Goal: Task Accomplishment & Management: Use online tool/utility

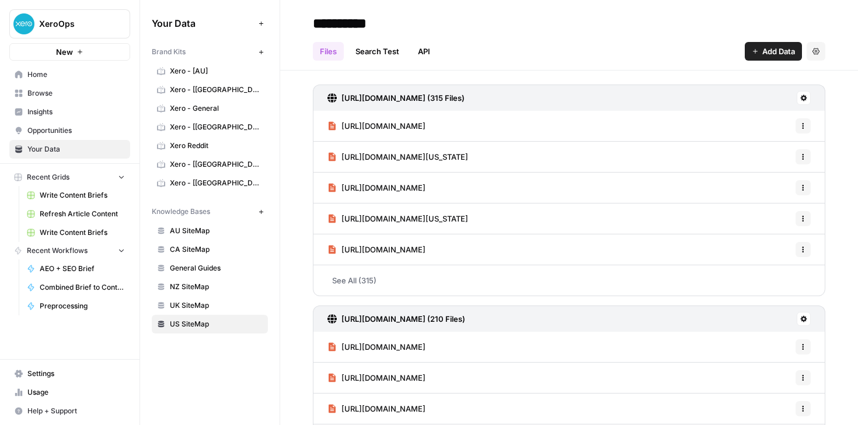
click at [69, 69] on span "Home" at bounding box center [75, 74] width 97 height 11
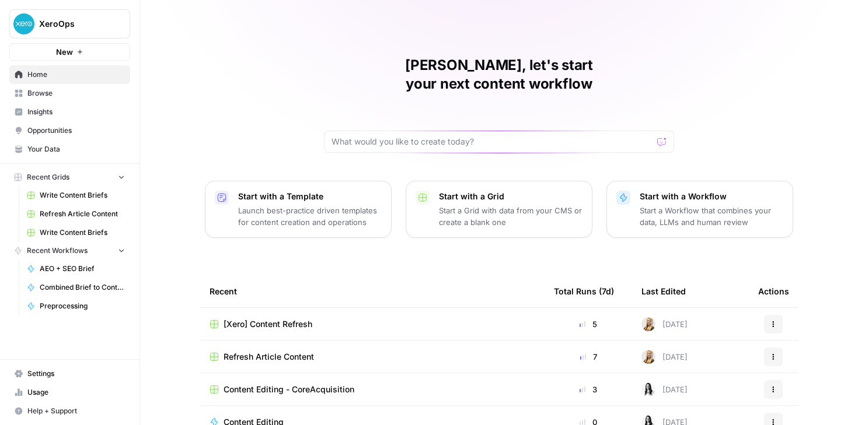
click at [19, 91] on icon at bounding box center [19, 93] width 8 height 8
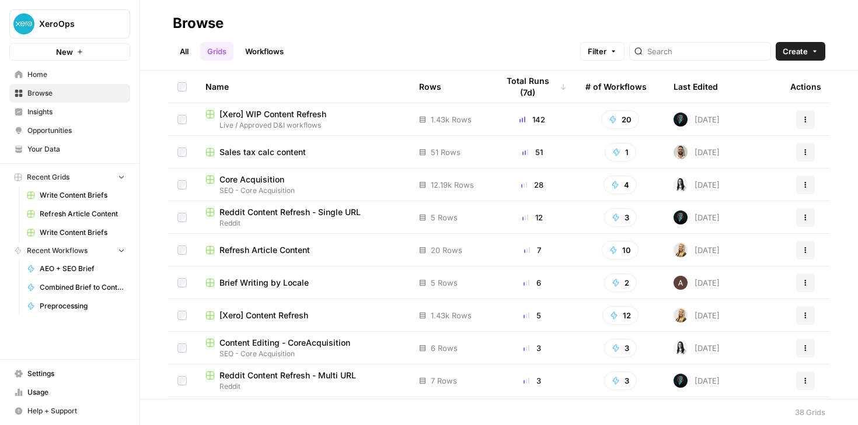
click at [341, 134] on td "[Xero] WIP Content Refresh Live / Approved D&I workflows" at bounding box center [303, 119] width 214 height 32
click at [329, 125] on span "Live / Approved D&I workflows" at bounding box center [302, 125] width 195 height 11
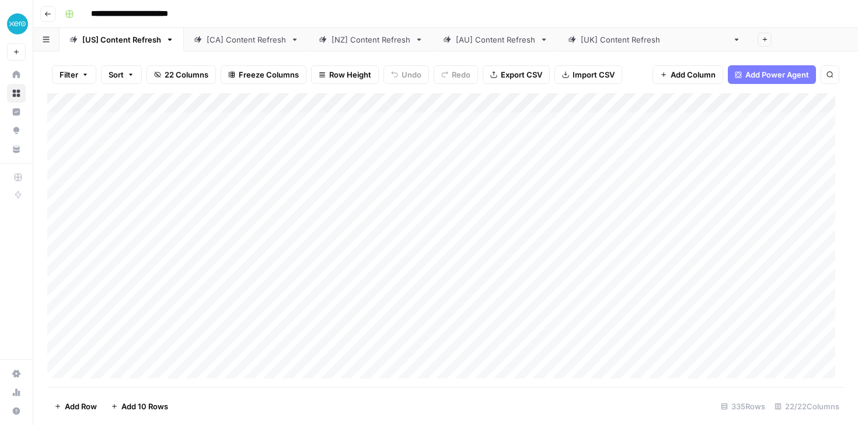
click at [668, 5] on div "**********" at bounding box center [453, 14] width 786 height 19
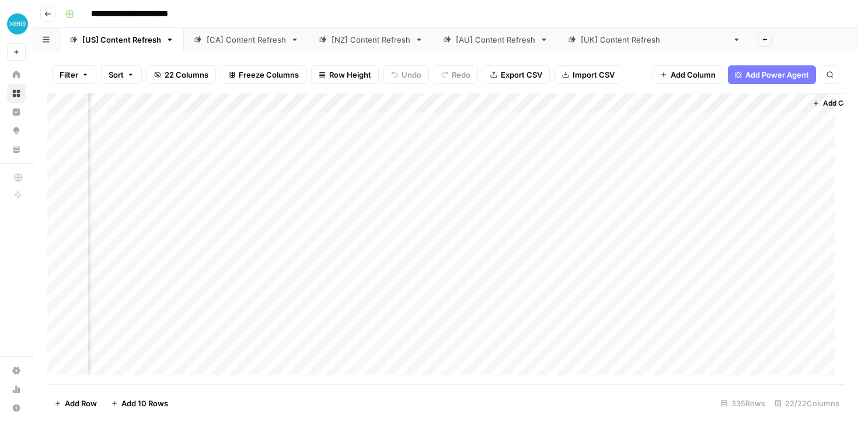
scroll to position [0, 1734]
click at [803, 109] on button "Add Column" at bounding box center [811, 103] width 61 height 15
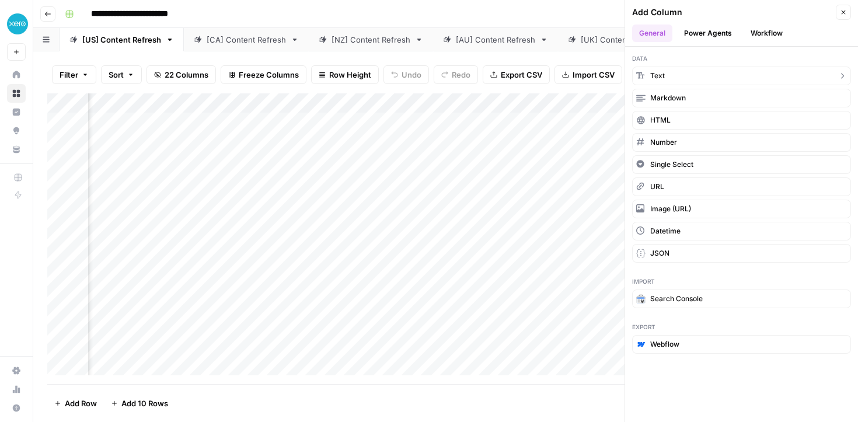
click at [717, 74] on button "Text" at bounding box center [741, 76] width 219 height 19
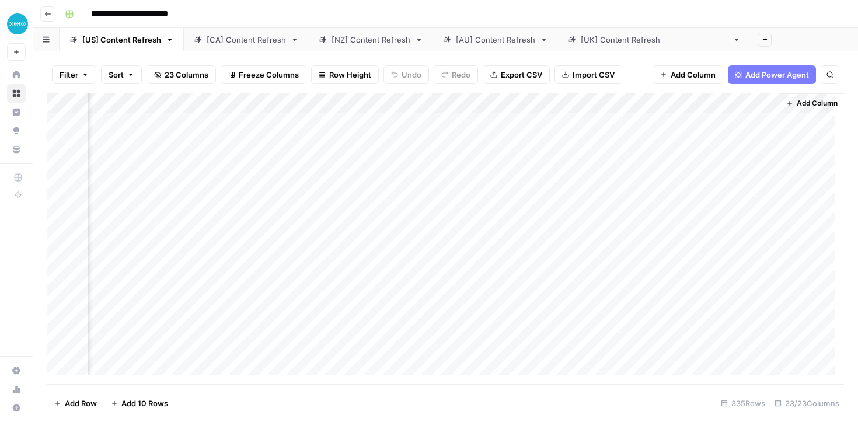
scroll to position [0, 1902]
click at [656, 97] on div "Add Column" at bounding box center [445, 238] width 796 height 291
click at [656, 164] on span "Text" at bounding box center [669, 159] width 90 height 12
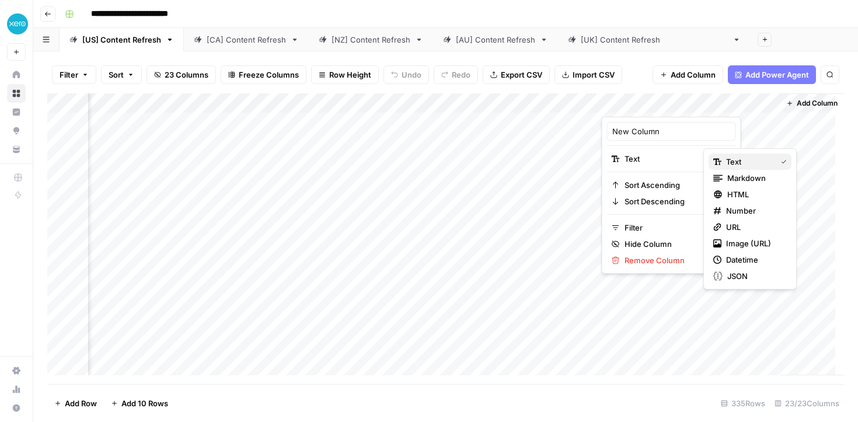
click at [736, 162] on span "Text" at bounding box center [749, 162] width 46 height 12
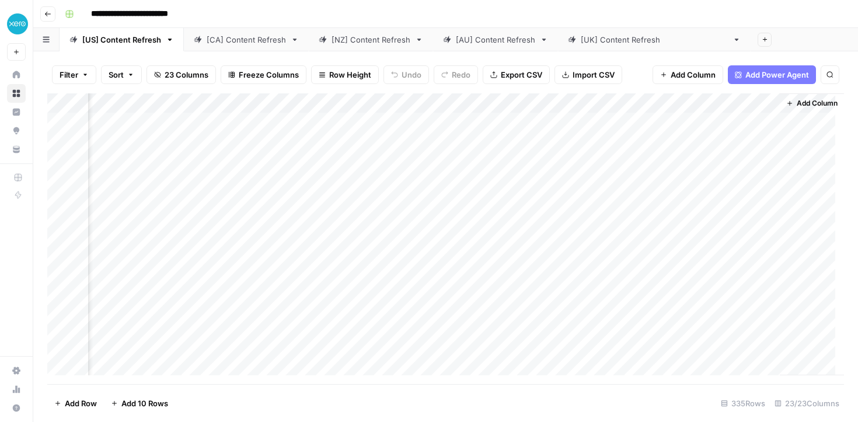
click at [669, 96] on div "Add Column" at bounding box center [445, 238] width 796 height 291
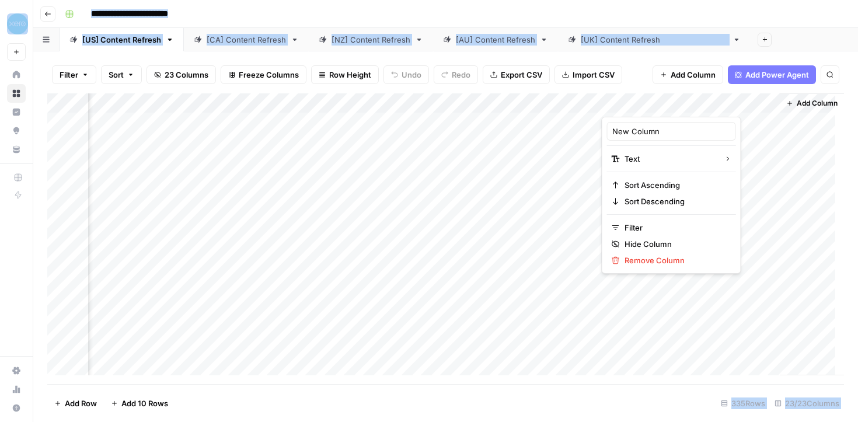
click at [669, 96] on div at bounding box center [686, 104] width 169 height 23
click at [759, 101] on div at bounding box center [686, 104] width 169 height 23
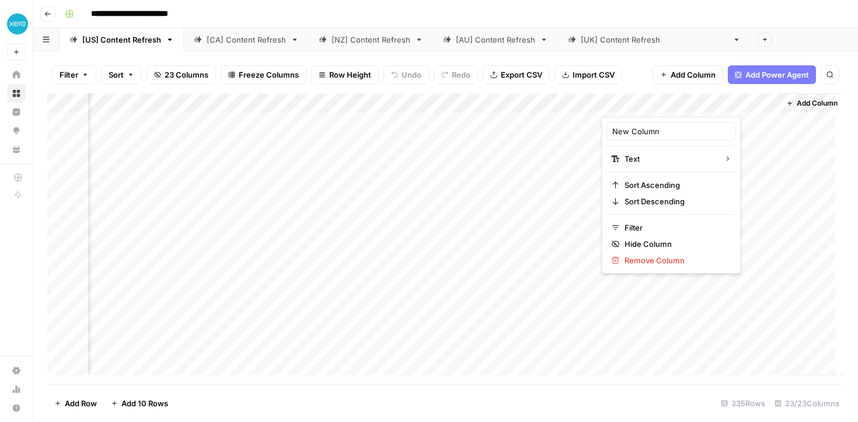
click at [760, 102] on div at bounding box center [686, 104] width 169 height 23
click at [760, 105] on div at bounding box center [686, 104] width 169 height 23
click at [750, 36] on div "Add Sheet" at bounding box center [803, 39] width 107 height 23
click at [759, 106] on div "Add Column" at bounding box center [445, 238] width 796 height 291
click at [666, 137] on div "New Column" at bounding box center [671, 131] width 129 height 19
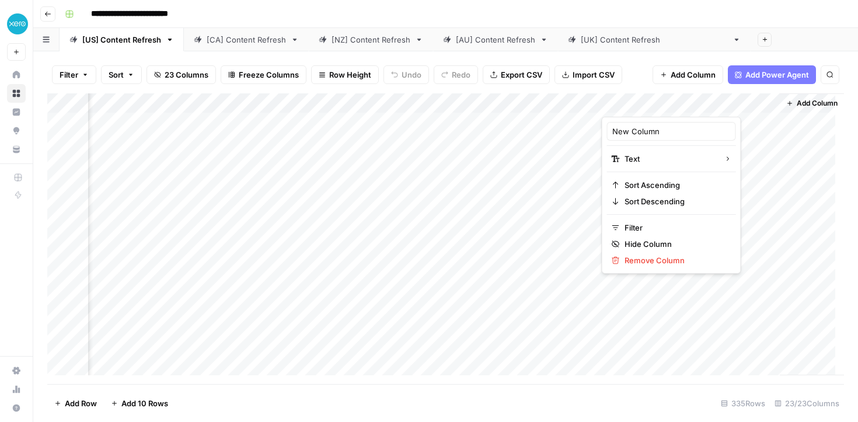
click at [666, 137] on div "Add Column" at bounding box center [445, 238] width 796 height 291
click at [722, 103] on div "Add Column" at bounding box center [445, 238] width 796 height 291
click at [768, 103] on div at bounding box center [686, 104] width 169 height 23
click at [757, 104] on div at bounding box center [686, 104] width 169 height 23
click at [669, 130] on input "New Column" at bounding box center [671, 131] width 118 height 12
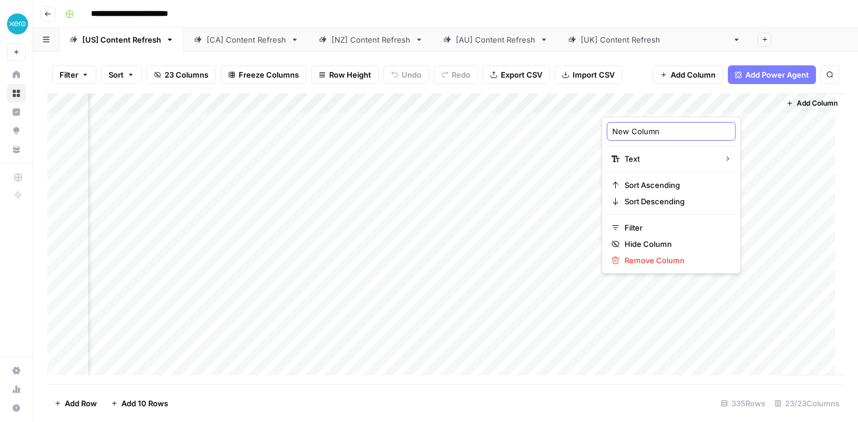
click at [669, 130] on input "New Column" at bounding box center [671, 131] width 118 height 12
type input "Published"
click at [683, 130] on div "Add Column" at bounding box center [445, 238] width 796 height 291
click at [673, 124] on div "Add Column" at bounding box center [445, 238] width 796 height 291
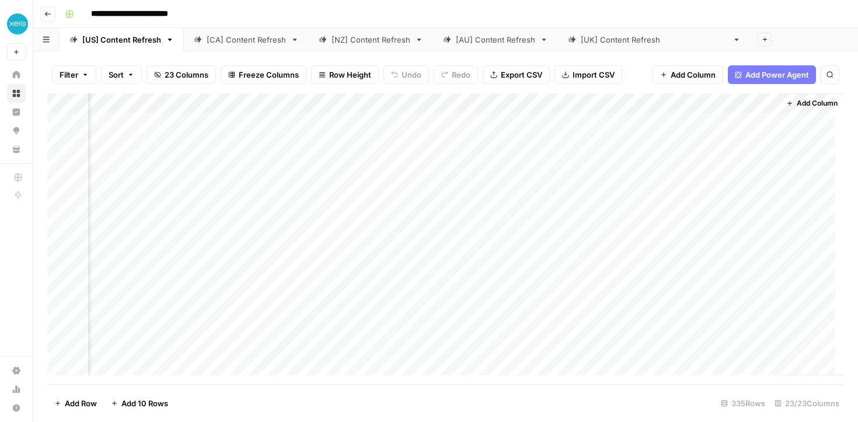
click at [673, 124] on div "Add Column" at bounding box center [445, 238] width 796 height 291
click at [755, 34] on div "Add Sheet" at bounding box center [803, 39] width 107 height 23
click at [673, 301] on div "Add Column" at bounding box center [445, 238] width 796 height 291
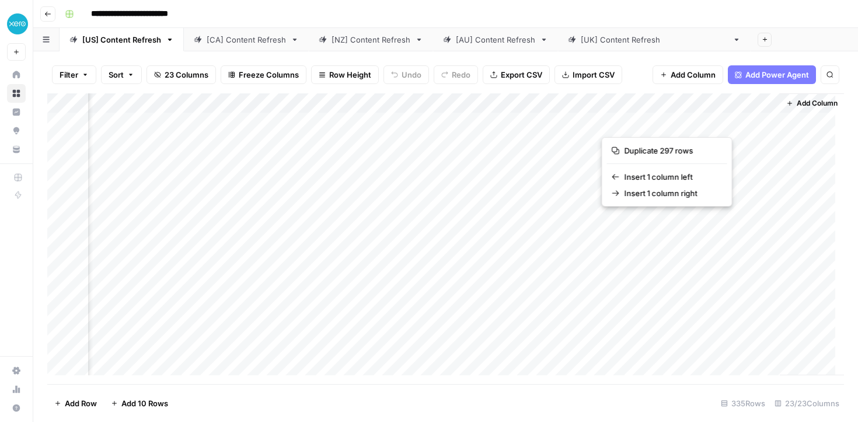
click at [653, 121] on button "button" at bounding box center [686, 122] width 169 height 20
click at [657, 99] on div "Add Column" at bounding box center [445, 238] width 796 height 291
click at [502, 118] on div "Add Column" at bounding box center [445, 238] width 796 height 291
click at [630, 118] on div "Add Column" at bounding box center [445, 238] width 796 height 291
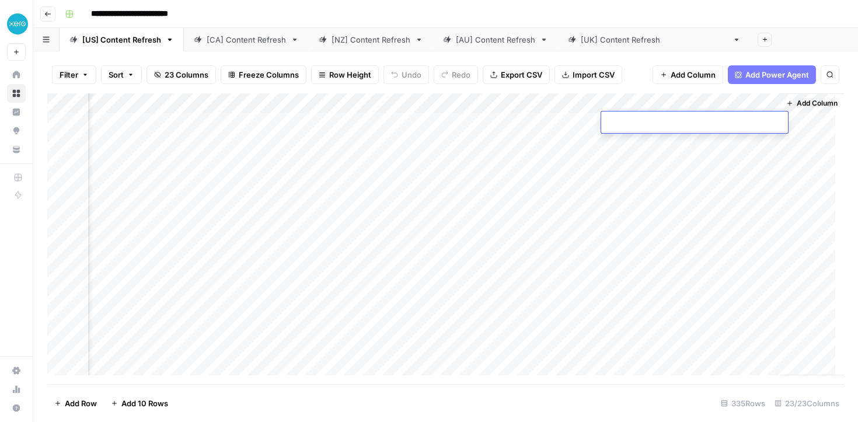
click at [573, 119] on div "Add Column" at bounding box center [445, 238] width 796 height 291
click at [628, 115] on div "Add Column" at bounding box center [445, 238] width 796 height 291
click at [445, 159] on div "Add Column" at bounding box center [445, 238] width 796 height 291
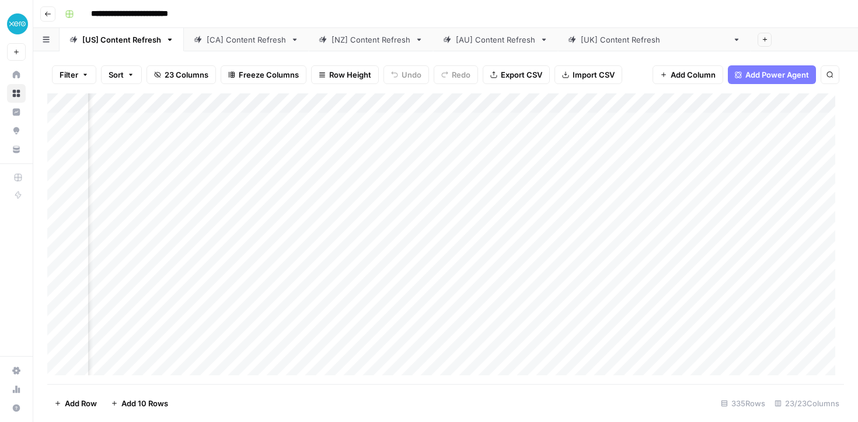
click at [220, 105] on div "Add Column" at bounding box center [445, 238] width 796 height 291
click at [195, 183] on span "Sort Descending" at bounding box center [211, 185] width 102 height 12
click at [365, 110] on div "Add Column" at bounding box center [445, 239] width 796 height 289
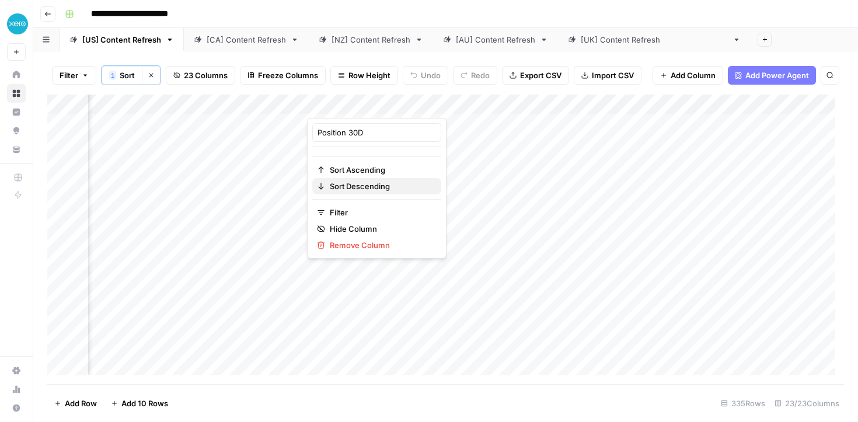
click at [361, 181] on span "Sort Descending" at bounding box center [381, 186] width 102 height 12
click at [232, 126] on div "Add Column" at bounding box center [445, 239] width 796 height 289
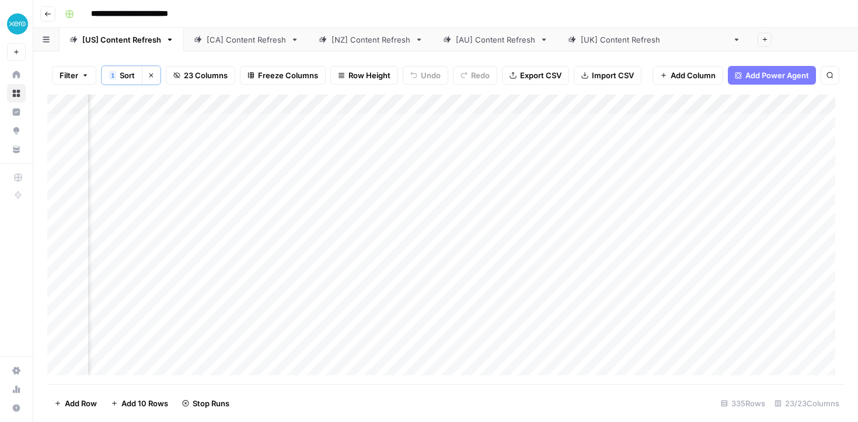
click at [233, 148] on div "Add Column" at bounding box center [445, 239] width 796 height 289
click at [228, 167] on div "Add Column" at bounding box center [445, 239] width 796 height 289
click at [232, 180] on div "Add Column" at bounding box center [445, 239] width 796 height 289
click at [645, 186] on div "Add Column" at bounding box center [445, 239] width 796 height 289
click at [215, 198] on div "Add Column" at bounding box center [445, 239] width 796 height 289
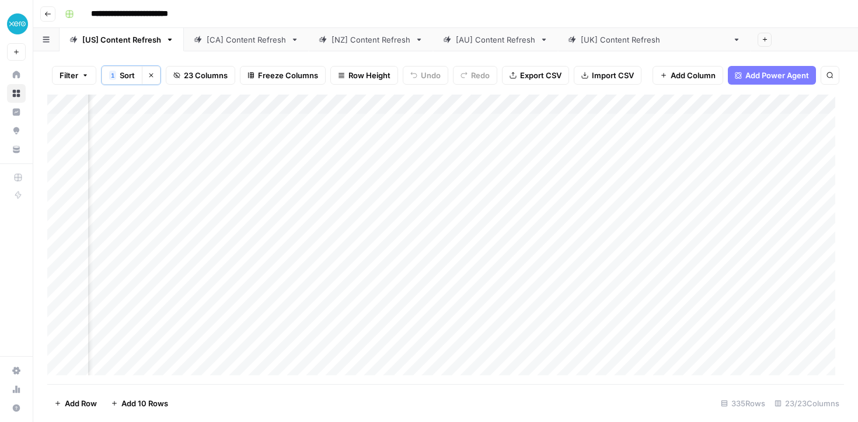
click at [221, 243] on div "Add Column" at bounding box center [445, 239] width 796 height 289
click at [225, 261] on div "Add Column" at bounding box center [445, 239] width 796 height 289
click at [226, 284] on div "Add Column" at bounding box center [445, 239] width 796 height 289
click at [228, 303] on div "Add Column" at bounding box center [445, 239] width 796 height 289
click at [227, 319] on div "Add Column" at bounding box center [445, 239] width 796 height 289
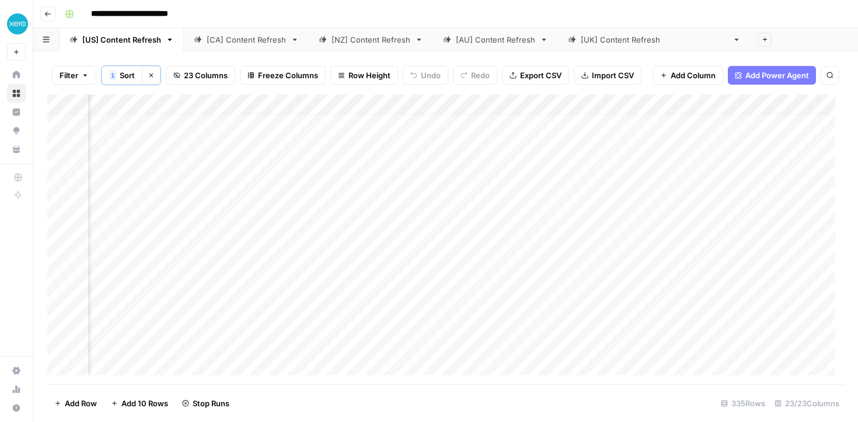
scroll to position [82, 627]
click at [226, 265] on div "Add Column" at bounding box center [445, 239] width 796 height 289
click at [223, 279] on div "Add Column" at bounding box center [445, 239] width 796 height 289
click at [223, 306] on div "Add Column" at bounding box center [445, 239] width 796 height 289
click at [225, 319] on div "Add Column" at bounding box center [445, 239] width 796 height 289
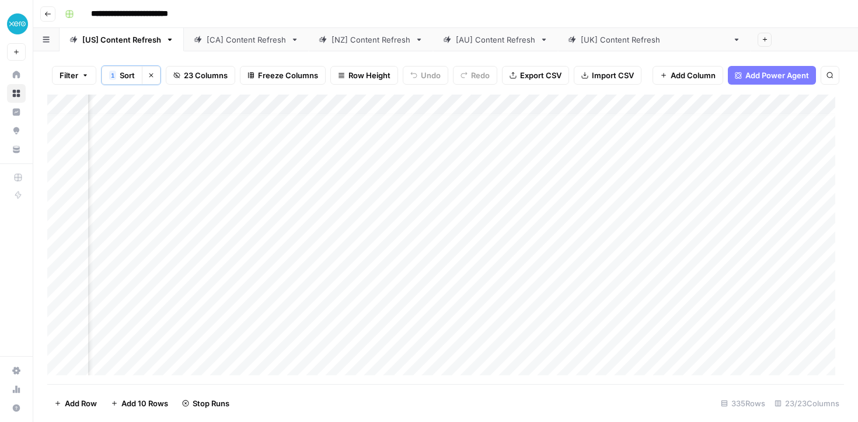
scroll to position [0, 627]
click at [362, 46] on link "[NZ] Content Refresh" at bounding box center [371, 39] width 124 height 23
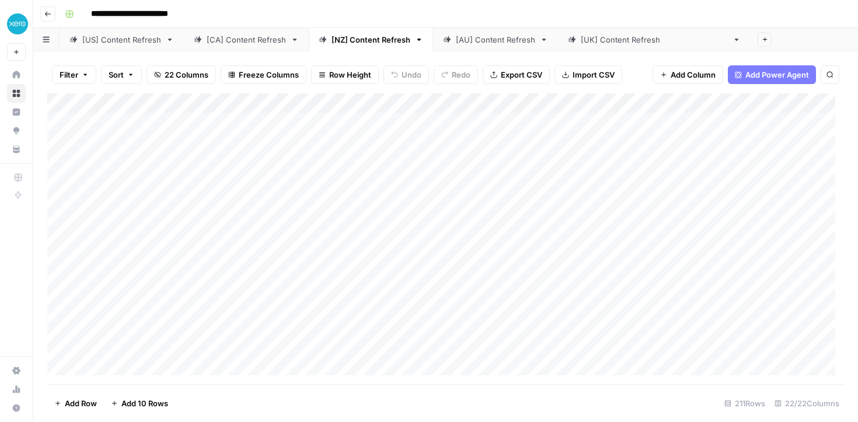
click at [468, 41] on div "[AU] Content Refresh" at bounding box center [495, 40] width 79 height 12
click at [513, 100] on div "Add Column" at bounding box center [445, 238] width 796 height 291
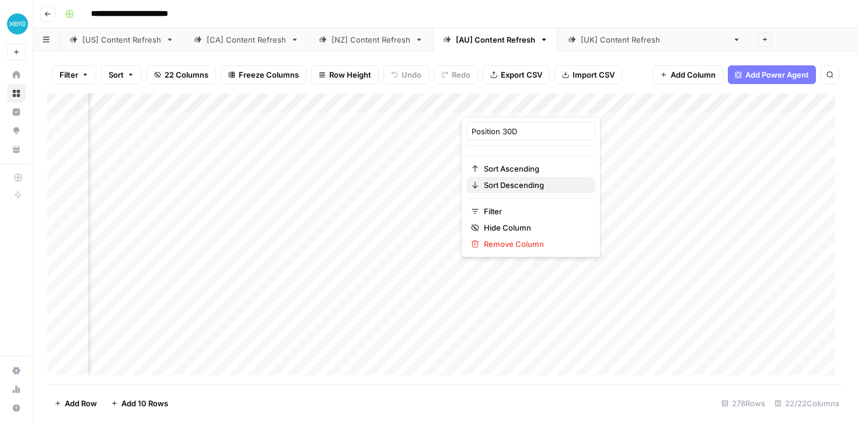
click at [527, 188] on span "Sort Descending" at bounding box center [535, 185] width 102 height 12
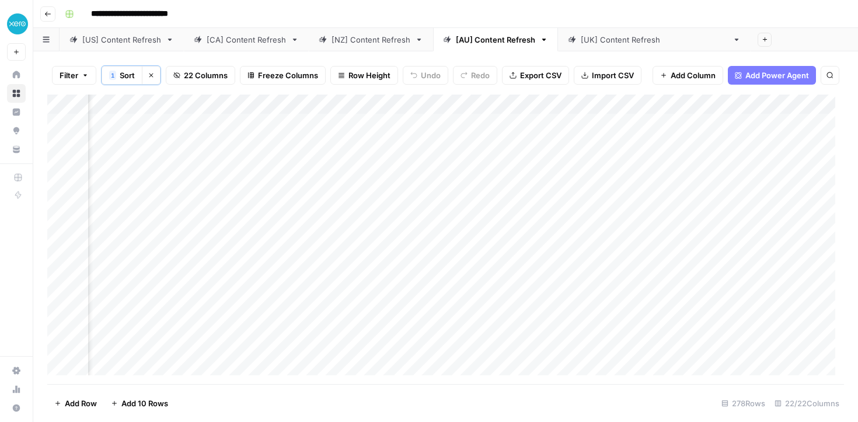
scroll to position [0, 265]
click at [637, 122] on div "Add Column" at bounding box center [445, 239] width 796 height 289
click at [637, 148] on div "Add Column" at bounding box center [445, 239] width 796 height 289
click at [635, 167] on div "Add Column" at bounding box center [445, 239] width 796 height 289
click at [638, 184] on div "Add Column" at bounding box center [445, 239] width 796 height 289
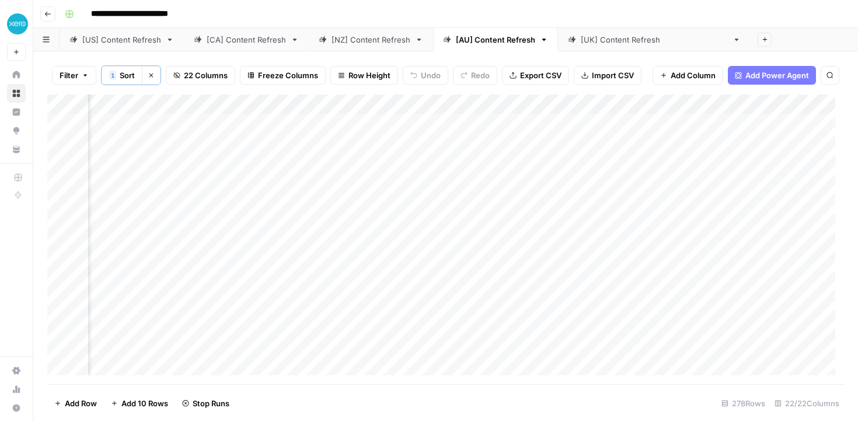
click at [638, 198] on div "Add Column" at bounding box center [445, 239] width 796 height 289
click at [639, 219] on div "Add Column" at bounding box center [445, 239] width 796 height 289
click at [631, 244] on div "Add Column" at bounding box center [445, 239] width 796 height 289
click at [634, 261] on div "Add Column" at bounding box center [445, 239] width 796 height 289
click at [623, 285] on div "Add Column" at bounding box center [445, 239] width 796 height 289
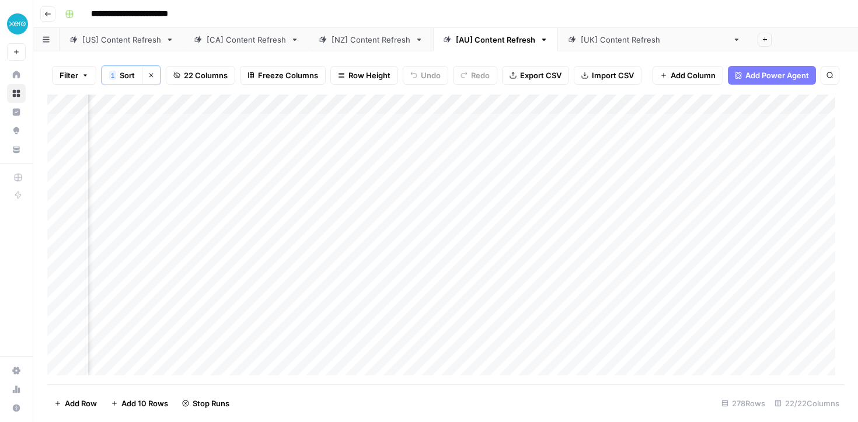
click at [623, 301] on div "Add Column" at bounding box center [445, 239] width 796 height 289
click at [161, 363] on div "Add Column" at bounding box center [445, 239] width 796 height 289
type input "**********"
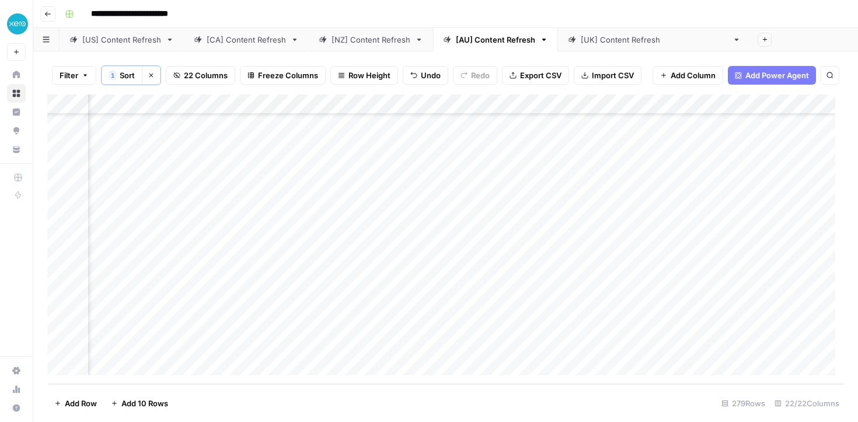
scroll to position [5293, 179]
click at [705, 352] on div "Add Column" at bounding box center [445, 239] width 796 height 289
click at [162, 358] on div "Add Column" at bounding box center [445, 239] width 796 height 289
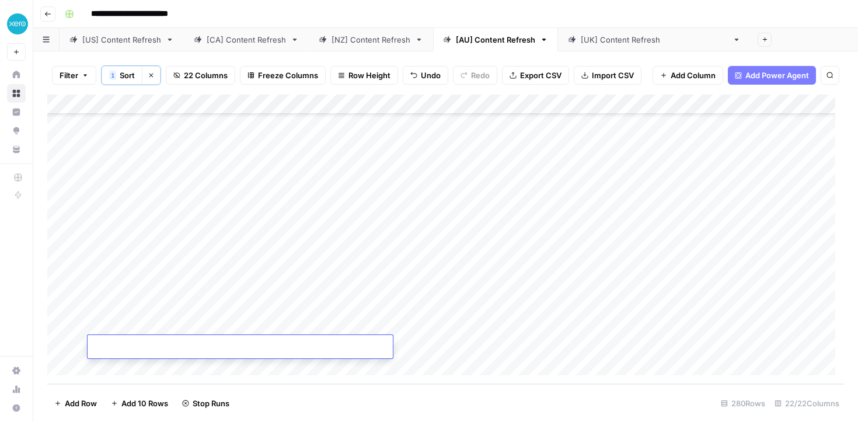
paste input "**********"
type input "**********"
click at [694, 342] on div "Add Column" at bounding box center [445, 239] width 796 height 289
click at [711, 347] on div "Add Column" at bounding box center [445, 239] width 796 height 289
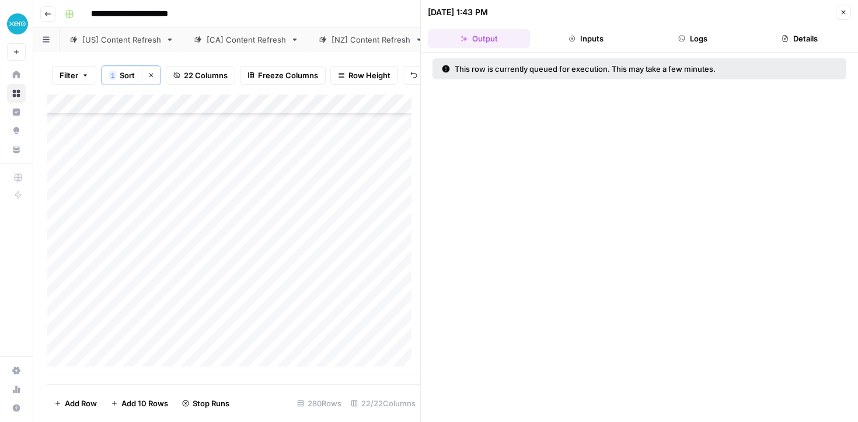
scroll to position [5322, 0]
click at [125, 355] on div "Add Column" at bounding box center [233, 235] width 373 height 281
click at [123, 362] on div "Add Column" at bounding box center [233, 235] width 373 height 281
type input "**********"
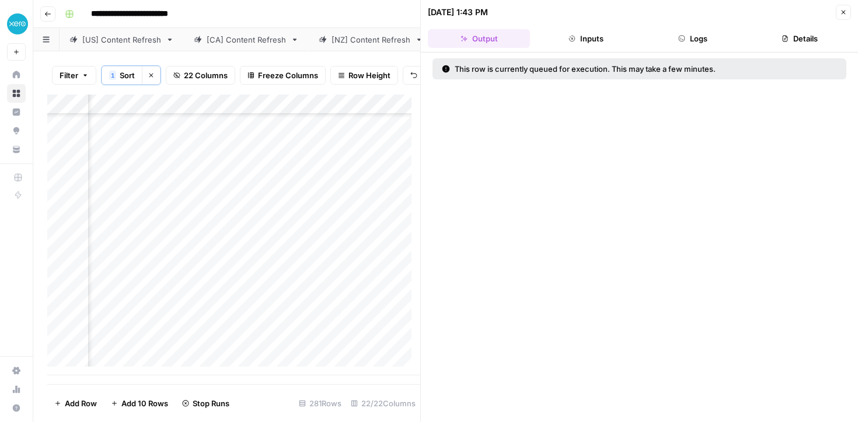
scroll to position [5341, 709]
click at [201, 348] on div "Add Column" at bounding box center [233, 235] width 373 height 281
click at [163, 369] on div "Add Column" at bounding box center [233, 235] width 373 height 281
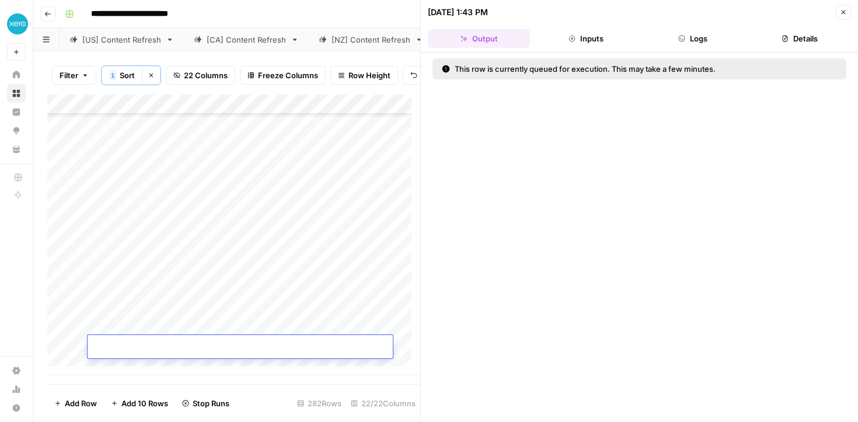
type input "**********"
click at [289, 311] on div "Add Column" at bounding box center [233, 235] width 373 height 281
click at [354, 350] on div "Add Column" at bounding box center [233, 235] width 373 height 281
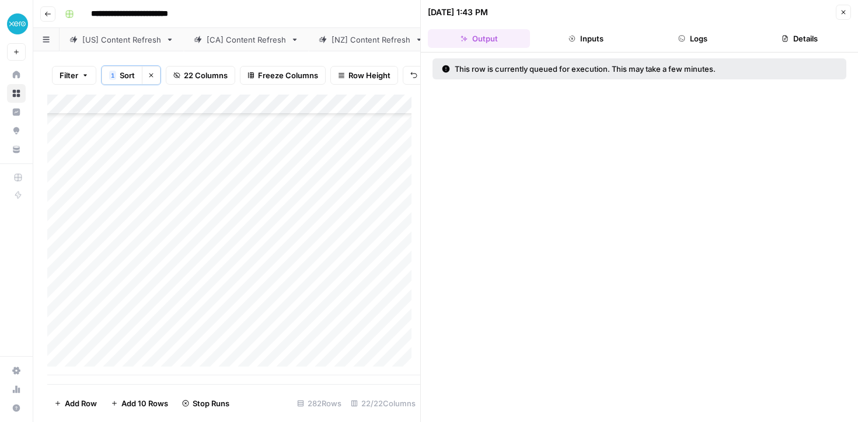
click at [119, 363] on div "Add Column" at bounding box center [233, 235] width 373 height 281
type input "**********"
click at [233, 348] on div "Add Column" at bounding box center [233, 235] width 373 height 281
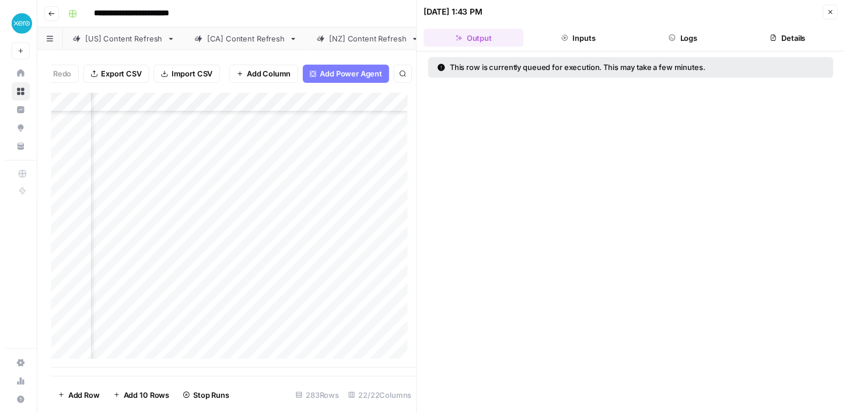
scroll to position [5379, 1234]
click at [844, 9] on icon "button" at bounding box center [843, 12] width 7 height 7
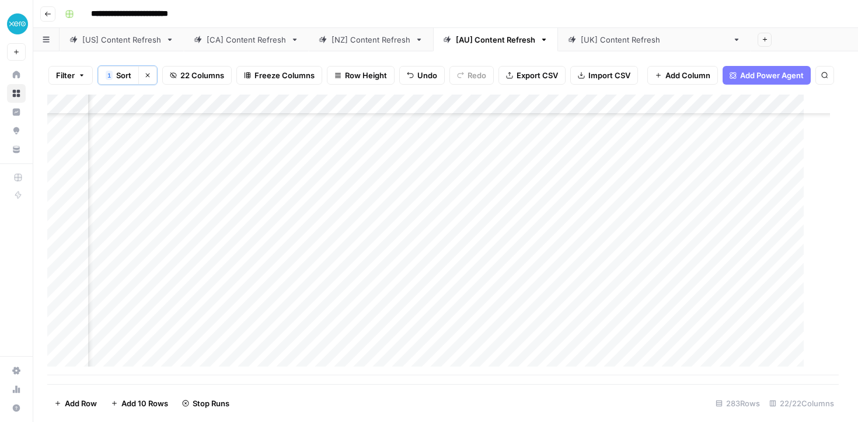
scroll to position [5372, 1234]
click at [605, 41] on div "[[GEOGRAPHIC_DATA]] Content Refresh" at bounding box center [654, 40] width 147 height 12
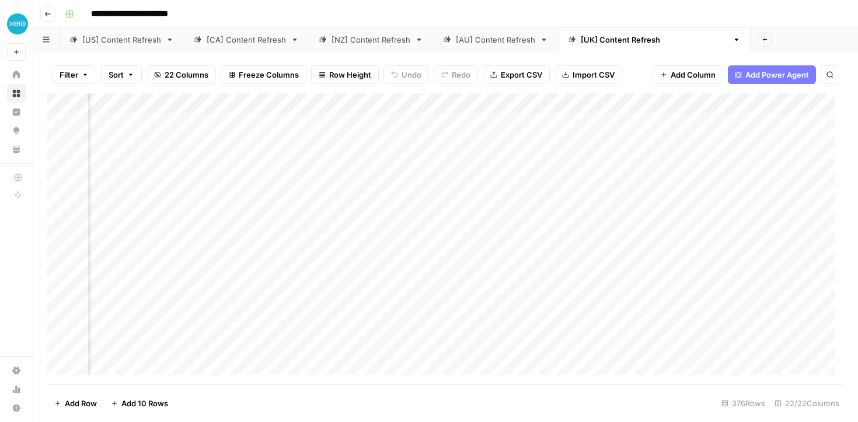
scroll to position [0, 445]
click at [385, 102] on div "Add Column" at bounding box center [445, 238] width 796 height 291
click at [380, 186] on span "Sort Descending" at bounding box center [389, 185] width 102 height 12
click at [460, 127] on div "Add Column" at bounding box center [445, 239] width 796 height 289
click at [445, 148] on div "Add Column" at bounding box center [445, 239] width 796 height 289
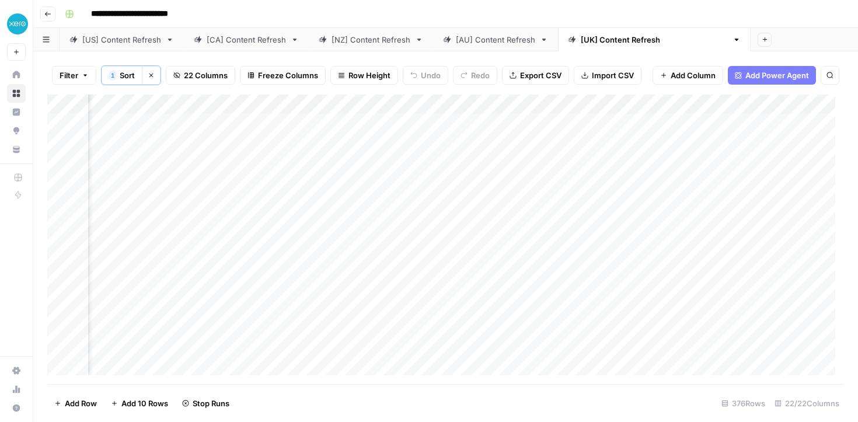
click at [443, 166] on div "Add Column" at bounding box center [445, 239] width 796 height 289
click at [445, 179] on div "Add Column" at bounding box center [445, 239] width 796 height 289
click at [437, 203] on div "Add Column" at bounding box center [445, 239] width 796 height 289
click at [439, 221] on div "Add Column" at bounding box center [445, 239] width 796 height 289
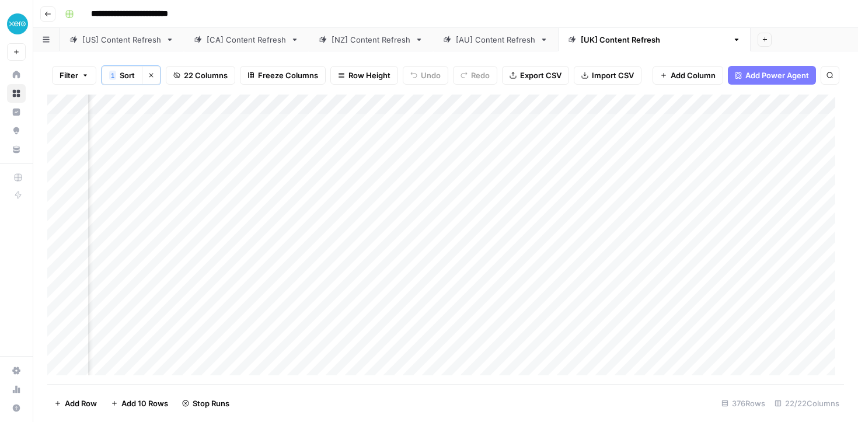
click at [448, 242] on div "Add Column" at bounding box center [445, 239] width 796 height 289
click at [417, 267] on div "Add Column" at bounding box center [445, 239] width 796 height 289
click at [408, 281] on div "Add Column" at bounding box center [445, 239] width 796 height 289
click at [404, 305] on div "Add Column" at bounding box center [445, 239] width 796 height 289
click at [96, 38] on div "[US] Content Refresh" at bounding box center [121, 40] width 79 height 12
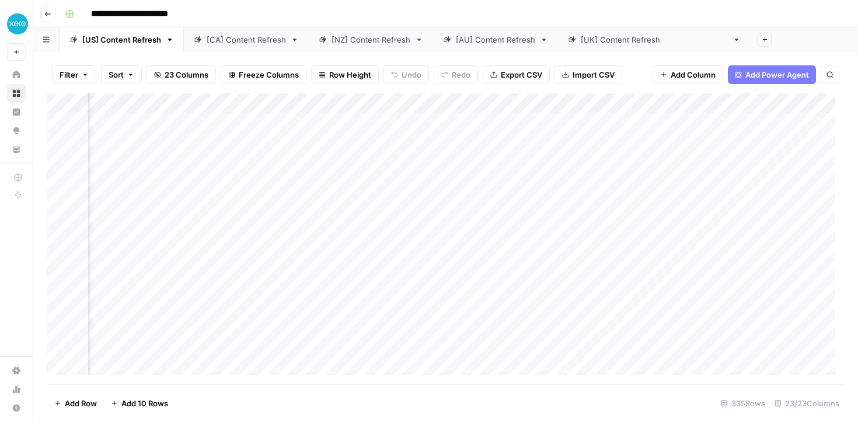
scroll to position [0, 467]
click at [329, 104] on div "Add Column" at bounding box center [445, 238] width 796 height 291
click at [298, 183] on span "Sort Descending" at bounding box center [332, 185] width 102 height 12
click at [404, 120] on div "Add Column" at bounding box center [445, 239] width 796 height 289
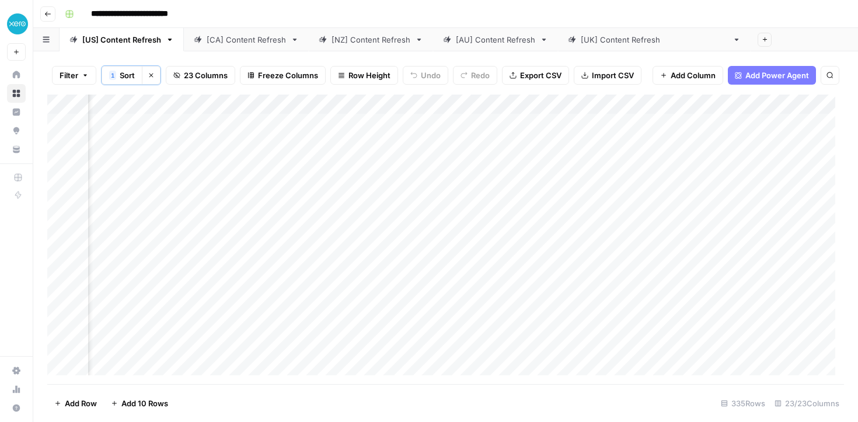
click at [396, 145] on div "Add Column" at bounding box center [445, 239] width 796 height 289
click at [392, 121] on div "Add Column" at bounding box center [445, 239] width 796 height 289
click at [393, 163] on div "Add Column" at bounding box center [445, 239] width 796 height 289
click at [442, 183] on div "Add Column" at bounding box center [445, 239] width 796 height 289
click at [391, 203] on div "Add Column" at bounding box center [445, 239] width 796 height 289
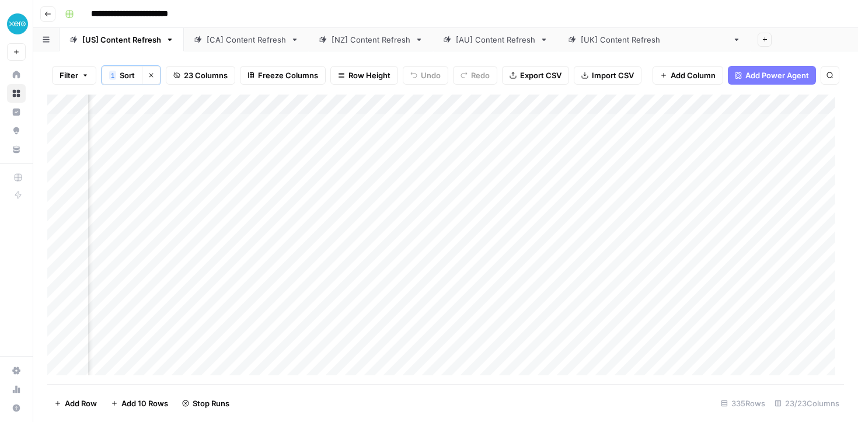
click at [394, 224] on div "Add Column" at bounding box center [445, 239] width 796 height 289
click at [439, 224] on div "Add Column" at bounding box center [445, 239] width 796 height 289
click at [404, 240] on div "Add Column" at bounding box center [445, 239] width 796 height 289
click at [400, 264] on div "Add Column" at bounding box center [445, 239] width 796 height 289
click at [400, 289] on div "Add Column" at bounding box center [445, 239] width 796 height 289
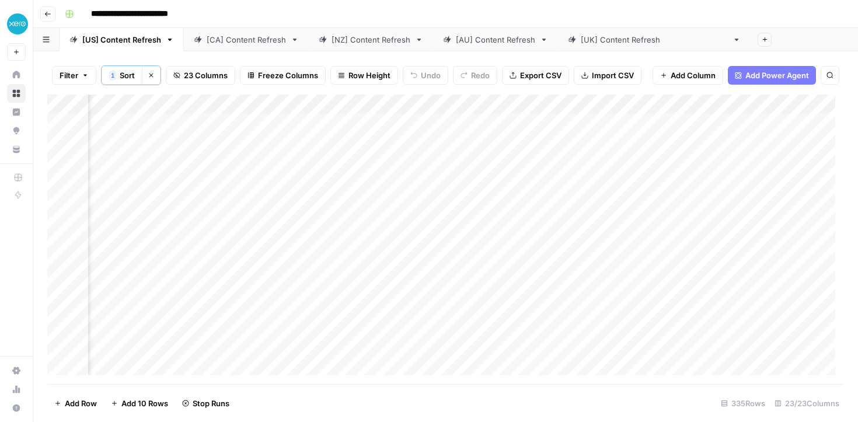
click at [399, 306] on div "Add Column" at bounding box center [445, 239] width 796 height 289
type input "********"
click at [138, 368] on div "Add Column" at bounding box center [445, 239] width 796 height 289
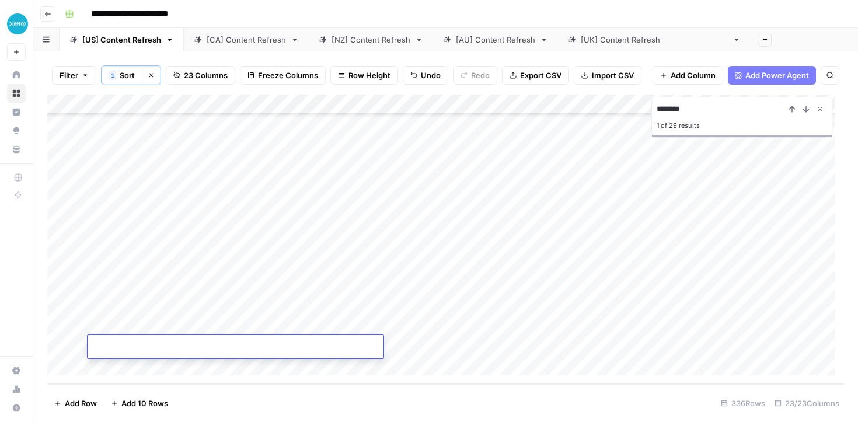
type input "**********"
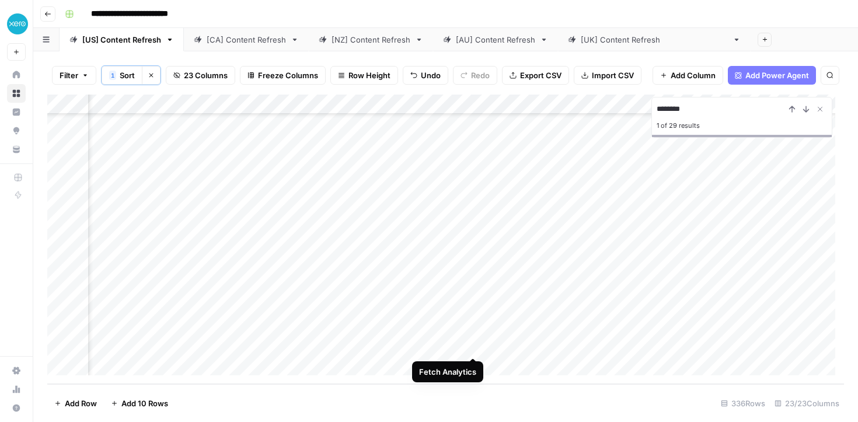
scroll to position [6424, 257]
click at [570, 344] on div "Add Column" at bounding box center [445, 239] width 796 height 289
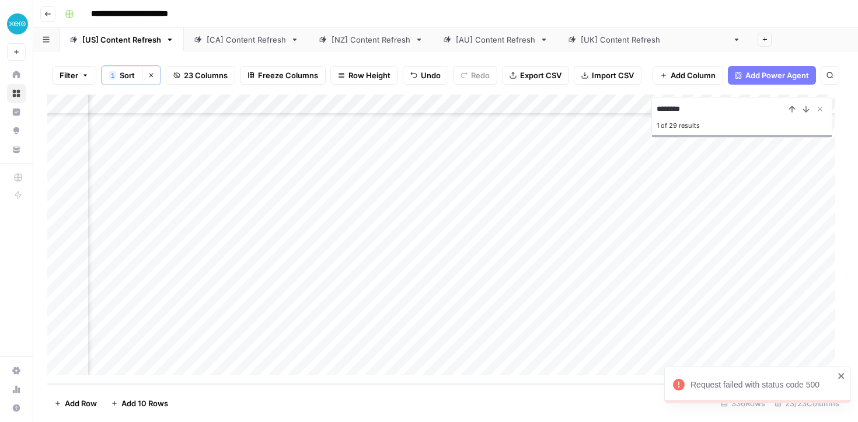
scroll to position [6424, 0]
click at [474, 348] on div "Add Column" at bounding box center [445, 239] width 796 height 289
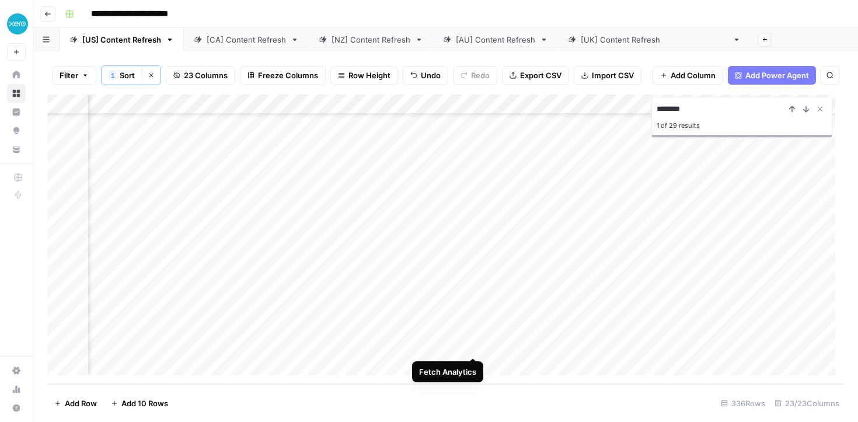
scroll to position [6424, 229]
click at [609, 345] on div "Add Column" at bounding box center [445, 239] width 796 height 289
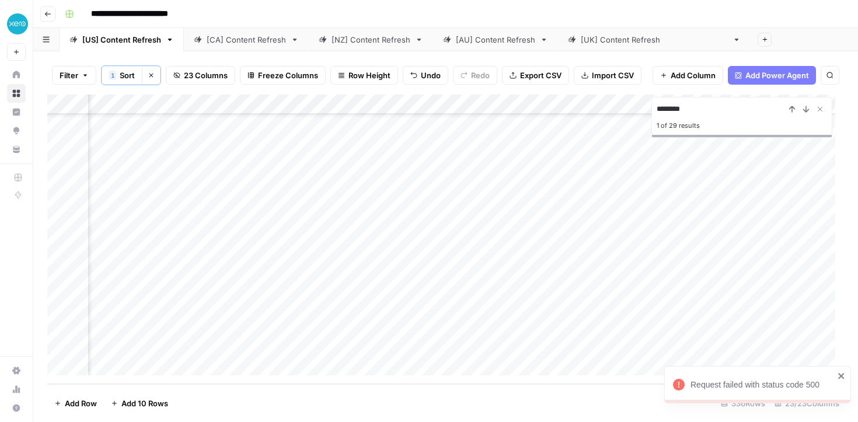
click at [631, 345] on div "Add Column" at bounding box center [445, 239] width 796 height 289
click at [820, 106] on icon "Close Search" at bounding box center [819, 108] width 9 height 9
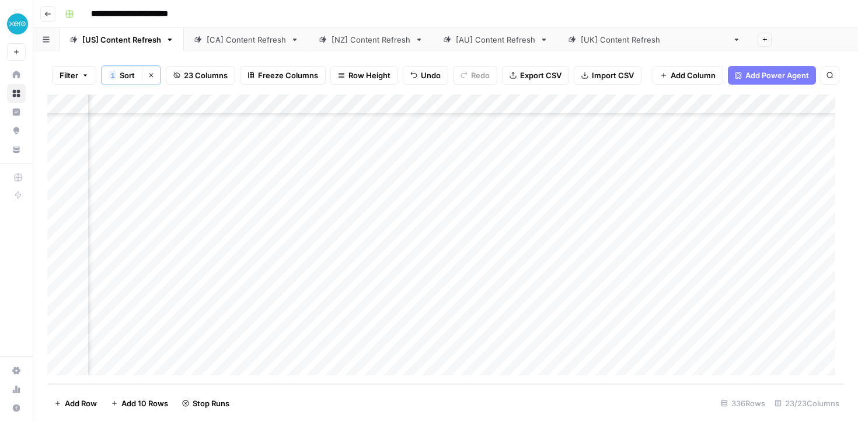
scroll to position [6424, 0]
click at [131, 371] on div "Add Column" at bounding box center [445, 239] width 796 height 289
click at [120, 348] on div "Add Column" at bounding box center [445, 239] width 796 height 289
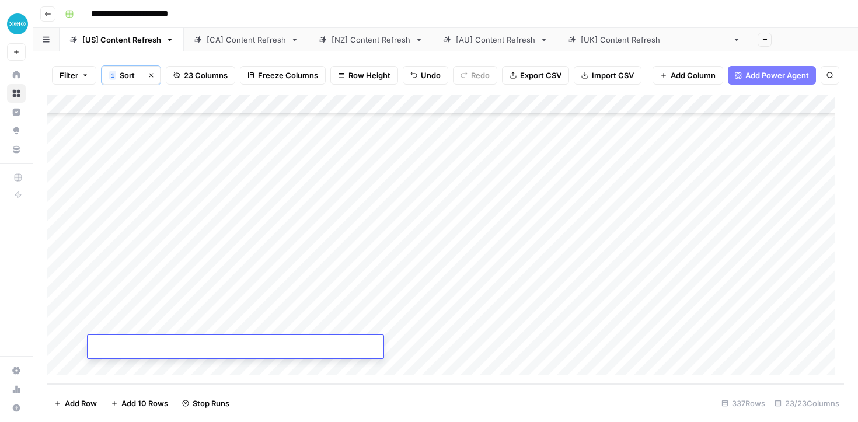
click at [120, 348] on input at bounding box center [185, 349] width 187 height 14
click at [475, 40] on div "[AU] Content Refresh" at bounding box center [495, 40] width 79 height 12
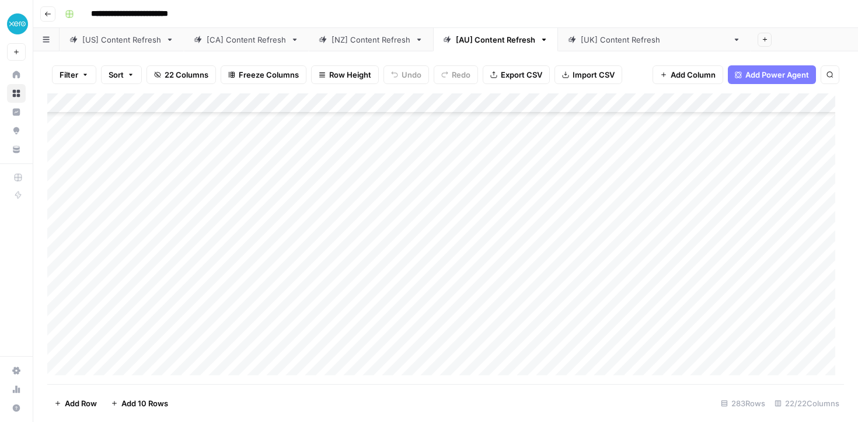
scroll to position [5371, 0]
click at [117, 43] on div "[US] Content Refresh" at bounding box center [121, 40] width 79 height 12
click at [149, 351] on div "Add Column" at bounding box center [445, 238] width 796 height 291
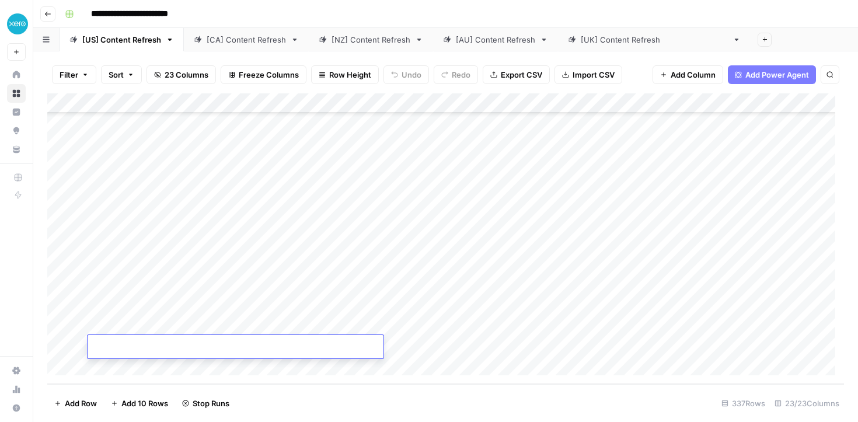
type input "**********"
click at [642, 345] on div "Add Column" at bounding box center [445, 238] width 796 height 291
click at [289, 346] on div "Add Column" at bounding box center [445, 238] width 796 height 291
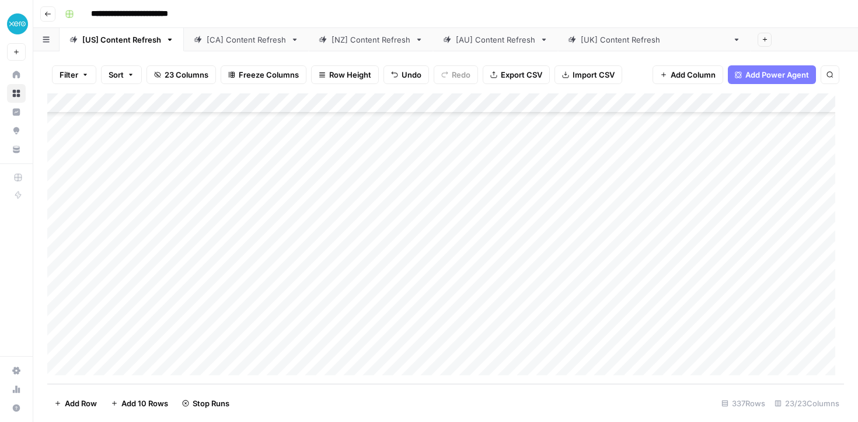
click at [188, 362] on div "Add Column" at bounding box center [445, 238] width 796 height 291
type input "**********"
click at [476, 343] on div "Add Column" at bounding box center [445, 238] width 796 height 291
click at [139, 367] on div "Add Column" at bounding box center [445, 238] width 796 height 291
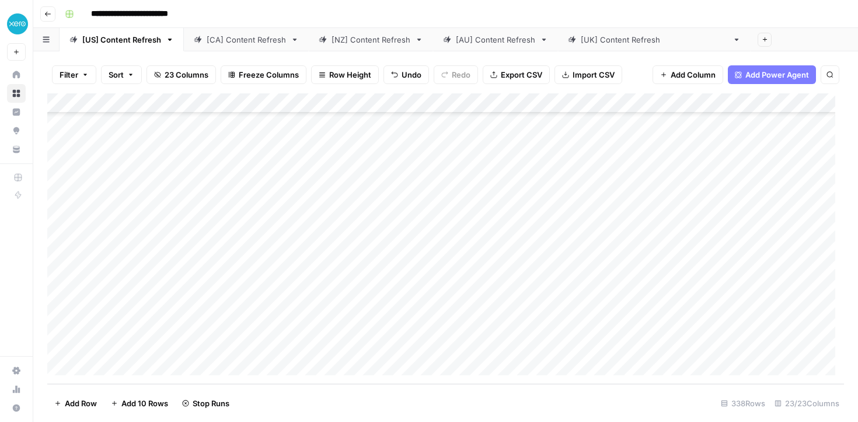
scroll to position [6482, 0]
type input "**********"
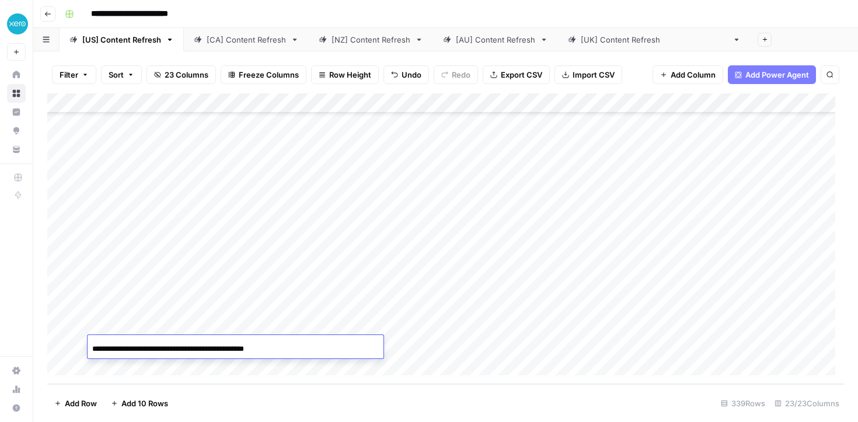
scroll to position [0, 12]
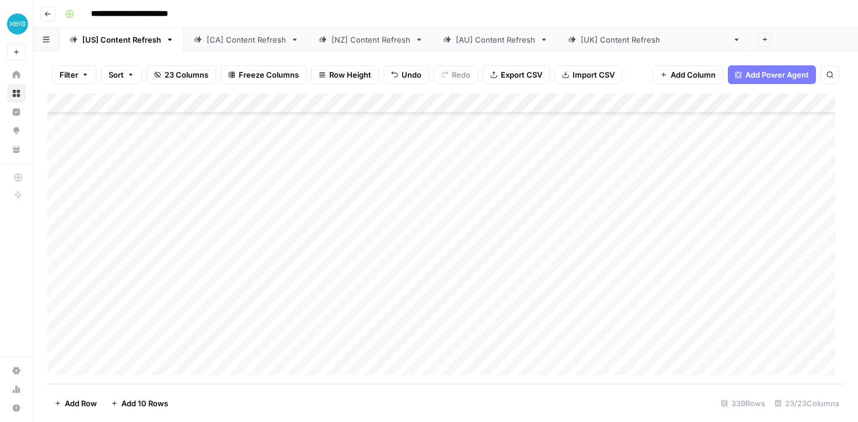
click at [466, 343] on div "Add Column" at bounding box center [445, 238] width 796 height 291
click at [475, 345] on div "Add Column" at bounding box center [445, 238] width 796 height 291
click at [476, 327] on div "Add Column" at bounding box center [445, 238] width 796 height 291
click at [467, 351] on div "Add Column" at bounding box center [445, 238] width 796 height 291
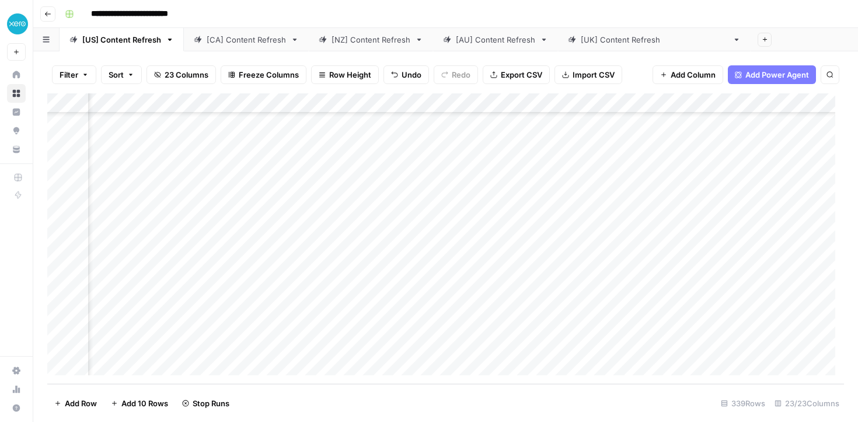
click at [467, 333] on div "Add Column" at bounding box center [445, 238] width 796 height 291
click at [176, 366] on div "Add Column" at bounding box center [445, 238] width 796 height 291
type input "**********"
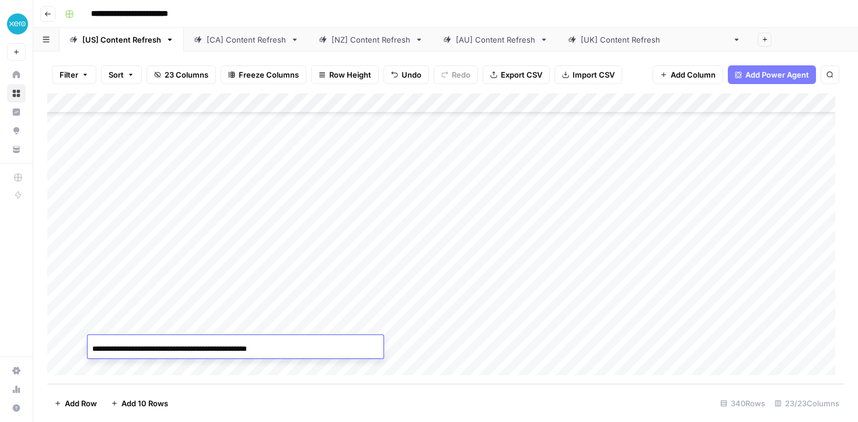
scroll to position [0, 15]
click at [468, 345] on div "Add Column" at bounding box center [445, 238] width 796 height 291
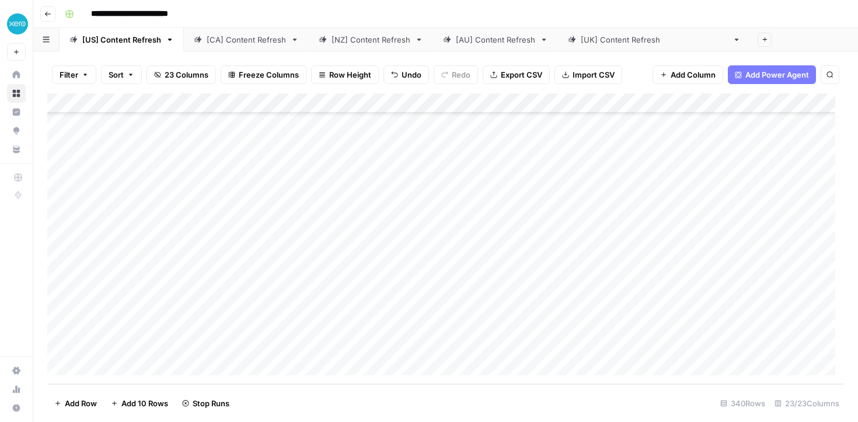
scroll to position [6502, 0]
click at [810, 341] on div "Add Column" at bounding box center [445, 238] width 796 height 291
click at [447, 106] on div "Add Column" at bounding box center [445, 238] width 796 height 291
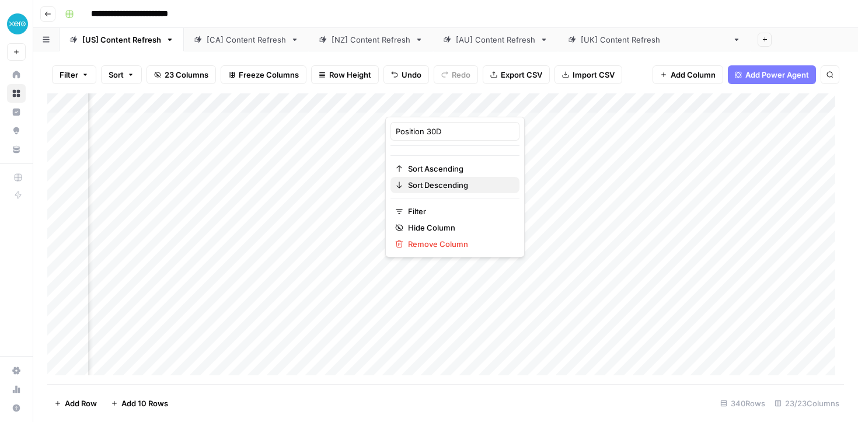
click at [438, 179] on button "Sort Descending" at bounding box center [454, 185] width 129 height 16
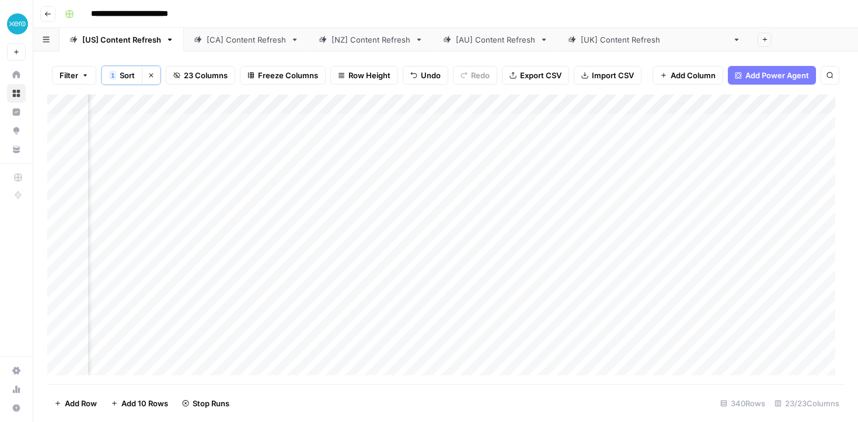
scroll to position [0, 421]
click at [240, 47] on link "[CA] Content Refresh" at bounding box center [246, 39] width 125 height 23
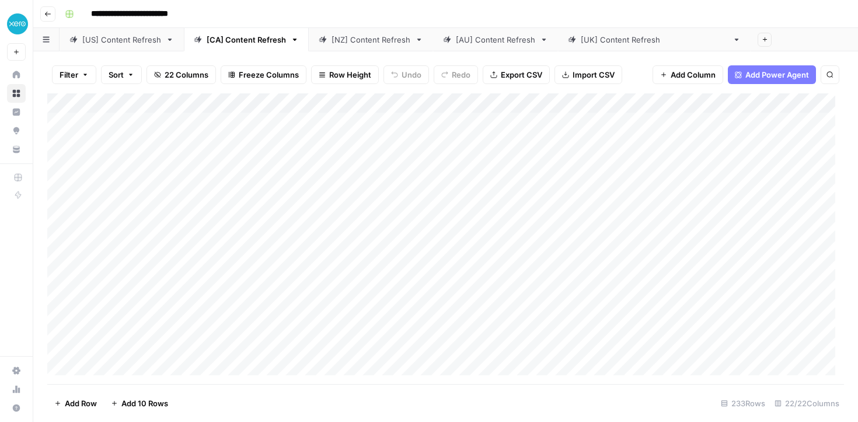
click at [352, 49] on link "[NZ] Content Refresh" at bounding box center [371, 39] width 124 height 23
click at [485, 47] on link "[AU] Content Refresh" at bounding box center [495, 39] width 125 height 23
click at [467, 109] on div "Add Column" at bounding box center [445, 238] width 796 height 291
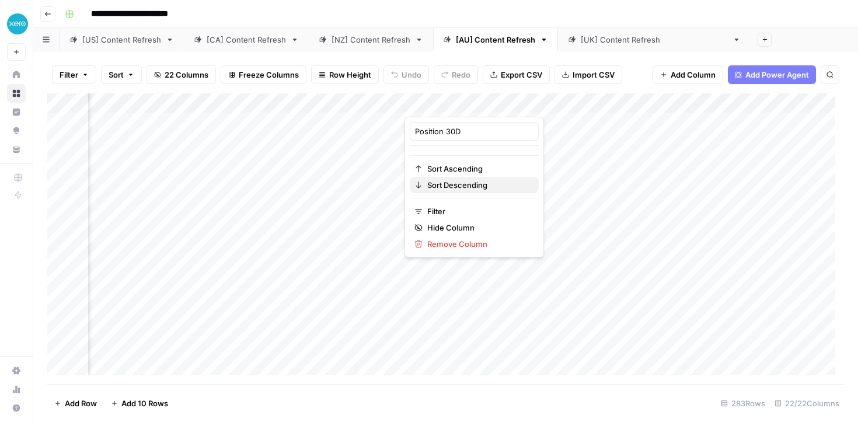
click at [455, 184] on span "Sort Descending" at bounding box center [478, 185] width 102 height 12
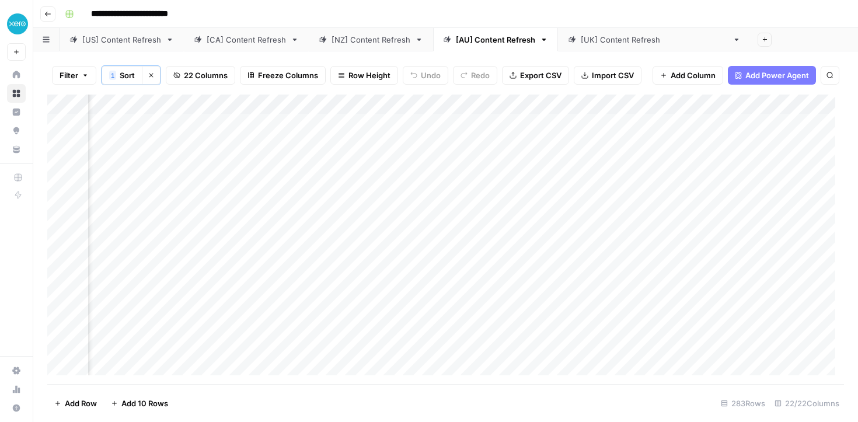
scroll to position [0, 434]
click at [458, 302] on div "Add Column" at bounding box center [445, 239] width 796 height 289
click at [472, 301] on div "Add Column" at bounding box center [445, 239] width 796 height 289
click at [470, 325] on div "Add Column" at bounding box center [445, 239] width 796 height 289
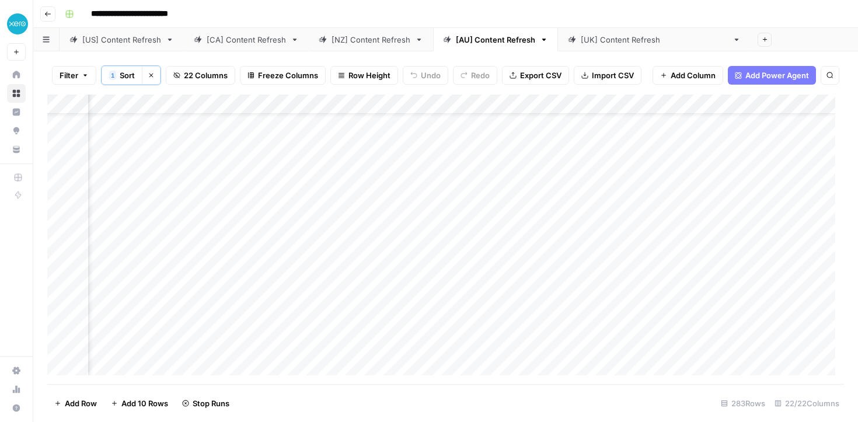
click at [466, 341] on div "Add Column" at bounding box center [445, 239] width 796 height 289
click at [672, 121] on div "Add Column" at bounding box center [445, 239] width 796 height 289
click at [671, 141] on div "Add Column" at bounding box center [445, 239] width 796 height 289
click at [670, 164] on div "Add Column" at bounding box center [445, 239] width 796 height 289
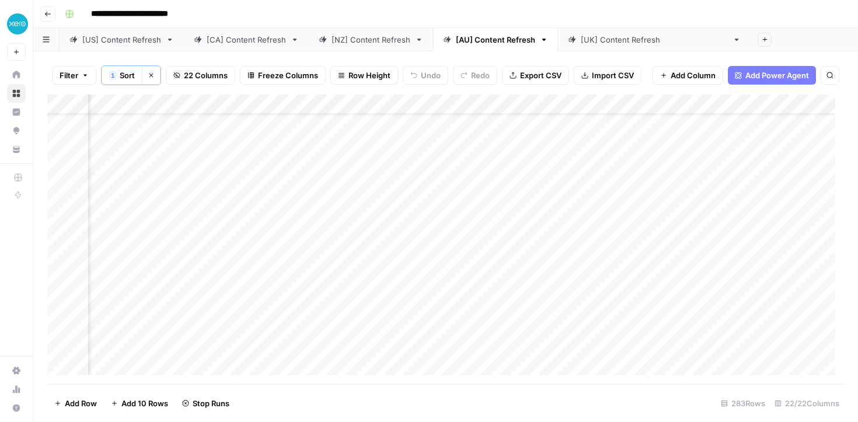
click at [670, 181] on div "Add Column" at bounding box center [445, 239] width 796 height 289
click at [672, 202] on div "Add Column" at bounding box center [445, 239] width 796 height 289
click at [672, 222] on div "Add Column" at bounding box center [445, 239] width 796 height 289
click at [675, 244] on div "Add Column" at bounding box center [445, 239] width 796 height 289
click at [666, 261] on div "Add Column" at bounding box center [445, 239] width 796 height 289
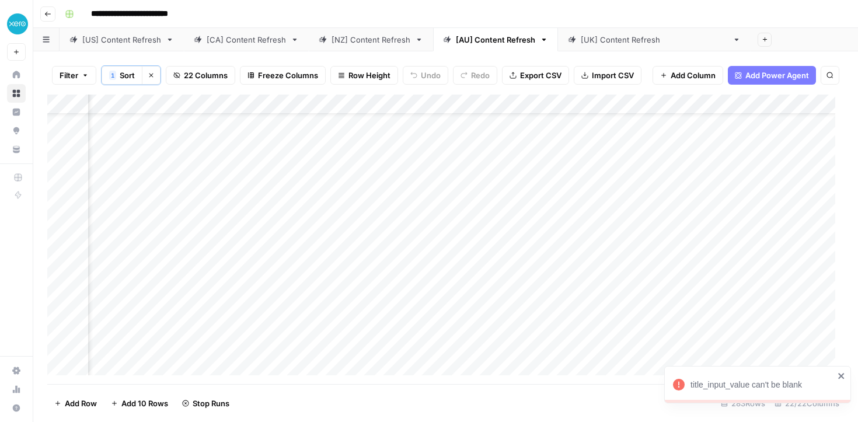
click at [674, 280] on div "Add Column" at bounding box center [445, 239] width 796 height 289
click at [669, 123] on div "Add Column" at bounding box center [445, 239] width 796 height 289
click at [670, 141] on div "Add Column" at bounding box center [445, 239] width 796 height 289
click at [587, 40] on div "[[GEOGRAPHIC_DATA]] Content Refresh" at bounding box center [654, 40] width 147 height 12
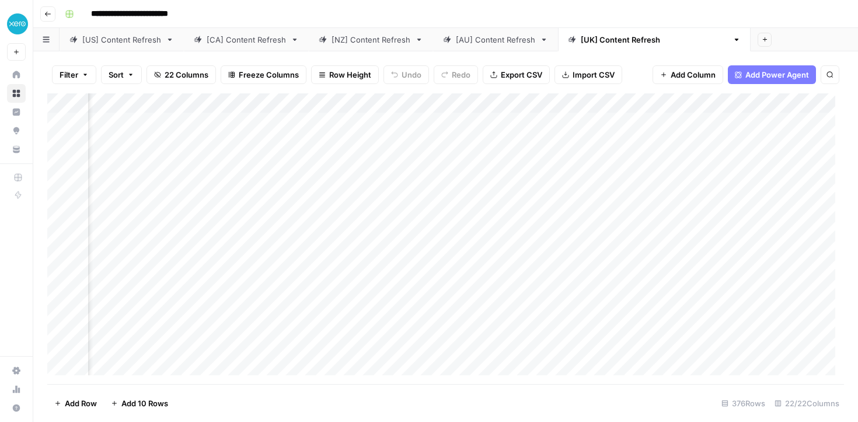
scroll to position [2, 360]
click at [471, 106] on div "Add Column" at bounding box center [445, 238] width 796 height 291
click at [441, 188] on span "Sort Descending" at bounding box center [475, 185] width 102 height 12
click at [524, 323] on div "Add Column" at bounding box center [445, 239] width 796 height 289
click at [525, 343] on div "Add Column" at bounding box center [445, 239] width 796 height 289
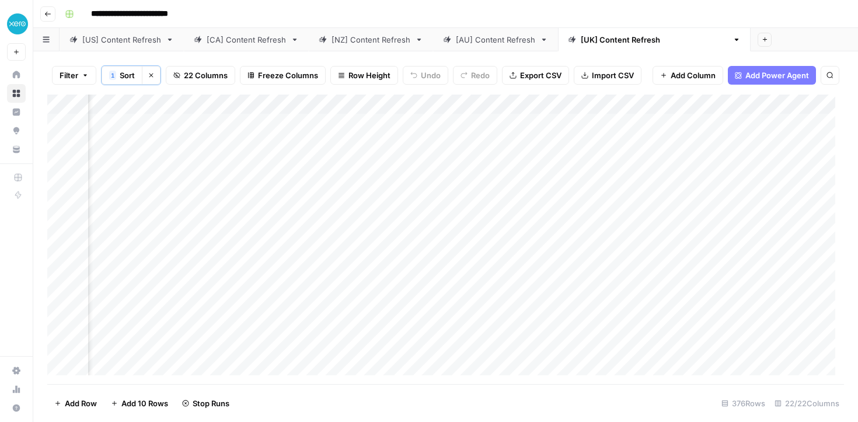
click at [536, 366] on div "Add Column" at bounding box center [445, 239] width 796 height 289
click at [485, 123] on div "Add Column" at bounding box center [445, 239] width 796 height 289
click at [482, 138] on div "Add Column" at bounding box center [445, 239] width 796 height 289
click at [491, 160] on div "Add Column" at bounding box center [445, 239] width 796 height 289
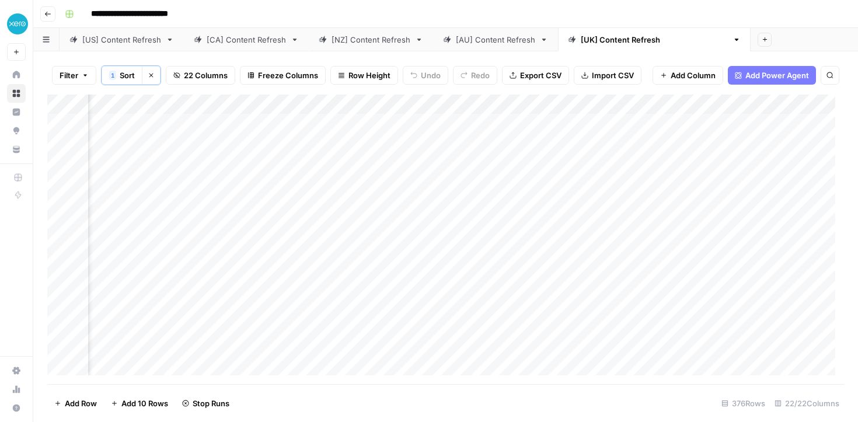
click at [480, 183] on div "Add Column" at bounding box center [445, 239] width 796 height 289
click at [481, 198] on div "Add Column" at bounding box center [445, 239] width 796 height 289
click at [489, 228] on div "Add Column" at bounding box center [445, 239] width 796 height 289
click at [489, 240] on div "Add Column" at bounding box center [445, 239] width 796 height 289
click at [535, 258] on div "Add Column" at bounding box center [445, 239] width 796 height 289
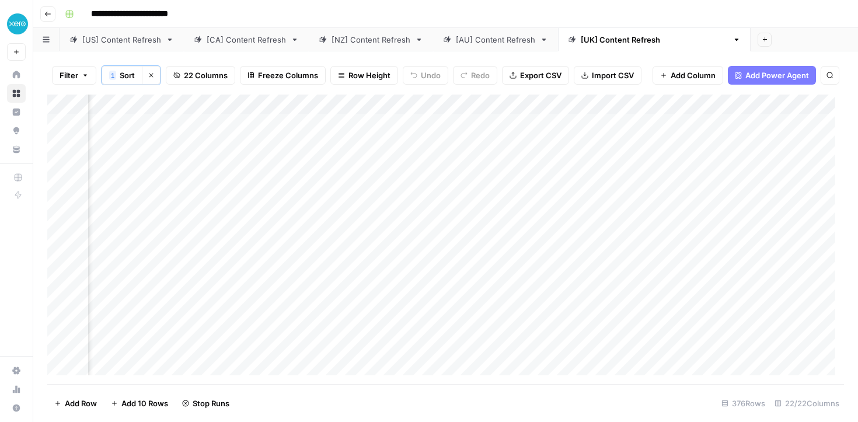
click at [496, 282] on div "Add Column" at bounding box center [445, 239] width 796 height 289
click at [491, 300] on div "Add Column" at bounding box center [445, 239] width 796 height 289
click at [724, 123] on div "Add Column" at bounding box center [445, 239] width 796 height 289
click at [721, 142] on div "Add Column" at bounding box center [445, 239] width 796 height 289
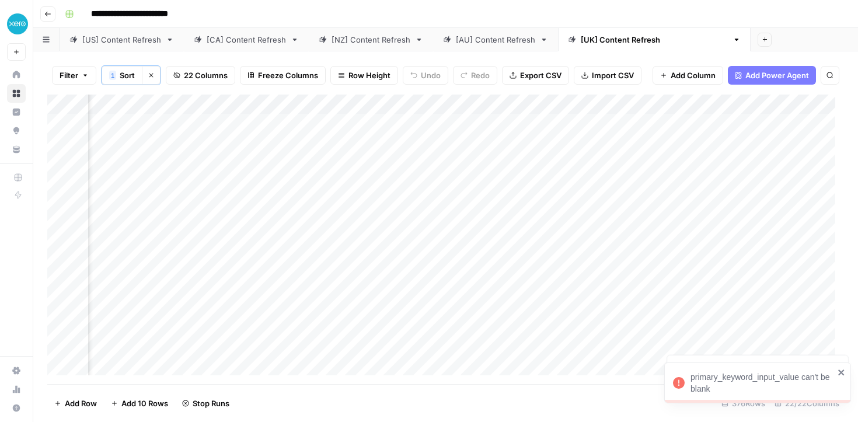
click at [138, 40] on div "[US] Content Refresh" at bounding box center [121, 40] width 79 height 12
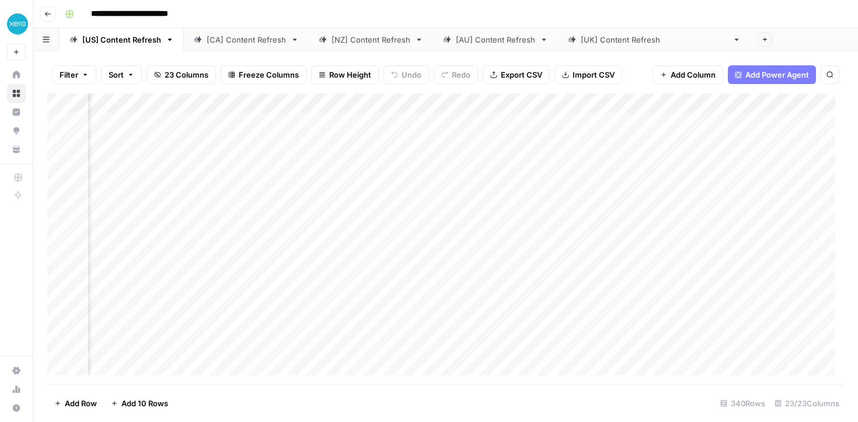
scroll to position [0, 369]
click at [419, 104] on div "Add Column" at bounding box center [445, 238] width 796 height 291
click at [423, 188] on span "Sort Descending" at bounding box center [430, 185] width 102 height 12
click at [774, 121] on div "Add Column" at bounding box center [445, 239] width 796 height 289
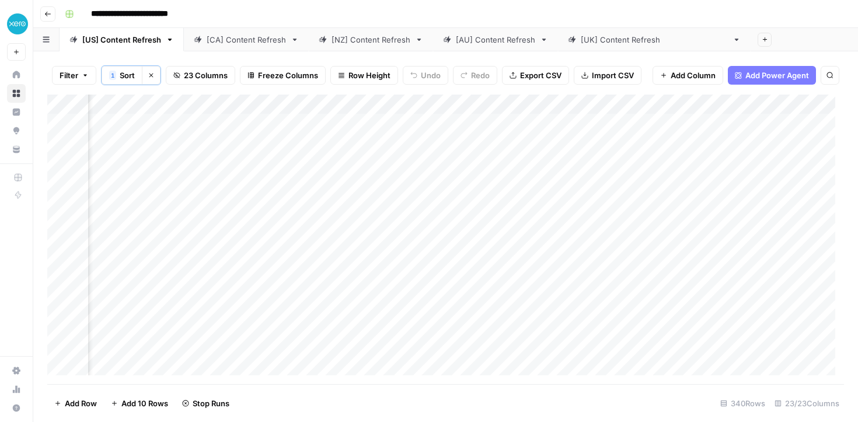
click at [780, 144] on div "Add Column" at bounding box center [445, 239] width 796 height 289
click at [782, 165] on div "Add Column" at bounding box center [445, 239] width 796 height 289
click at [779, 203] on div "Add Column" at bounding box center [445, 239] width 796 height 289
click at [804, 223] on div "Add Column" at bounding box center [445, 239] width 796 height 289
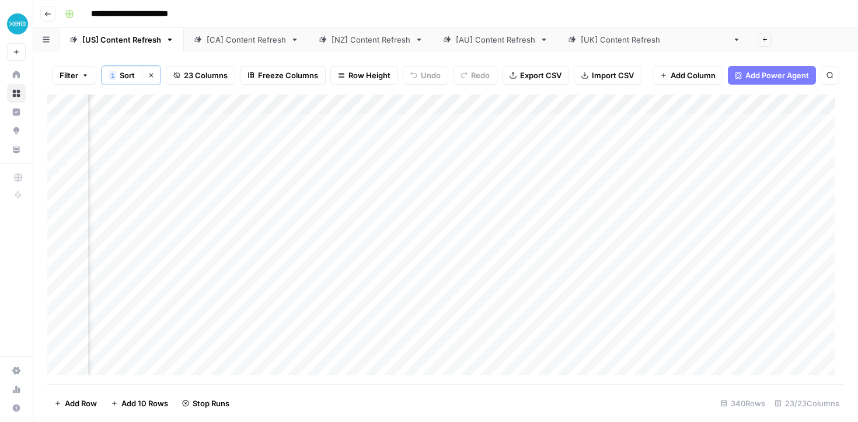
click at [209, 47] on link "[CA] Content Refresh" at bounding box center [246, 39] width 125 height 23
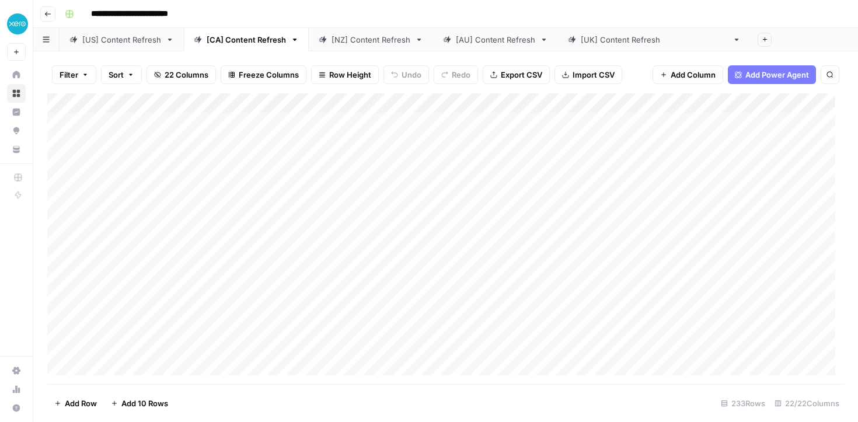
click at [380, 48] on link "[NZ] Content Refresh" at bounding box center [371, 39] width 124 height 23
click at [459, 48] on link "[AU] Content Refresh" at bounding box center [495, 39] width 125 height 23
click at [347, 200] on div "Add Column" at bounding box center [445, 238] width 796 height 291
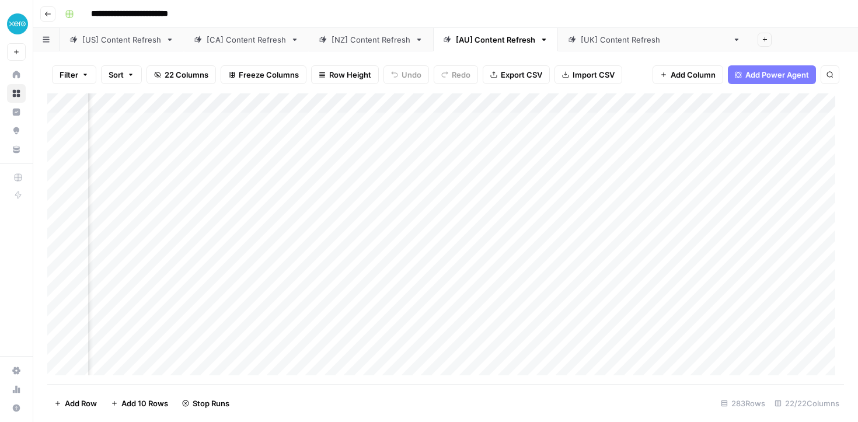
click at [424, 247] on div "Add Column" at bounding box center [445, 238] width 796 height 291
click at [485, 101] on div "Add Column" at bounding box center [445, 238] width 796 height 291
click at [455, 184] on span "Sort Descending" at bounding box center [492, 185] width 102 height 12
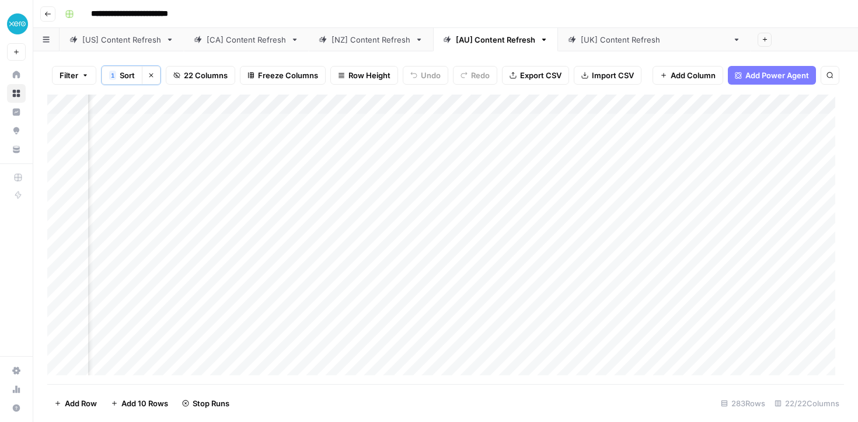
click at [588, 40] on div "[[GEOGRAPHIC_DATA]] Content Refresh" at bounding box center [654, 40] width 147 height 12
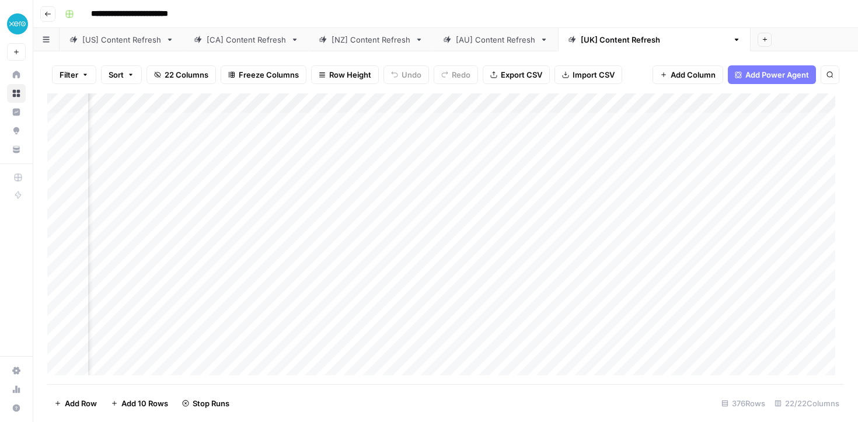
scroll to position [0, 647]
click at [589, 102] on div "Add Column" at bounding box center [445, 238] width 796 height 291
click at [586, 186] on span "Sort Descending" at bounding box center [613, 185] width 102 height 12
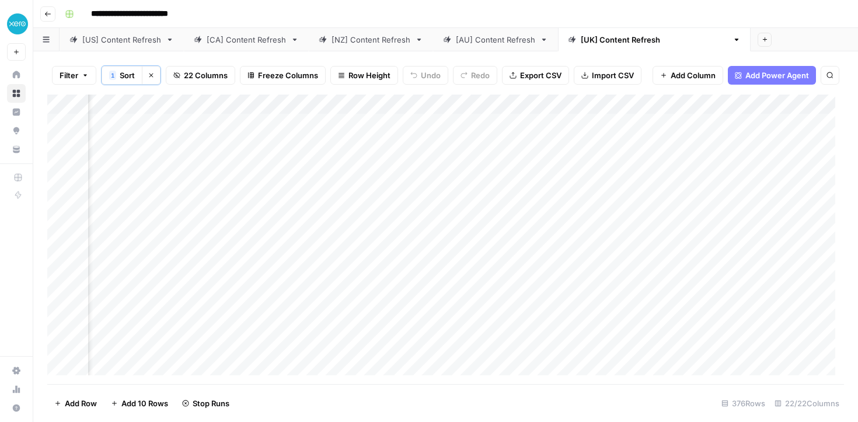
click at [146, 43] on div "[US] Content Refresh" at bounding box center [121, 40] width 79 height 12
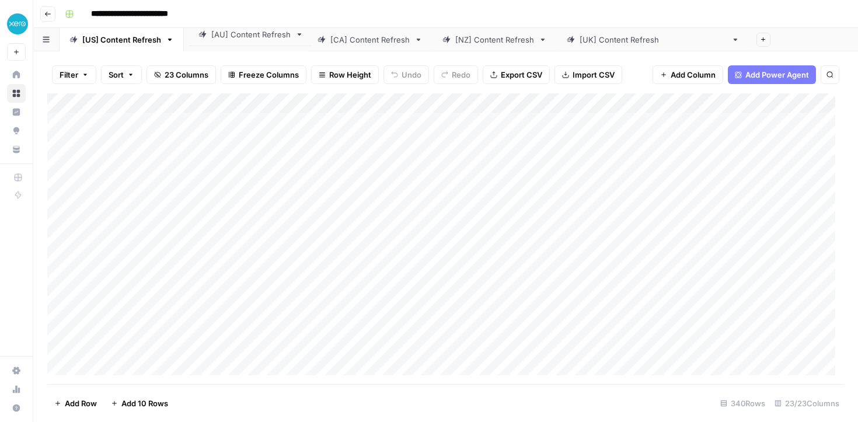
drag, startPoint x: 459, startPoint y: 42, endPoint x: 202, endPoint y: 37, distance: 256.8
click at [202, 37] on div "[US] Content Refresh [CA] Content Refresh [NZ] Content Refresh [AU] Content Ref…" at bounding box center [445, 39] width 824 height 23
drag, startPoint x: 604, startPoint y: 39, endPoint x: 362, endPoint y: 44, distance: 241.6
click at [362, 44] on div "[US] Content Refresh [AU] Content Refresh [CA] Content Refresh [NZ] Content Ref…" at bounding box center [445, 39] width 824 height 23
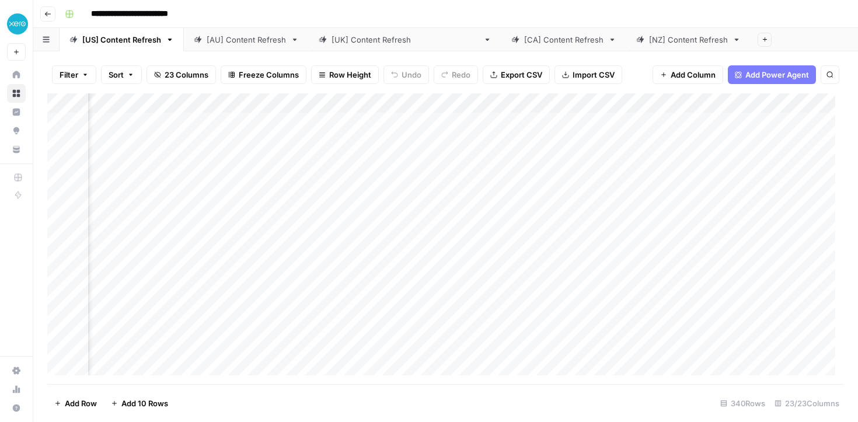
click at [460, 102] on div "Add Column" at bounding box center [445, 238] width 796 height 291
click at [457, 179] on span "Sort Descending" at bounding box center [464, 185] width 102 height 12
click at [497, 143] on div "Add Column" at bounding box center [445, 239] width 796 height 289
click at [496, 183] on div "Add Column" at bounding box center [445, 239] width 796 height 289
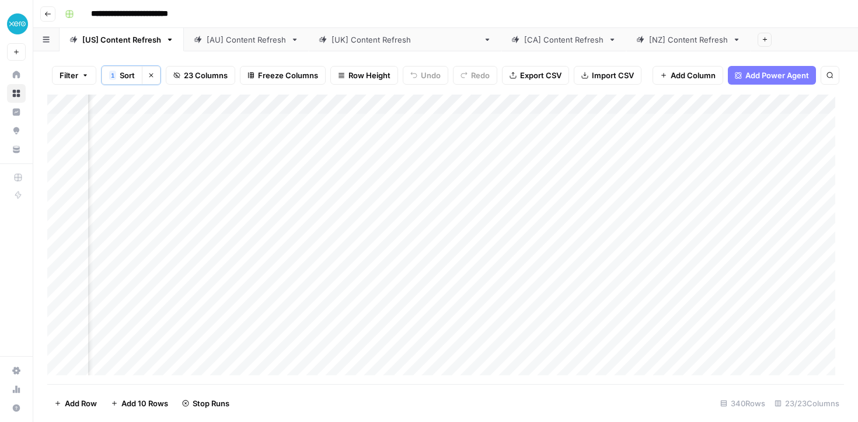
scroll to position [0, 1266]
click at [476, 221] on div "Add Column" at bounding box center [445, 239] width 796 height 289
click at [257, 44] on div "[AU] Content Refresh" at bounding box center [246, 40] width 79 height 12
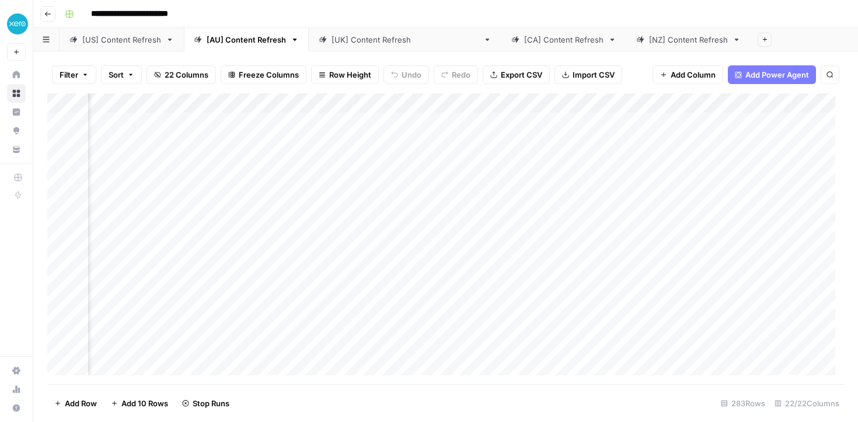
scroll to position [1, 297]
click at [540, 100] on div "Add Column" at bounding box center [445, 238] width 796 height 291
click at [532, 188] on span "Sort Descending" at bounding box center [550, 185] width 102 height 12
click at [380, 47] on link "[[GEOGRAPHIC_DATA]] Content Refresh" at bounding box center [405, 39] width 193 height 23
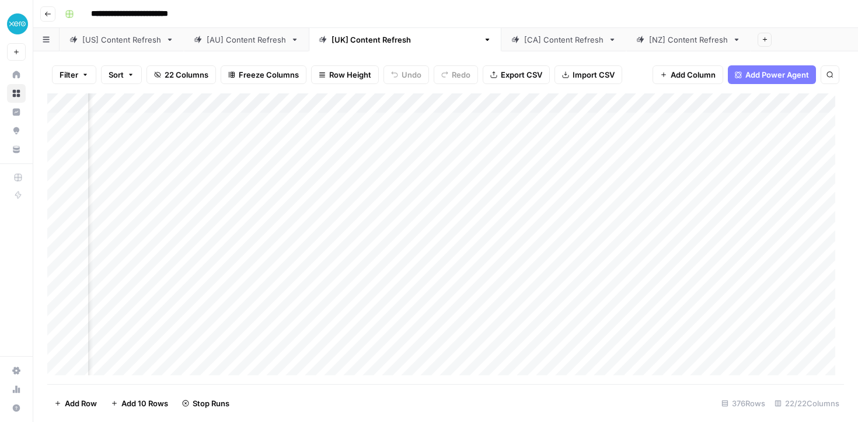
scroll to position [0, 324]
click at [495, 105] on div "Add Column" at bounding box center [445, 238] width 796 height 291
click at [484, 186] on span "Sort Descending" at bounding box center [510, 185] width 102 height 12
click at [377, 108] on div "Add Column" at bounding box center [445, 239] width 796 height 289
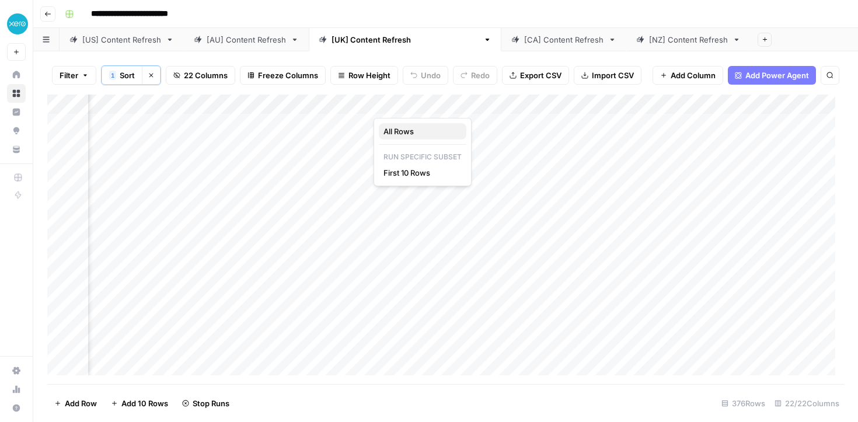
click at [385, 127] on span "All Rows" at bounding box center [420, 131] width 74 height 12
click at [226, 45] on div "[AU] Content Refresh" at bounding box center [246, 40] width 79 height 12
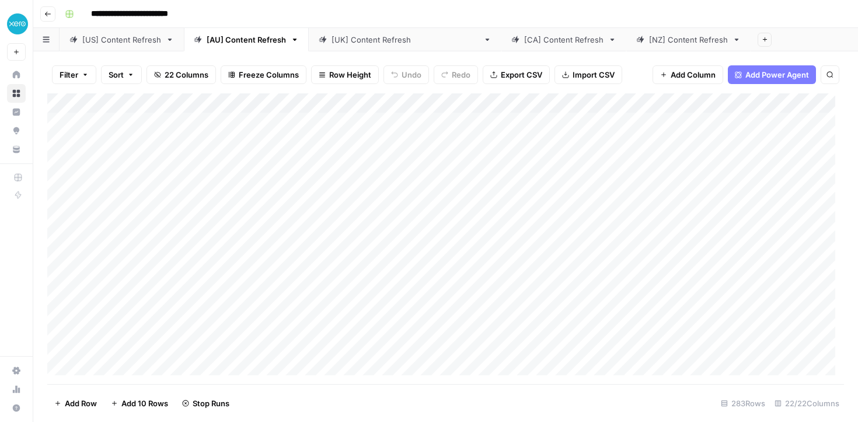
click at [509, 107] on div "Add Column" at bounding box center [445, 238] width 796 height 291
click at [521, 162] on span "All Rows" at bounding box center [541, 162] width 74 height 12
click at [134, 44] on div "[US] Content Refresh" at bounding box center [121, 40] width 79 height 12
click at [460, 104] on div "Add Column" at bounding box center [445, 238] width 796 height 291
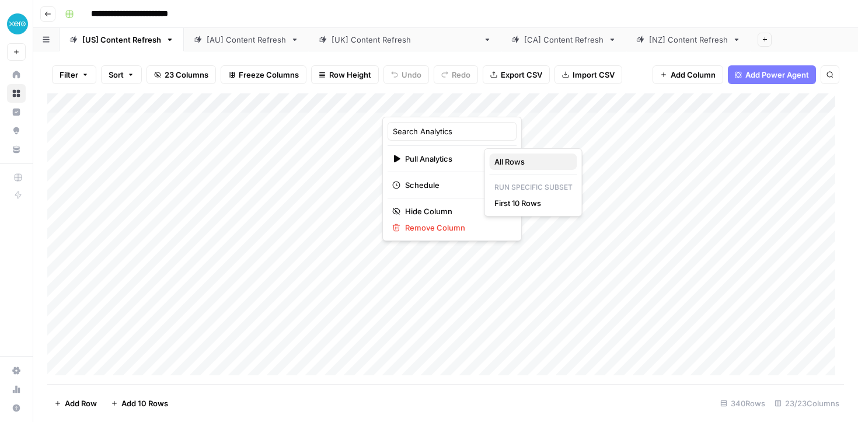
click at [523, 161] on span "All Rows" at bounding box center [531, 162] width 74 height 12
click at [249, 49] on link "[AU] Content Refresh" at bounding box center [246, 39] width 125 height 23
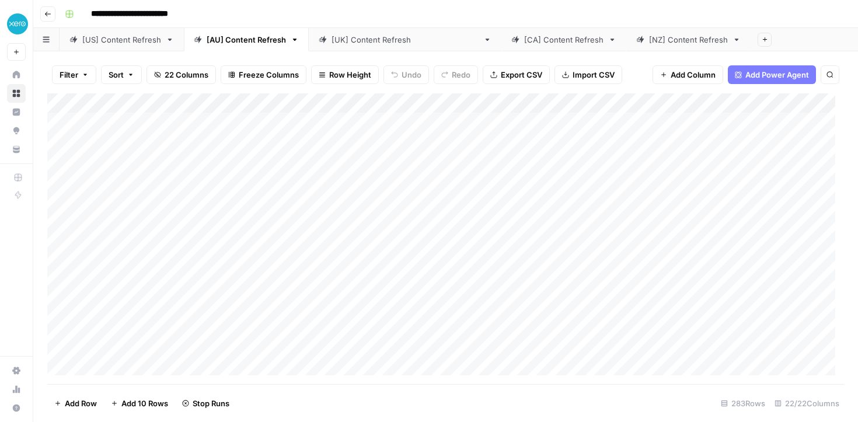
click at [350, 44] on div "[[GEOGRAPHIC_DATA]] Content Refresh" at bounding box center [404, 40] width 147 height 12
click at [373, 101] on div "Add Column" at bounding box center [445, 238] width 796 height 291
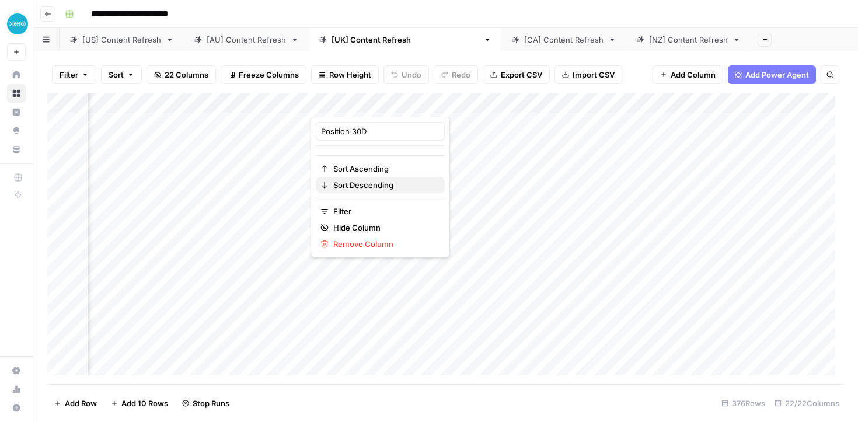
click at [343, 187] on span "Sort Descending" at bounding box center [384, 185] width 102 height 12
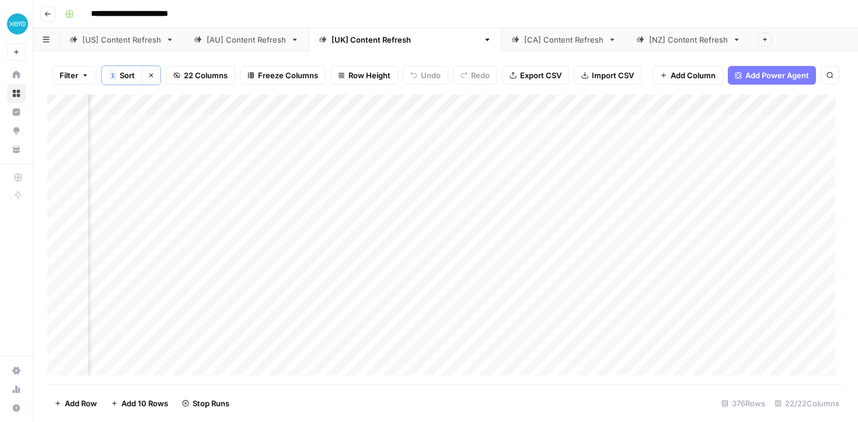
scroll to position [114, 450]
click at [443, 230] on div "Add Column" at bounding box center [445, 239] width 796 height 289
click at [439, 272] on div "Add Column" at bounding box center [445, 239] width 796 height 289
click at [438, 290] on div "Add Column" at bounding box center [445, 239] width 796 height 289
click at [437, 303] on div "Add Column" at bounding box center [445, 239] width 796 height 289
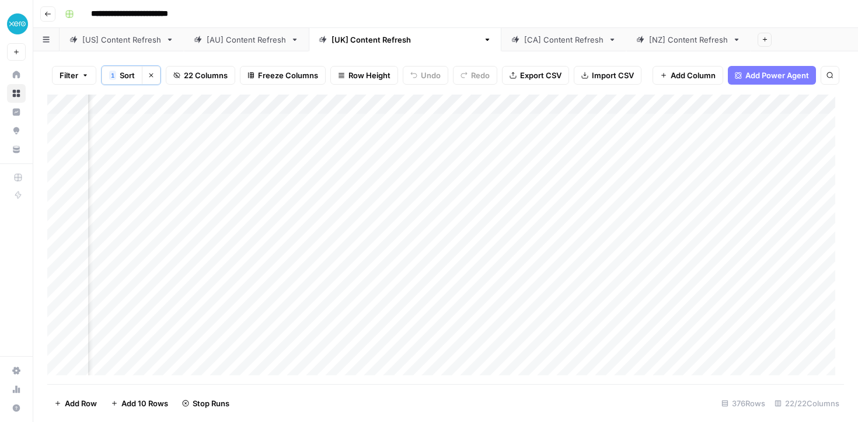
scroll to position [0, 577]
click at [524, 41] on div "[CA] Content Refresh" at bounding box center [563, 40] width 79 height 12
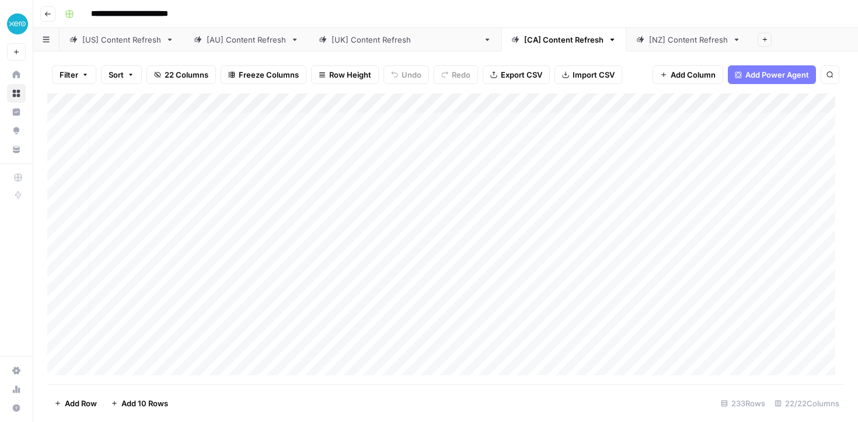
scroll to position [0, 4]
click at [357, 43] on div "[[GEOGRAPHIC_DATA]] Content Refresh" at bounding box center [404, 40] width 147 height 12
click at [522, 109] on div "Add Column" at bounding box center [445, 238] width 796 height 291
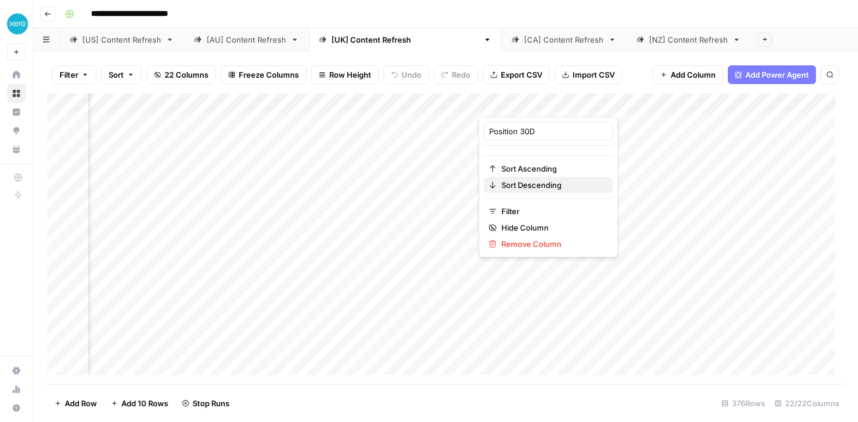
click at [539, 186] on span "Sort Descending" at bounding box center [552, 185] width 102 height 12
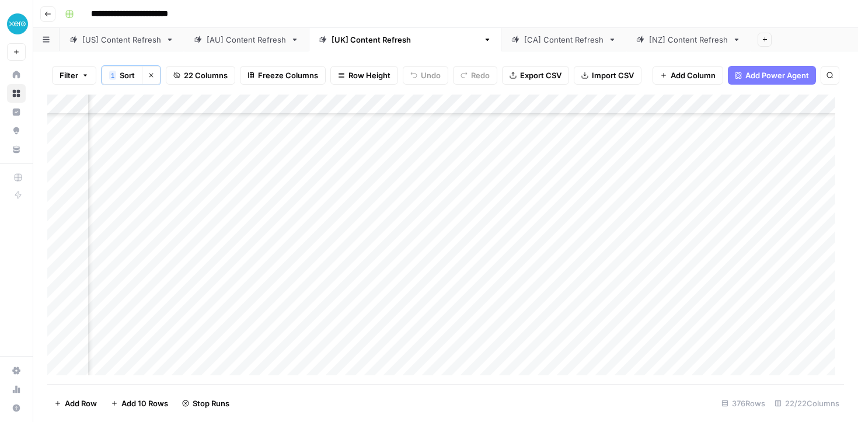
scroll to position [156, 485]
click at [239, 47] on link "[AU] Content Refresh" at bounding box center [246, 39] width 125 height 23
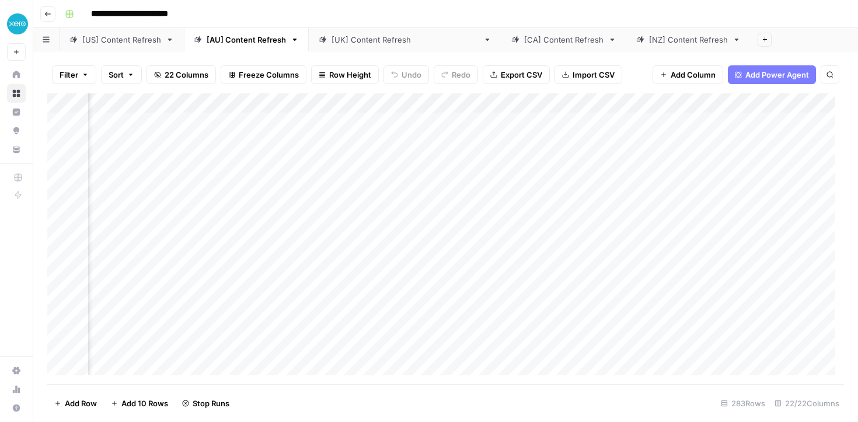
scroll to position [0, 333]
click at [512, 106] on div "Add Column" at bounding box center [445, 238] width 796 height 291
click at [490, 186] on span "Sort Descending" at bounding box center [514, 185] width 102 height 12
click at [577, 202] on div "Add Column" at bounding box center [445, 239] width 796 height 289
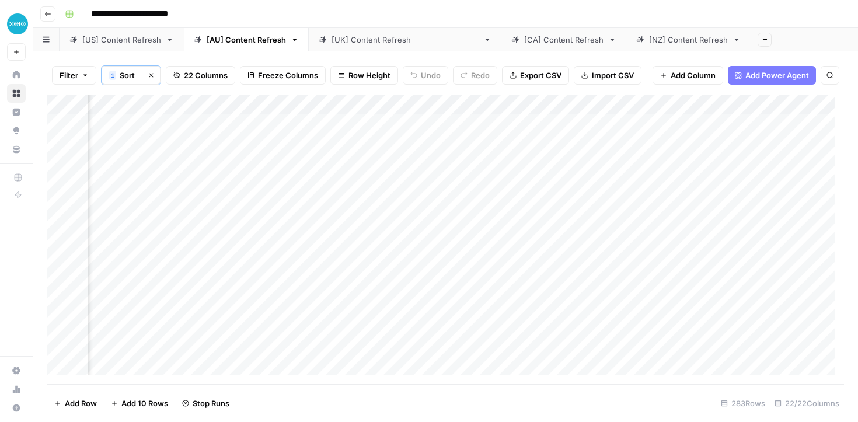
click at [576, 265] on div "Add Column" at bounding box center [445, 239] width 796 height 289
click at [575, 283] on div "Add Column" at bounding box center [445, 239] width 796 height 289
click at [579, 303] on div "Add Column" at bounding box center [445, 239] width 796 height 289
click at [344, 41] on div "[[GEOGRAPHIC_DATA]] Content Refresh" at bounding box center [404, 40] width 147 height 12
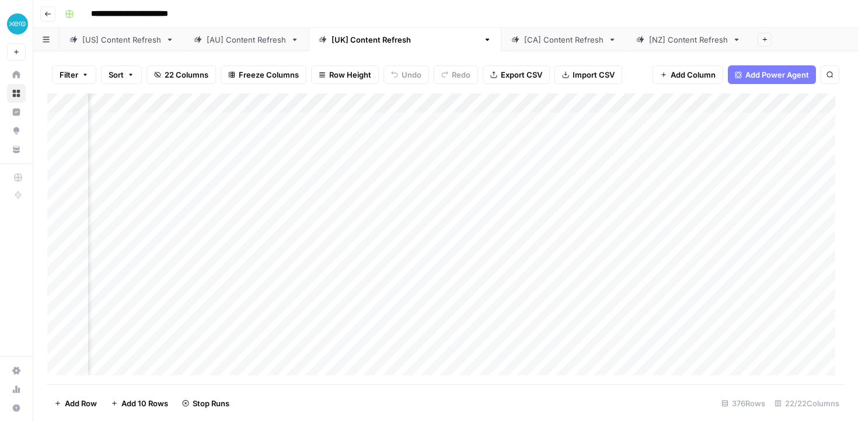
scroll to position [0, 431]
click at [384, 106] on div "Add Column" at bounding box center [445, 238] width 796 height 291
click at [378, 185] on span "Sort Descending" at bounding box center [404, 185] width 102 height 12
click at [100, 40] on div "[US] Content Refresh" at bounding box center [121, 40] width 79 height 12
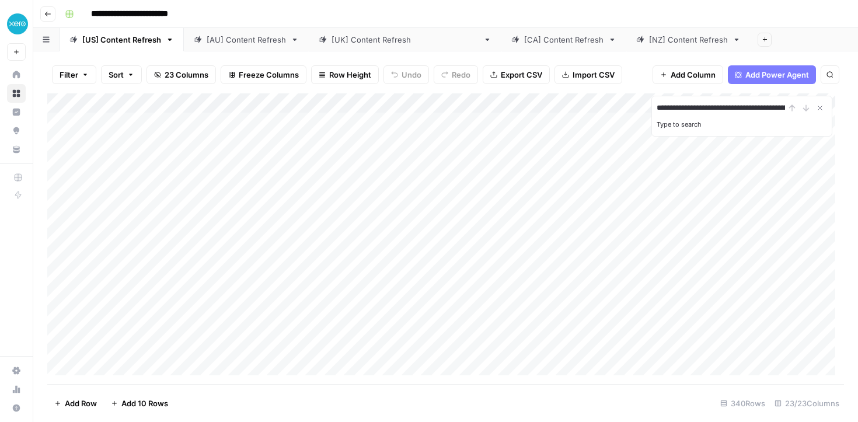
scroll to position [0, 202]
type input "**********"
click at [662, 107] on input "**********" at bounding box center [720, 108] width 128 height 14
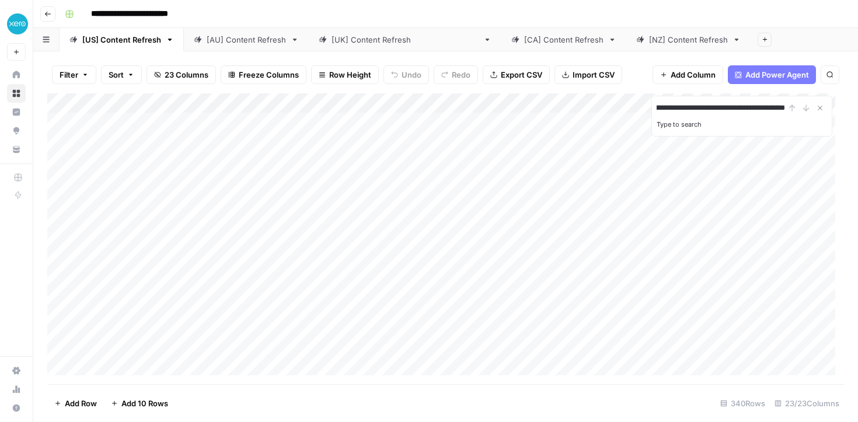
scroll to position [0, 0]
click at [662, 107] on input "**********" at bounding box center [720, 108] width 128 height 14
type input "*"
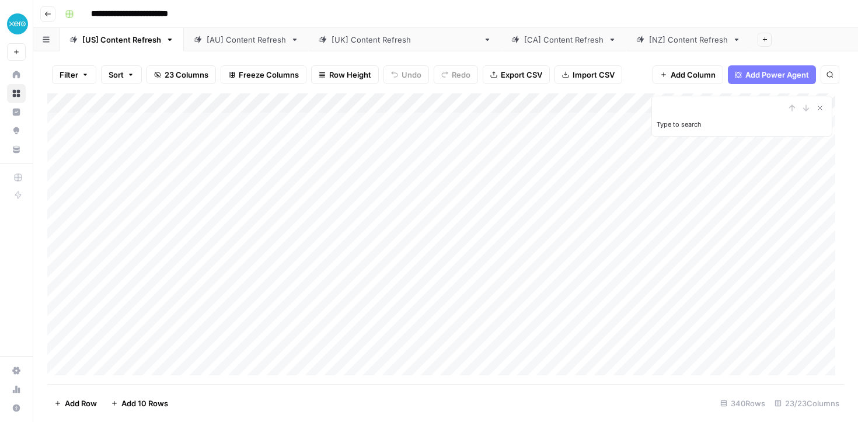
click at [721, 19] on div "**********" at bounding box center [453, 14] width 786 height 19
type input "**********"
click at [613, 251] on div "Add Column" at bounding box center [445, 238] width 796 height 291
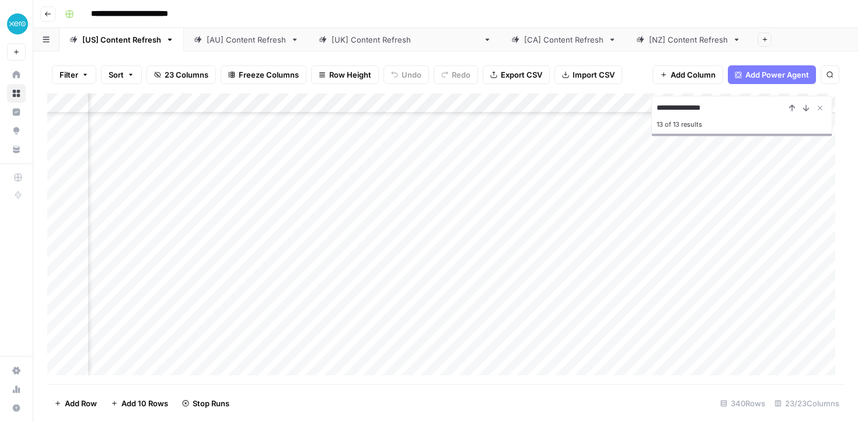
scroll to position [805, 621]
click at [822, 110] on icon "Close Search" at bounding box center [820, 108] width 4 height 4
type input "**********"
click at [442, 361] on div "Add Column" at bounding box center [445, 238] width 796 height 291
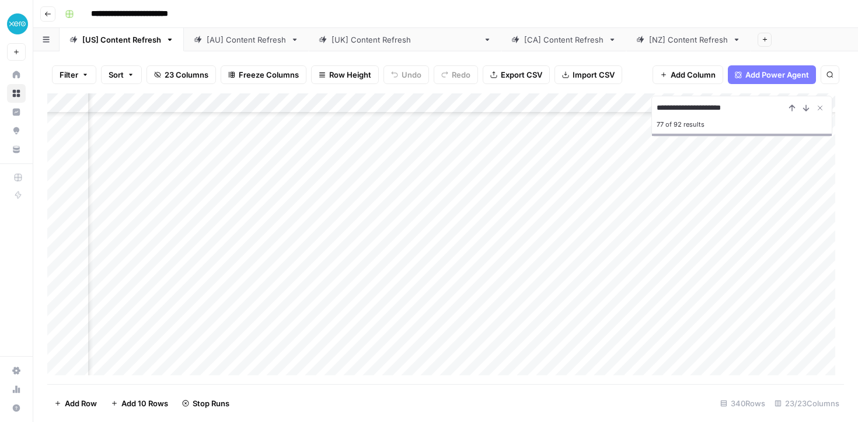
scroll to position [3312, 1061]
type input "**********"
click at [161, 361] on div "Add Column" at bounding box center [445, 238] width 796 height 291
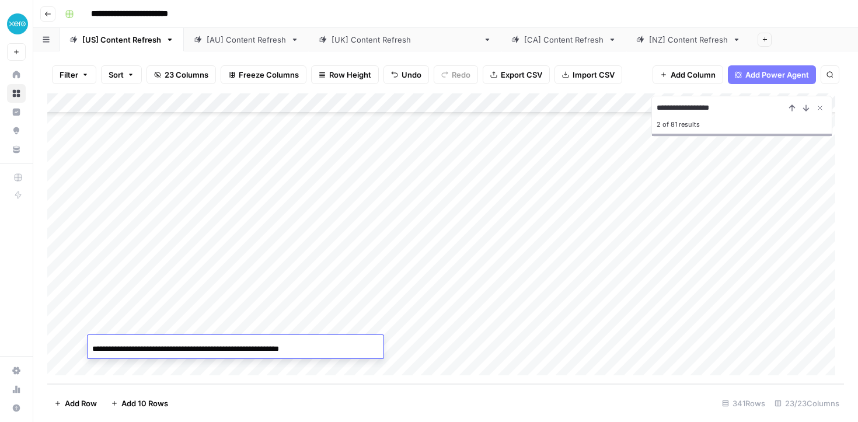
scroll to position [0, 61]
type input "**********"
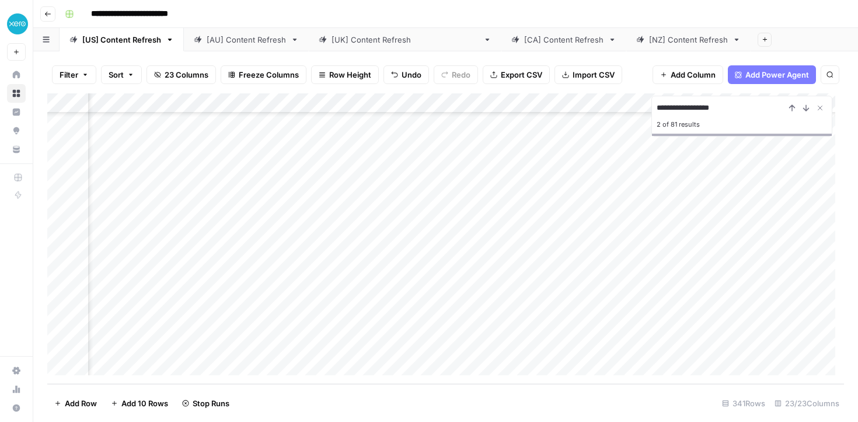
scroll to position [6522, 434]
click at [413, 341] on div "Add Column" at bounding box center [445, 238] width 796 height 291
click at [820, 109] on icon "Close Search" at bounding box center [819, 107] width 9 height 9
click at [237, 41] on div "[AU] Content Refresh" at bounding box center [246, 40] width 79 height 12
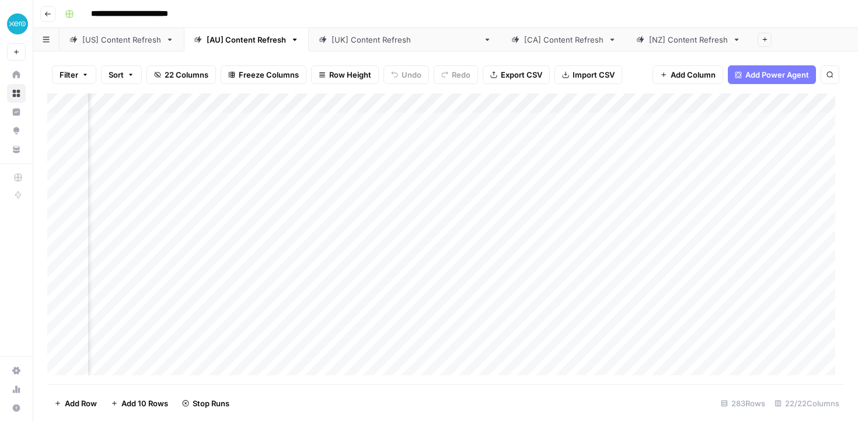
scroll to position [0, 412]
click at [405, 96] on div "Add Column" at bounding box center [445, 238] width 796 height 291
click at [415, 182] on span "Sort Descending" at bounding box center [435, 185] width 102 height 12
click at [701, 121] on div "Add Column" at bounding box center [445, 239] width 796 height 289
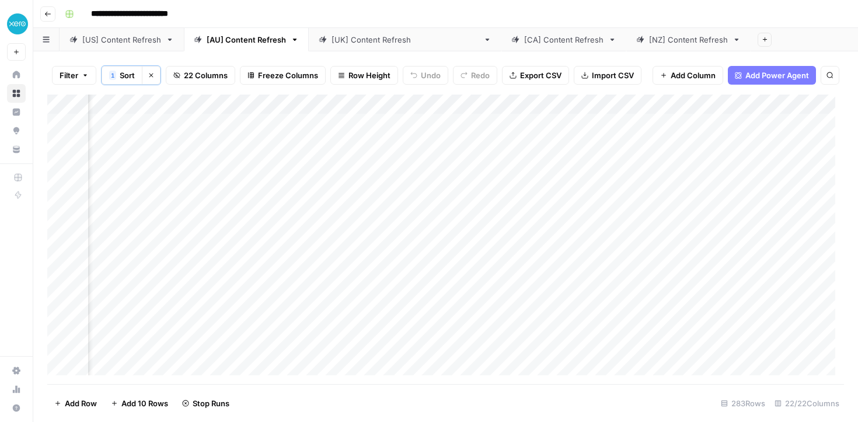
click at [691, 141] on div "Add Column" at bounding box center [445, 239] width 796 height 289
click at [693, 163] on div "Add Column" at bounding box center [445, 239] width 796 height 289
click at [682, 236] on div "Add Column" at bounding box center [445, 239] width 796 height 289
click at [684, 251] on div "Add Column" at bounding box center [445, 239] width 796 height 289
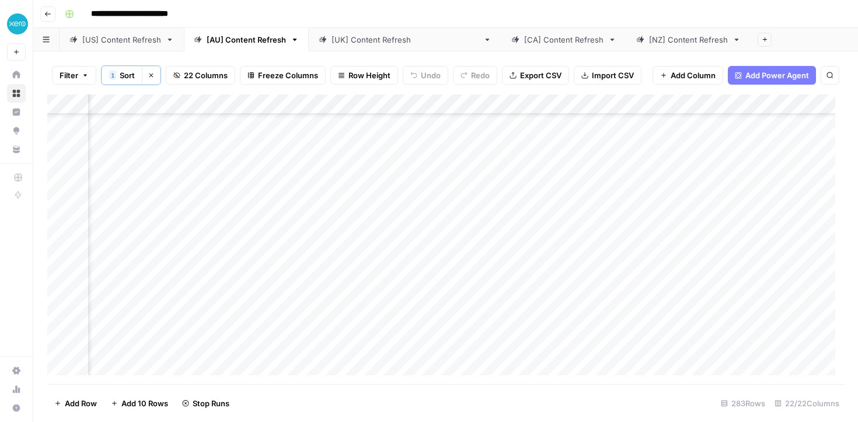
click at [687, 276] on div "Add Column" at bounding box center [445, 239] width 796 height 289
click at [341, 40] on div "[[GEOGRAPHIC_DATA]] Content Refresh" at bounding box center [404, 40] width 147 height 12
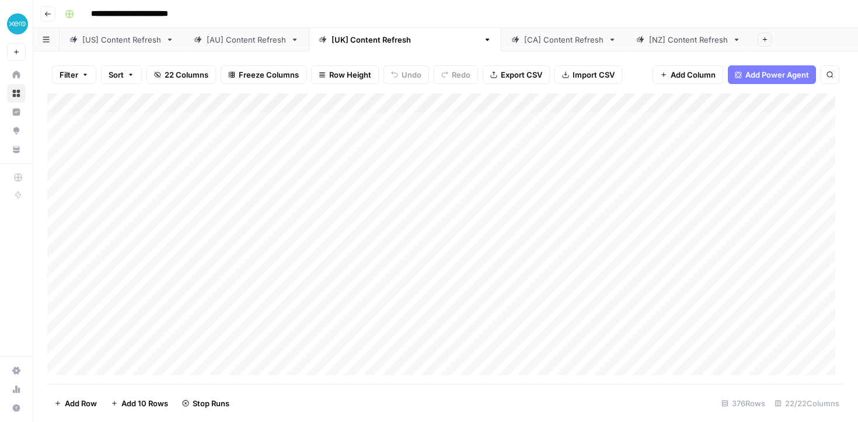
click at [794, 97] on div "Add Column" at bounding box center [445, 238] width 796 height 291
drag, startPoint x: 785, startPoint y: 173, endPoint x: 782, endPoint y: 186, distance: 12.6
click at [782, 186] on div "Position 30D Sort Ascending Sort Descending Filter Hide Column Remove Column" at bounding box center [802, 187] width 139 height 141
click at [781, 184] on span "Sort Descending" at bounding box center [807, 185] width 102 height 12
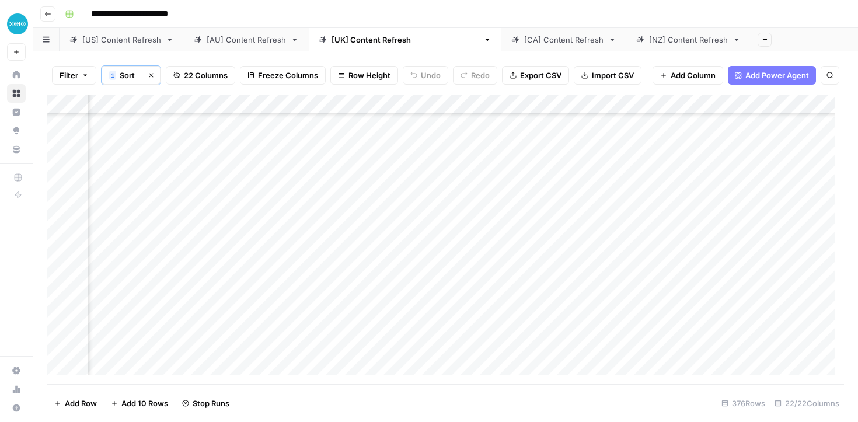
click at [605, 225] on div "Add Column" at bounding box center [445, 239] width 796 height 289
click at [244, 47] on link "[AU] Content Refresh" at bounding box center [246, 39] width 125 height 23
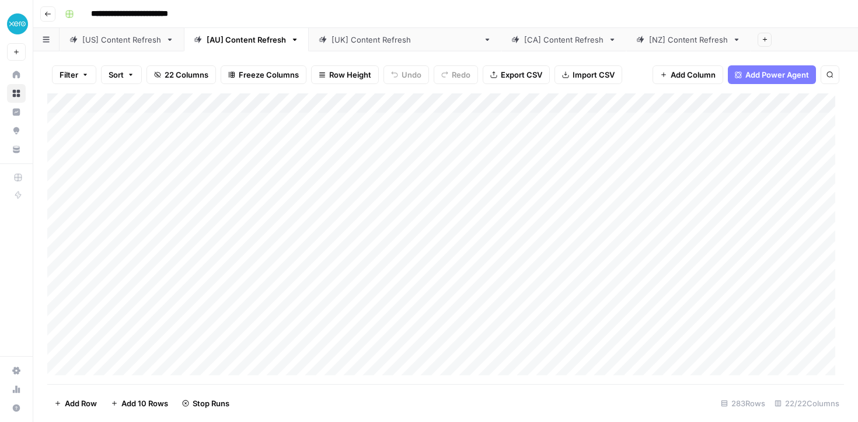
click at [801, 105] on div "Add Column" at bounding box center [445, 238] width 796 height 291
click at [795, 183] on span "Sort Descending" at bounding box center [819, 185] width 102 height 12
click at [610, 180] on div "Add Column" at bounding box center [445, 239] width 796 height 289
click at [603, 219] on div "Add Column" at bounding box center [445, 239] width 796 height 289
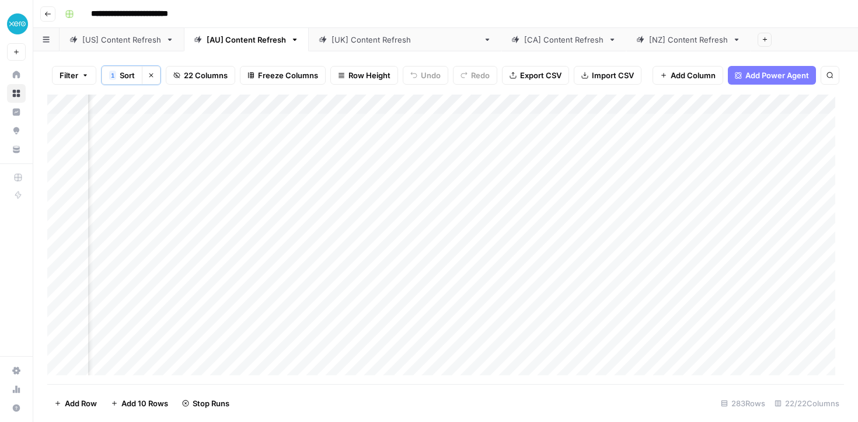
click at [603, 243] on div "Add Column" at bounding box center [445, 239] width 796 height 289
click at [195, 202] on div "Add Column" at bounding box center [445, 239] width 796 height 289
click at [375, 43] on div "[[GEOGRAPHIC_DATA]] Content Refresh" at bounding box center [404, 40] width 147 height 12
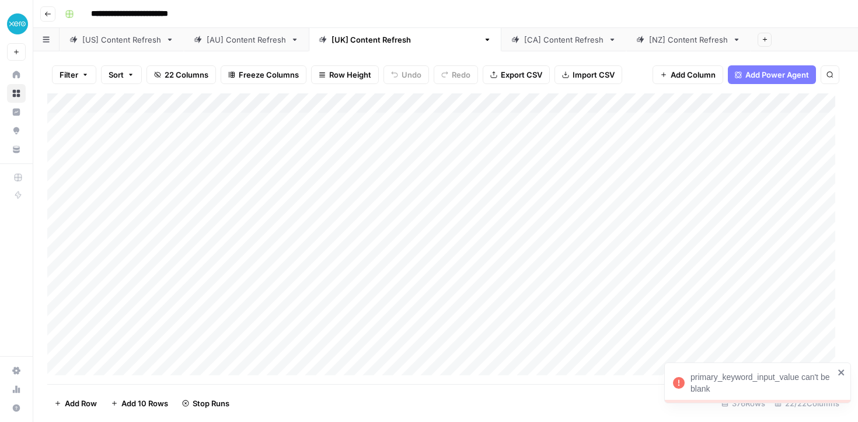
click at [843, 372] on icon "close" at bounding box center [841, 372] width 8 height 9
click at [448, 102] on div "Add Column" at bounding box center [445, 238] width 796 height 291
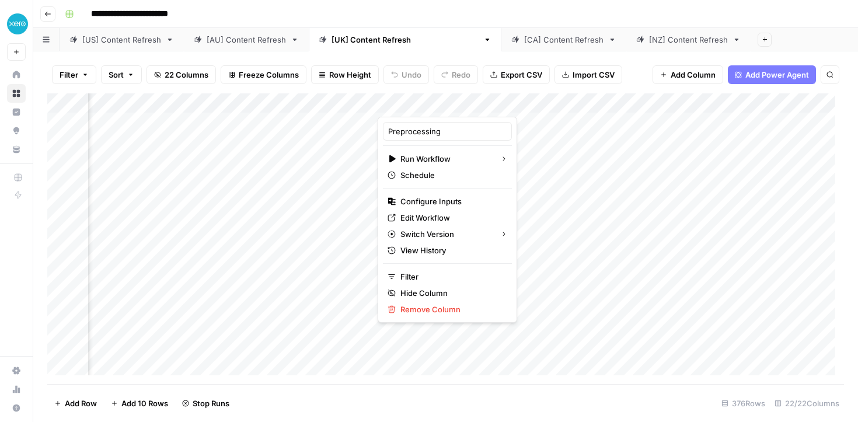
click at [410, 102] on div at bounding box center [431, 104] width 106 height 23
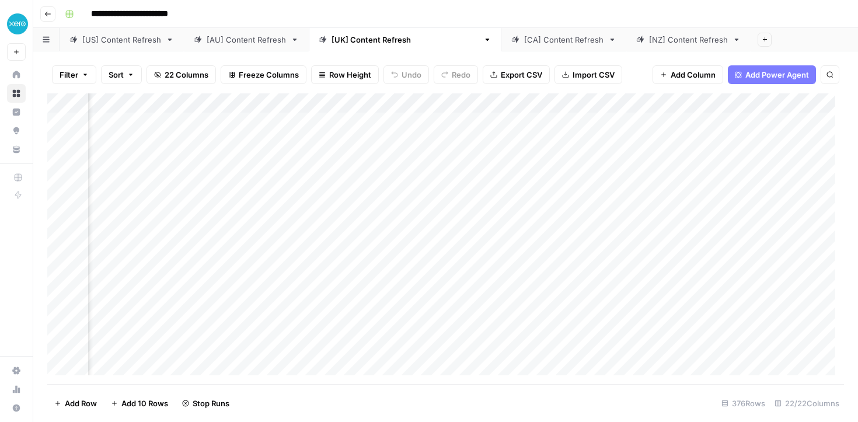
click at [349, 103] on div "Add Column" at bounding box center [445, 238] width 796 height 291
click at [348, 190] on span "Sort Descending" at bounding box center [373, 185] width 102 height 12
click at [630, 279] on div "Add Column" at bounding box center [445, 239] width 796 height 289
click at [638, 302] on div "Add Column" at bounding box center [445, 239] width 796 height 289
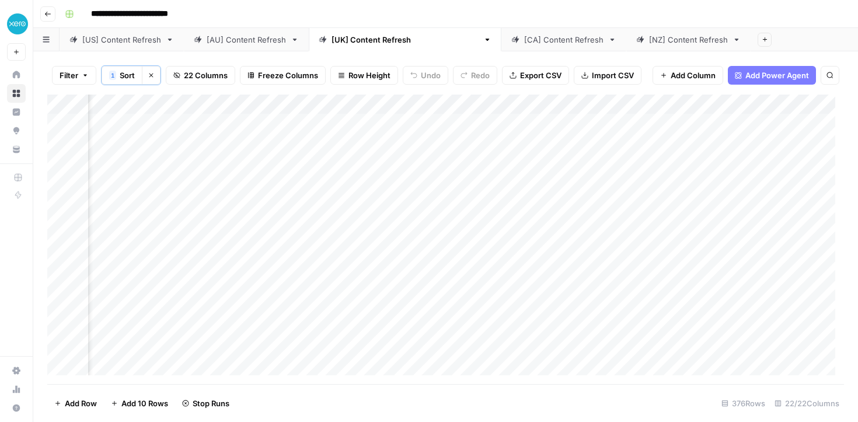
scroll to position [0, 714]
click at [119, 41] on div "[US] Content Refresh" at bounding box center [121, 40] width 79 height 12
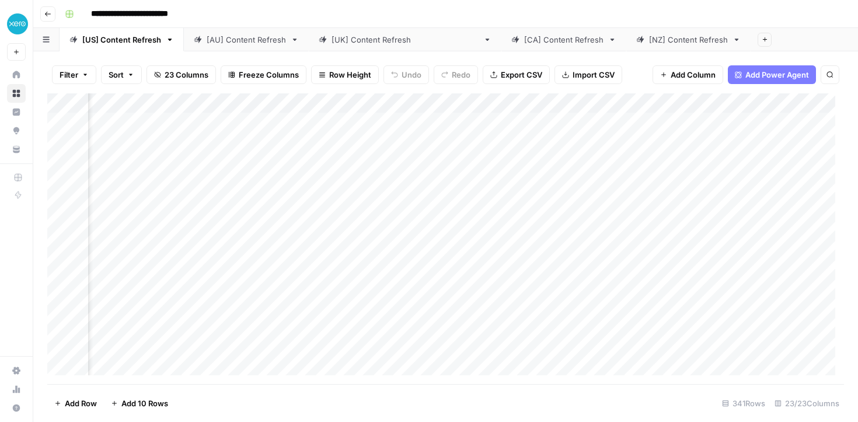
scroll to position [0, 382]
click at [395, 107] on div "Add Column" at bounding box center [445, 238] width 796 height 291
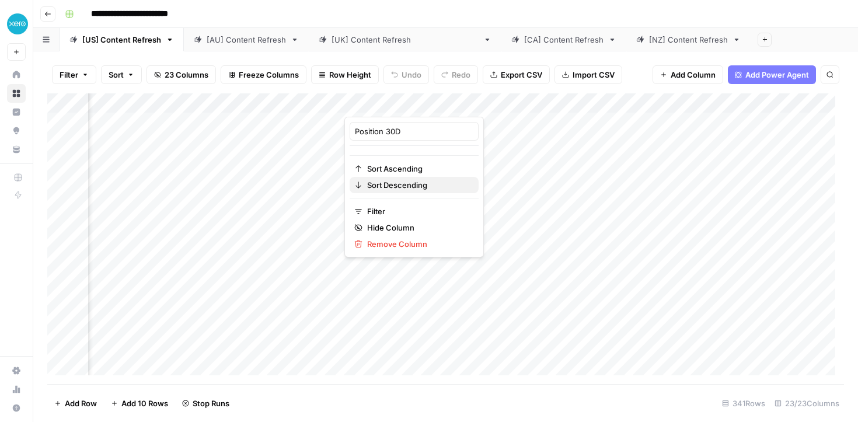
click at [401, 188] on span "Sort Descending" at bounding box center [418, 185] width 102 height 12
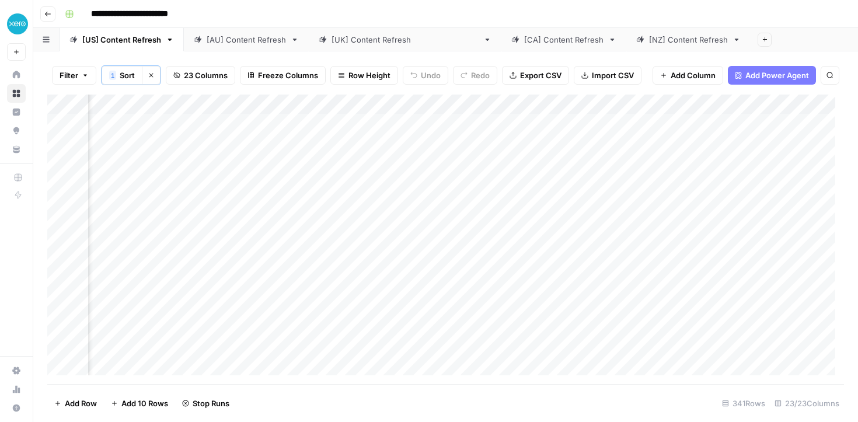
click at [474, 184] on div "Add Column" at bounding box center [445, 239] width 796 height 289
click at [497, 205] on div "Add Column" at bounding box center [445, 239] width 796 height 289
click at [501, 261] on div "Add Column" at bounding box center [445, 239] width 796 height 289
click at [498, 281] on div "Add Column" at bounding box center [445, 239] width 796 height 289
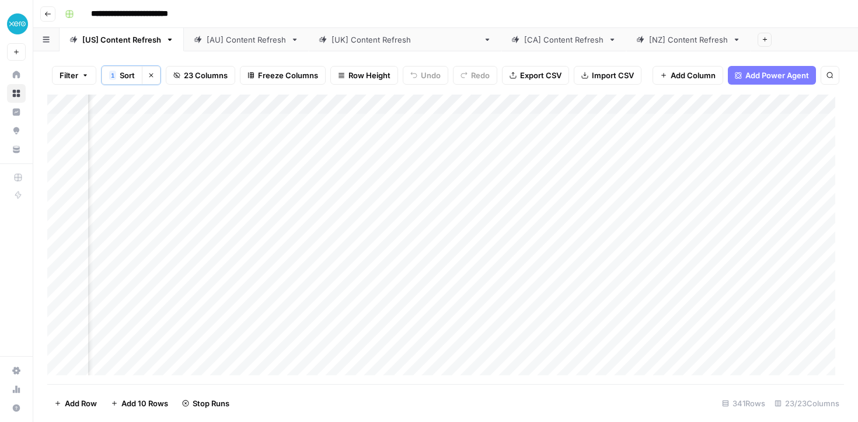
scroll to position [0, 1068]
click at [623, 206] on div "Add Column" at bounding box center [445, 239] width 796 height 289
click at [621, 222] on div "Add Column" at bounding box center [445, 239] width 796 height 289
click at [624, 299] on div "Add Column" at bounding box center [445, 239] width 796 height 289
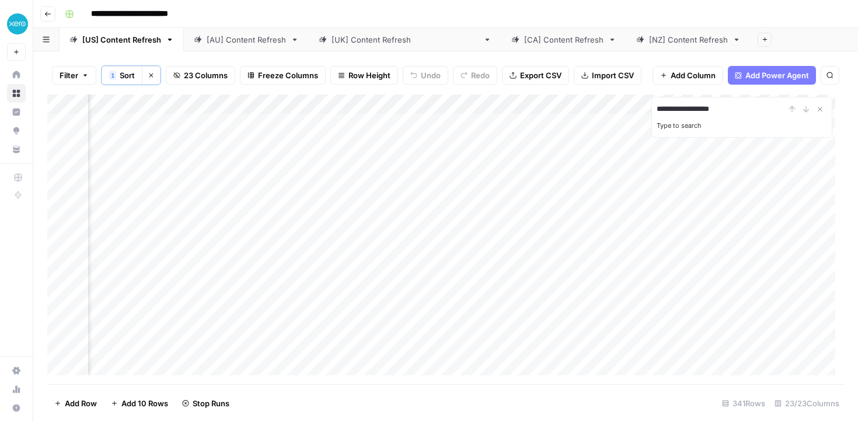
type input "**********"
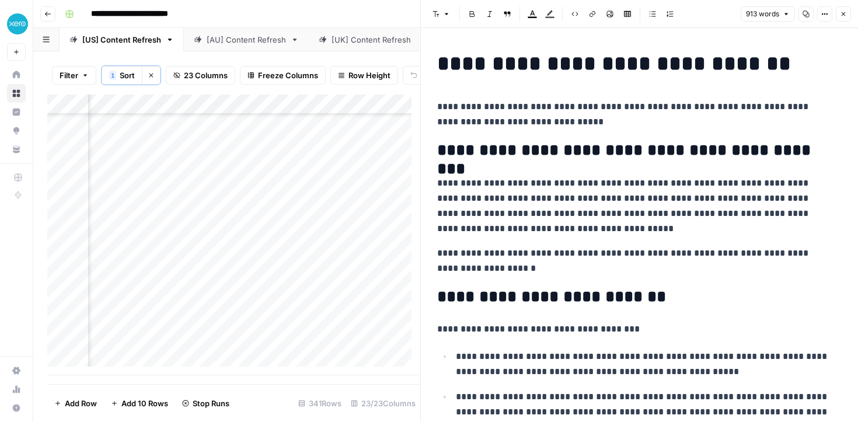
click at [841, 16] on icon "button" at bounding box center [843, 14] width 7 height 7
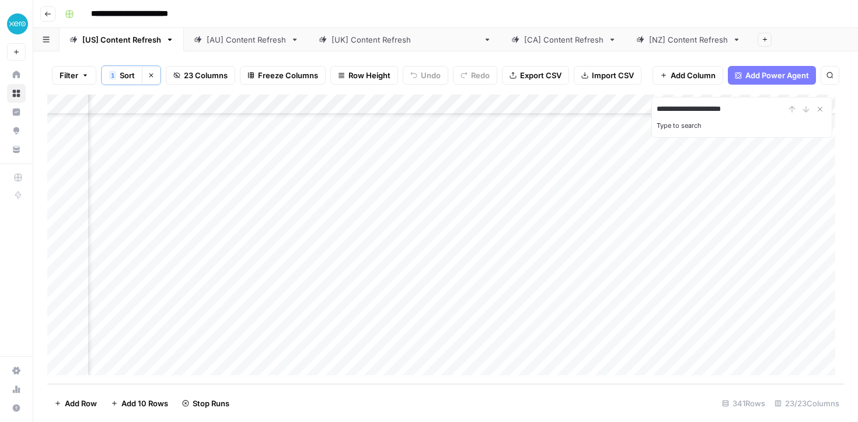
type input "**********"
type input "*"
click at [822, 111] on icon "Close Search" at bounding box center [819, 108] width 9 height 9
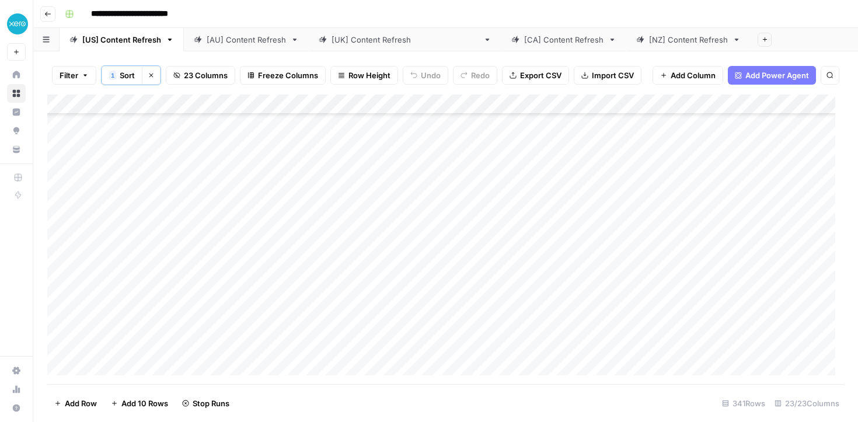
click at [369, 107] on div "Add Column" at bounding box center [445, 239] width 796 height 289
click at [156, 190] on span "Sort Ascending" at bounding box center [162, 186] width 102 height 12
click at [372, 104] on div "Add Column" at bounding box center [445, 239] width 796 height 289
click at [128, 198] on span "Sort Descending" at bounding box center [162, 203] width 102 height 12
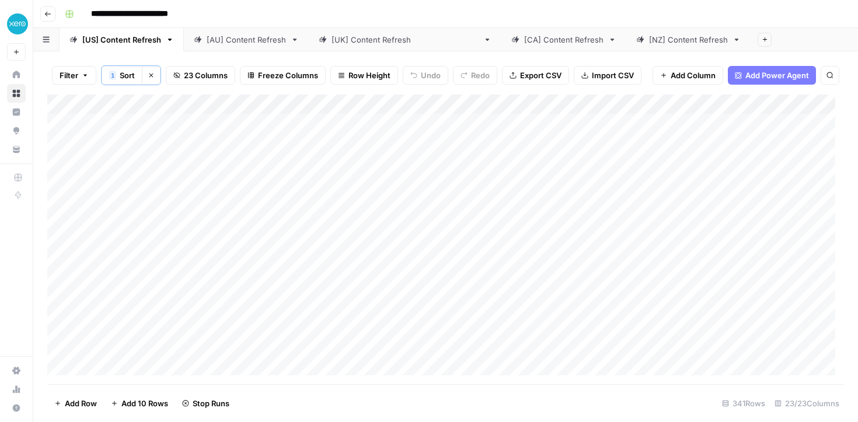
click at [373, 104] on div "Add Column" at bounding box center [445, 239] width 796 height 289
click at [153, 192] on button "Sort Ascending" at bounding box center [157, 186] width 129 height 16
click at [369, 100] on div "Add Column" at bounding box center [445, 239] width 796 height 289
click at [141, 200] on span "Sort Descending" at bounding box center [162, 203] width 102 height 12
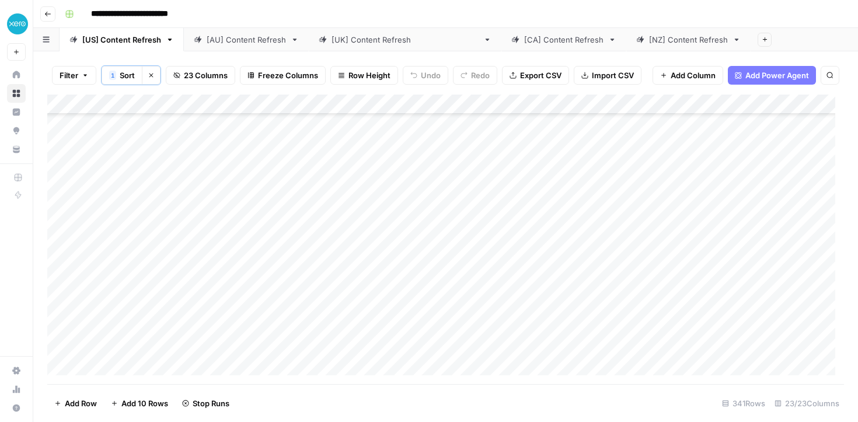
click at [376, 104] on div "Add Column" at bounding box center [445, 239] width 796 height 289
click at [170, 195] on button "Sort Descending" at bounding box center [157, 202] width 129 height 16
click at [682, 109] on div "Add Column" at bounding box center [445, 238] width 796 height 291
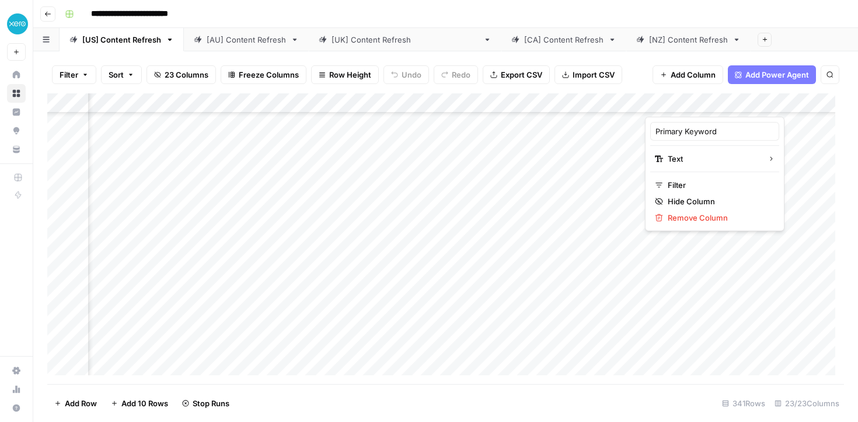
click at [742, 27] on header "**********" at bounding box center [445, 14] width 824 height 28
click at [588, 101] on div "Add Column" at bounding box center [445, 238] width 796 height 291
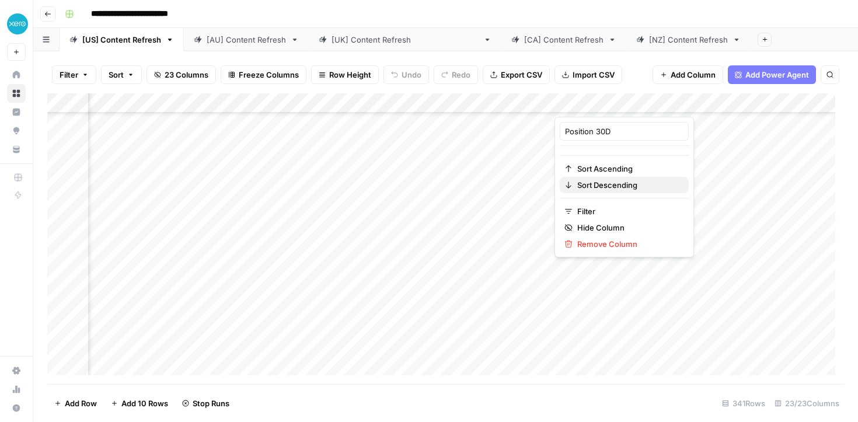
click at [593, 181] on span "Sort Descending" at bounding box center [628, 185] width 102 height 12
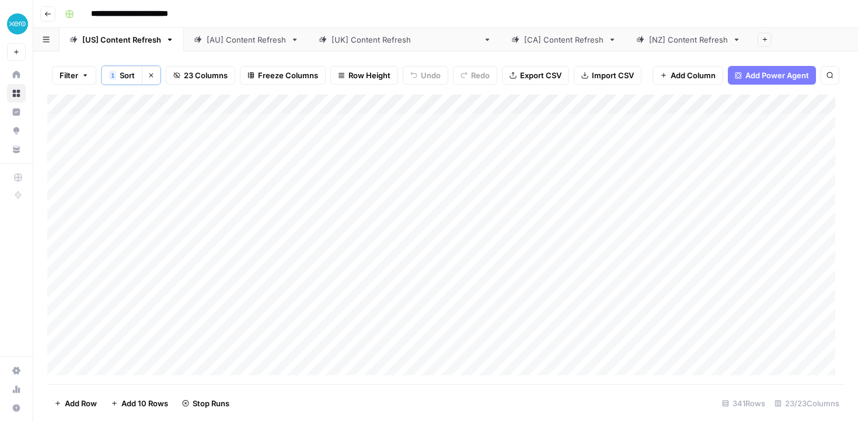
scroll to position [0, 0]
click at [249, 42] on div "[AU] Content Refresh" at bounding box center [246, 40] width 79 height 12
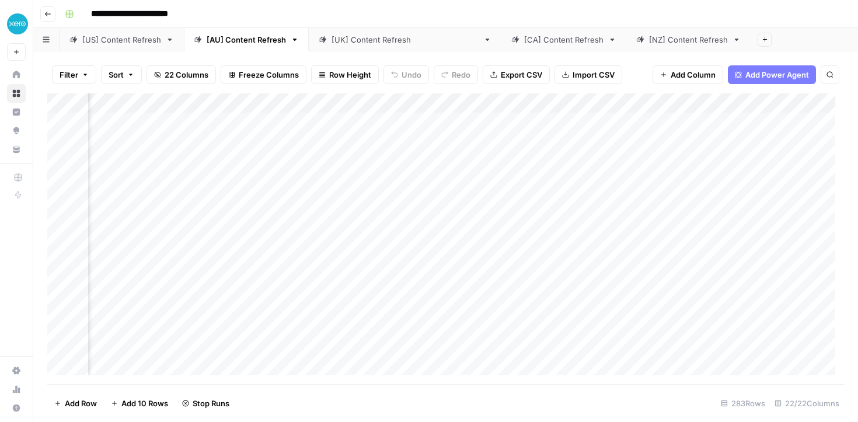
scroll to position [0, 410]
click at [393, 100] on div "Add Column" at bounding box center [445, 238] width 796 height 291
click at [410, 177] on button "Sort Descending" at bounding box center [433, 185] width 129 height 16
click at [497, 99] on div "Add Column" at bounding box center [445, 239] width 796 height 289
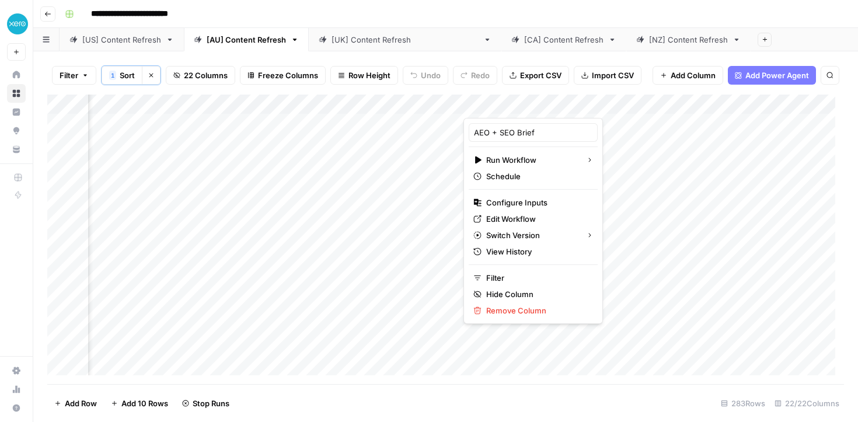
click at [456, 12] on div "**********" at bounding box center [453, 14] width 786 height 19
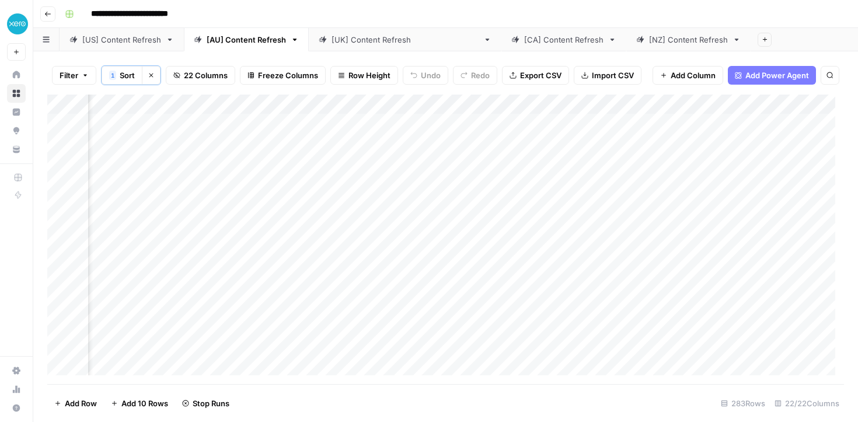
scroll to position [0, 257]
click at [555, 111] on div "Add Column" at bounding box center [445, 239] width 796 height 289
click at [571, 189] on span "Sort Descending" at bounding box center [585, 186] width 92 height 12
click at [563, 103] on div "Add Column" at bounding box center [445, 238] width 796 height 291
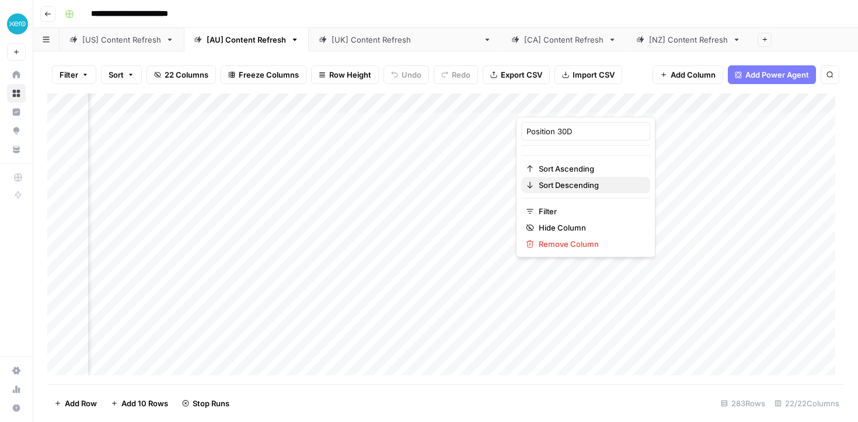
click at [569, 181] on span "Sort Descending" at bounding box center [590, 185] width 102 height 12
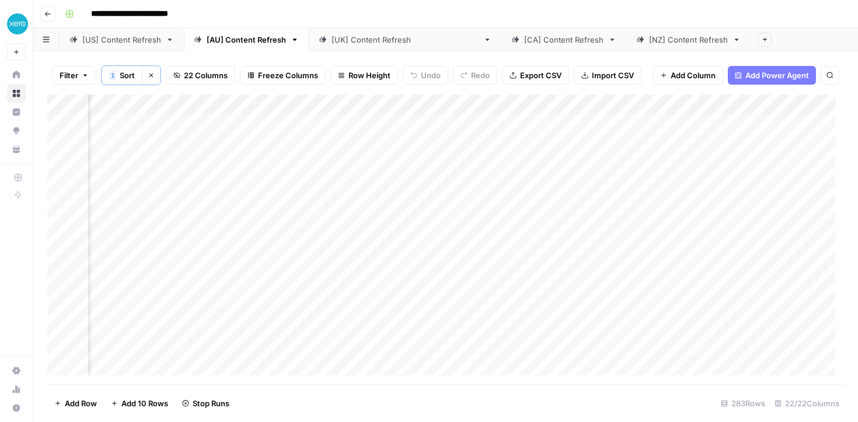
scroll to position [0, 648]
click at [633, 139] on div "Add Column" at bounding box center [445, 239] width 796 height 289
click at [614, 169] on div "Add Column" at bounding box center [445, 239] width 796 height 289
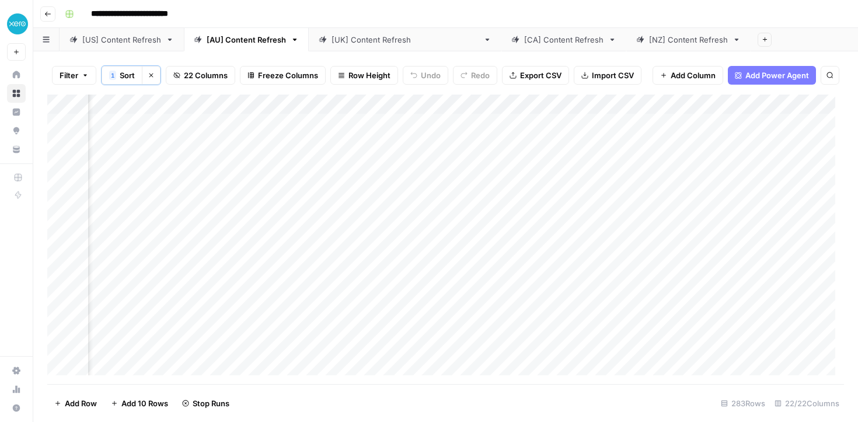
click at [614, 169] on div "Add Column" at bounding box center [445, 239] width 796 height 289
click at [612, 167] on textarea "**********" at bounding box center [618, 164] width 199 height 16
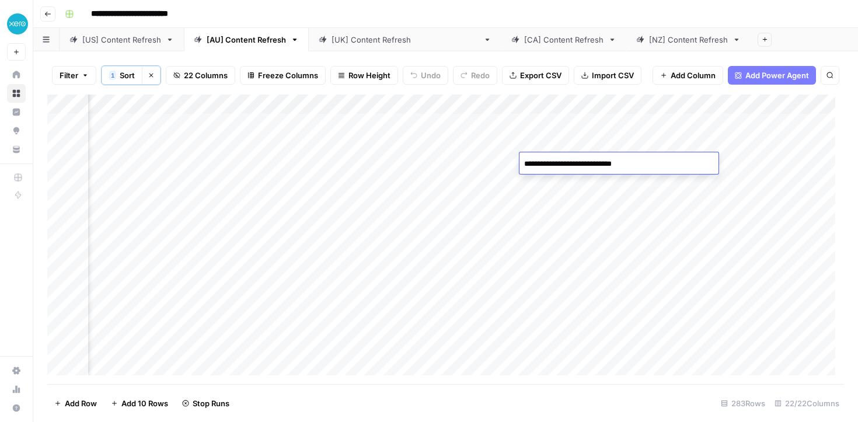
click at [756, 29] on div "Add Sheet" at bounding box center [803, 39] width 107 height 23
click at [407, 200] on div "Add Column" at bounding box center [445, 239] width 796 height 289
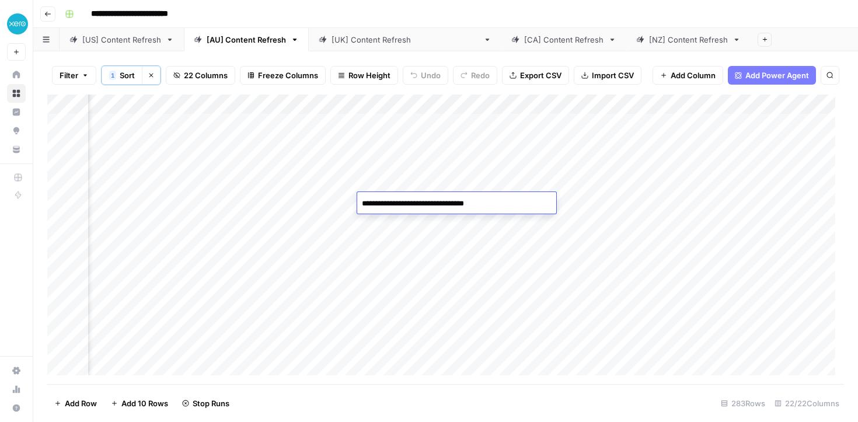
click at [407, 200] on textarea "**********" at bounding box center [456, 203] width 199 height 16
click at [473, 226] on div "Add Column" at bounding box center [445, 239] width 796 height 289
click at [425, 181] on div "Add Column" at bounding box center [445, 239] width 796 height 289
click at [424, 210] on div "Add Column" at bounding box center [445, 239] width 796 height 289
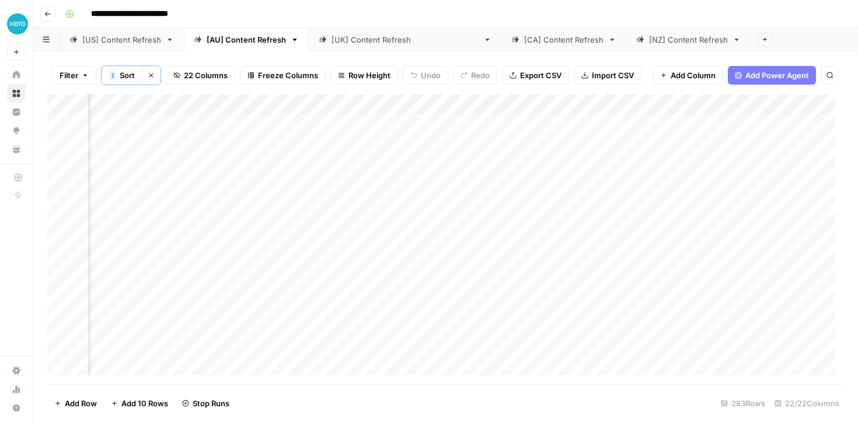
click at [424, 210] on div "Add Column" at bounding box center [445, 239] width 796 height 289
click at [424, 210] on textarea "**********" at bounding box center [456, 203] width 199 height 16
click at [421, 202] on textarea "**********" at bounding box center [456, 203] width 199 height 16
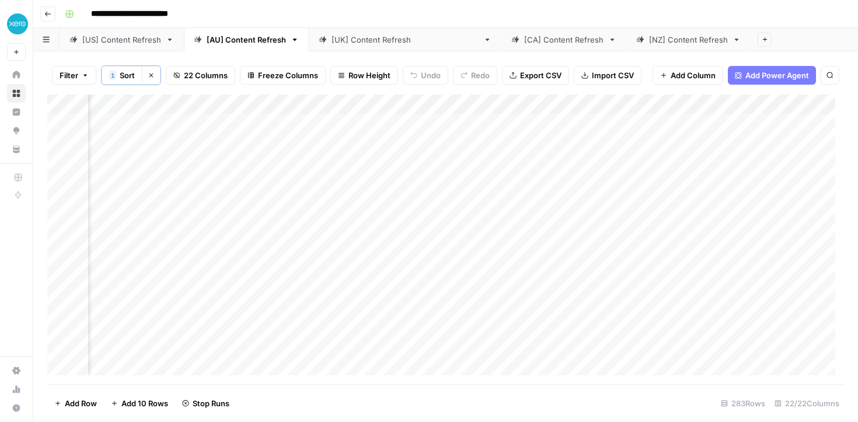
click at [453, 221] on div "Add Column" at bounding box center [445, 239] width 796 height 289
click at [453, 221] on textarea "**********" at bounding box center [456, 223] width 199 height 16
click at [436, 18] on div "**********" at bounding box center [453, 14] width 786 height 19
type input "**********"
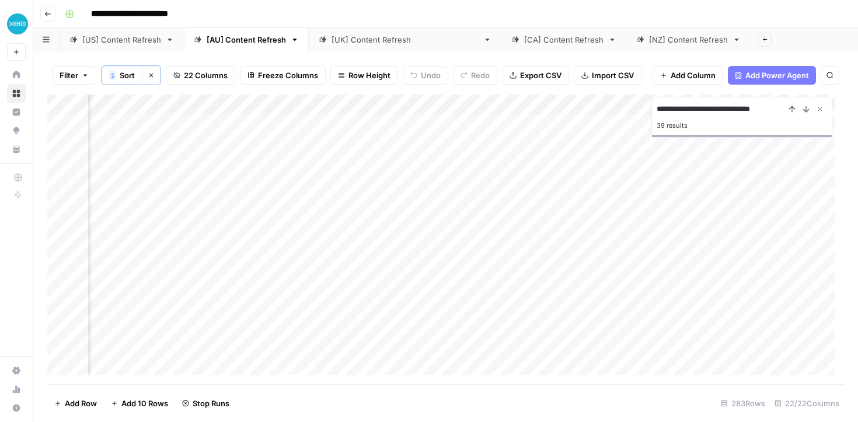
scroll to position [0, 917]
click at [243, 239] on div "Add Column" at bounding box center [445, 239] width 796 height 289
click at [243, 239] on textarea "**********" at bounding box center [219, 243] width 199 height 16
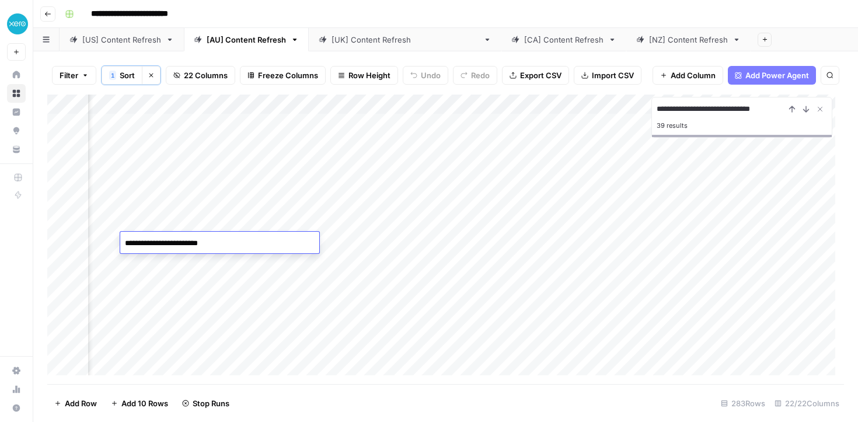
click at [201, 258] on div "Add Column" at bounding box center [445, 239] width 796 height 289
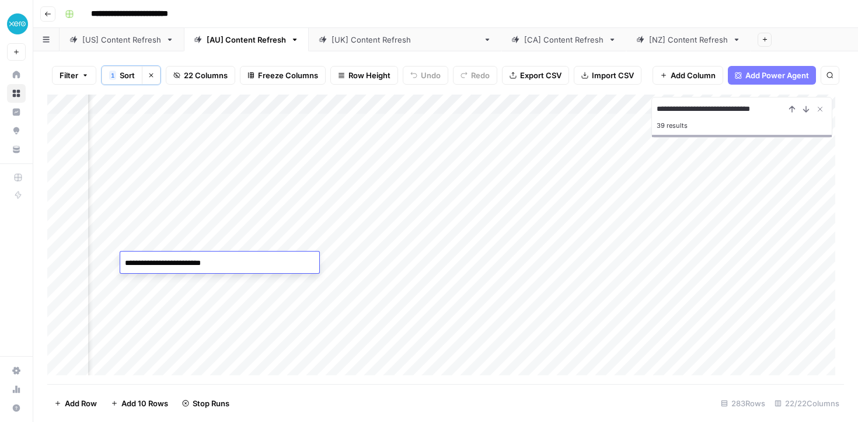
click at [201, 258] on textarea "**********" at bounding box center [219, 263] width 199 height 16
click at [237, 278] on div "Add Column" at bounding box center [445, 239] width 796 height 289
click at [237, 278] on textarea "**********" at bounding box center [219, 283] width 199 height 16
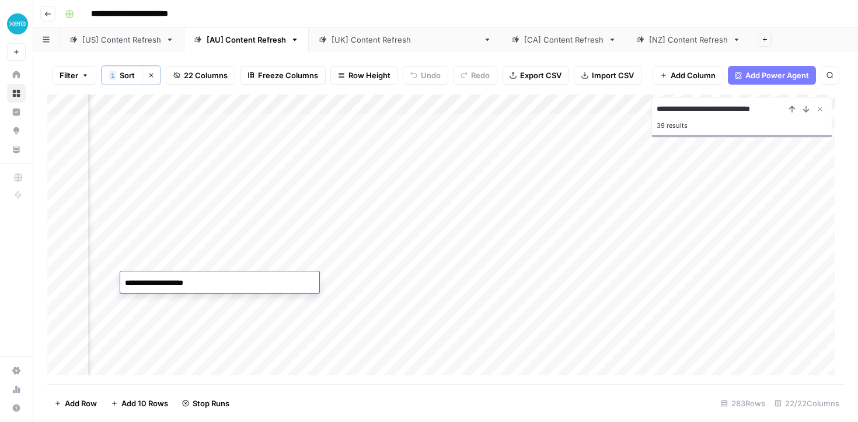
click at [185, 301] on div "Add Column" at bounding box center [445, 239] width 796 height 289
click at [191, 325] on div "Add Column" at bounding box center [445, 239] width 796 height 289
click at [191, 324] on div "Add Column" at bounding box center [445, 239] width 796 height 289
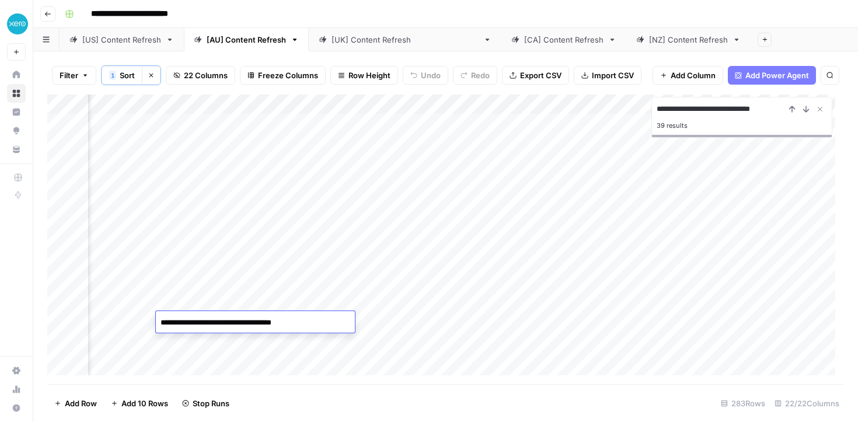
click at [191, 324] on textarea "**********" at bounding box center [255, 323] width 199 height 16
click at [284, 324] on textarea "**********" at bounding box center [255, 323] width 199 height 16
click at [274, 348] on div "Add Column" at bounding box center [445, 239] width 796 height 289
click at [255, 324] on div "Add Column" at bounding box center [445, 239] width 796 height 289
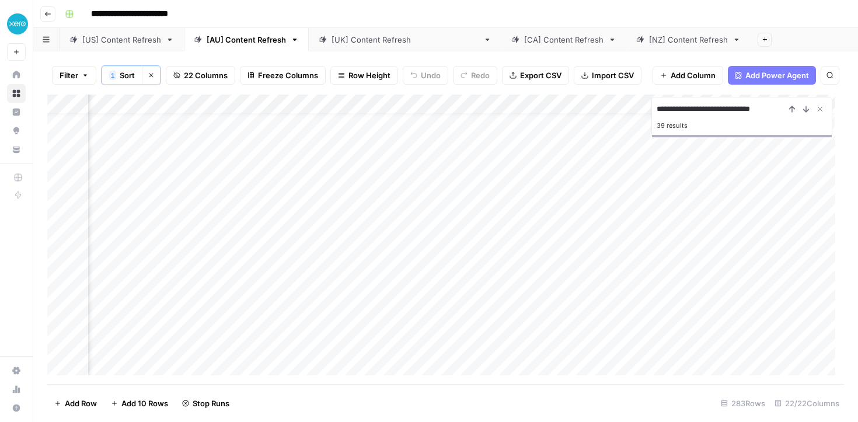
click at [255, 324] on div "Add Column" at bounding box center [445, 239] width 796 height 289
click at [255, 324] on textarea "**********" at bounding box center [255, 327] width 199 height 16
click at [751, 23] on header "**********" at bounding box center [445, 14] width 824 height 28
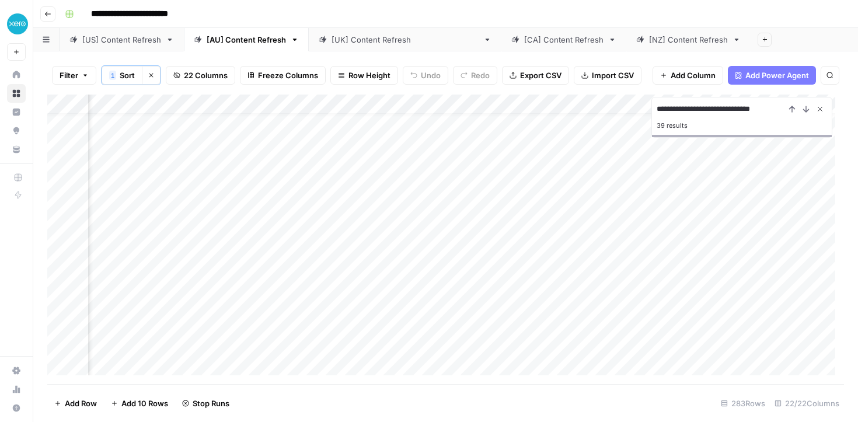
click at [820, 107] on icon "Close Search" at bounding box center [819, 108] width 9 height 9
click at [352, 36] on div "[[GEOGRAPHIC_DATA]] Content Refresh" at bounding box center [404, 40] width 147 height 12
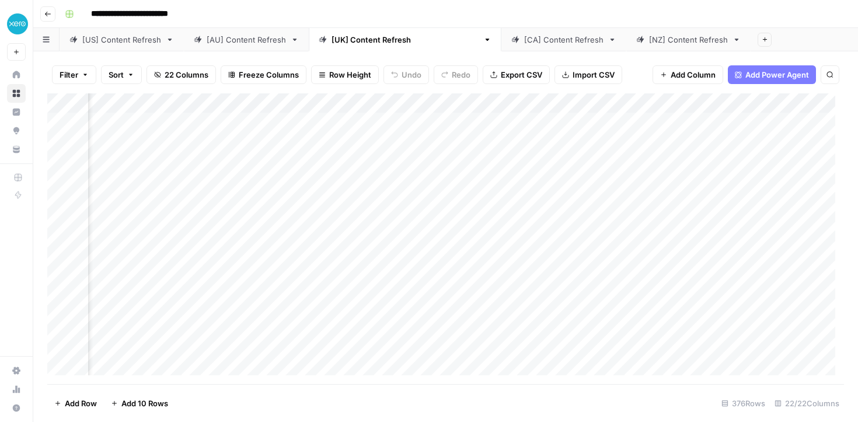
scroll to position [0, 372]
click at [426, 103] on div "Add Column" at bounding box center [445, 238] width 796 height 291
type input "Position 30D"
click at [436, 185] on span "Sort Descending" at bounding box center [462, 185] width 102 height 12
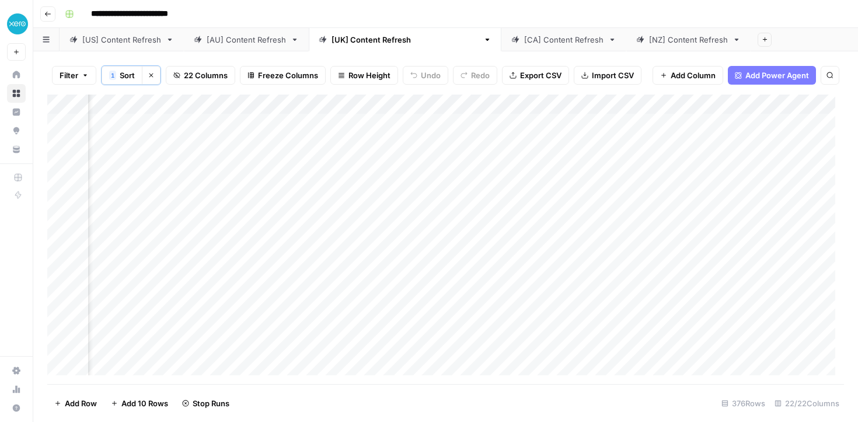
click at [548, 325] on div "Add Column" at bounding box center [445, 239] width 796 height 289
click at [386, 246] on div "Add Column" at bounding box center [445, 239] width 796 height 289
click at [388, 218] on div "Add Column" at bounding box center [445, 239] width 796 height 289
click at [392, 202] on div "Add Column" at bounding box center [445, 239] width 796 height 289
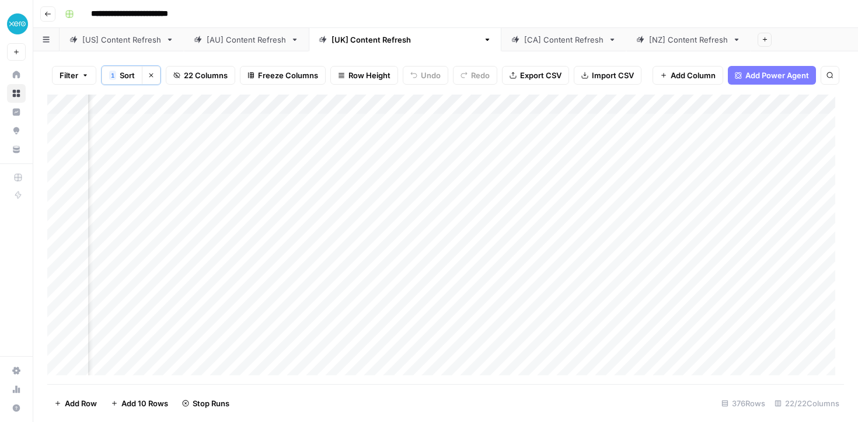
click at [392, 180] on div "Add Column" at bounding box center [445, 239] width 796 height 289
click at [392, 161] on div "Add Column" at bounding box center [445, 239] width 796 height 289
click at [392, 139] on div "Add Column" at bounding box center [445, 239] width 796 height 289
click at [390, 121] on div "Add Column" at bounding box center [445, 239] width 796 height 289
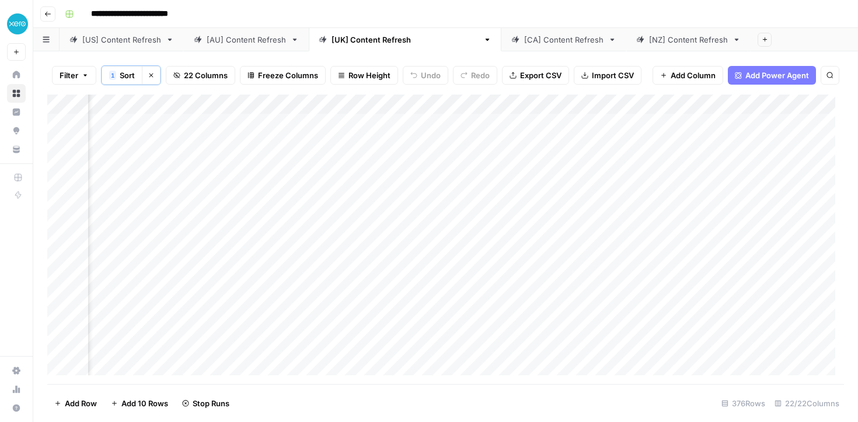
scroll to position [0, 909]
click at [304, 140] on div "Add Column" at bounding box center [445, 239] width 796 height 289
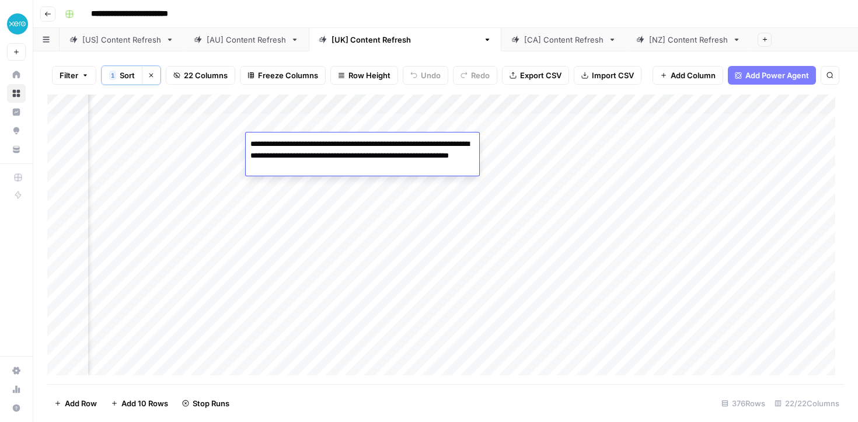
click at [304, 140] on textarea "**********" at bounding box center [362, 156] width 233 height 40
click at [205, 147] on div "Add Column" at bounding box center [445, 239] width 796 height 289
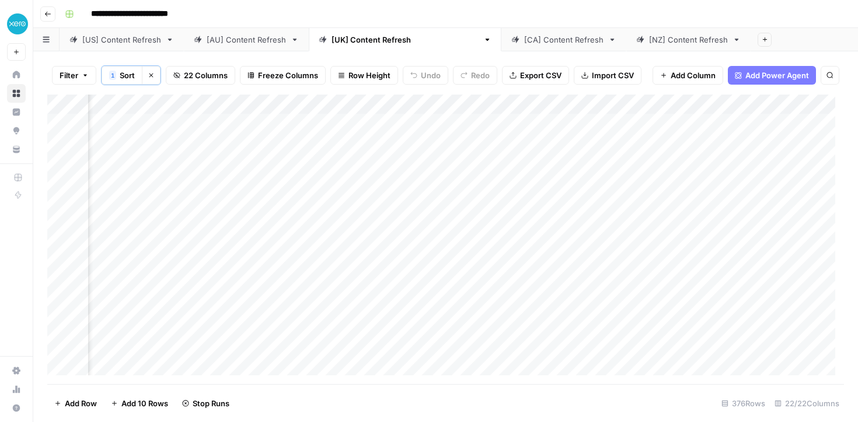
click at [205, 147] on div "Add Column" at bounding box center [445, 239] width 796 height 289
click at [205, 147] on textarea "**********" at bounding box center [234, 144] width 187 height 16
click at [180, 163] on div "Add Column" at bounding box center [445, 239] width 796 height 289
click at [180, 163] on textarea "**********" at bounding box center [234, 164] width 187 height 16
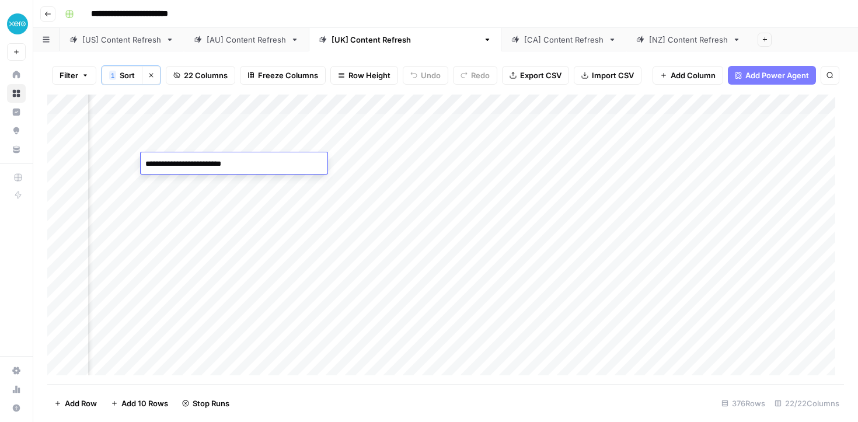
click at [180, 163] on textarea "**********" at bounding box center [234, 164] width 187 height 16
click at [217, 181] on div "Add Column" at bounding box center [445, 239] width 796 height 289
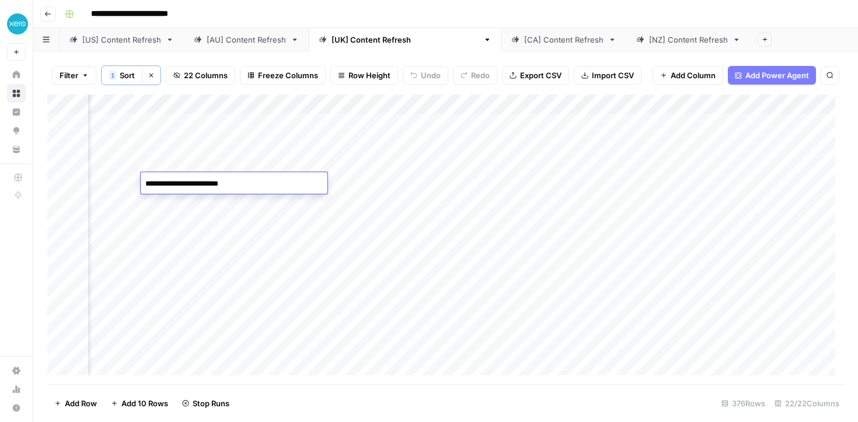
click at [191, 209] on div "Add Column" at bounding box center [445, 239] width 796 height 289
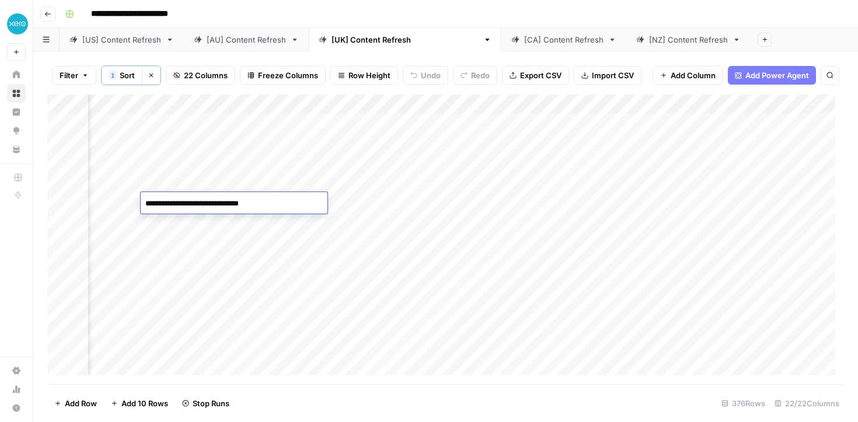
click at [191, 209] on textarea "**********" at bounding box center [234, 203] width 187 height 16
click at [197, 239] on div "Add Column" at bounding box center [445, 239] width 796 height 289
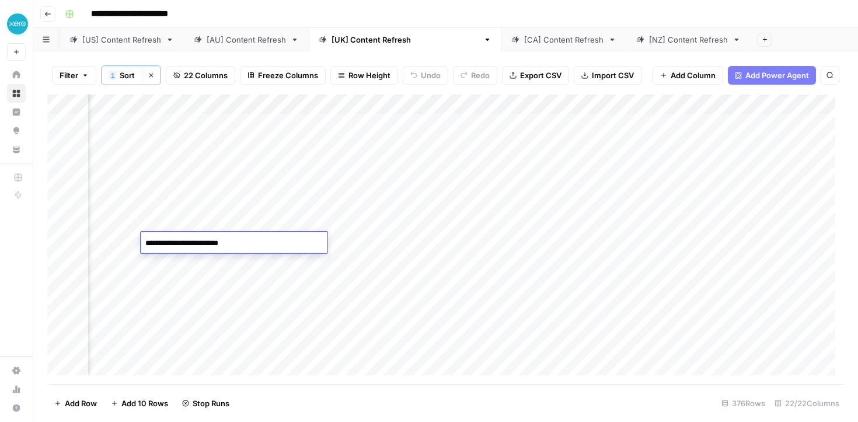
click at [190, 265] on div "Add Column" at bounding box center [445, 239] width 796 height 289
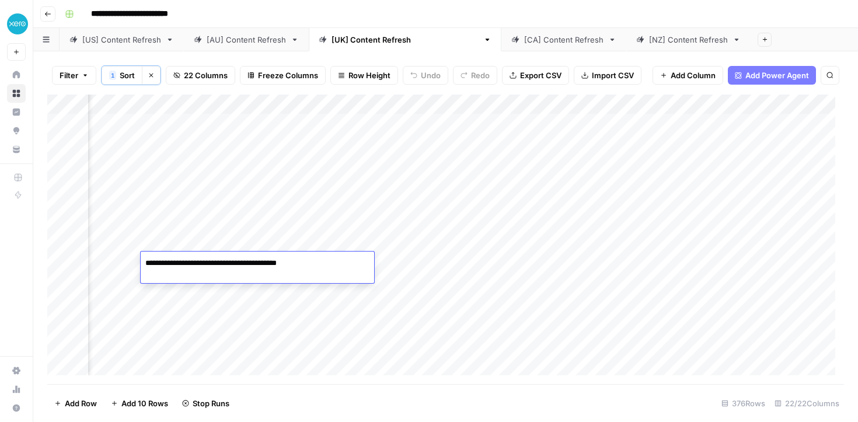
click at [185, 279] on div "Add Column" at bounding box center [445, 239] width 796 height 289
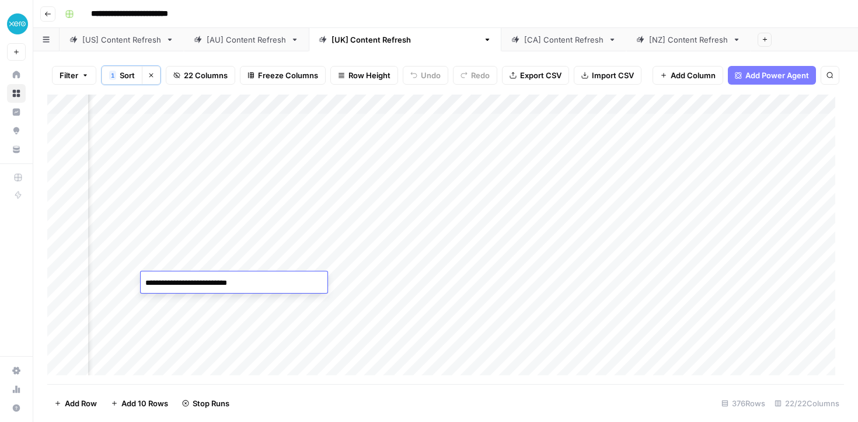
click at [207, 303] on div "Add Column" at bounding box center [445, 239] width 796 height 289
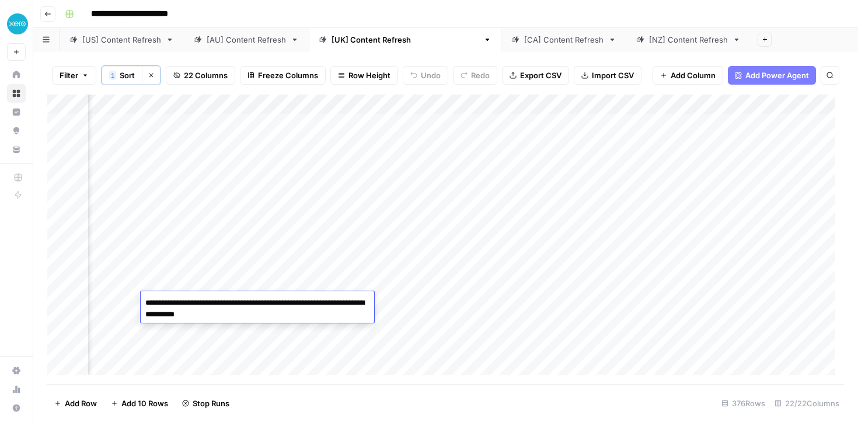
scroll to position [2, 909]
click at [190, 343] on div "Add Column" at bounding box center [445, 239] width 796 height 289
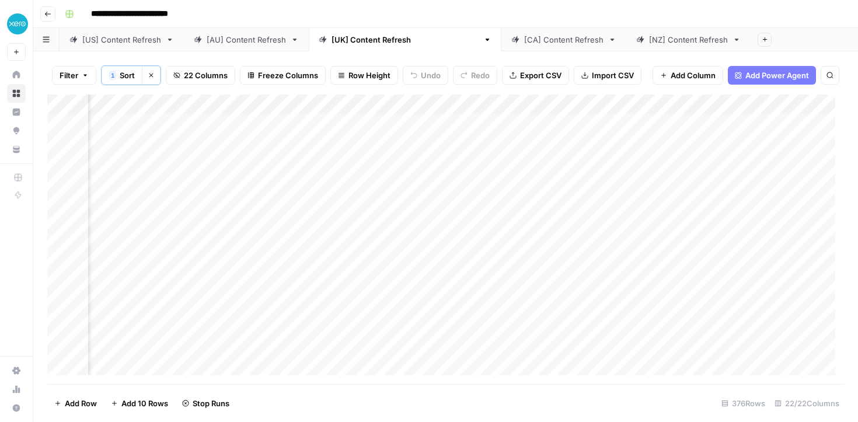
click at [179, 315] on div "Add Column" at bounding box center [445, 239] width 796 height 289
click at [722, 19] on div "**********" at bounding box center [453, 14] width 786 height 19
click at [293, 346] on div "Add Column" at bounding box center [445, 239] width 796 height 289
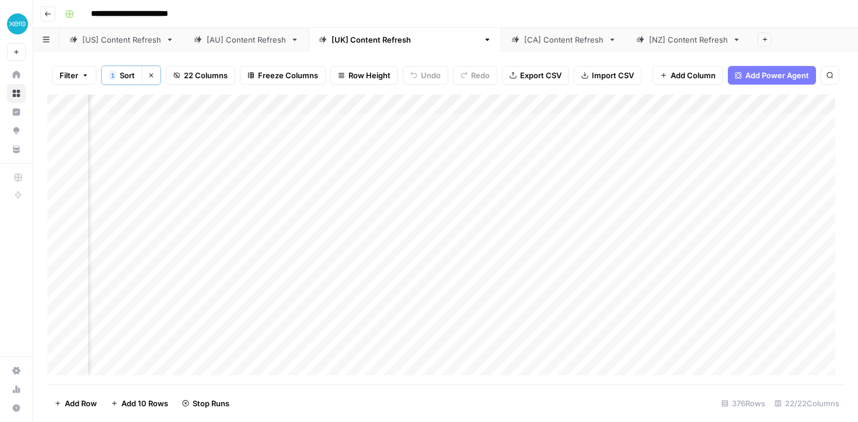
click at [293, 346] on div "Add Column" at bounding box center [445, 239] width 796 height 289
click at [293, 346] on textarea "**********" at bounding box center [319, 340] width 187 height 16
click at [137, 43] on div "[US] Content Refresh" at bounding box center [121, 40] width 79 height 12
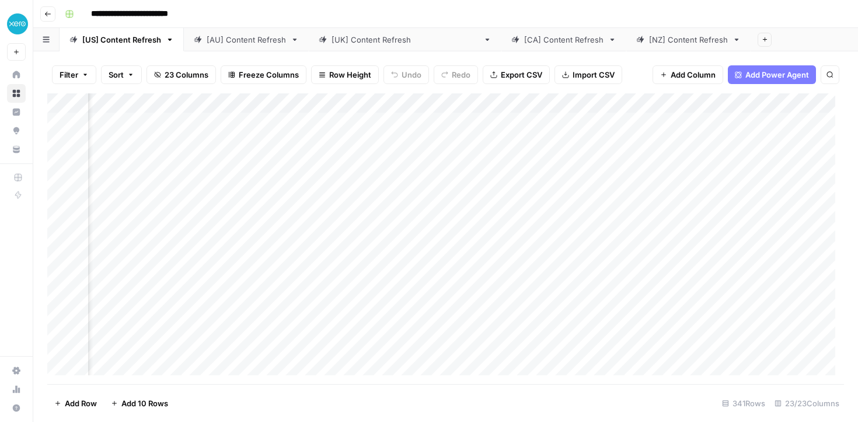
scroll to position [0, 408]
click at [349, 102] on div "Add Column" at bounding box center [445, 238] width 796 height 291
click at [342, 184] on span "Sort Descending" at bounding box center [391, 185] width 102 height 12
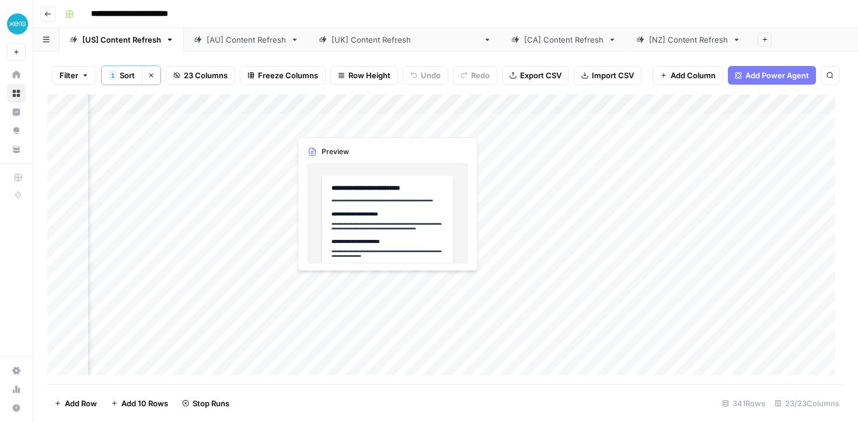
click at [327, 130] on div "Add Column" at bounding box center [445, 239] width 796 height 289
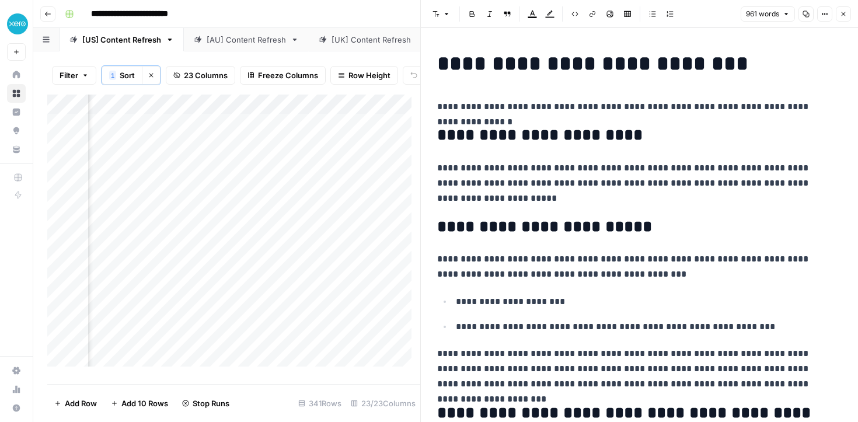
click at [328, 5] on div "**********" at bounding box center [453, 14] width 786 height 19
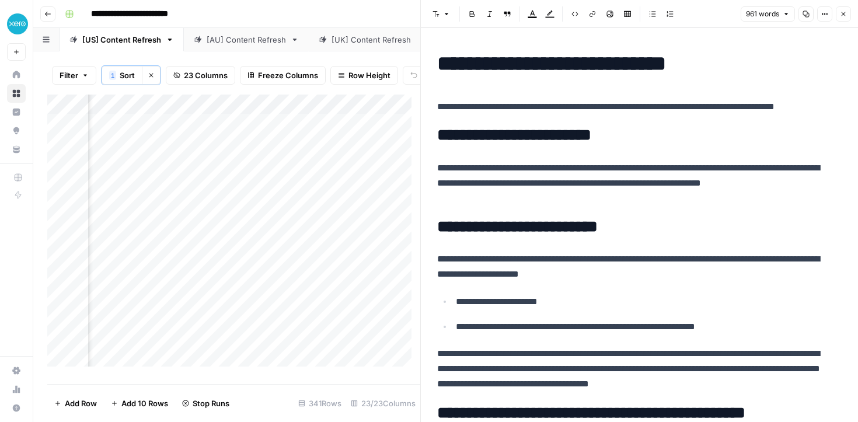
click at [847, 15] on button "Close" at bounding box center [843, 13] width 15 height 15
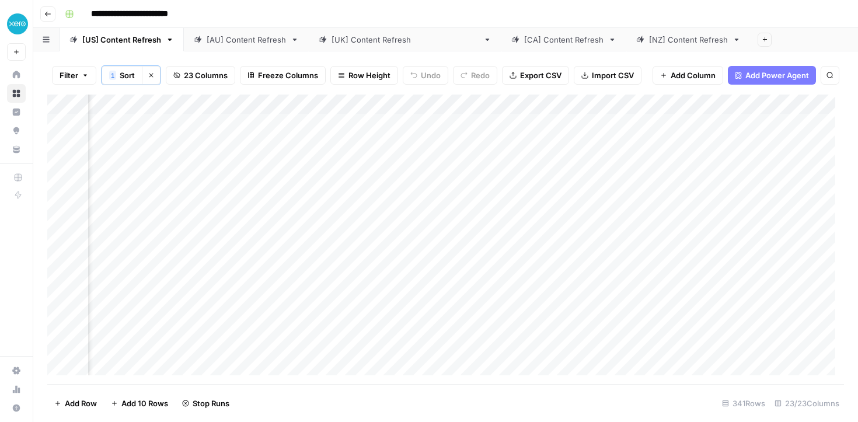
scroll to position [0, 474]
click at [572, 120] on div "Add Column" at bounding box center [445, 239] width 796 height 289
click at [572, 120] on textarea "**********" at bounding box center [633, 124] width 187 height 16
click at [569, 144] on div "Add Column" at bounding box center [445, 239] width 796 height 289
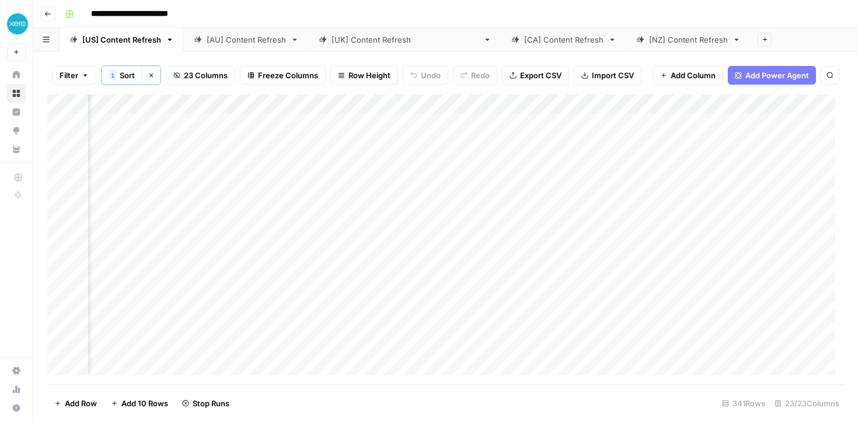
click at [569, 144] on div "Add Column" at bounding box center [445, 239] width 796 height 289
click at [569, 144] on textarea "**********" at bounding box center [633, 144] width 187 height 16
click at [478, 163] on div "Add Column" at bounding box center [445, 239] width 796 height 289
click at [598, 161] on div "Add Column" at bounding box center [445, 239] width 796 height 289
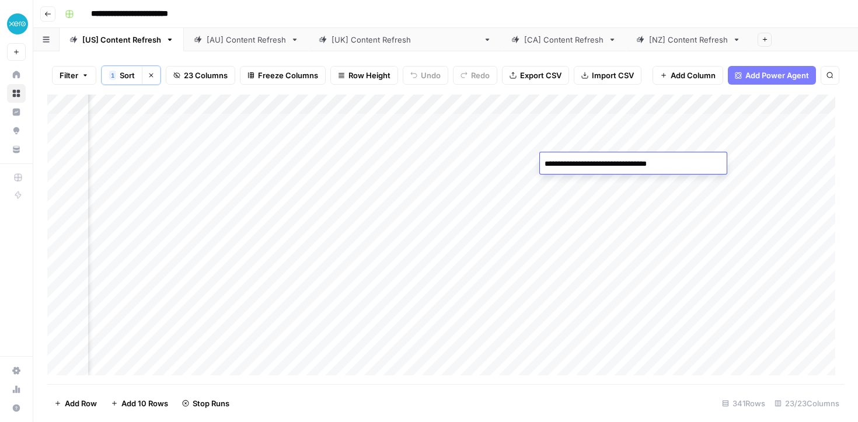
click at [583, 207] on div "Add Column" at bounding box center [445, 239] width 796 height 289
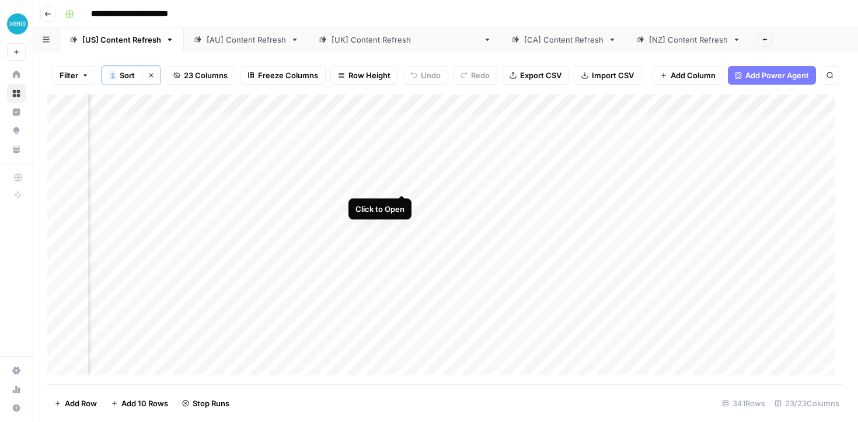
click at [400, 185] on div "Add Column" at bounding box center [445, 239] width 796 height 289
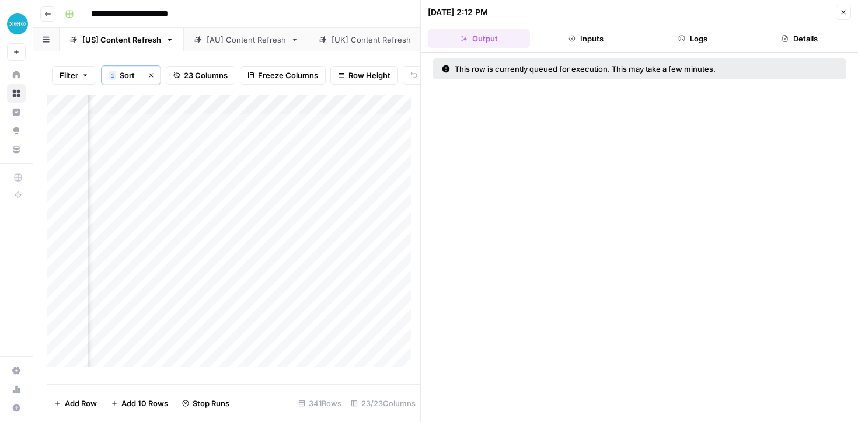
click at [837, 13] on button "Close" at bounding box center [843, 12] width 15 height 15
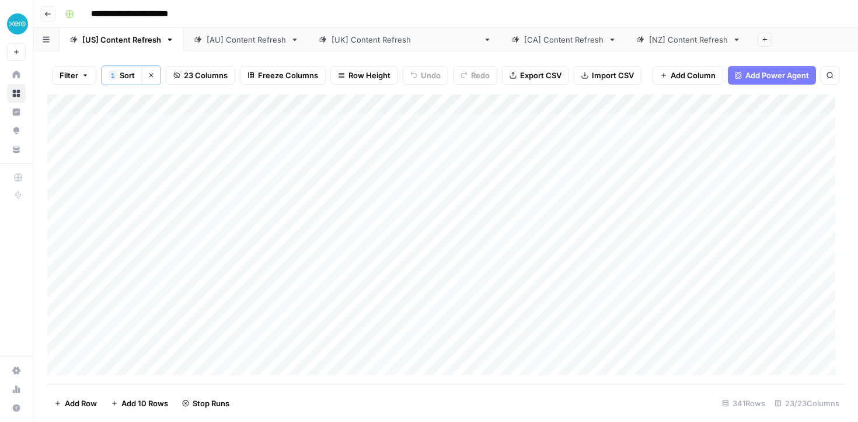
scroll to position [0, 324]
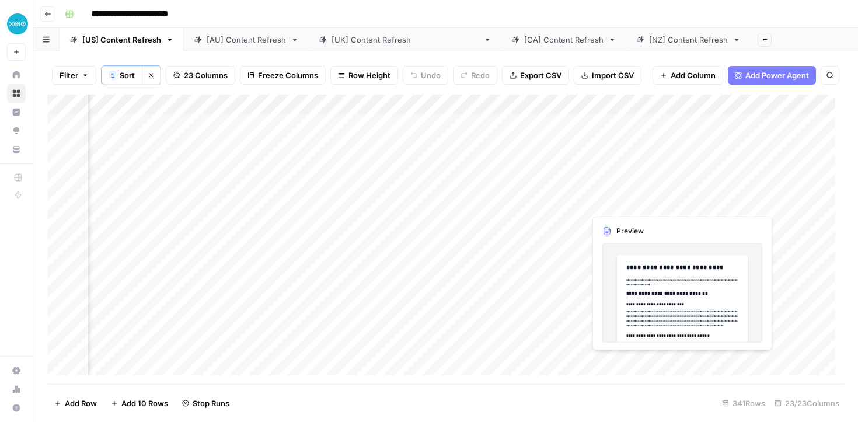
click at [627, 204] on div "Add Column" at bounding box center [445, 239] width 796 height 289
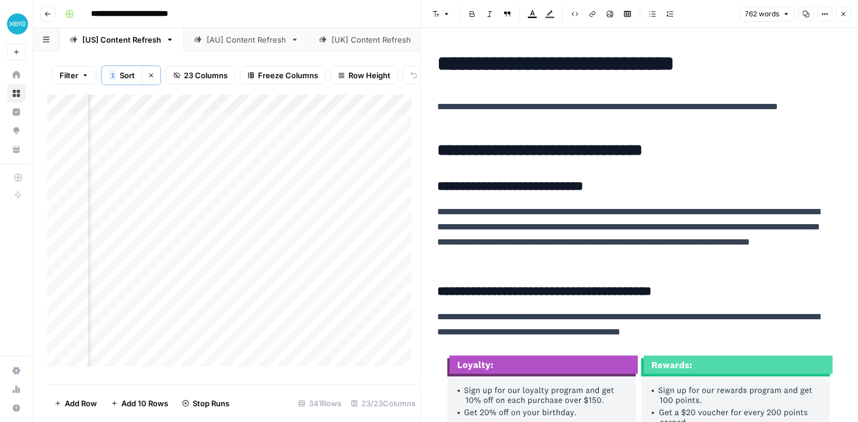
click at [841, 12] on icon "button" at bounding box center [843, 14] width 4 height 4
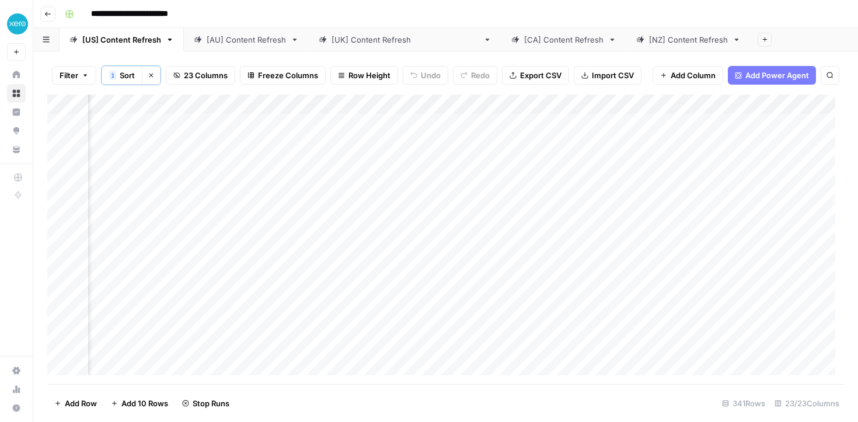
click at [731, 209] on div "Add Column" at bounding box center [445, 239] width 796 height 289
click at [731, 209] on textarea "**********" at bounding box center [758, 203] width 187 height 16
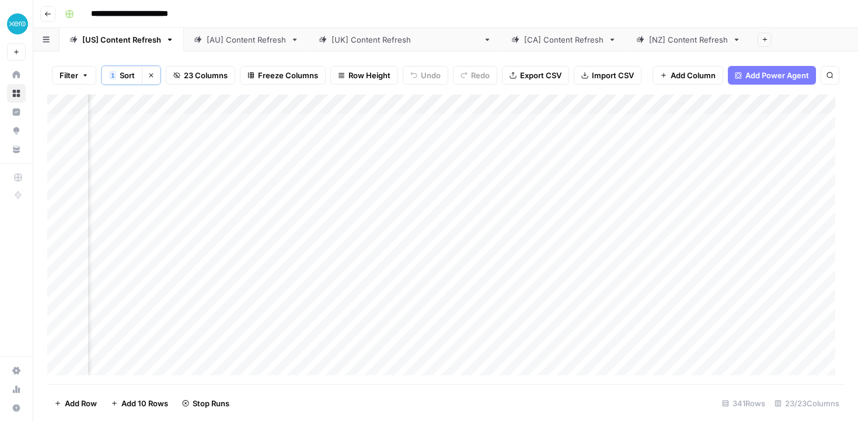
click at [726, 225] on div "Add Column" at bounding box center [445, 239] width 796 height 289
click at [735, 222] on div "Add Column" at bounding box center [445, 239] width 796 height 289
click at [735, 222] on textarea "**********" at bounding box center [758, 223] width 187 height 16
click at [636, 244] on div "Add Column" at bounding box center [445, 239] width 796 height 289
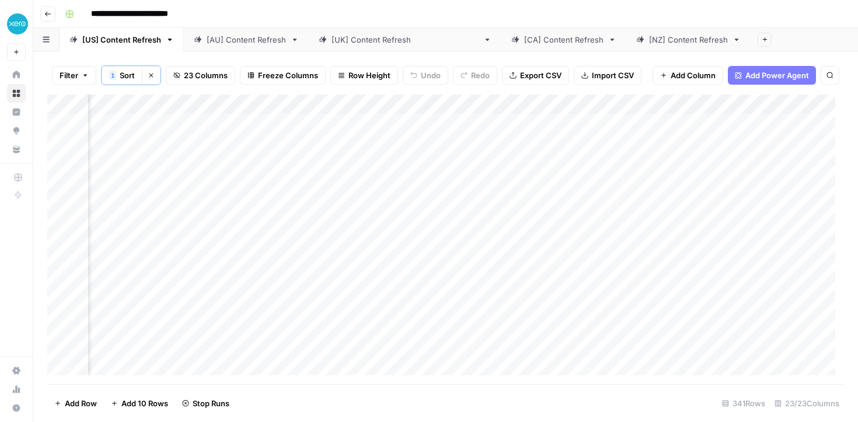
click at [636, 244] on div "Add Column" at bounding box center [445, 239] width 796 height 289
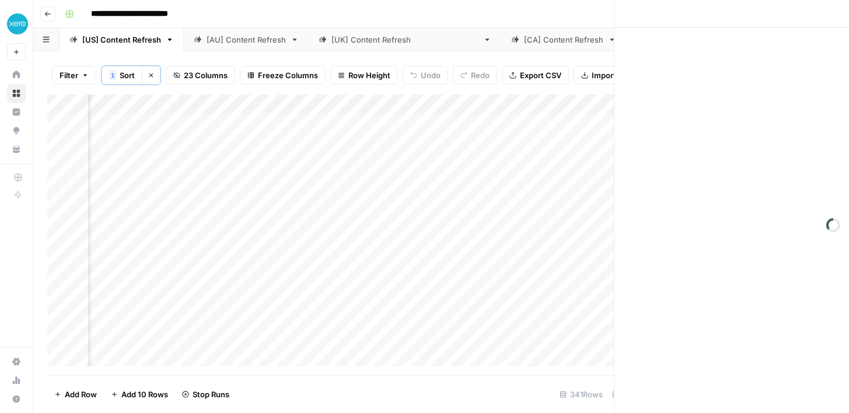
click at [636, 244] on div at bounding box center [638, 243] width 107 height 22
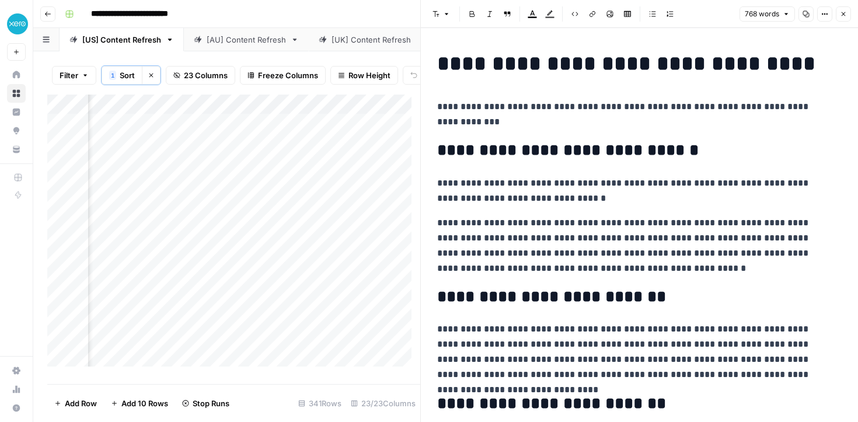
click at [840, 17] on button "Close" at bounding box center [843, 13] width 15 height 15
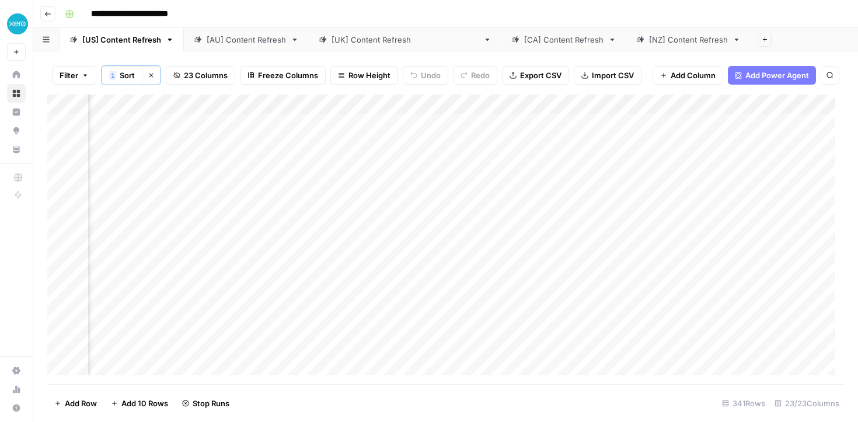
click at [739, 246] on div "Add Column" at bounding box center [445, 239] width 796 height 289
click at [739, 246] on textarea "**********" at bounding box center [758, 243] width 187 height 16
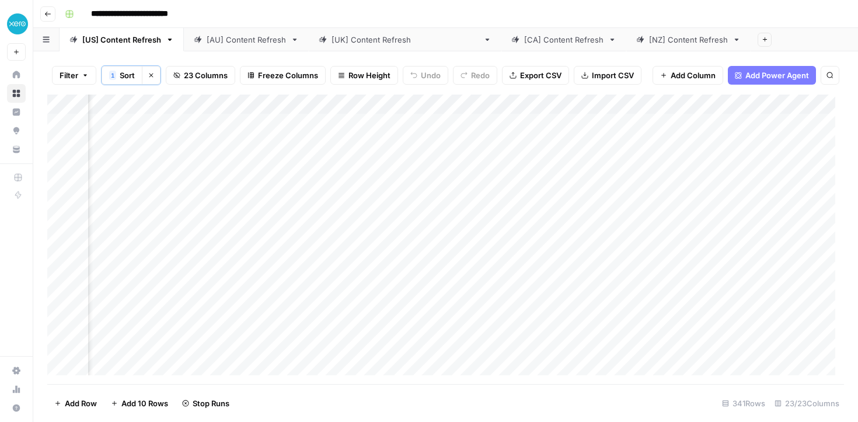
click at [749, 26] on header "**********" at bounding box center [445, 14] width 824 height 28
click at [539, 123] on div "Add Column" at bounding box center [445, 239] width 796 height 289
click at [541, 139] on div "Add Column" at bounding box center [445, 239] width 796 height 289
click at [541, 163] on div "Add Column" at bounding box center [445, 239] width 796 height 289
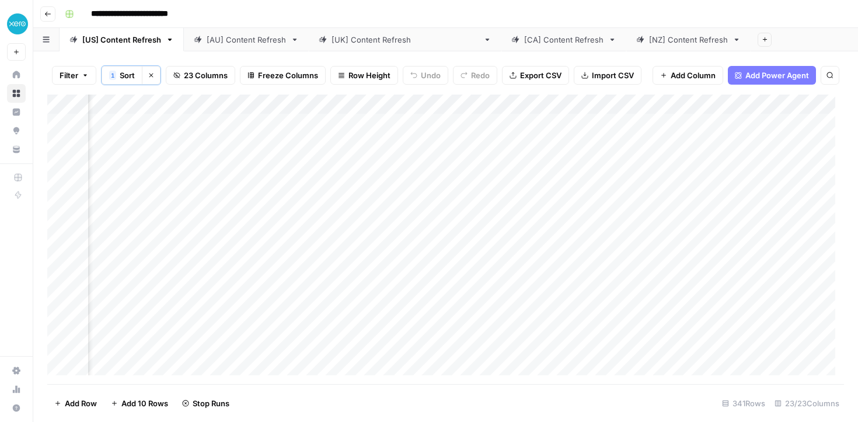
click at [534, 242] on div "Add Column" at bounding box center [445, 239] width 796 height 289
click at [442, 365] on div "Add Column" at bounding box center [445, 239] width 796 height 289
click at [692, 105] on input "**********" at bounding box center [720, 109] width 128 height 14
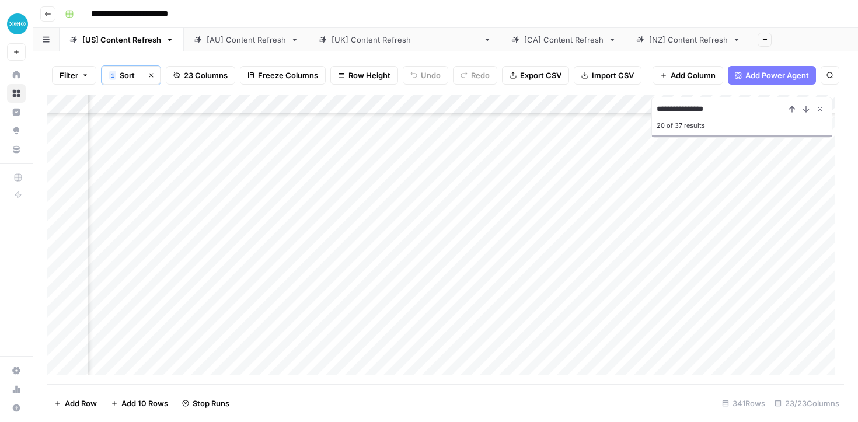
click at [692, 105] on input "**********" at bounding box center [720, 109] width 128 height 14
type input "**********"
click at [422, 362] on div "Add Column" at bounding box center [445, 239] width 796 height 289
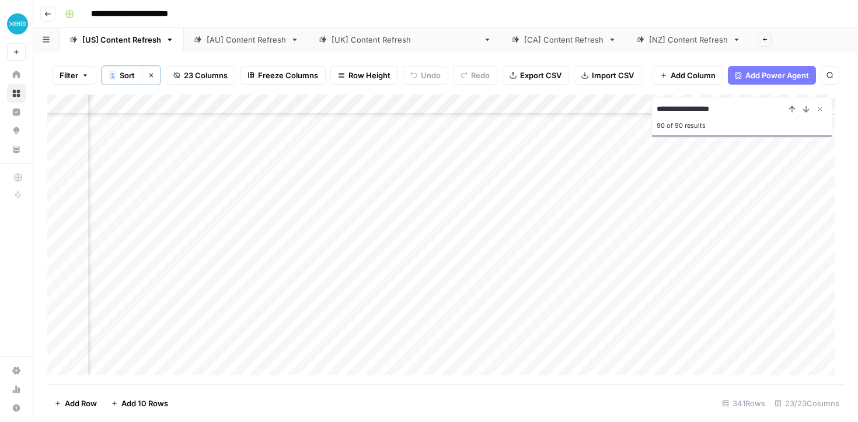
scroll to position [0, 822]
click at [798, 111] on button "Previous Result" at bounding box center [792, 109] width 14 height 14
click at [452, 364] on div "Add Column" at bounding box center [445, 239] width 796 height 289
click at [719, 107] on input "**********" at bounding box center [720, 109] width 128 height 14
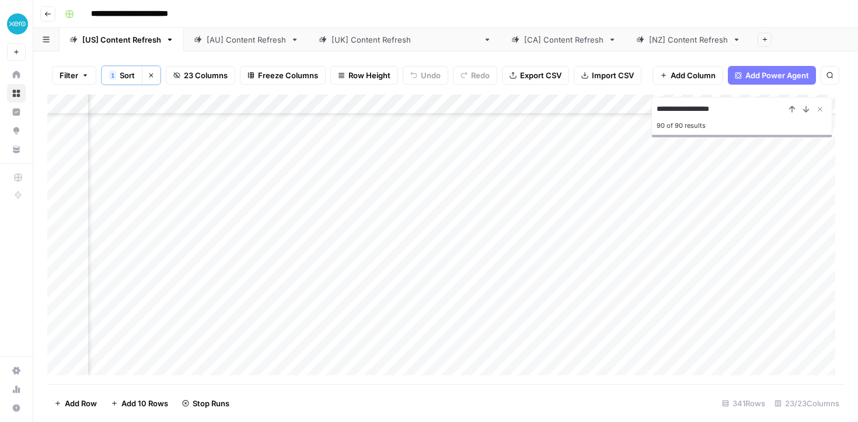
click at [719, 107] on input "**********" at bounding box center [720, 109] width 128 height 14
type input "**********"
click at [263, 46] on link "[AU] Content Refresh" at bounding box center [246, 39] width 125 height 23
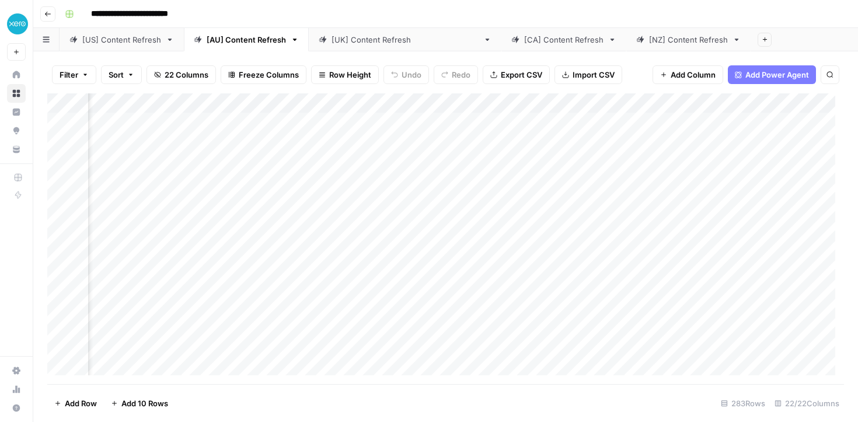
scroll to position [0, 470]
click at [349, 104] on div "Add Column" at bounding box center [445, 238] width 796 height 291
click at [341, 191] on button "Sort Descending" at bounding box center [373, 185] width 129 height 16
click at [528, 121] on div "Add Column" at bounding box center [445, 239] width 796 height 289
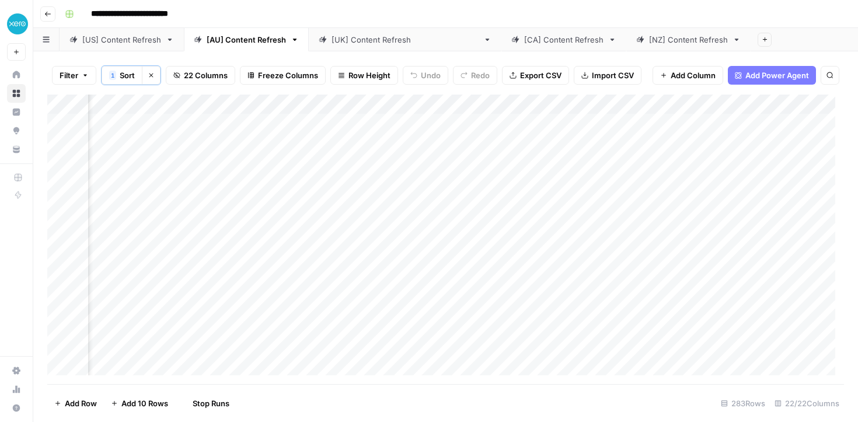
click at [528, 146] on div "Add Column" at bounding box center [445, 239] width 796 height 289
click at [528, 162] on div "Add Column" at bounding box center [445, 239] width 796 height 289
click at [583, 198] on div "Add Column" at bounding box center [445, 239] width 796 height 289
click at [599, 259] on div "Add Column" at bounding box center [445, 239] width 796 height 289
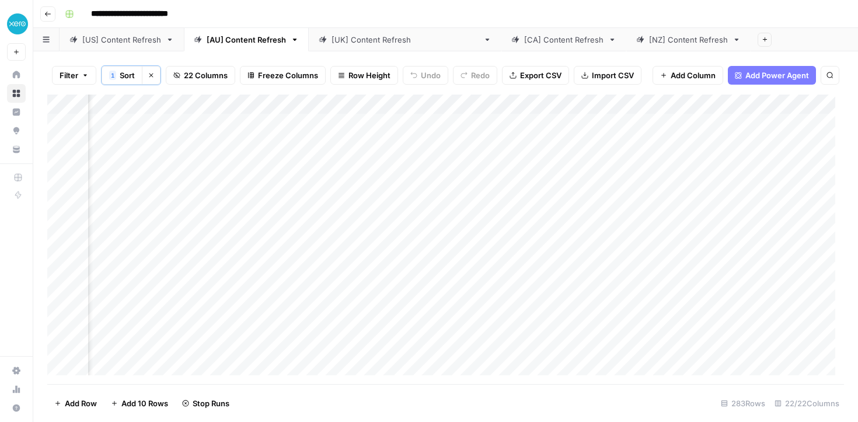
click at [605, 281] on div "Add Column" at bounding box center [445, 239] width 796 height 289
click at [610, 322] on div "Add Column" at bounding box center [445, 239] width 796 height 289
click at [605, 303] on div "Add Column" at bounding box center [445, 239] width 796 height 289
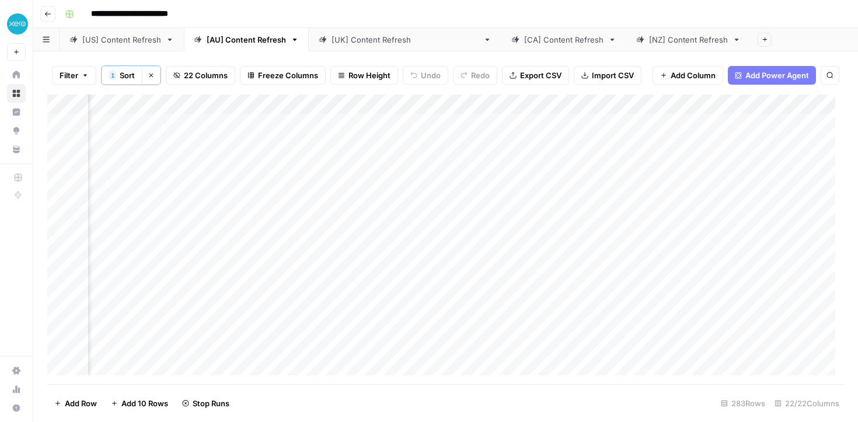
click at [338, 39] on div "[[GEOGRAPHIC_DATA]] Content Refresh" at bounding box center [404, 40] width 147 height 12
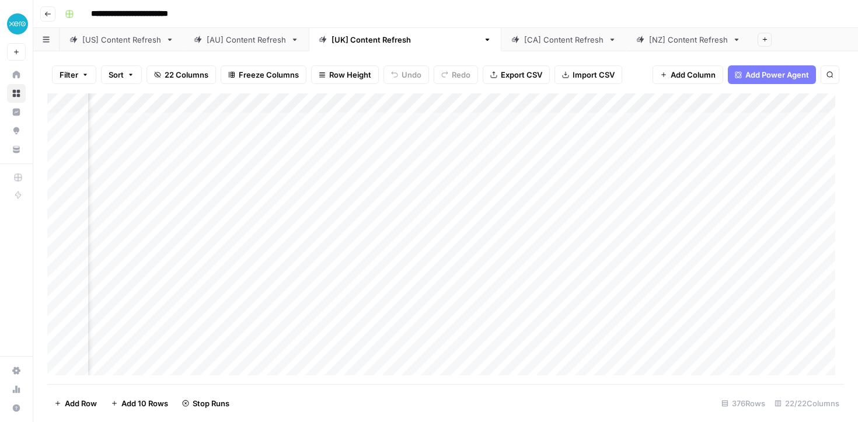
scroll to position [0, 492]
click at [306, 107] on div "Add Column" at bounding box center [445, 238] width 796 height 291
click at [306, 188] on span "Sort Descending" at bounding box center [343, 185] width 102 height 12
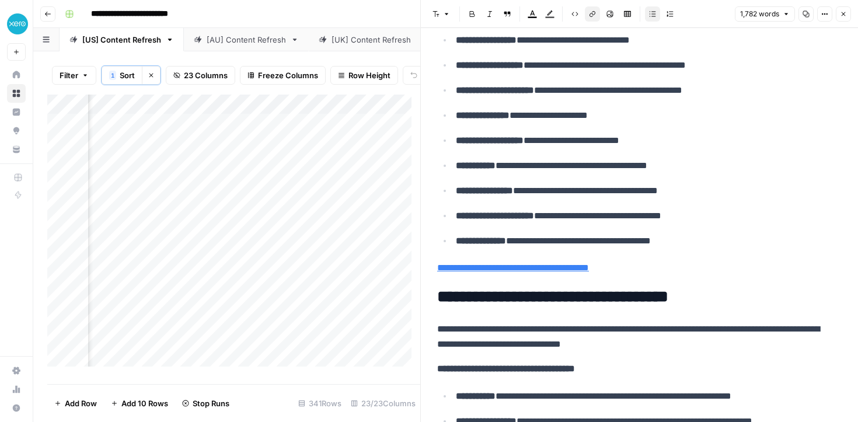
scroll to position [0, 2326]
click at [239, 132] on div "Add Column" at bounding box center [233, 235] width 373 height 281
click at [239, 132] on textarea at bounding box center [270, 133] width 187 height 16
type textarea "***"
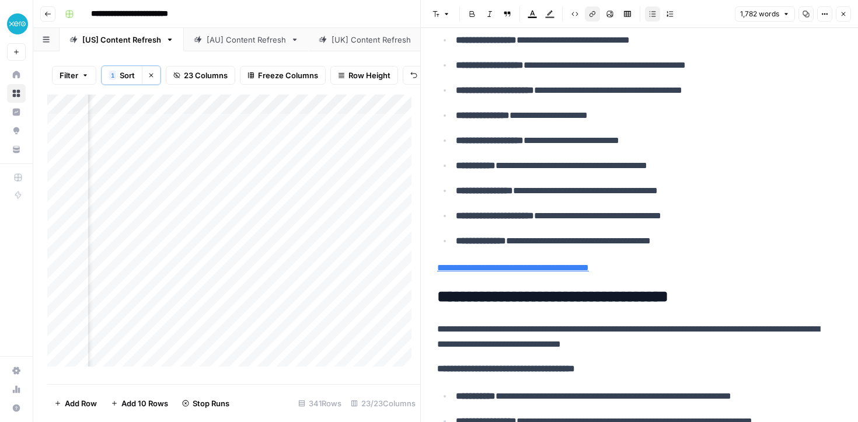
scroll to position [0, 1748]
click at [345, 230] on div "Add Column" at bounding box center [233, 235] width 373 height 281
click at [209, 265] on div "Add Column" at bounding box center [233, 235] width 373 height 281
click at [207, 211] on div "Add Column" at bounding box center [233, 235] width 373 height 281
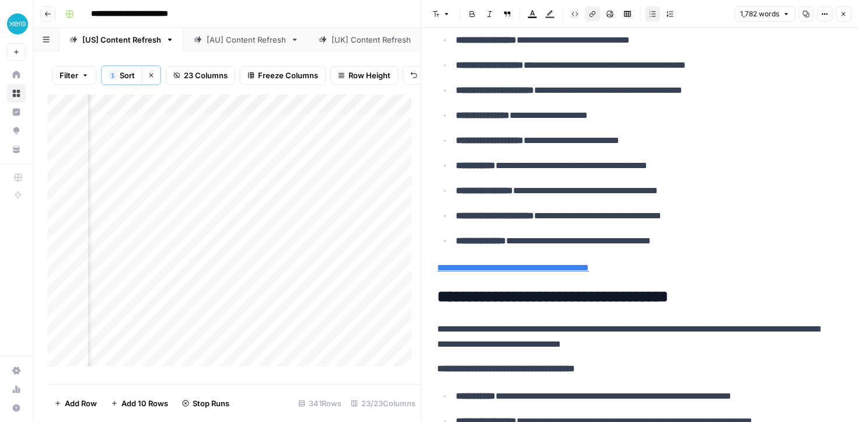
click at [208, 289] on div "Add Column" at bounding box center [233, 235] width 373 height 281
click at [208, 268] on div "Add Column" at bounding box center [233, 235] width 373 height 281
click at [193, 317] on div "Add Column" at bounding box center [233, 235] width 373 height 281
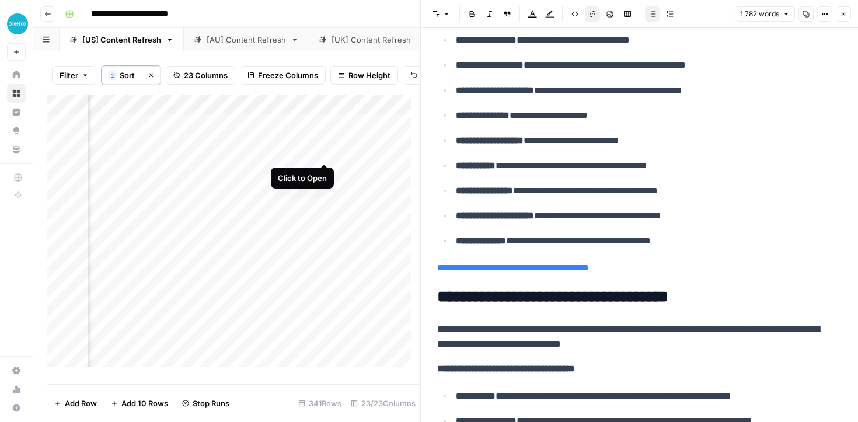
click at [322, 151] on div "Add Column" at bounding box center [233, 235] width 373 height 281
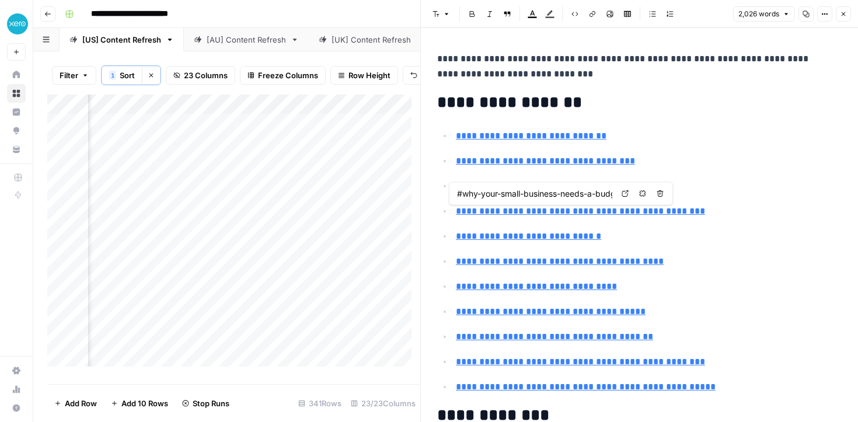
type input "#what-is-a-small-business-budget"
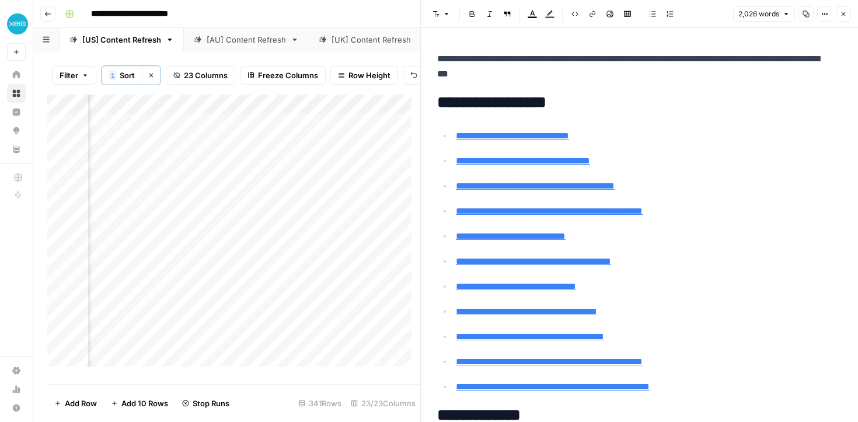
scroll to position [0, 1869]
click at [239, 40] on div "[AU] Content Refresh" at bounding box center [246, 40] width 79 height 12
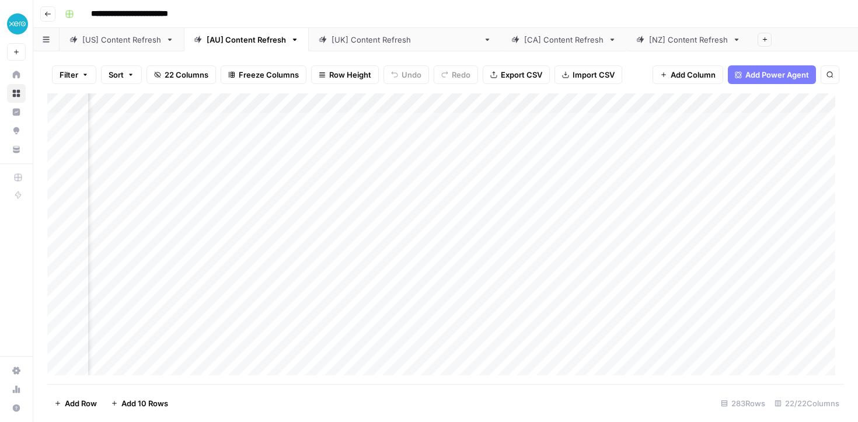
scroll to position [0, 202]
click at [605, 106] on div "Add Column" at bounding box center [445, 238] width 796 height 291
click at [600, 182] on span "Sort Descending" at bounding box center [644, 185] width 102 height 12
click at [691, 181] on div "Add Column" at bounding box center [445, 239] width 796 height 289
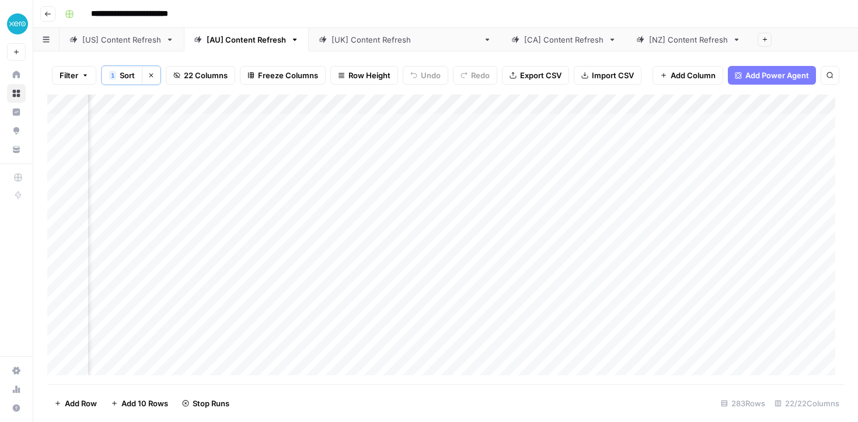
click at [686, 226] on div "Add Column" at bounding box center [445, 239] width 796 height 289
click at [693, 246] on div "Add Column" at bounding box center [445, 239] width 796 height 289
click at [689, 341] on div "Add Column" at bounding box center [445, 239] width 796 height 289
click at [697, 359] on div "Add Column" at bounding box center [445, 239] width 796 height 289
click at [359, 46] on link "[[GEOGRAPHIC_DATA]] Content Refresh" at bounding box center [405, 39] width 193 height 23
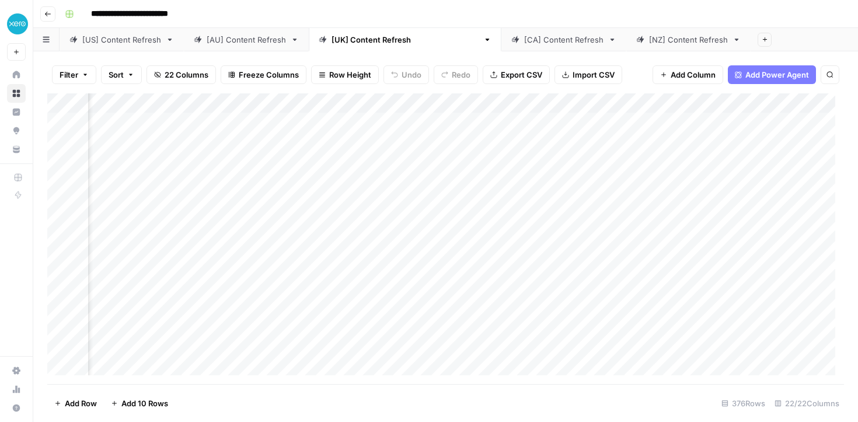
scroll to position [0, 336]
click at [458, 108] on div "Add Column" at bounding box center [445, 238] width 796 height 291
click at [468, 186] on span "Sort Descending" at bounding box center [499, 185] width 102 height 12
click at [308, 296] on div "Add Column" at bounding box center [445, 239] width 796 height 289
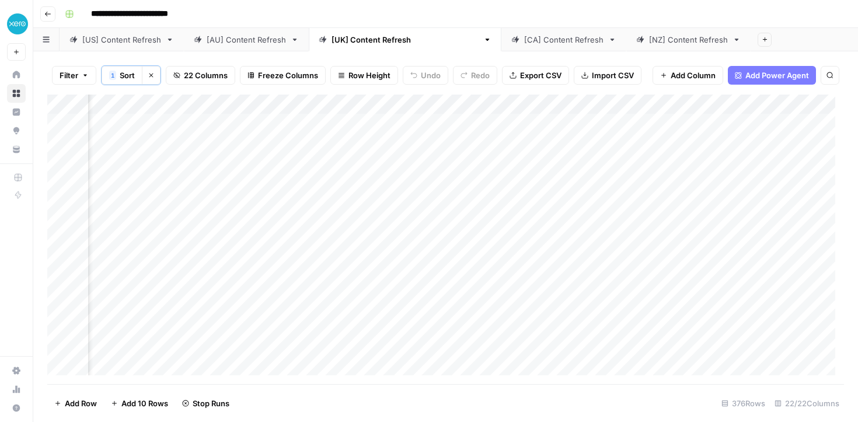
click at [311, 323] on div "Add Column" at bounding box center [445, 239] width 796 height 289
click at [313, 343] on div "Add Column" at bounding box center [445, 239] width 796 height 289
click at [740, 124] on div "Add Column" at bounding box center [445, 239] width 796 height 289
click at [740, 145] on div "Add Column" at bounding box center [445, 239] width 796 height 289
click at [736, 180] on div "Add Column" at bounding box center [445, 239] width 796 height 289
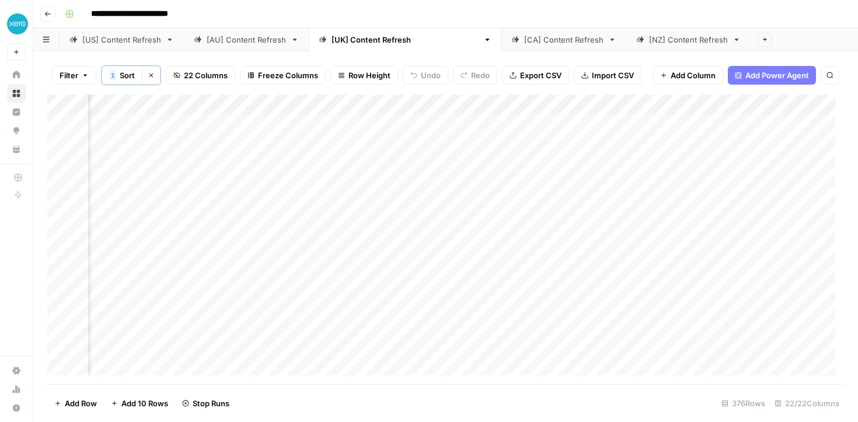
click at [729, 205] on div "Add Column" at bounding box center [445, 239] width 796 height 289
click at [729, 221] on div "Add Column" at bounding box center [445, 239] width 796 height 289
click at [738, 260] on div "Add Column" at bounding box center [445, 239] width 796 height 289
click at [128, 44] on div "[US] Content Refresh" at bounding box center [121, 40] width 79 height 12
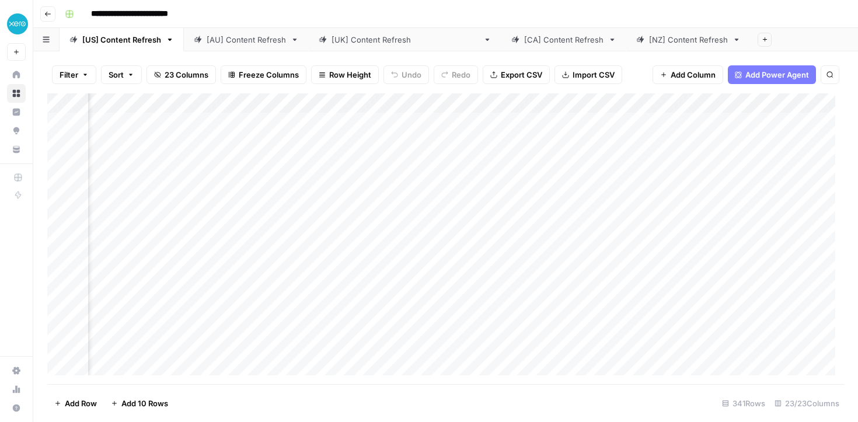
scroll to position [0, 225]
type input "*"
type input "**********"
click at [791, 107] on icon "Previous Result" at bounding box center [791, 108] width 5 height 6
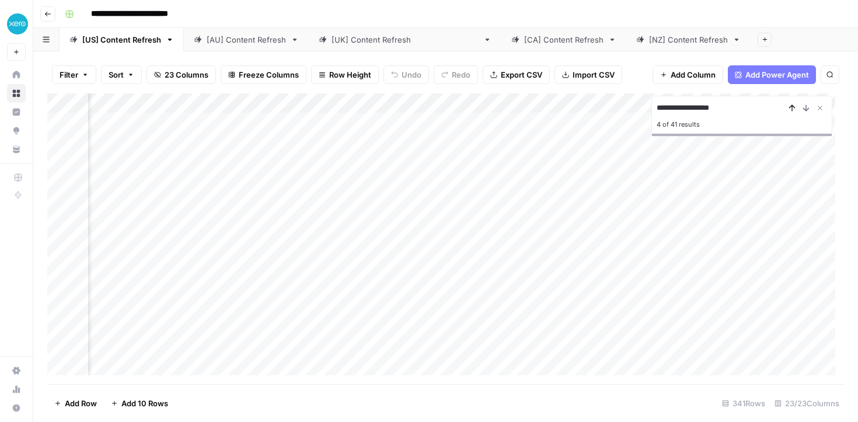
click at [791, 107] on icon "Previous Result" at bounding box center [791, 108] width 5 height 6
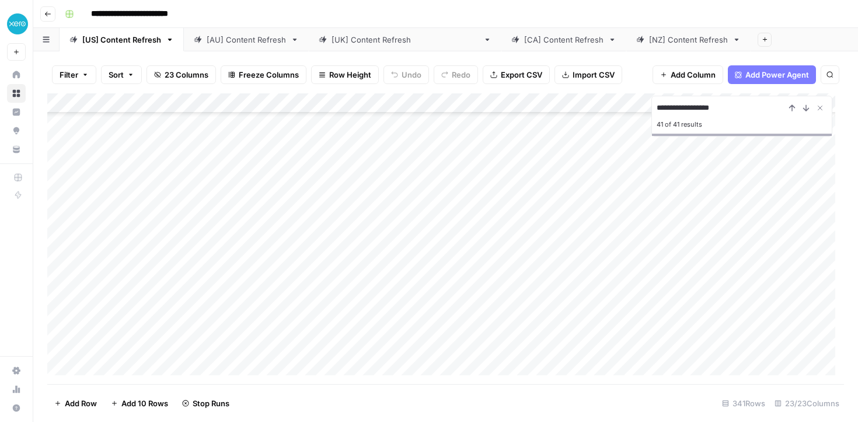
scroll to position [6427, 0]
click at [789, 104] on icon "Previous Result" at bounding box center [791, 107] width 9 height 9
click at [791, 107] on icon "Previous Result" at bounding box center [791, 107] width 9 height 9
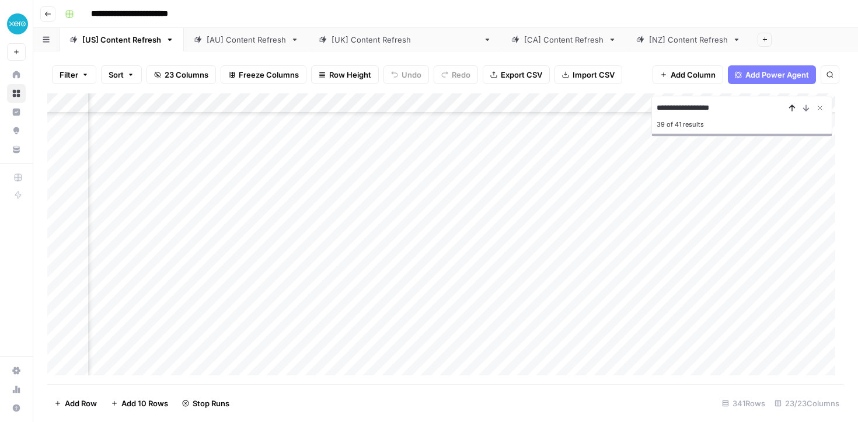
click at [791, 107] on icon "Previous Result" at bounding box center [791, 107] width 9 height 9
click at [794, 107] on icon "Previous Result" at bounding box center [791, 107] width 9 height 9
click at [796, 111] on icon "Previous Result" at bounding box center [791, 107] width 9 height 9
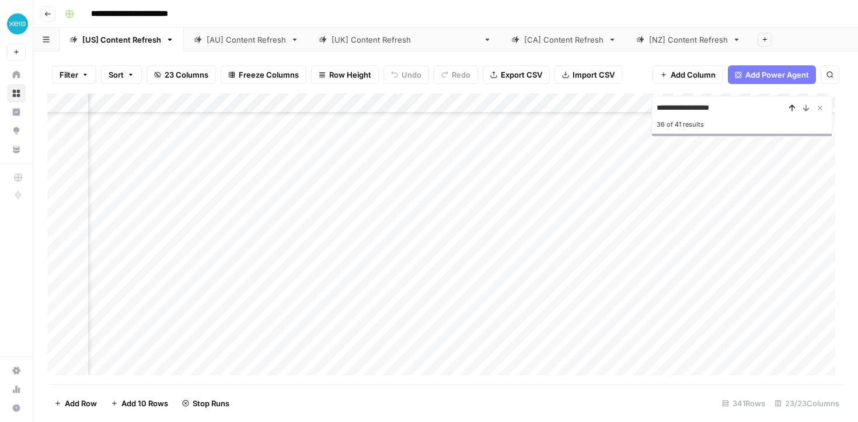
click at [792, 111] on icon "Previous Result" at bounding box center [791, 107] width 9 height 9
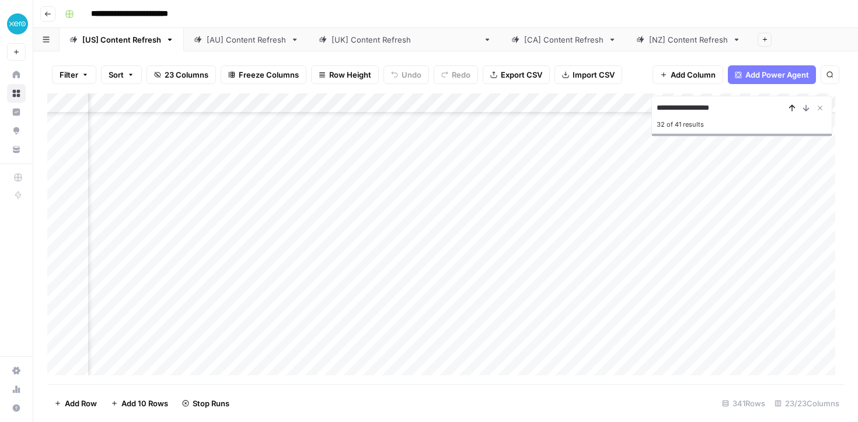
click at [792, 111] on icon "Previous Result" at bounding box center [791, 107] width 9 height 9
click at [343, 215] on div "Add Column" at bounding box center [445, 238] width 796 height 291
type input "**********"
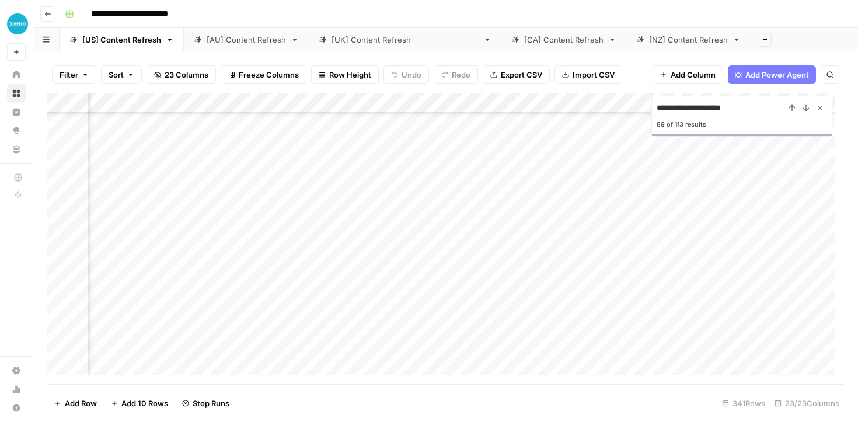
scroll to position [3374, 1067]
type input "**********"
click at [804, 106] on icon "Next Result" at bounding box center [805, 107] width 9 height 9
click at [788, 108] on icon "Previous Result" at bounding box center [791, 107] width 9 height 9
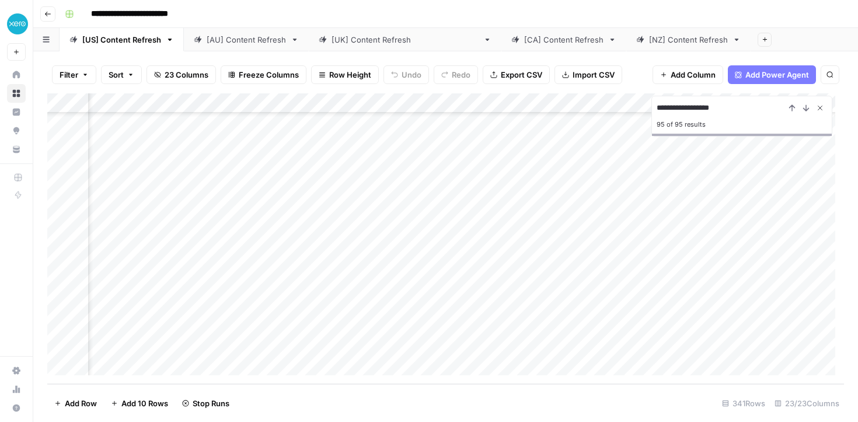
click at [823, 105] on icon "Close Search" at bounding box center [819, 107] width 9 height 9
click at [406, 96] on div "Add Column" at bounding box center [445, 238] width 796 height 291
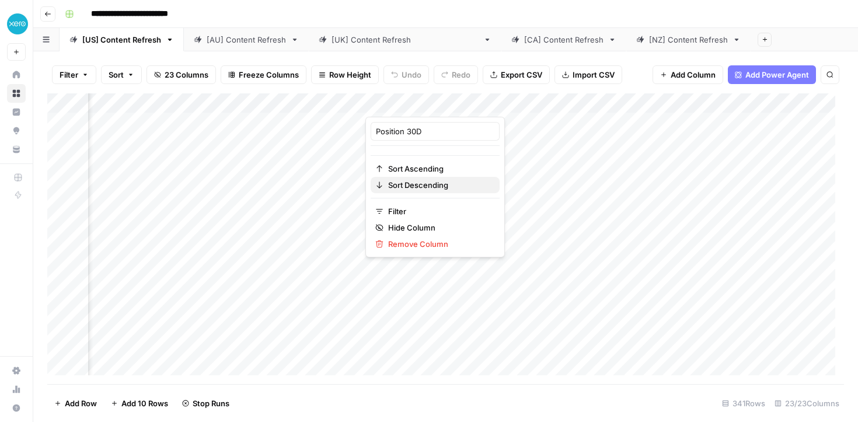
click at [423, 181] on span "Sort Descending" at bounding box center [439, 185] width 102 height 12
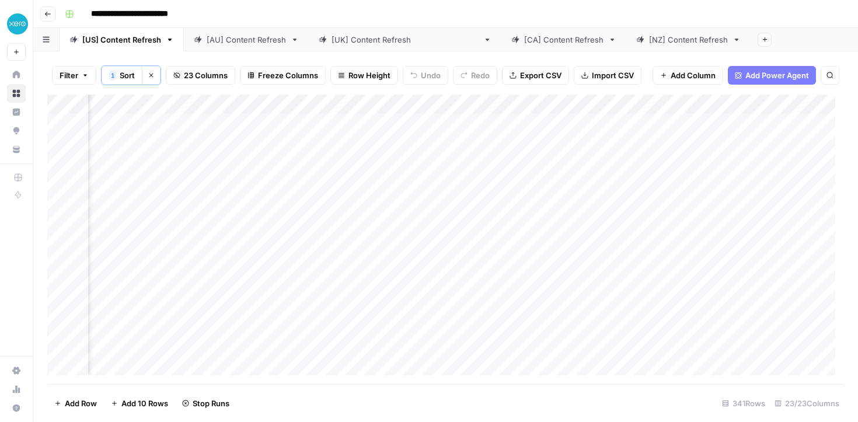
scroll to position [0, 1295]
click at [708, 141] on div "Add Column" at bounding box center [445, 239] width 796 height 289
click at [740, 141] on div "Add Column" at bounding box center [445, 239] width 796 height 289
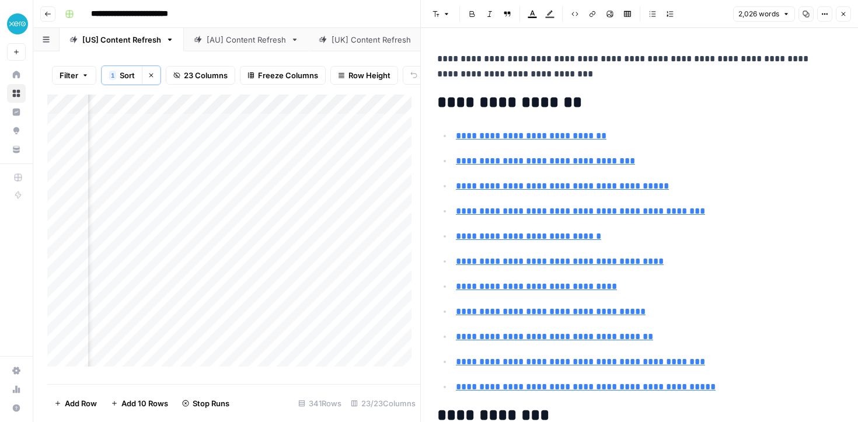
scroll to position [1, 1789]
click at [341, 188] on div "Add Column" at bounding box center [233, 235] width 373 height 281
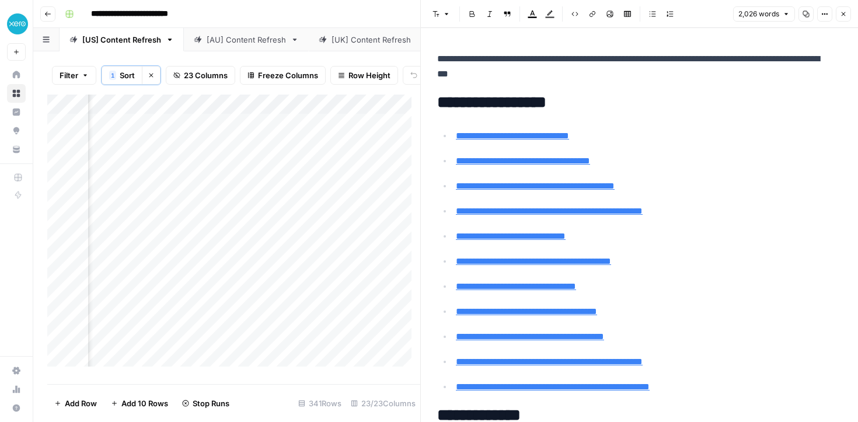
scroll to position [1, 0]
drag, startPoint x: 334, startPoint y: 153, endPoint x: 92, endPoint y: 142, distance: 242.4
click at [92, 142] on div "Add Column" at bounding box center [233, 235] width 373 height 281
click at [337, 155] on div "Add Column" at bounding box center [233, 235] width 373 height 281
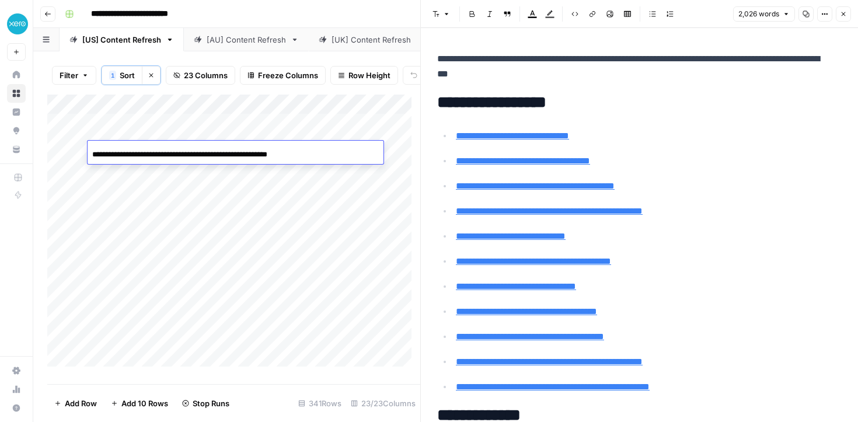
click at [337, 155] on div "**********" at bounding box center [236, 154] width 296 height 20
click at [331, 197] on div "Add Column" at bounding box center [233, 235] width 373 height 281
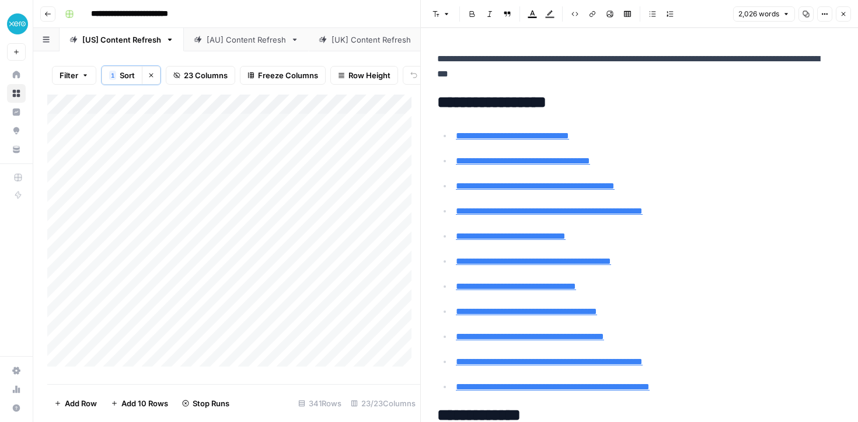
click at [328, 155] on div "Add Column" at bounding box center [233, 235] width 373 height 281
click at [176, 152] on div "Add Column" at bounding box center [233, 235] width 373 height 281
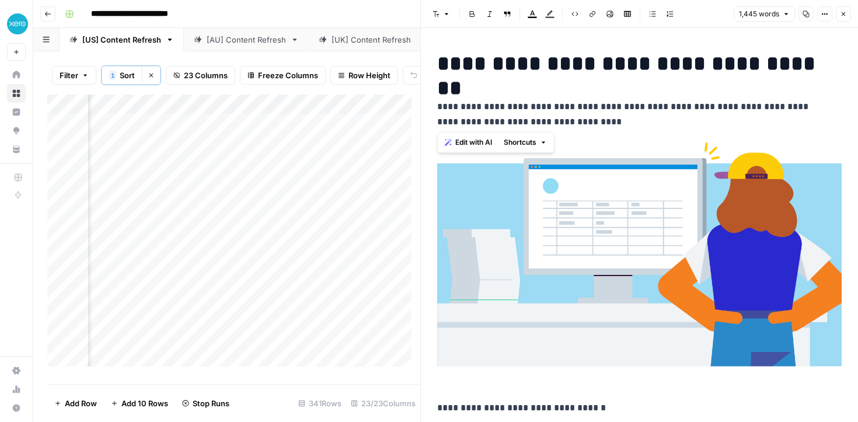
drag, startPoint x: 584, startPoint y: 122, endPoint x: 432, endPoint y: 108, distance: 151.8
copy p "**********"
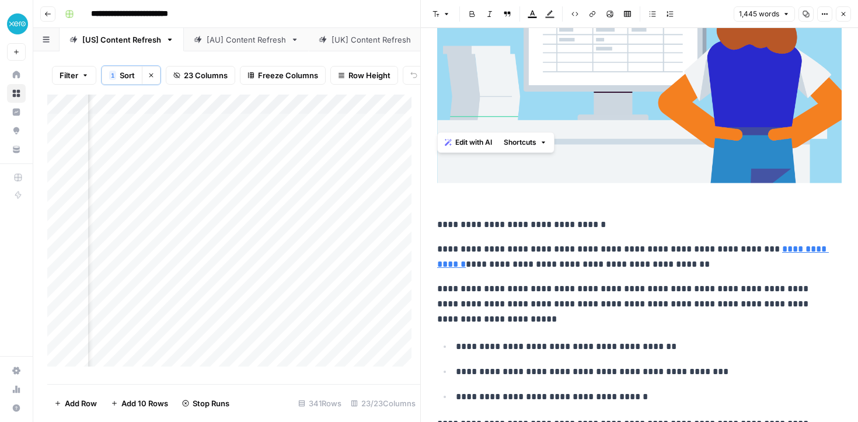
scroll to position [1, 1732]
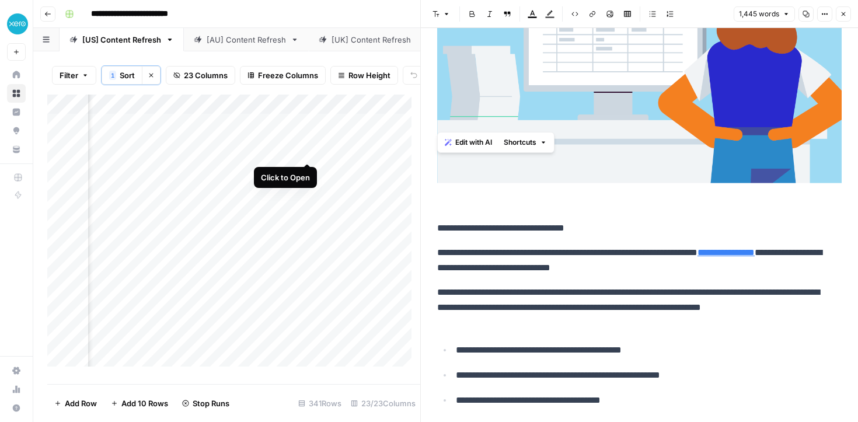
click at [308, 156] on div "Add Column" at bounding box center [233, 235] width 373 height 281
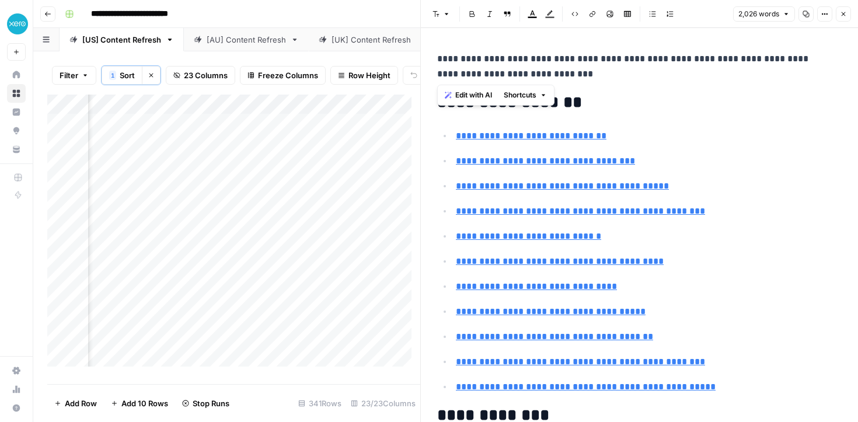
drag, startPoint x: 564, startPoint y: 78, endPoint x: 433, endPoint y: 64, distance: 131.5
copy p "**********"
drag, startPoint x: 731, startPoint y: 389, endPoint x: 434, endPoint y: 102, distance: 413.1
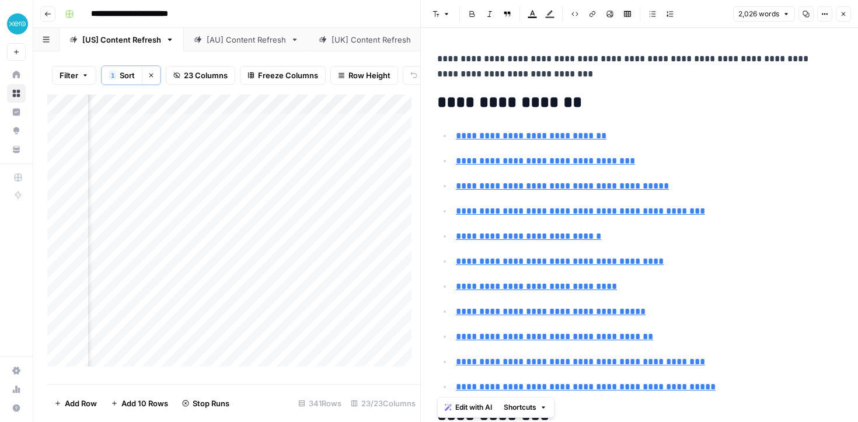
copy div "**********"
type input "#tools-to-simplify-your-budgeting-process"
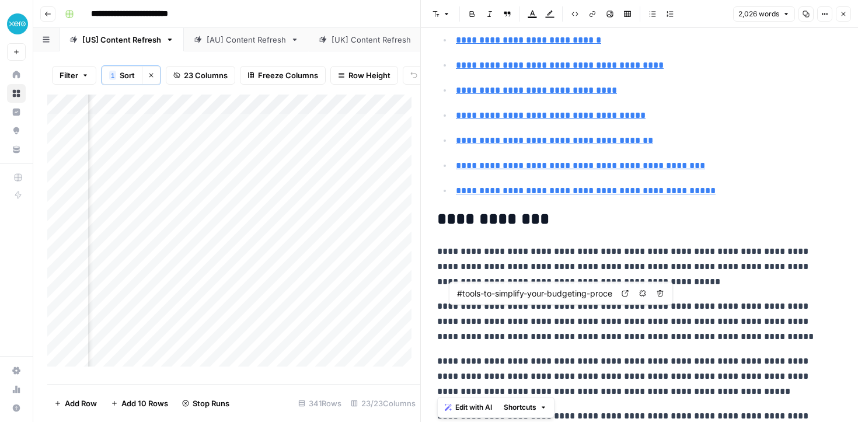
scroll to position [277, 0]
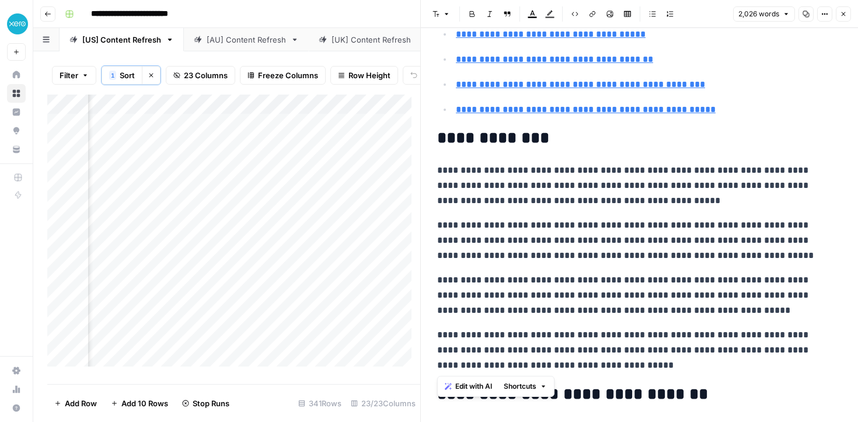
drag, startPoint x: 619, startPoint y: 369, endPoint x: 438, endPoint y: 139, distance: 292.2
copy div "**********"
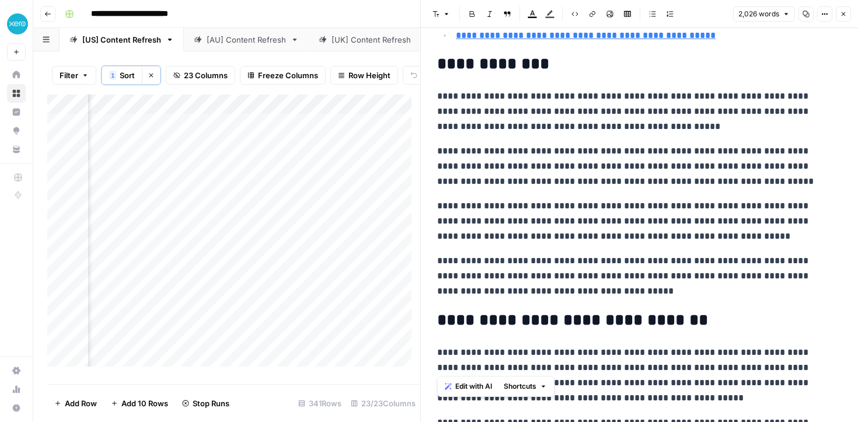
scroll to position [469, 0]
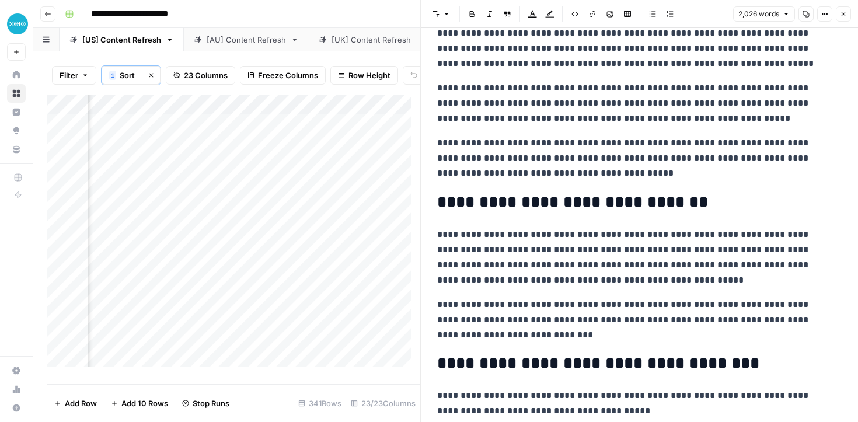
drag, startPoint x: 506, startPoint y: 338, endPoint x: 451, endPoint y: 243, distance: 109.8
click at [451, 243] on p "**********" at bounding box center [635, 257] width 396 height 61
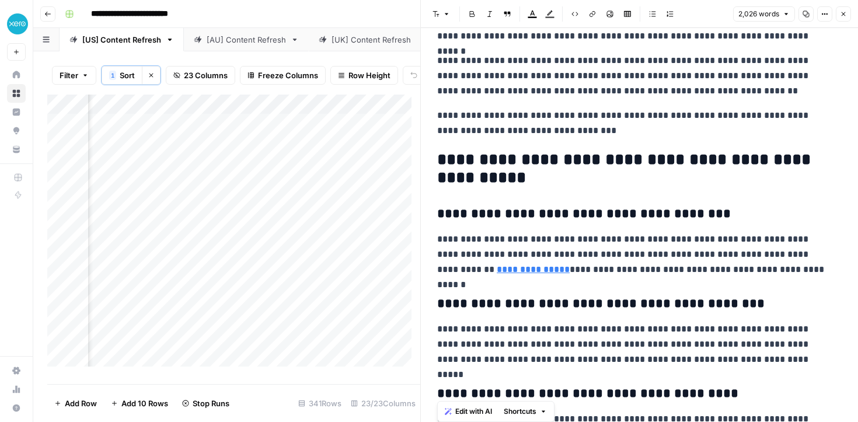
scroll to position [3947, 0]
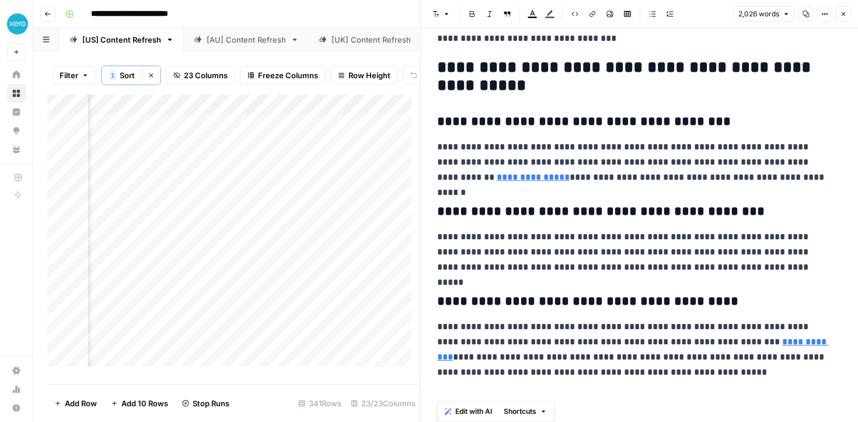
drag, startPoint x: 435, startPoint y: 197, endPoint x: 572, endPoint y: 451, distance: 289.0
click at [572, 421] on html "**********" at bounding box center [429, 211] width 858 height 422
copy div "**********"
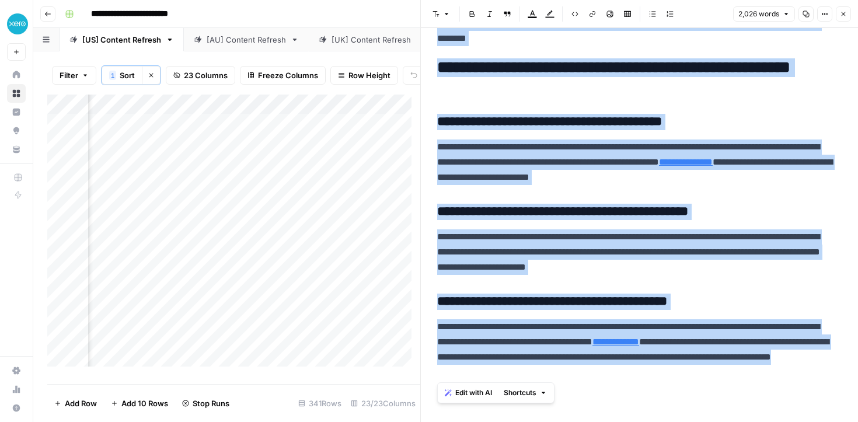
scroll to position [1, 1943]
click at [291, 152] on div "Add Column" at bounding box center [233, 235] width 373 height 281
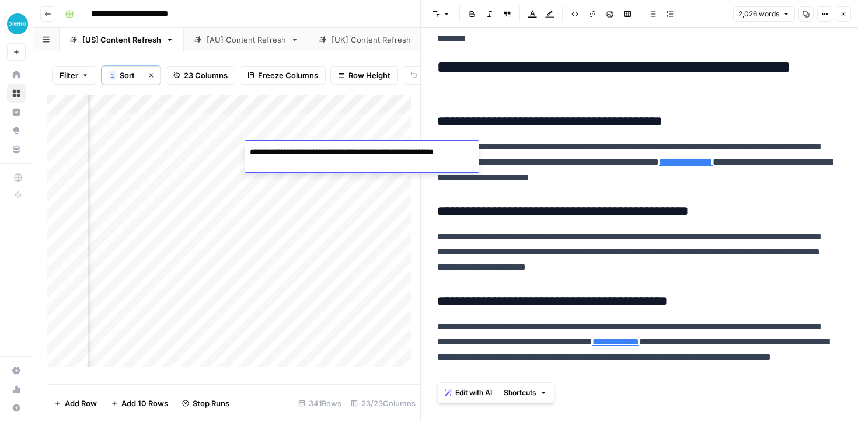
click at [291, 152] on textarea "**********" at bounding box center [361, 158] width 233 height 28
click at [558, 139] on p "**********" at bounding box center [635, 162] width 396 height 46
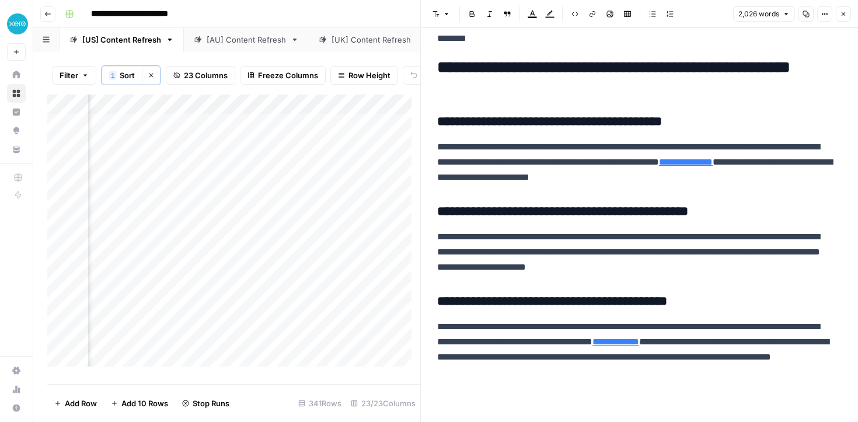
scroll to position [1, 2028]
click at [279, 156] on div "Add Column" at bounding box center [233, 235] width 373 height 281
click at [288, 153] on div "Add Column" at bounding box center [233, 235] width 373 height 281
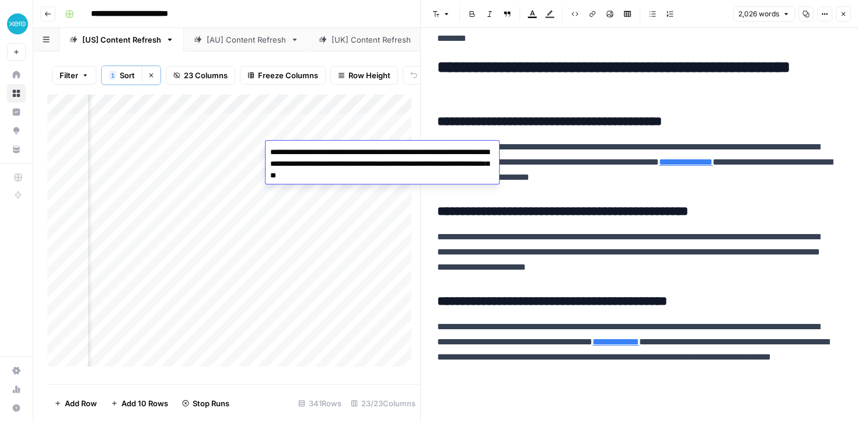
click at [288, 153] on textarea "**********" at bounding box center [381, 164] width 233 height 40
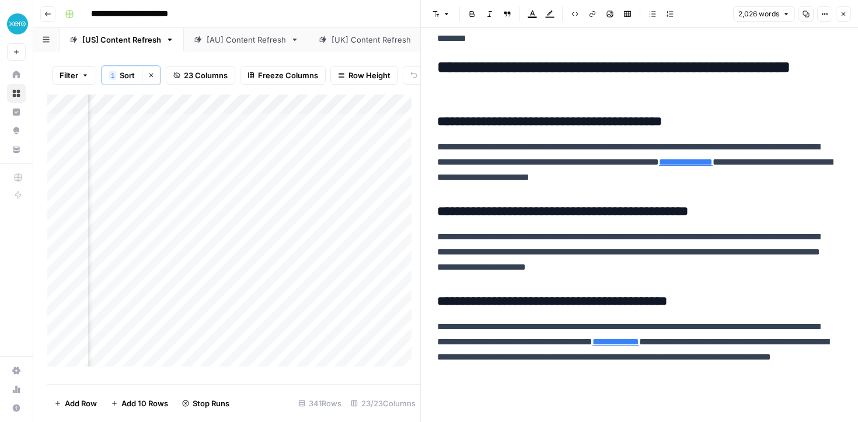
click at [277, 294] on div "Add Column" at bounding box center [233, 235] width 373 height 281
type input "**********"
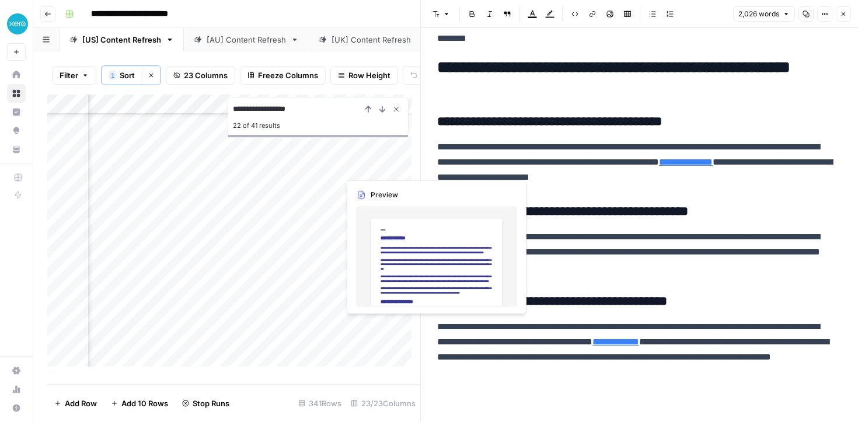
click at [396, 114] on icon "Close Search" at bounding box center [396, 108] width 9 height 9
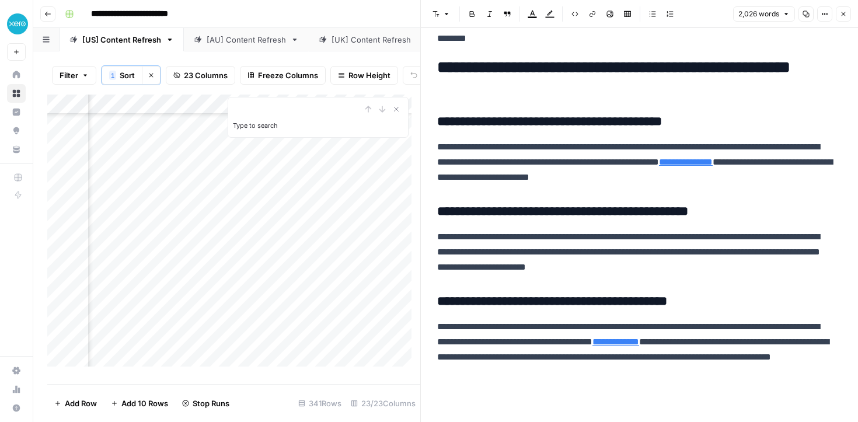
click at [841, 10] on button "Close" at bounding box center [843, 13] width 15 height 15
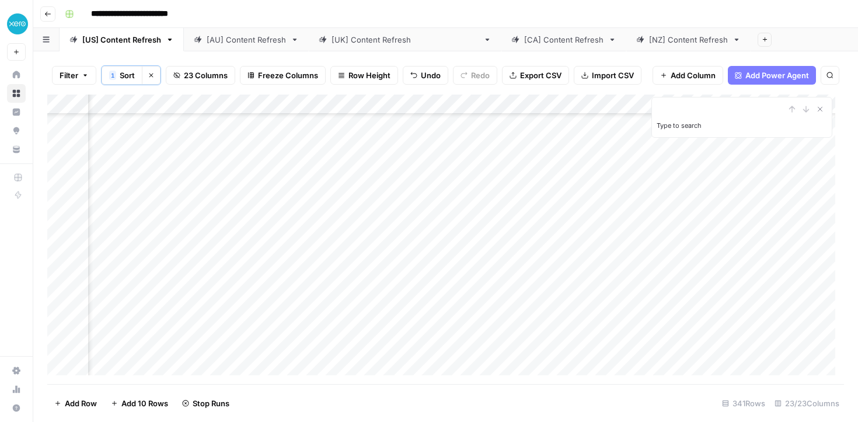
click at [663, 111] on input "Type to search" at bounding box center [720, 109] width 128 height 14
type input "**********"
click at [789, 107] on icon "Previous Result" at bounding box center [791, 108] width 9 height 9
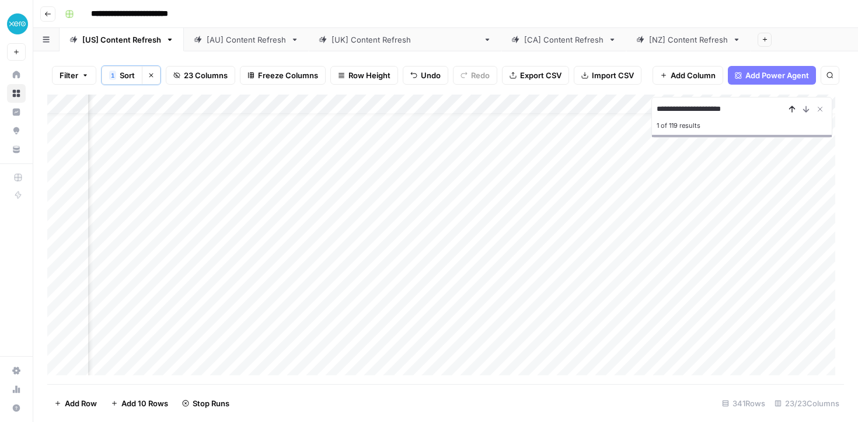
click at [789, 107] on icon "Previous Result" at bounding box center [791, 108] width 9 height 9
click at [532, 369] on div "Add Column" at bounding box center [445, 239] width 796 height 289
click at [710, 127] on div "119 of 119 results" at bounding box center [741, 125] width 170 height 14
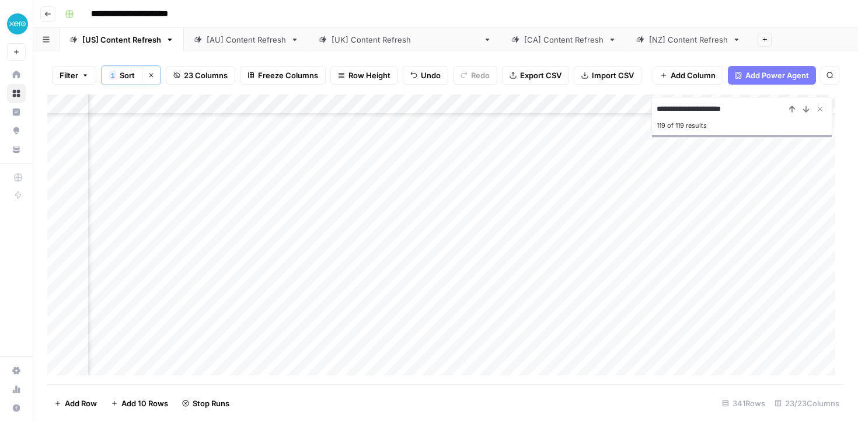
click at [725, 106] on input "**********" at bounding box center [720, 109] width 128 height 14
click at [459, 360] on div "Add Column" at bounding box center [445, 239] width 796 height 289
click at [818, 107] on icon "Close Search" at bounding box center [819, 108] width 9 height 9
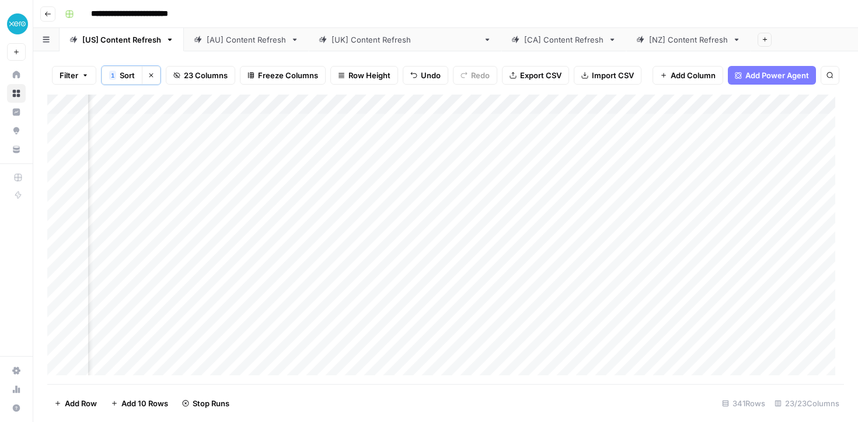
scroll to position [0, 1562]
click at [472, 242] on div "Add Column" at bounding box center [445, 239] width 796 height 289
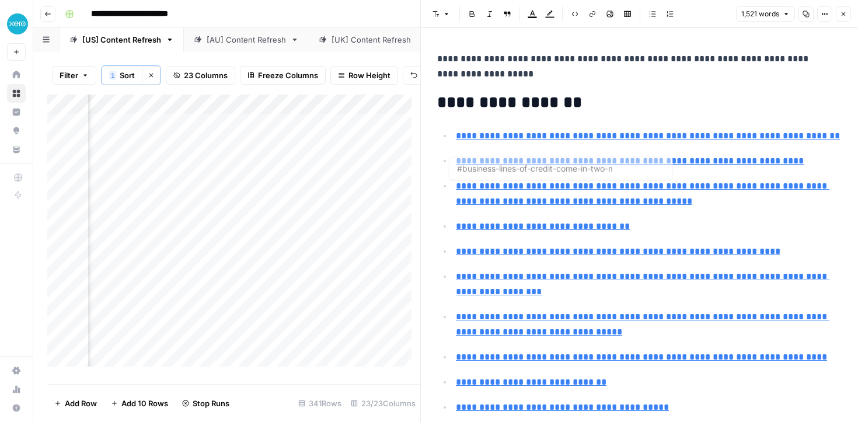
type input "#a-business-line-of-credit-gives-you-flexible-access-to-funds-heres-how-it-works"
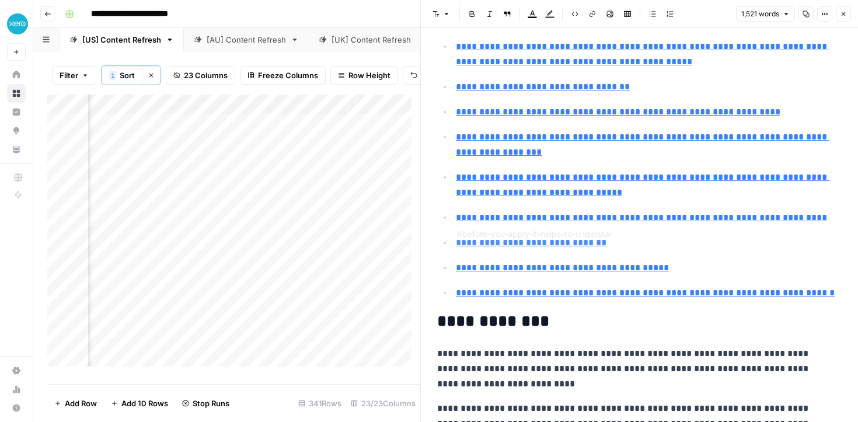
type input "#manage-your-business-finances-with-confidence"
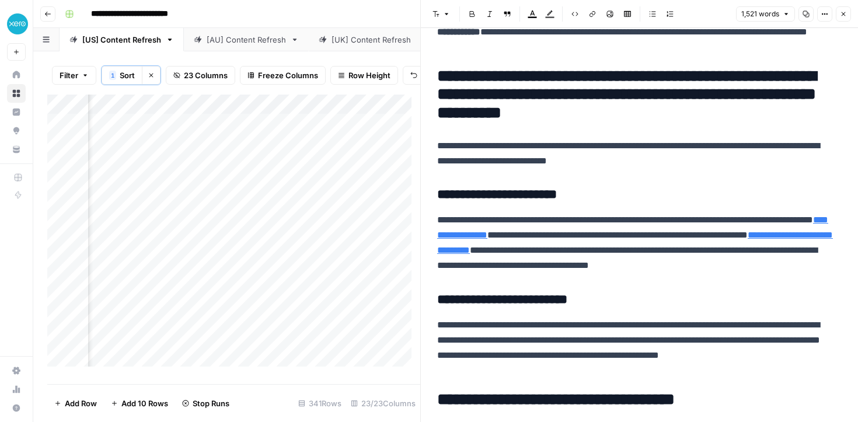
scroll to position [0, 1134]
click at [185, 253] on div "Add Column" at bounding box center [233, 235] width 373 height 281
click at [249, 233] on div "Add Column" at bounding box center [233, 235] width 373 height 281
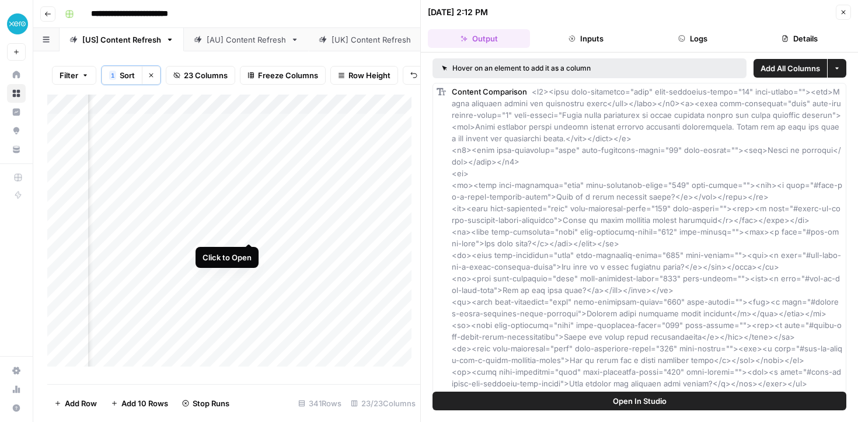
scroll to position [0, 1855]
click at [186, 232] on div "Add Column" at bounding box center [233, 235] width 373 height 281
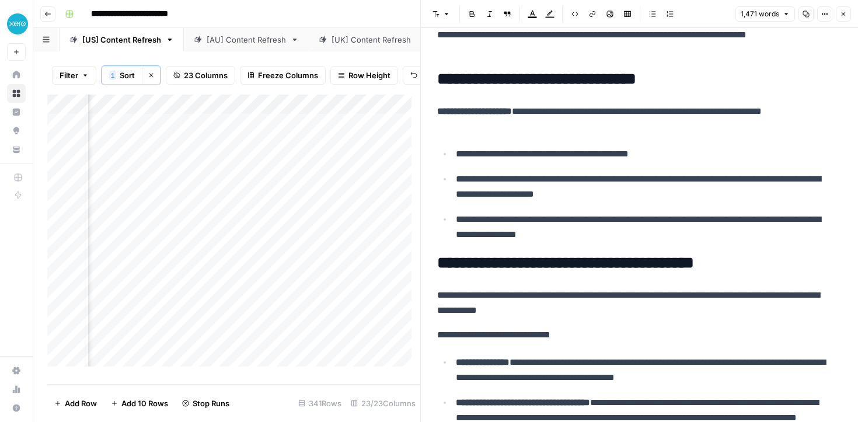
scroll to position [0, 1848]
click at [194, 154] on div "Add Column" at bounding box center [233, 235] width 373 height 281
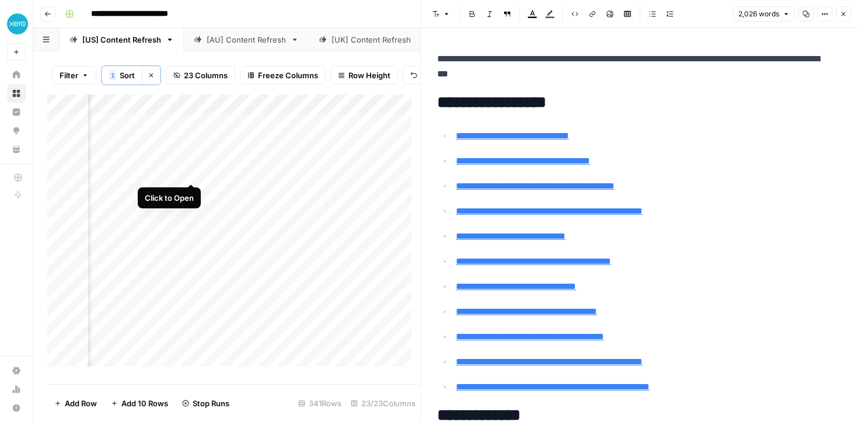
click at [188, 174] on div "Add Column" at bounding box center [233, 235] width 373 height 281
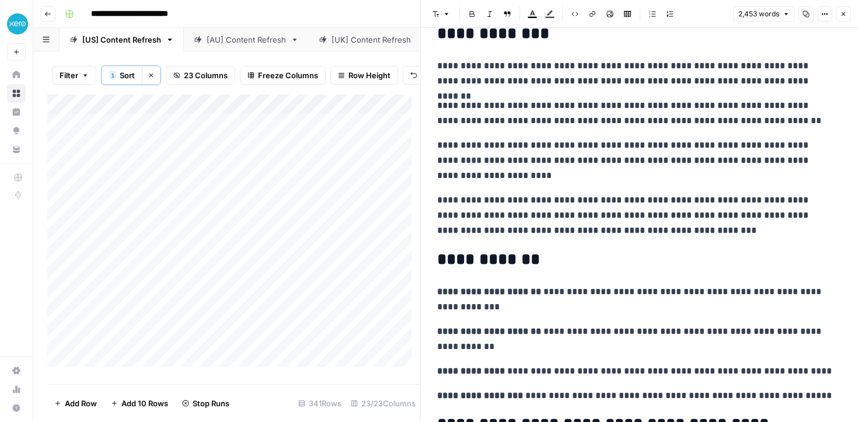
click at [307, 177] on div "Add Column" at bounding box center [233, 235] width 373 height 281
click at [307, 176] on div "Add Column" at bounding box center [233, 235] width 373 height 281
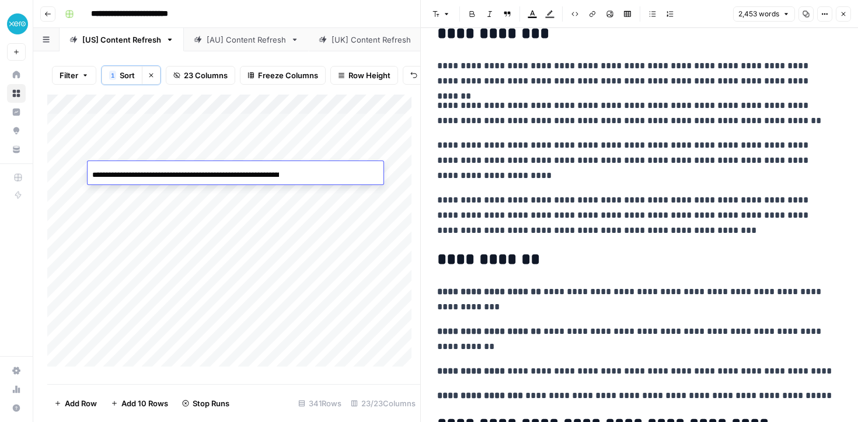
click at [307, 176] on div "**********" at bounding box center [236, 175] width 296 height 20
click at [290, 173] on div "**********" at bounding box center [236, 175] width 296 height 20
click at [265, 173] on input "**********" at bounding box center [185, 175] width 187 height 14
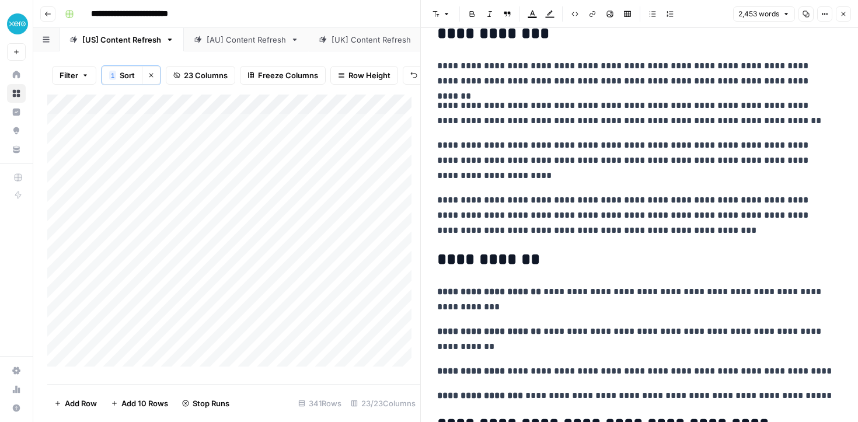
click at [270, 223] on div "Add Column" at bounding box center [233, 235] width 373 height 281
click at [303, 173] on div "Add Column" at bounding box center [233, 235] width 373 height 281
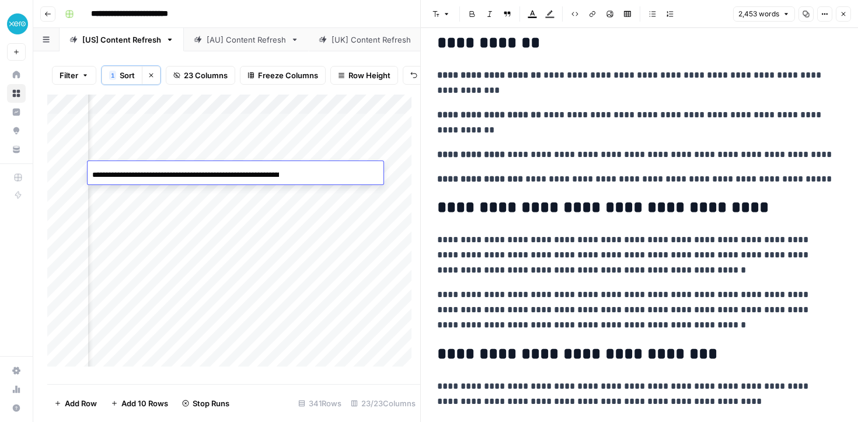
scroll to position [0, 493]
click at [170, 271] on div "Add Column" at bounding box center [233, 235] width 373 height 281
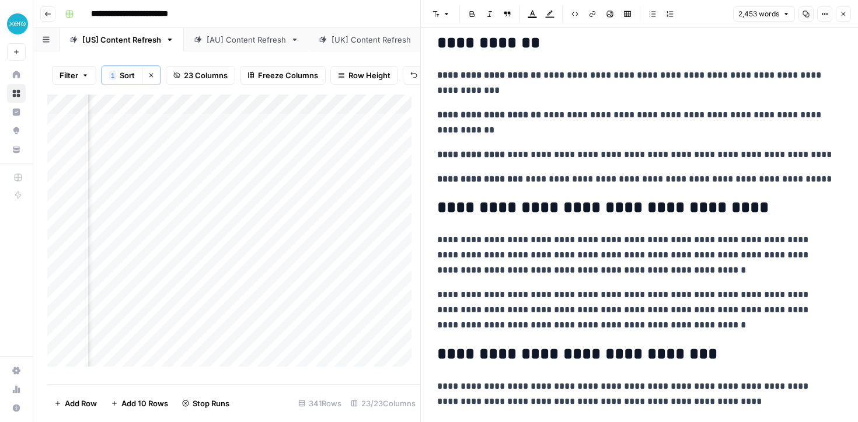
scroll to position [0, 706]
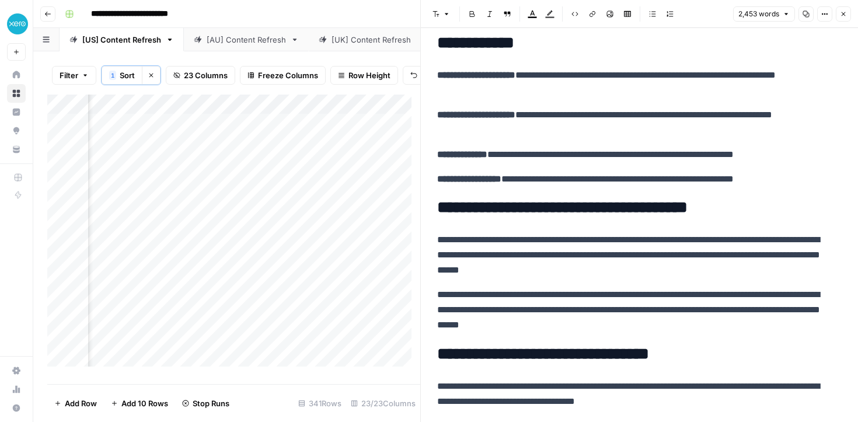
click at [277, 168] on div "Add Column" at bounding box center [233, 235] width 373 height 281
click at [298, 169] on div "Add Column" at bounding box center [233, 235] width 373 height 281
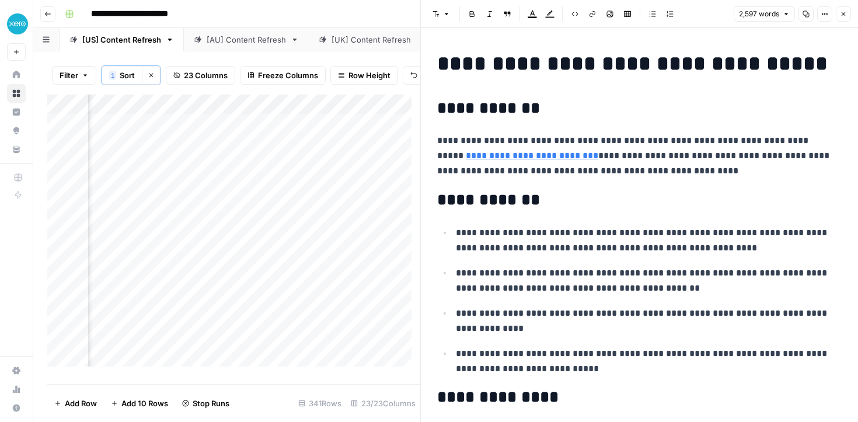
scroll to position [0, 1741]
click at [294, 173] on div "Add Column" at bounding box center [233, 235] width 373 height 281
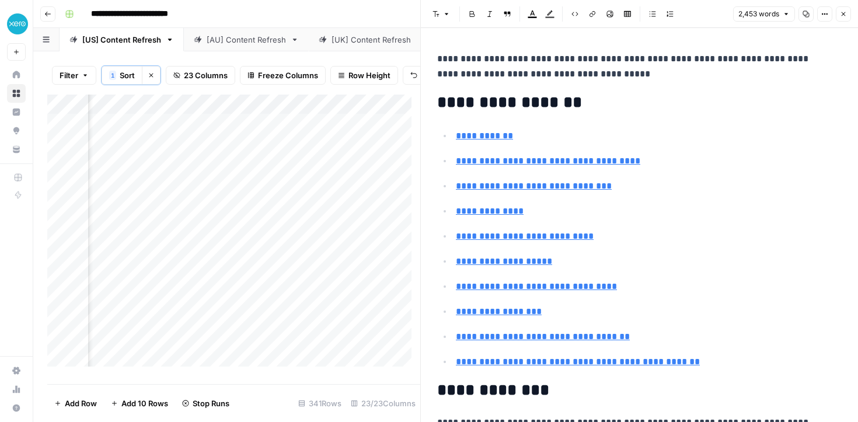
click at [299, 174] on div "Add Column" at bounding box center [233, 235] width 373 height 281
drag, startPoint x: 609, startPoint y: 75, endPoint x: 523, endPoint y: 67, distance: 86.7
click at [523, 67] on p "**********" at bounding box center [635, 66] width 396 height 30
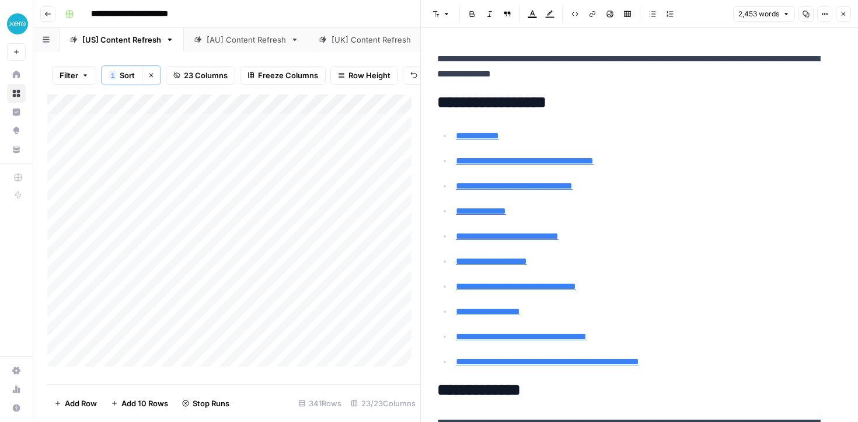
click at [365, 173] on div "Add Column" at bounding box center [233, 235] width 373 height 281
click at [354, 172] on div "Add Column" at bounding box center [233, 235] width 373 height 281
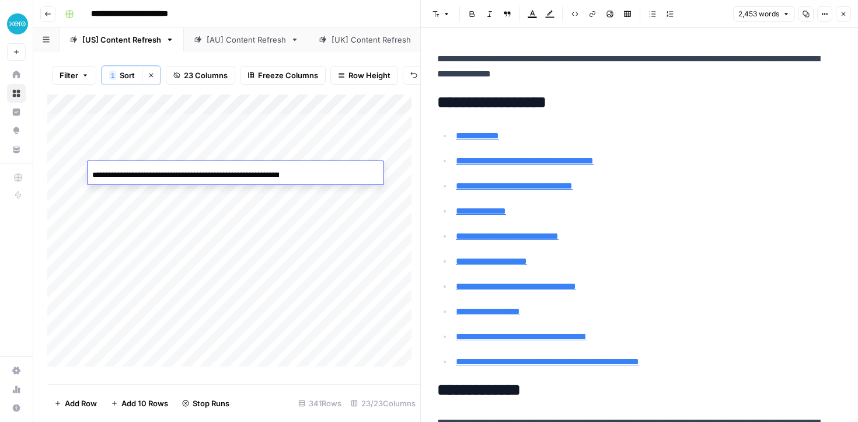
click at [354, 172] on div "**********" at bounding box center [236, 175] width 296 height 20
click at [298, 232] on div "Add Column" at bounding box center [233, 235] width 373 height 281
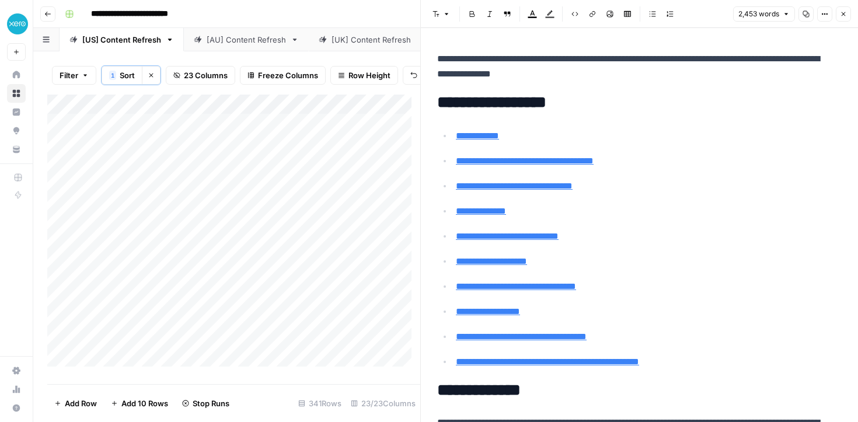
click at [305, 172] on div "Add Column" at bounding box center [233, 235] width 373 height 281
type textarea "***"
click at [289, 138] on div "Add Column" at bounding box center [233, 235] width 373 height 281
type textarea "**********"
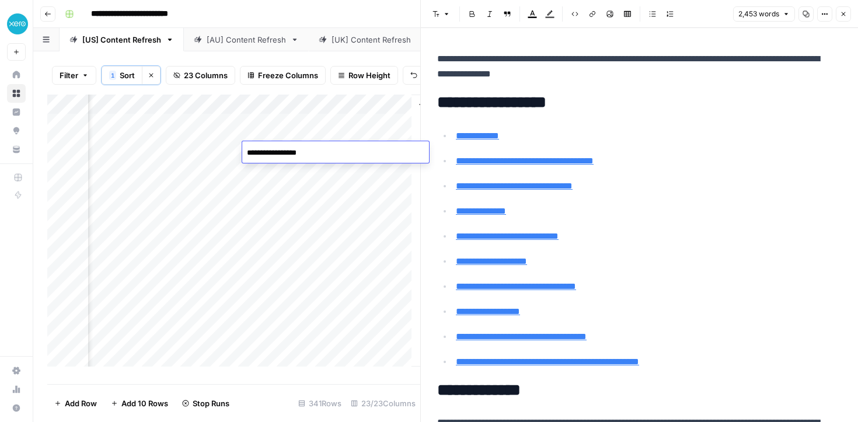
type textarea "**********"
click at [295, 179] on div "Add Column" at bounding box center [233, 235] width 373 height 281
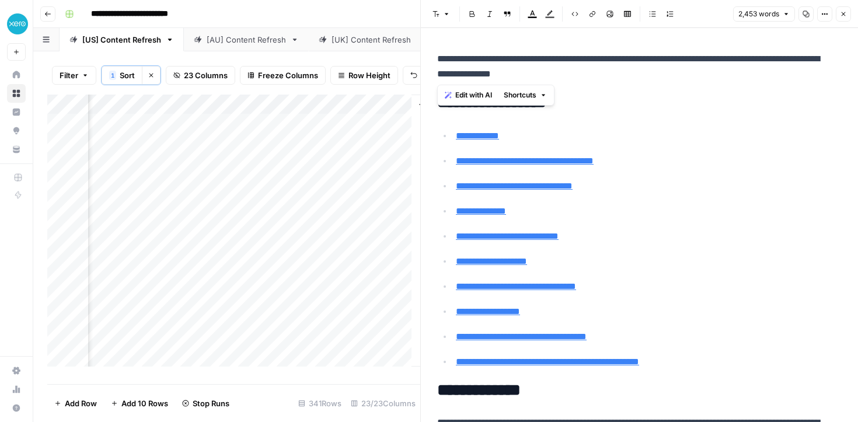
drag, startPoint x: 577, startPoint y: 80, endPoint x: 437, endPoint y: 54, distance: 142.4
click at [437, 54] on p "**********" at bounding box center [635, 66] width 396 height 30
copy p "**********"
click at [683, 135] on p "**********" at bounding box center [649, 135] width 386 height 15
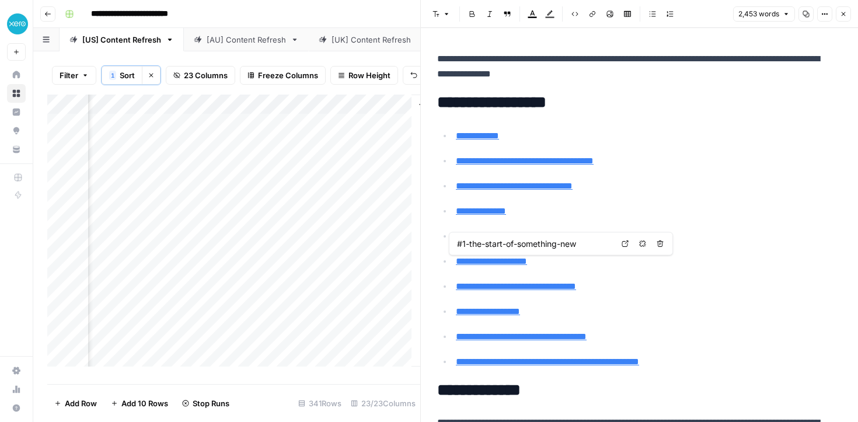
type input "#how-much-it-really-costs-to-start"
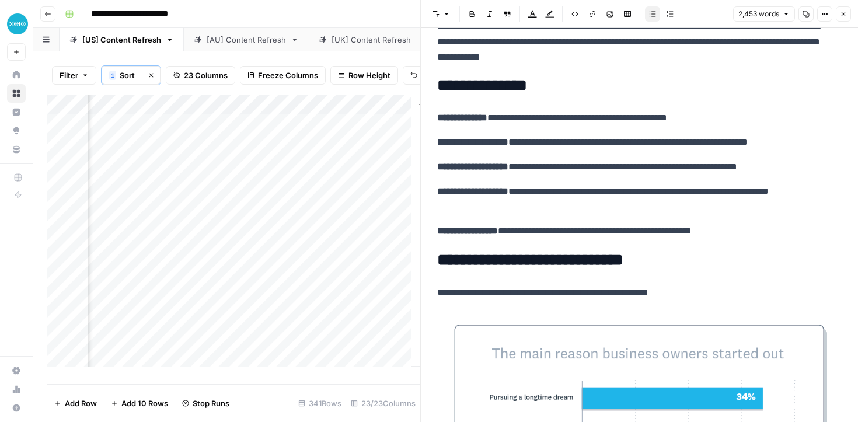
scroll to position [973, 0]
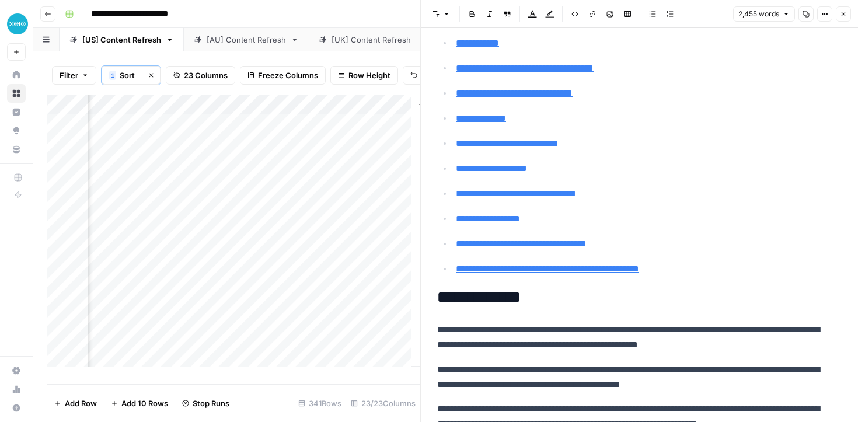
scroll to position [71, 0]
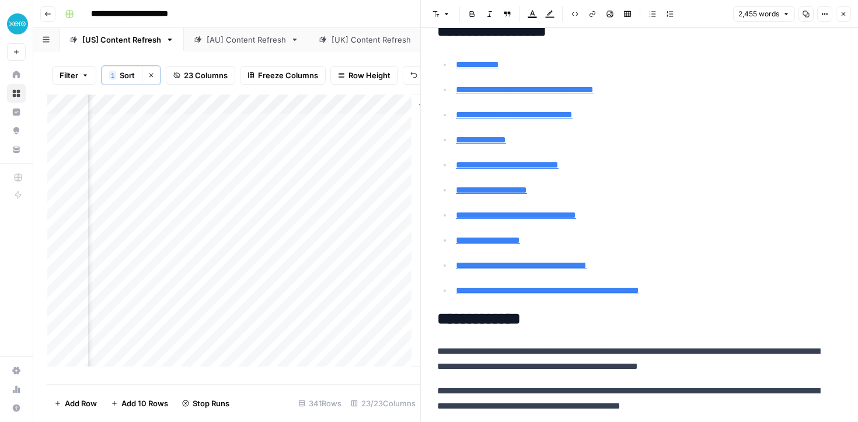
click at [457, 142] on link "**********" at bounding box center [481, 139] width 50 height 9
type input "#3-how-owners-run-their-businesses"
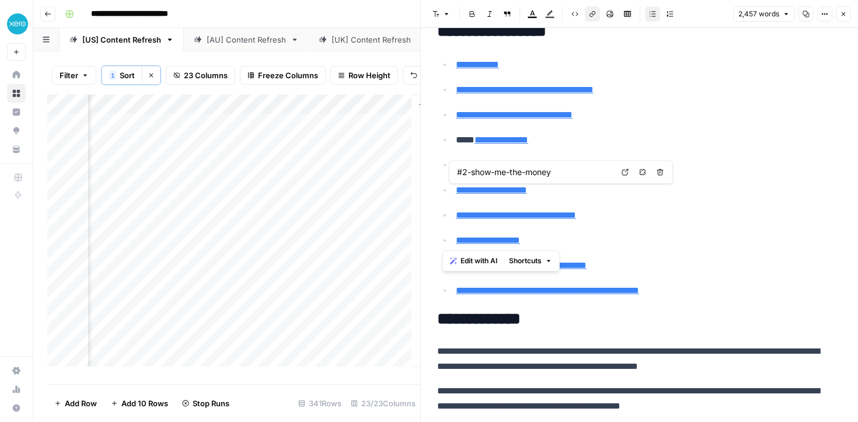
type input "#1-the-start-of-something-new"
drag, startPoint x: 558, startPoint y: 236, endPoint x: 456, endPoint y: 161, distance: 126.4
click at [456, 161] on ul "**********" at bounding box center [639, 178] width 404 height 242
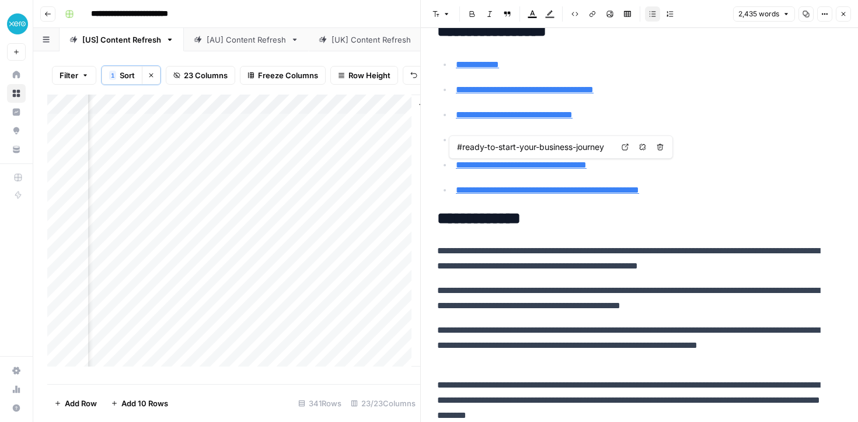
type input "#frequently-asked-questions-about-starting-a-business"
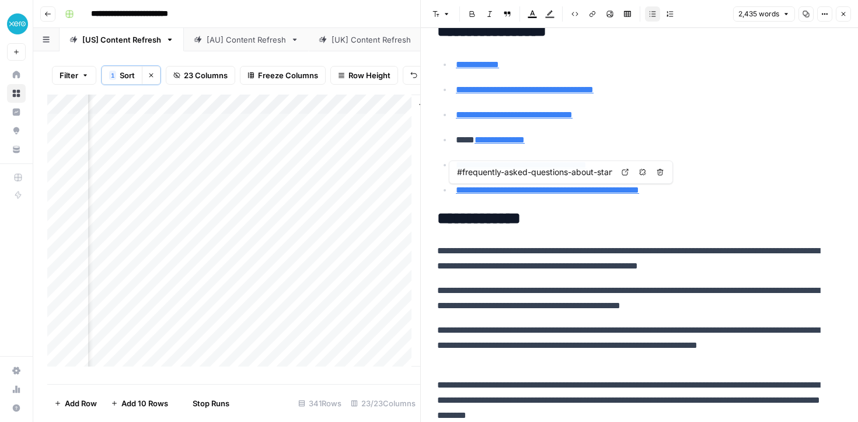
click at [547, 141] on p "**********" at bounding box center [644, 139] width 377 height 15
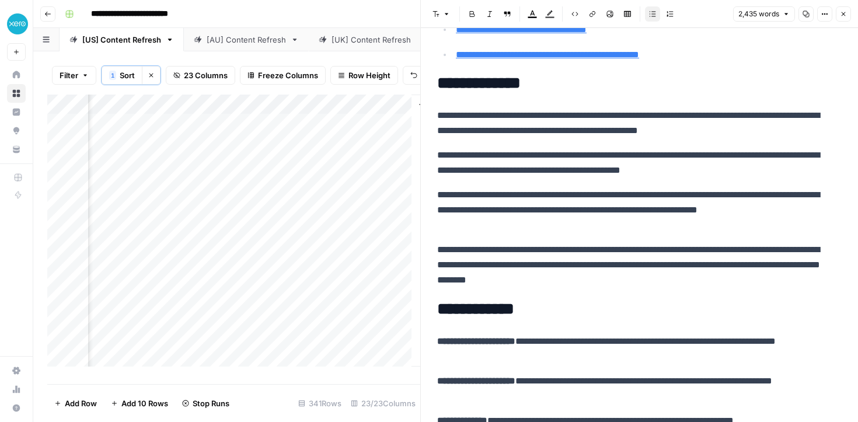
scroll to position [139, 0]
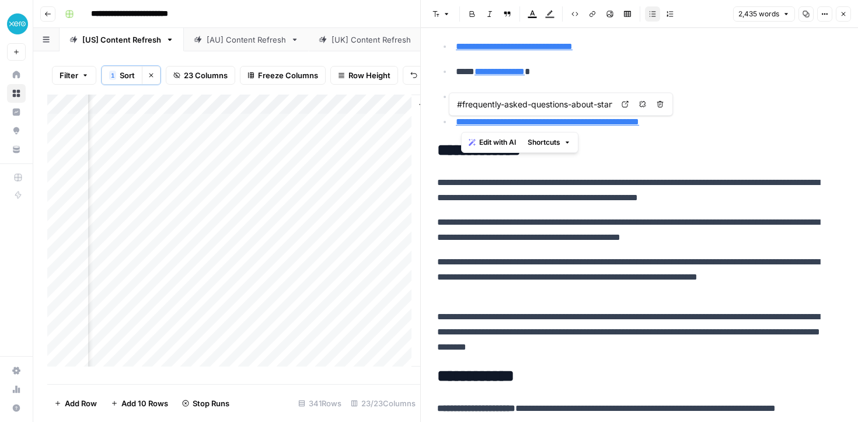
drag, startPoint x: 601, startPoint y: 123, endPoint x: 461, endPoint y: 120, distance: 140.1
click at [461, 120] on link "**********" at bounding box center [547, 121] width 183 height 9
click at [548, 216] on p "**********" at bounding box center [635, 230] width 396 height 30
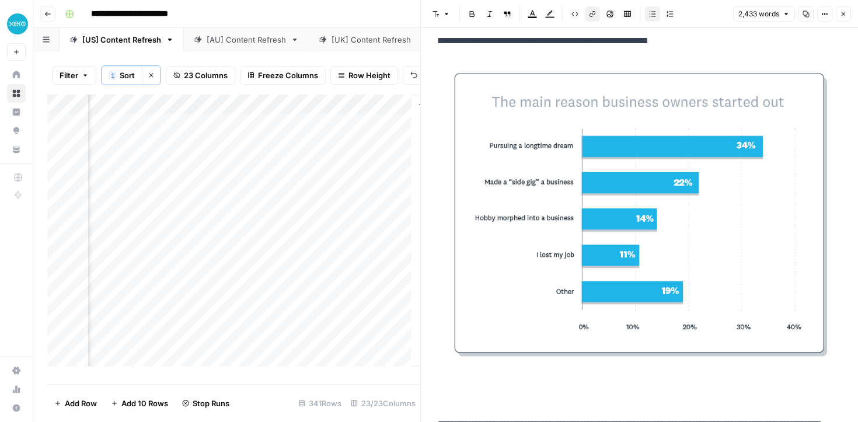
scroll to position [893, 0]
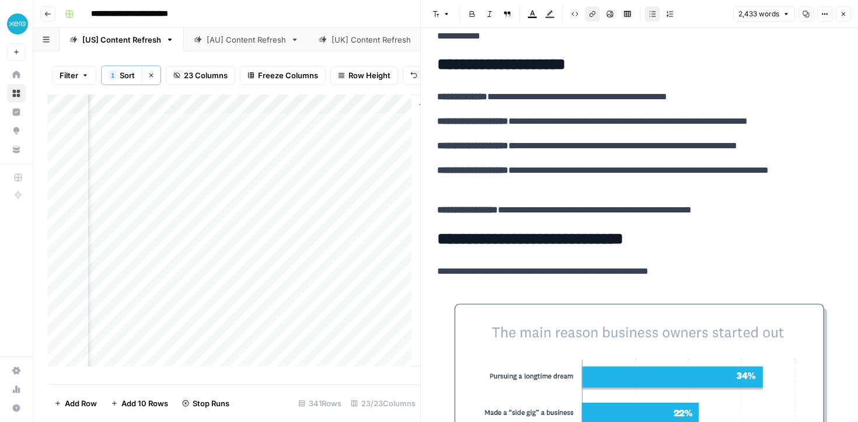
click at [454, 236] on h2 "**********" at bounding box center [635, 239] width 396 height 19
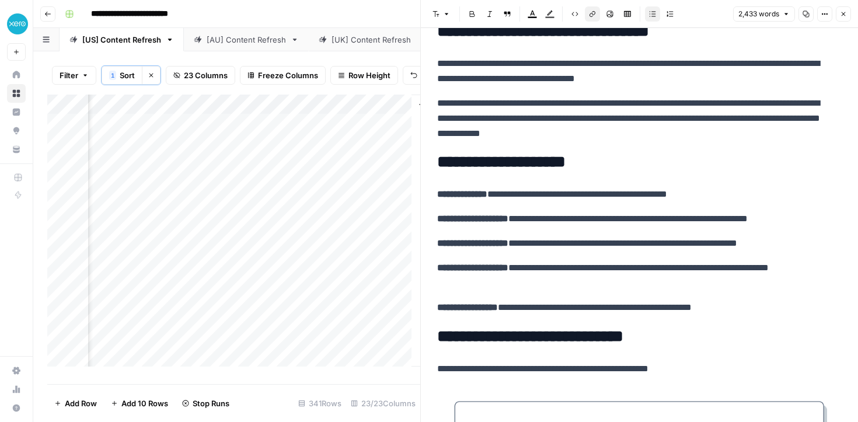
scroll to position [760, 0]
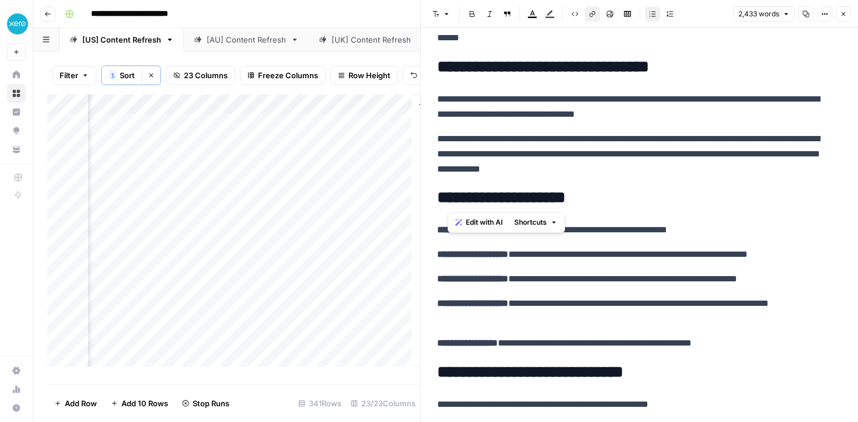
drag, startPoint x: 491, startPoint y: 195, endPoint x: 438, endPoint y: 193, distance: 53.2
click at [438, 193] on h2 "**********" at bounding box center [635, 197] width 396 height 19
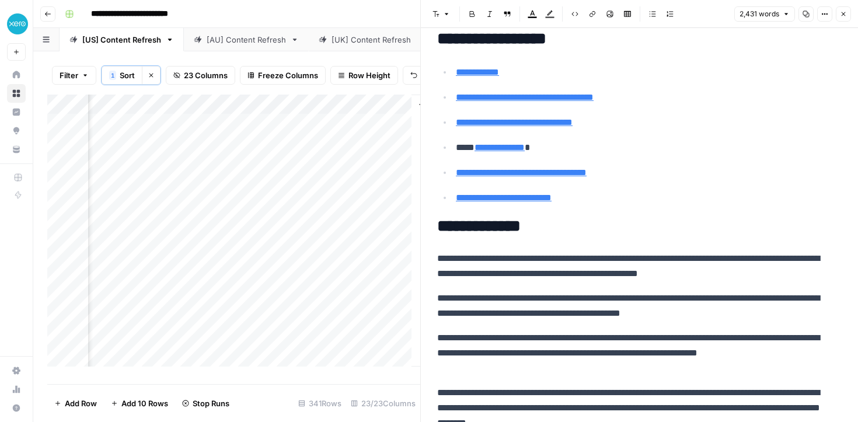
scroll to position [0, 0]
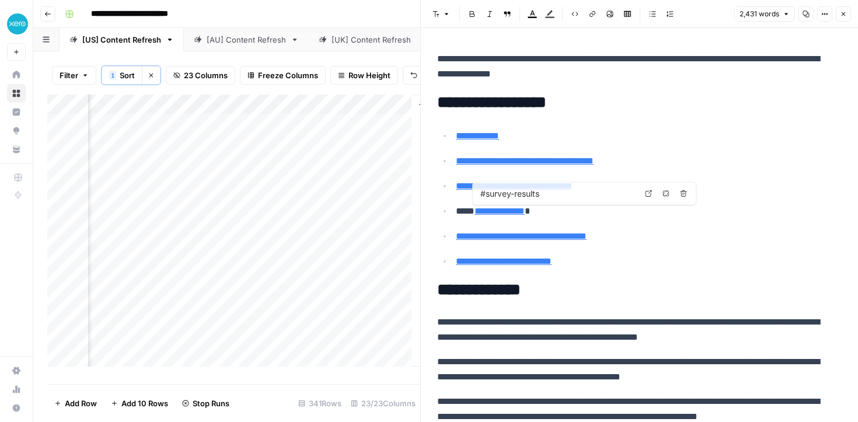
type input "#ready-to-start-your-business-journey"
type input "#survey-results"
click at [587, 210] on p "**********" at bounding box center [644, 211] width 377 height 15
drag, startPoint x: 487, startPoint y: 212, endPoint x: 456, endPoint y: 211, distance: 30.9
click at [456, 211] on p "**********" at bounding box center [644, 211] width 377 height 15
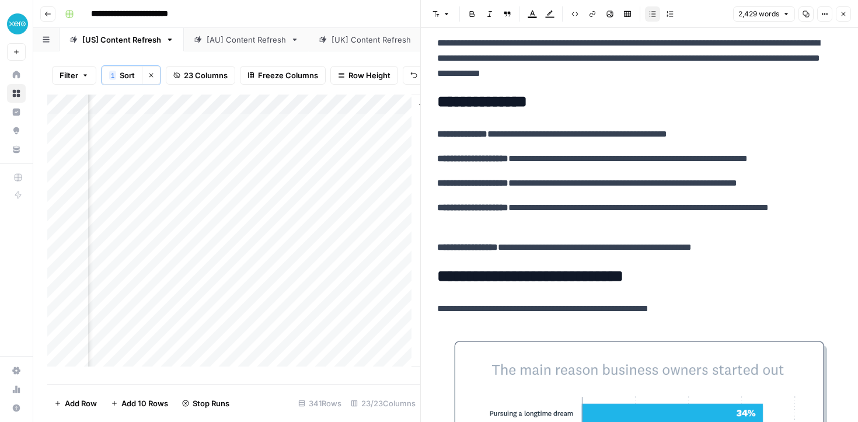
scroll to position [852, 0]
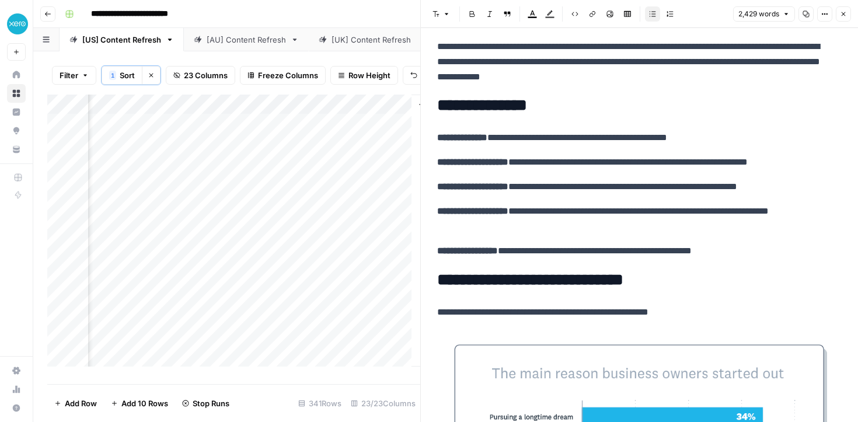
click at [456, 281] on h2 "**********" at bounding box center [635, 280] width 396 height 19
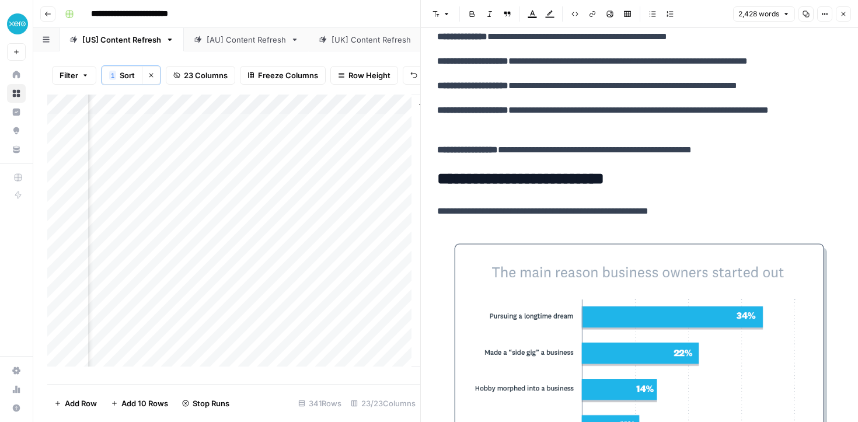
scroll to position [952, 0]
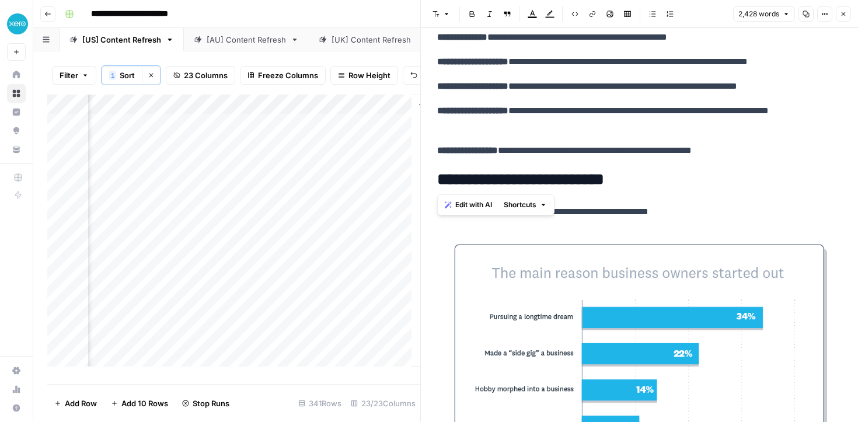
drag, startPoint x: 659, startPoint y: 181, endPoint x: 416, endPoint y: 173, distance: 242.9
click at [420, 173] on div "**********" at bounding box center [639, 211] width 438 height 422
copy h2 "**********"
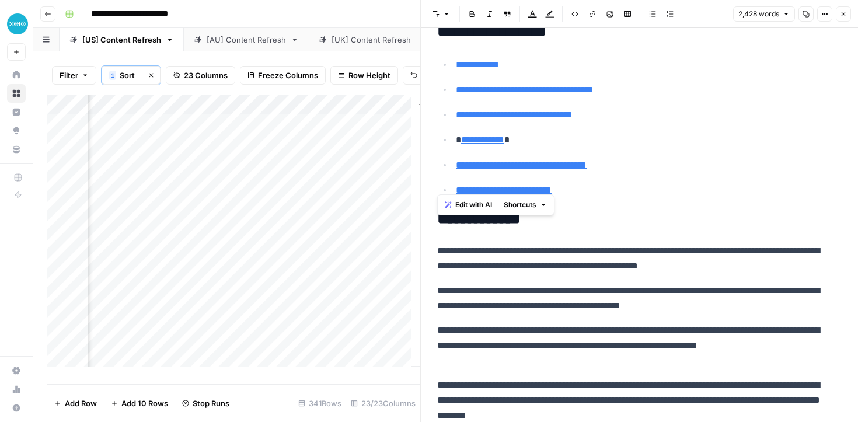
scroll to position [71, 0]
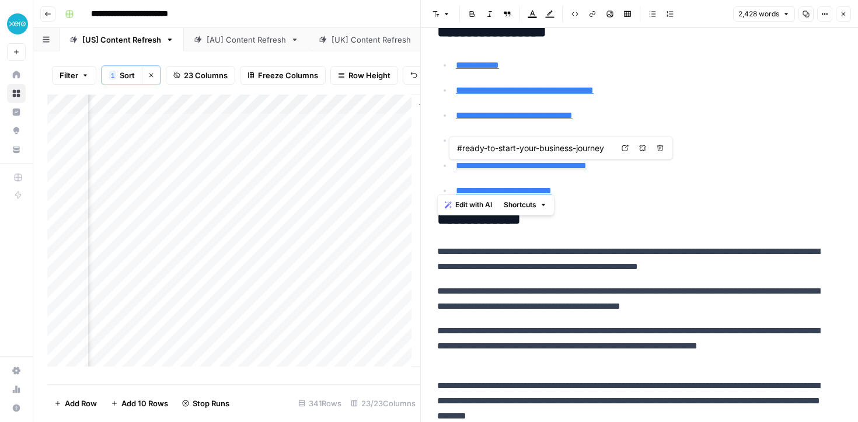
click at [527, 138] on span "#ready-to-start-your-business-journey" at bounding box center [534, 148] width 161 height 22
click at [528, 144] on input "#ready-to-start-your-business-journey" at bounding box center [534, 148] width 155 height 12
click at [754, 167] on p "**********" at bounding box center [649, 165] width 386 height 15
click at [532, 139] on p "**********" at bounding box center [644, 140] width 377 height 15
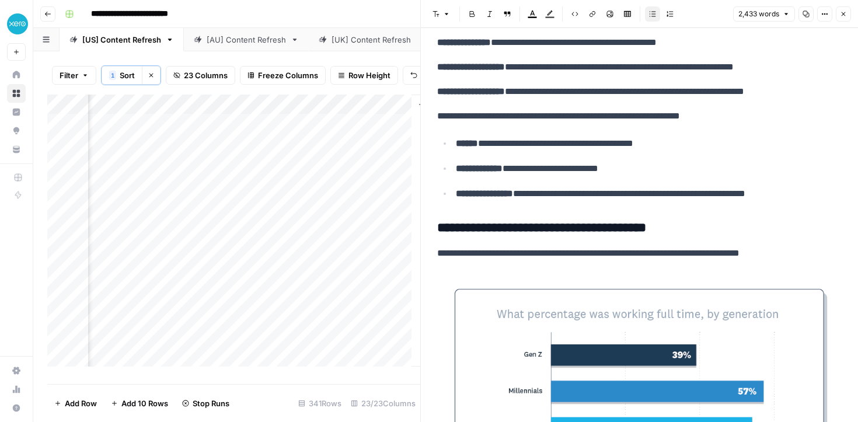
scroll to position [1819, 0]
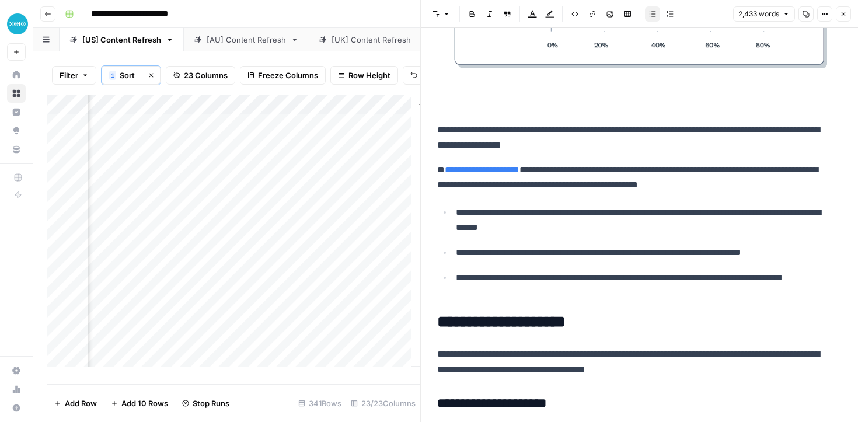
scroll to position [3423, 0]
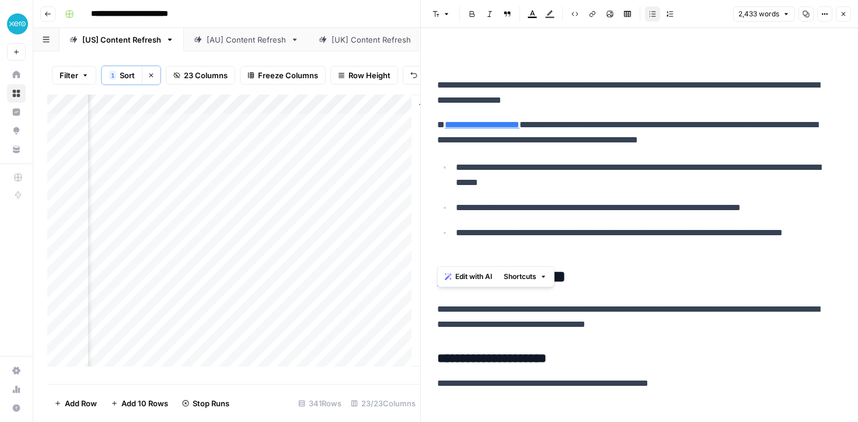
drag, startPoint x: 456, startPoint y: 249, endPoint x: 423, endPoint y: 249, distance: 32.7
click at [423, 249] on div "**********" at bounding box center [639, 211] width 438 height 422
drag, startPoint x: 595, startPoint y: 257, endPoint x: 436, endPoint y: 254, distance: 159.3
copy h2 "**********"
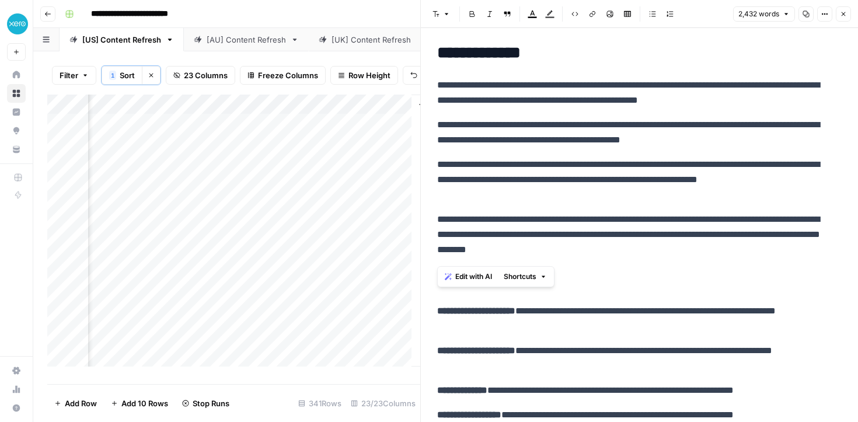
scroll to position [63, 0]
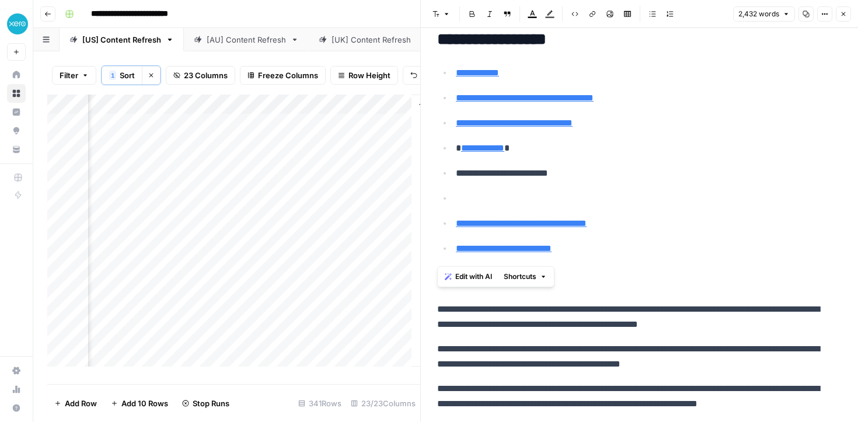
click at [499, 192] on p at bounding box center [649, 198] width 386 height 15
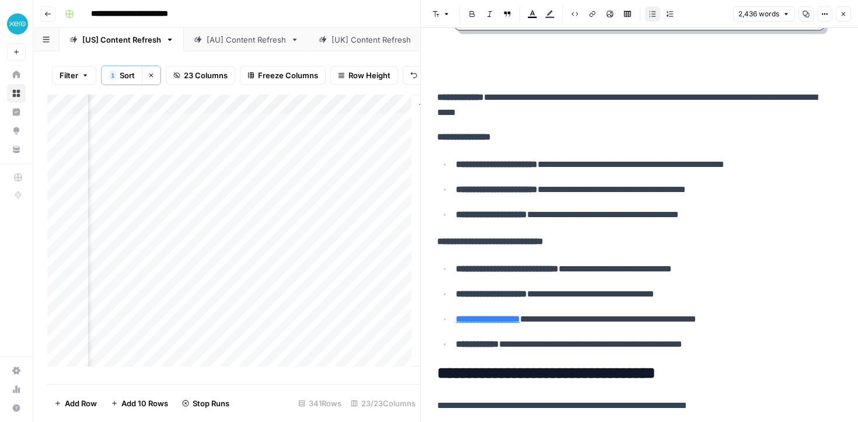
scroll to position [5525, 0]
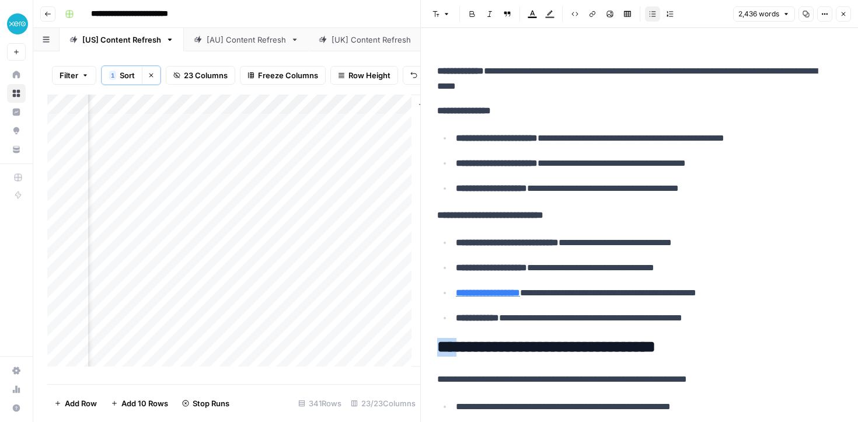
drag, startPoint x: 455, startPoint y: 298, endPoint x: 423, endPoint y: 296, distance: 32.1
click at [423, 296] on div "**********" at bounding box center [639, 211] width 438 height 422
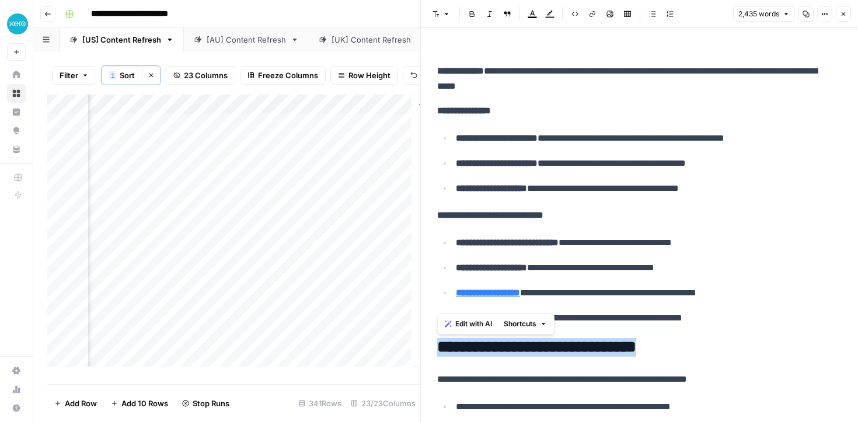
drag, startPoint x: 689, startPoint y: 302, endPoint x: 439, endPoint y: 304, distance: 249.8
click at [439, 338] on h2 "**********" at bounding box center [635, 347] width 396 height 19
copy h2 "**********"
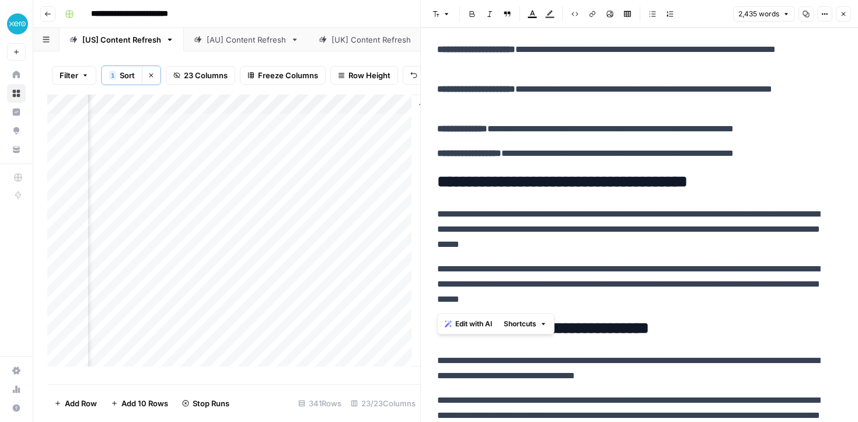
scroll to position [0, 0]
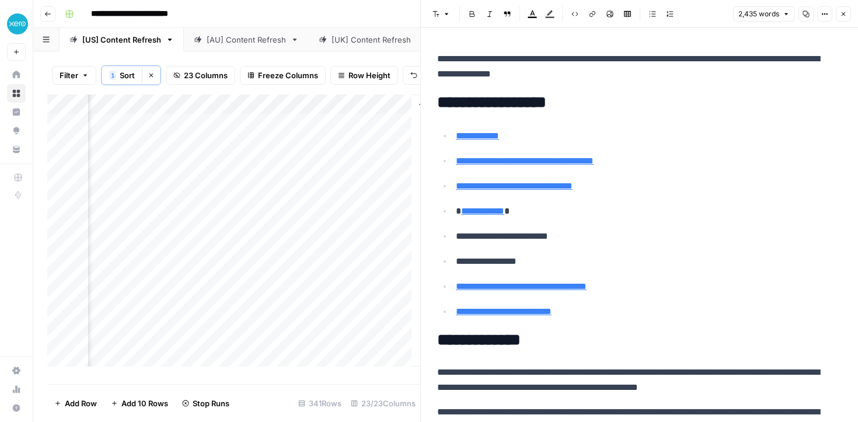
click at [560, 250] on ul "**********" at bounding box center [639, 223] width 404 height 191
click at [558, 258] on p "**********" at bounding box center [644, 261] width 377 height 15
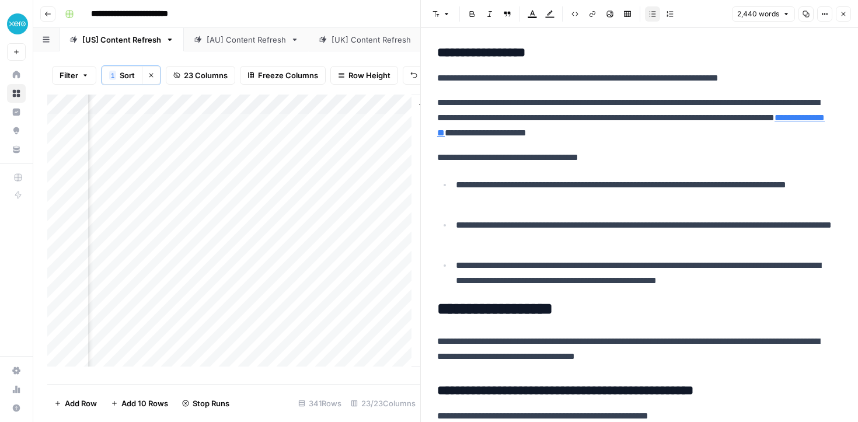
scroll to position [6975, 0]
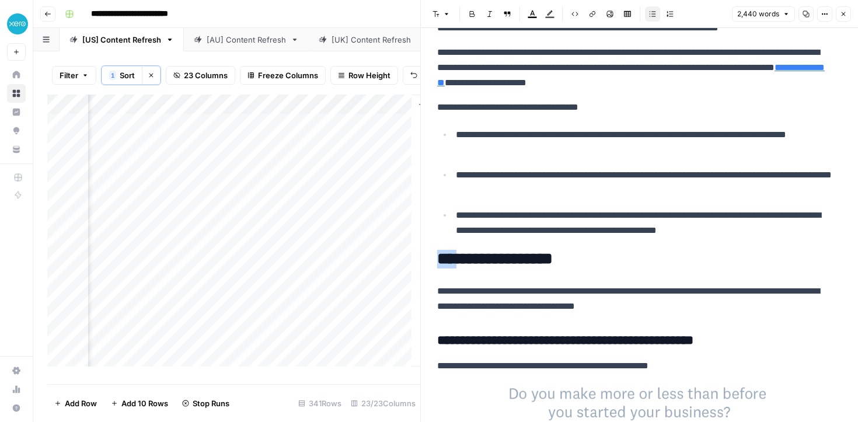
drag, startPoint x: 454, startPoint y: 203, endPoint x: 428, endPoint y: 201, distance: 26.3
drag, startPoint x: 540, startPoint y: 205, endPoint x: 428, endPoint y: 206, distance: 112.0
copy h2 "**********"
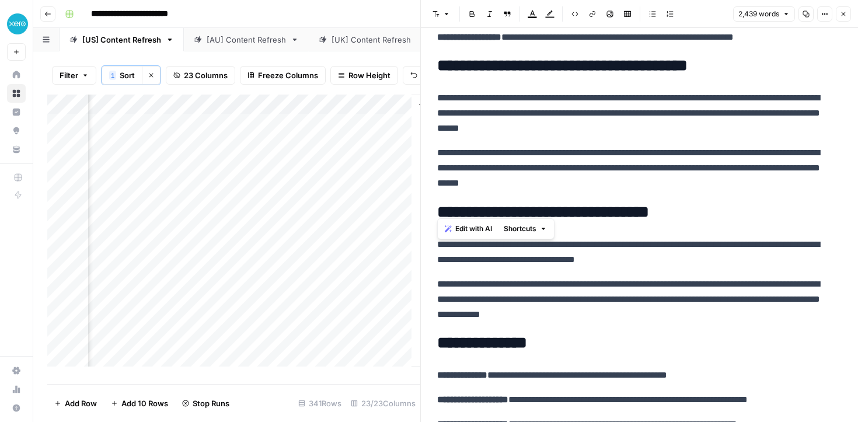
scroll to position [145, 0]
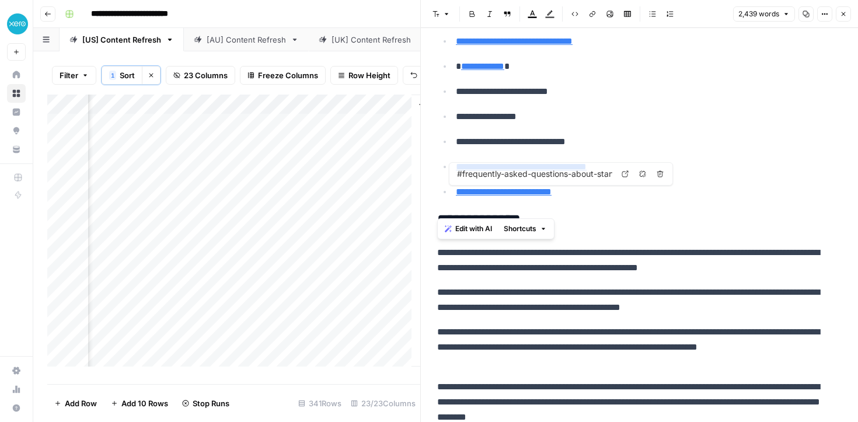
click at [613, 142] on p "**********" at bounding box center [644, 141] width 377 height 15
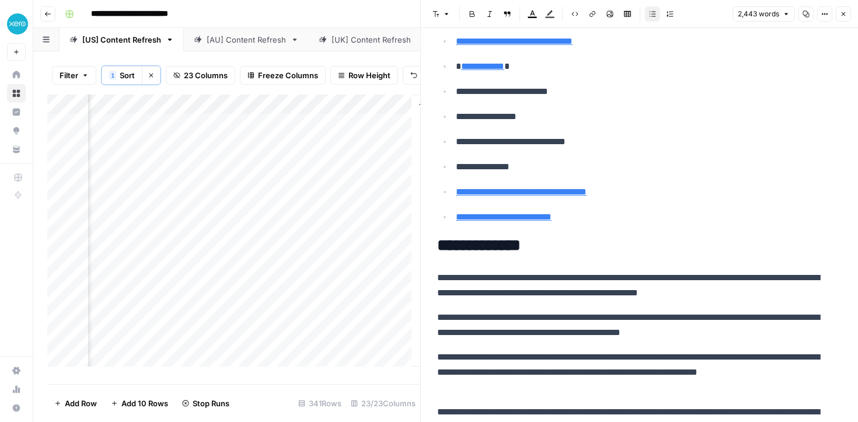
click at [632, 314] on p "**********" at bounding box center [635, 325] width 396 height 30
click at [586, 188] on link "**********" at bounding box center [521, 191] width 131 height 9
click at [608, 243] on h2 "**********" at bounding box center [635, 245] width 396 height 19
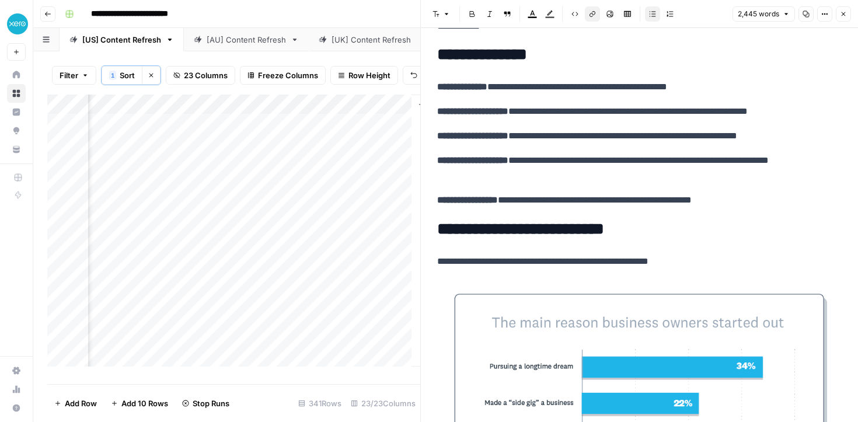
scroll to position [1084, 0]
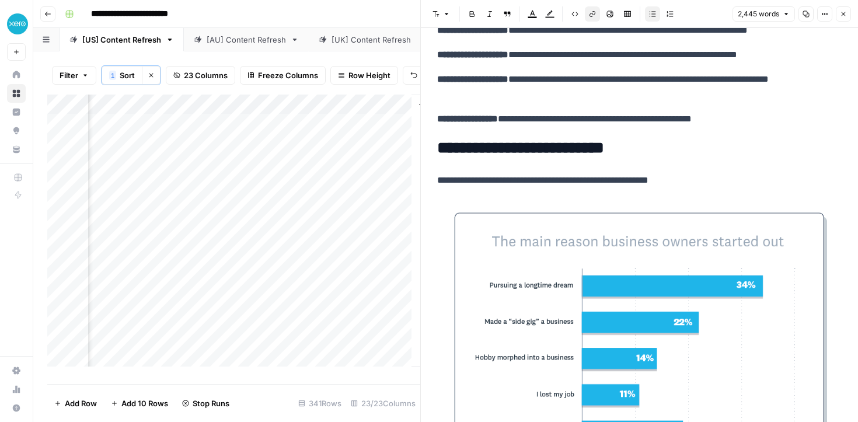
click at [550, 113] on p "**********" at bounding box center [635, 118] width 396 height 15
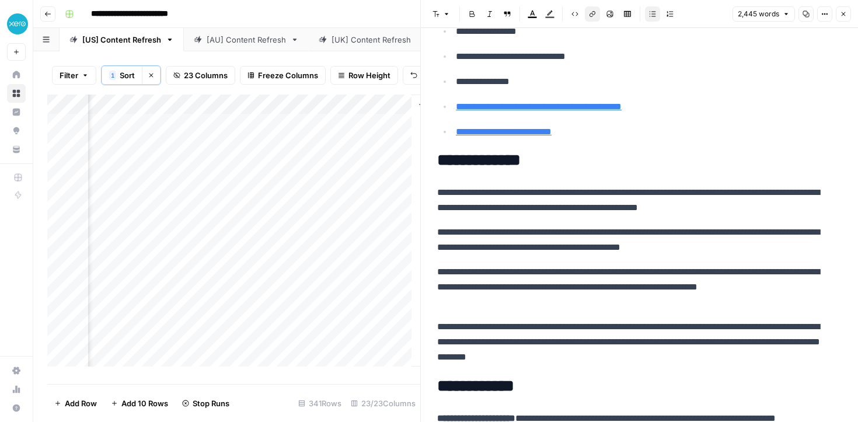
scroll to position [0, 0]
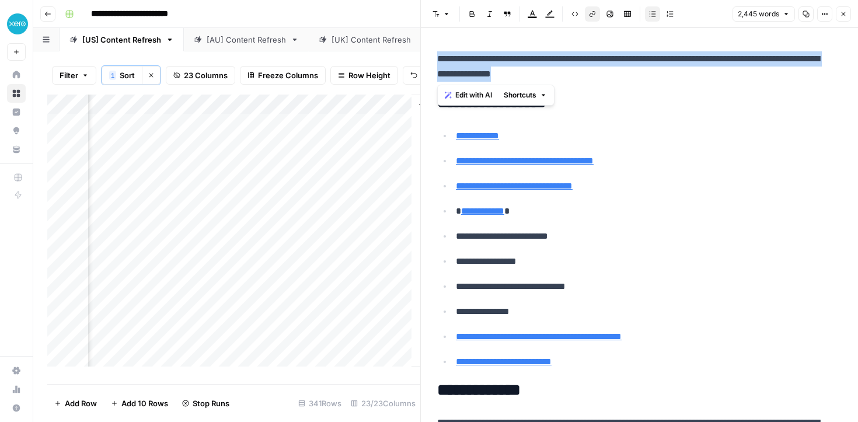
drag, startPoint x: 581, startPoint y: 75, endPoint x: 434, endPoint y: 62, distance: 147.6
copy p "**********"
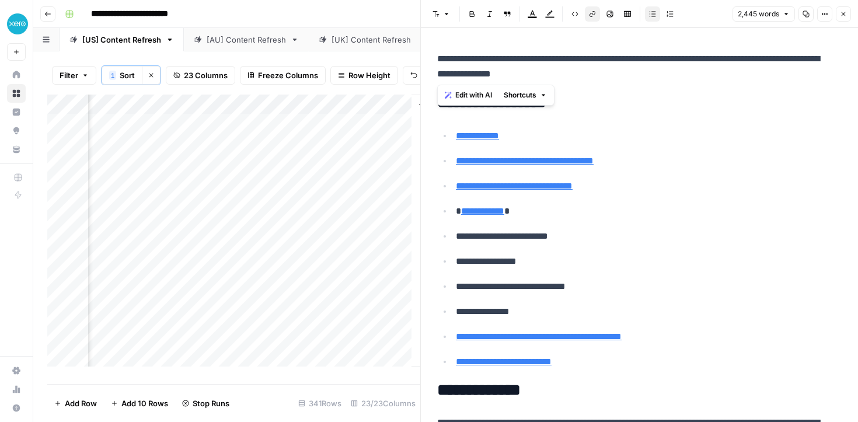
click at [529, 134] on p "**********" at bounding box center [649, 135] width 386 height 15
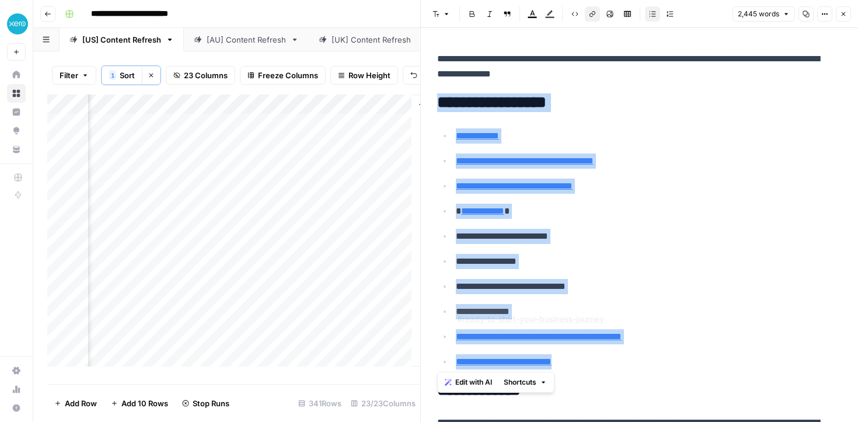
drag, startPoint x: 432, startPoint y: 99, endPoint x: 583, endPoint y: 359, distance: 300.1
copy div "**********"
click at [617, 110] on h2 "**********" at bounding box center [635, 102] width 396 height 19
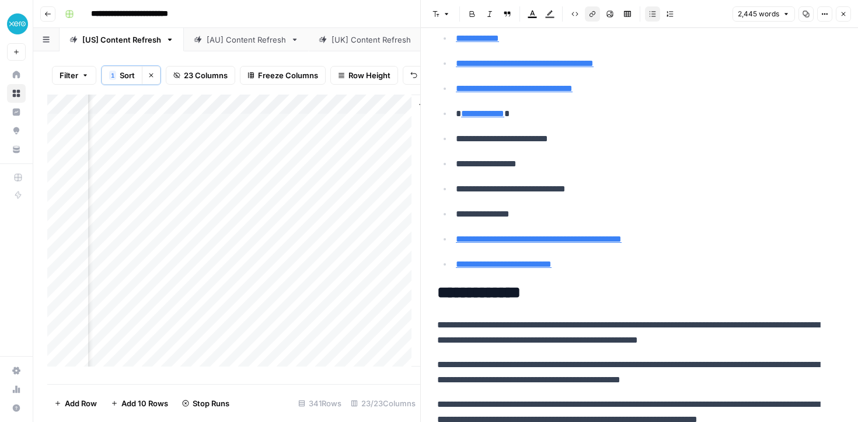
scroll to position [211, 0]
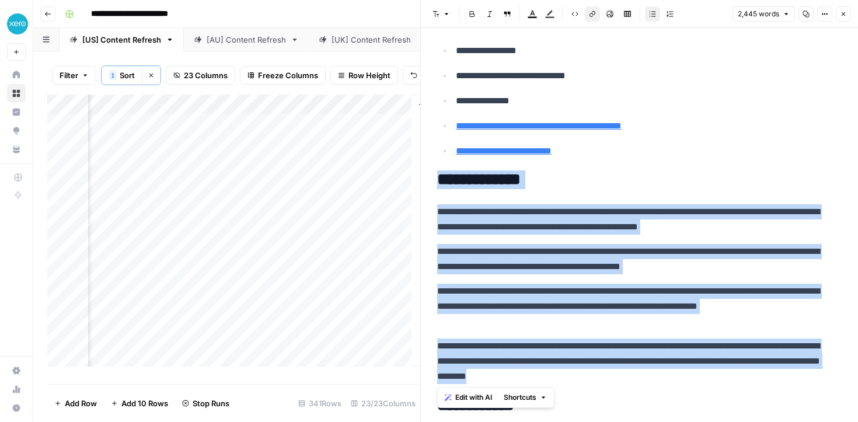
drag, startPoint x: 677, startPoint y: 375, endPoint x: 441, endPoint y: 178, distance: 308.3
copy div "**********"
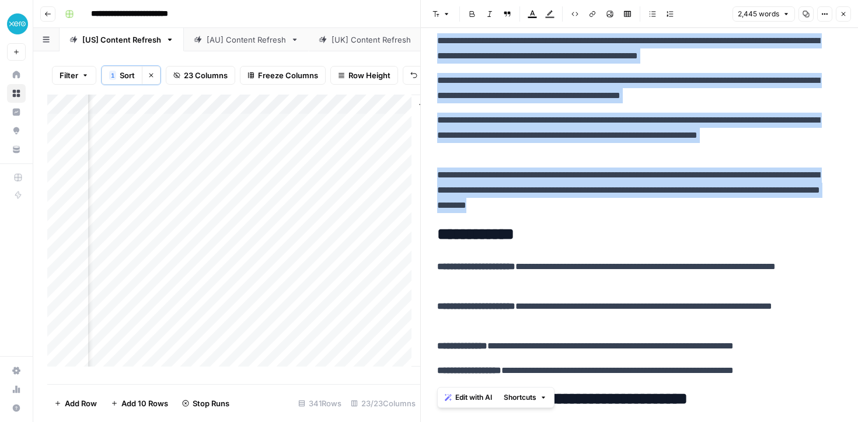
scroll to position [388, 0]
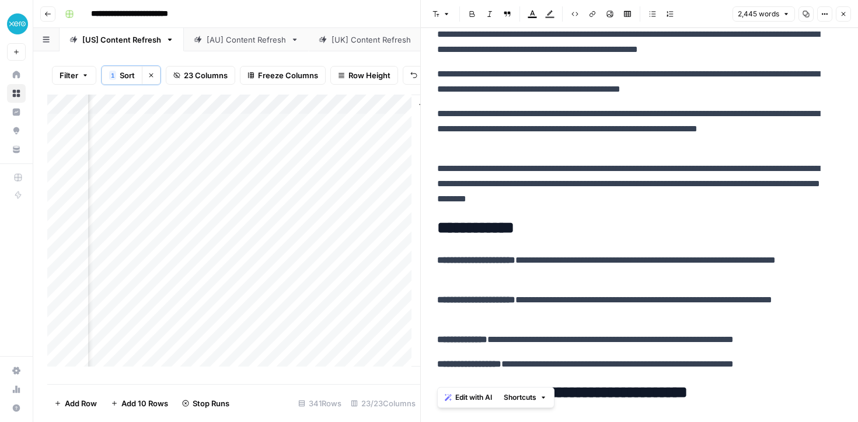
click at [539, 261] on p "**********" at bounding box center [635, 268] width 396 height 30
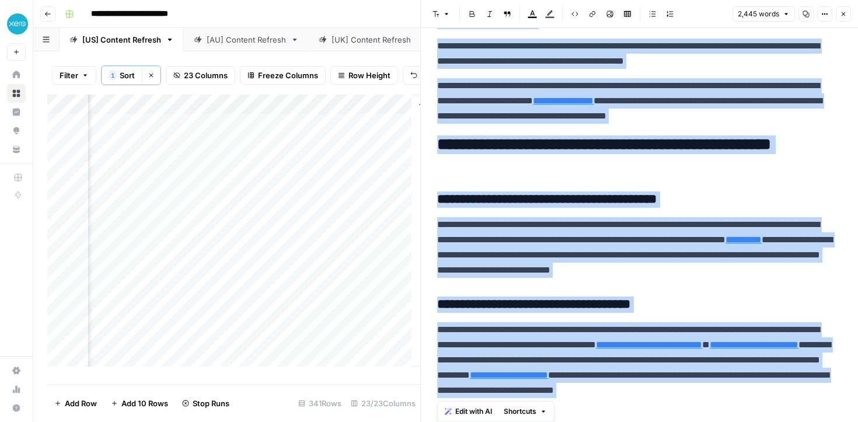
scroll to position [9418, 0]
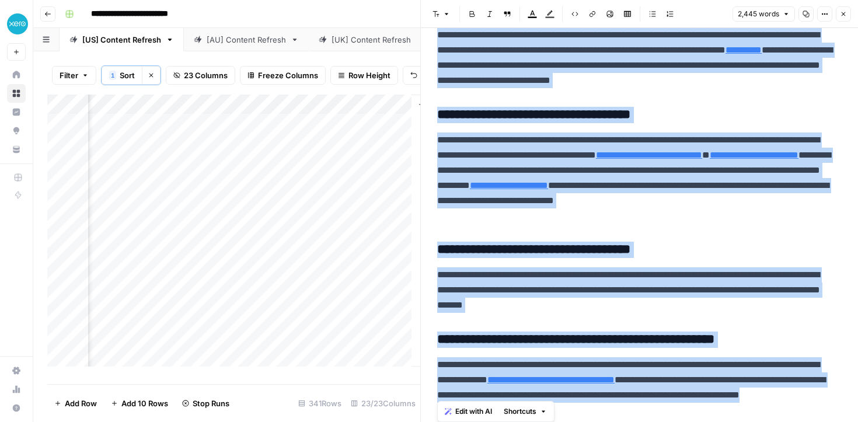
drag, startPoint x: 437, startPoint y: 222, endPoint x: 585, endPoint y: 387, distance: 221.5
copy div "**********"
click at [230, 170] on div "Add Column" at bounding box center [233, 235] width 373 height 281
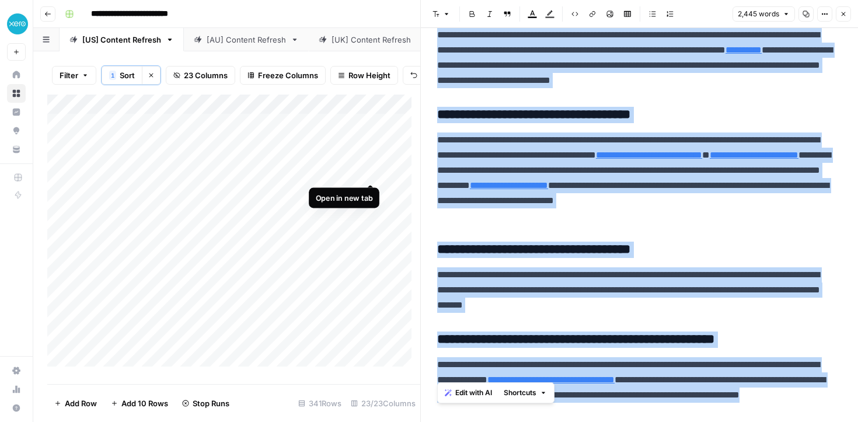
click at [369, 172] on div "Add Column" at bounding box center [233, 235] width 373 height 281
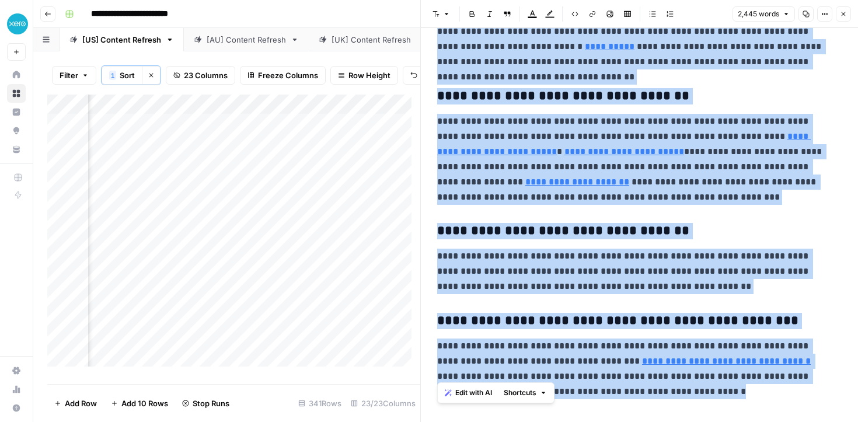
scroll to position [9369, 0]
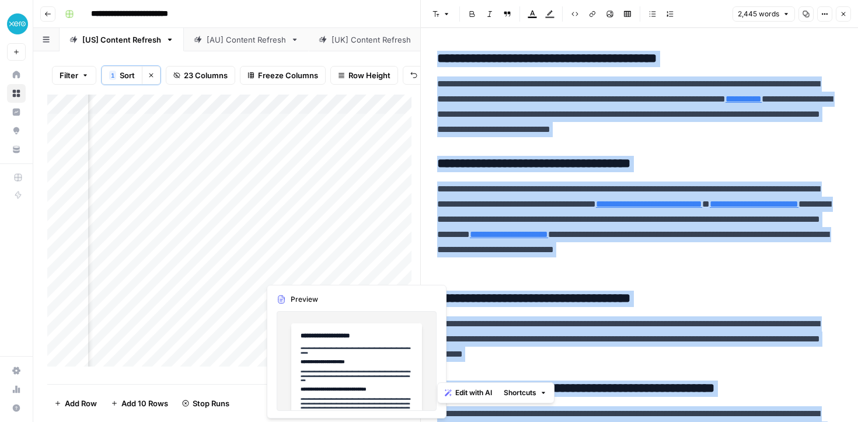
click at [297, 266] on div "Add Column" at bounding box center [233, 235] width 373 height 281
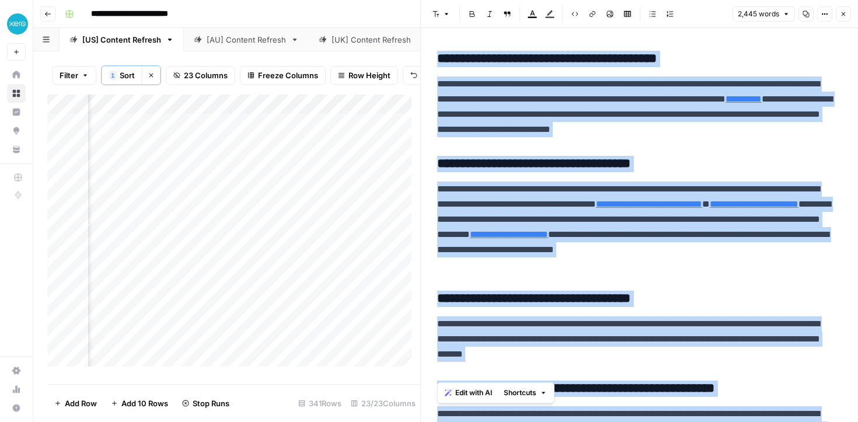
scroll to position [0, 1206]
click at [158, 193] on div "Add Column" at bounding box center [233, 235] width 373 height 281
click at [158, 193] on textarea "**********" at bounding box center [216, 192] width 187 height 16
click at [174, 194] on textarea "**********" at bounding box center [216, 192] width 187 height 16
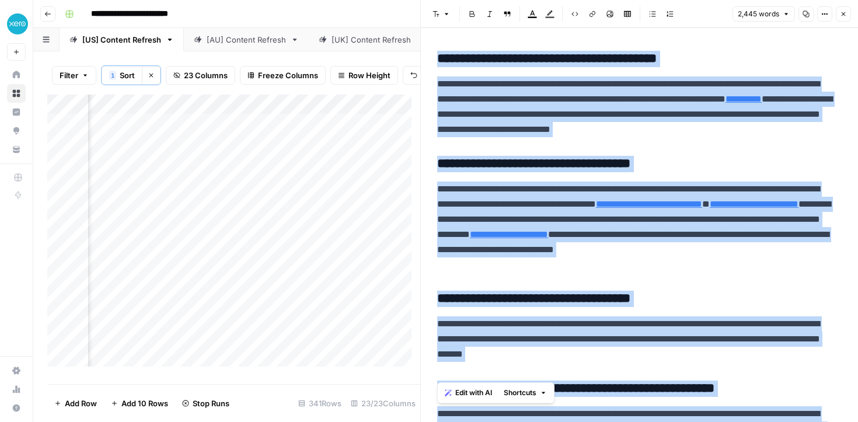
click at [170, 209] on div "Add Column" at bounding box center [233, 235] width 373 height 281
click at [174, 193] on div "Add Column" at bounding box center [233, 235] width 373 height 281
click at [157, 190] on div "Add Column" at bounding box center [233, 235] width 373 height 281
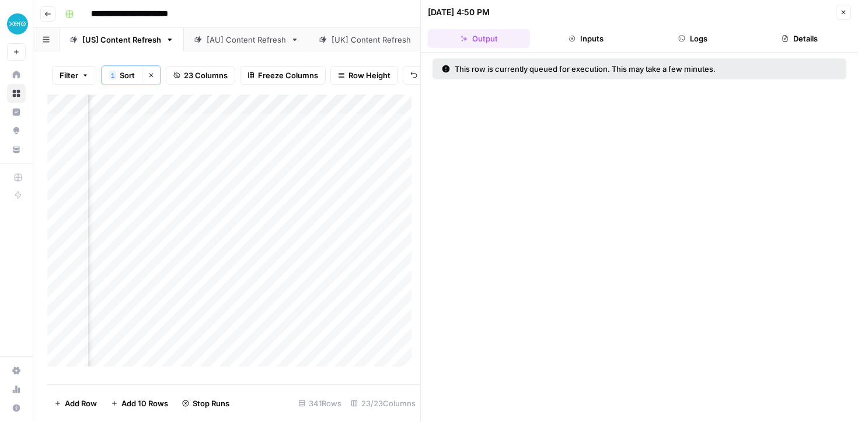
scroll to position [0, 1054]
click at [188, 189] on div at bounding box center [170, 192] width 107 height 22
click at [281, 211] on div "Add Column" at bounding box center [233, 235] width 373 height 281
click at [325, 209] on div "Add Column" at bounding box center [233, 235] width 373 height 281
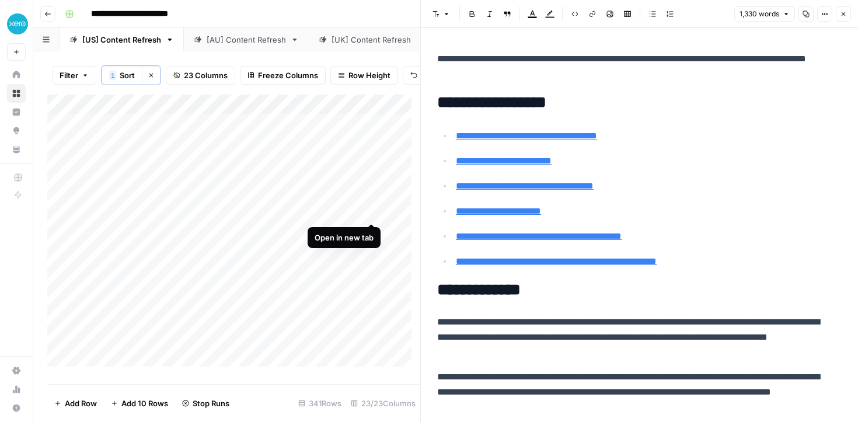
click at [371, 214] on div "Add Column" at bounding box center [233, 235] width 373 height 281
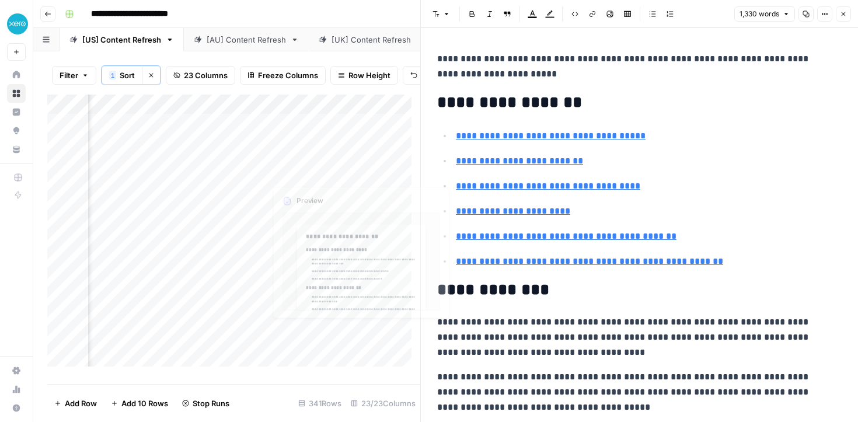
click at [191, 217] on div "Add Column" at bounding box center [233, 235] width 373 height 281
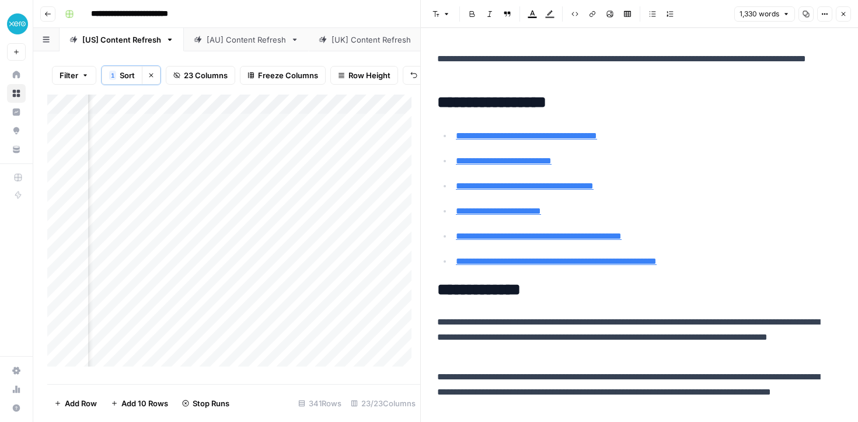
click at [191, 217] on div "Add Column" at bounding box center [233, 235] width 373 height 281
click at [235, 212] on div "Add Column" at bounding box center [233, 235] width 373 height 281
click at [179, 214] on div "Add Column" at bounding box center [233, 235] width 373 height 281
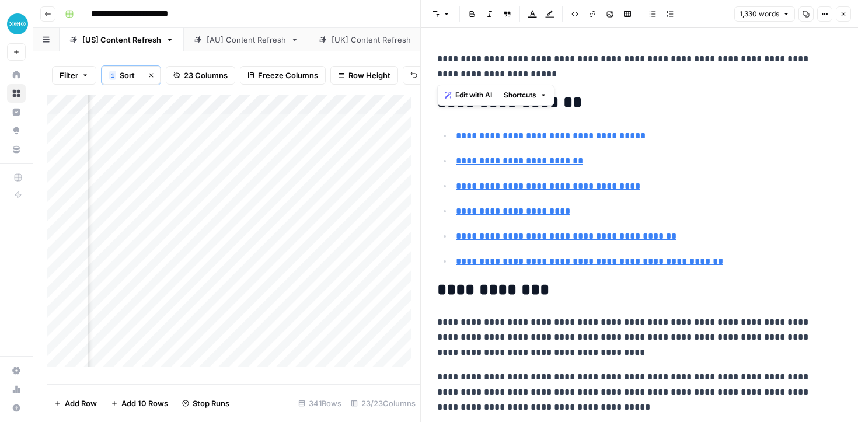
drag, startPoint x: 507, startPoint y: 72, endPoint x: 439, endPoint y: 50, distance: 71.6
copy p "**********"
type input "#frequently-asked-questions-about-increasing-sales-revenue"
type input "#what-is-sales-revenue-and-why-it-matters"
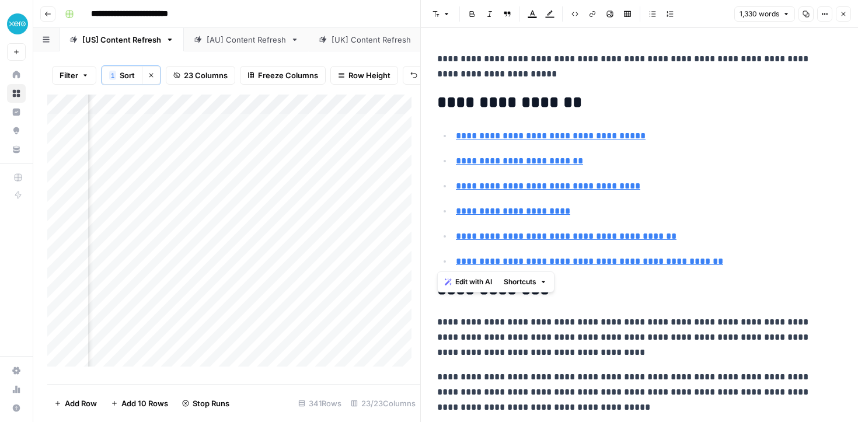
drag, startPoint x: 719, startPoint y: 266, endPoint x: 433, endPoint y: 98, distance: 331.6
copy div "**********"
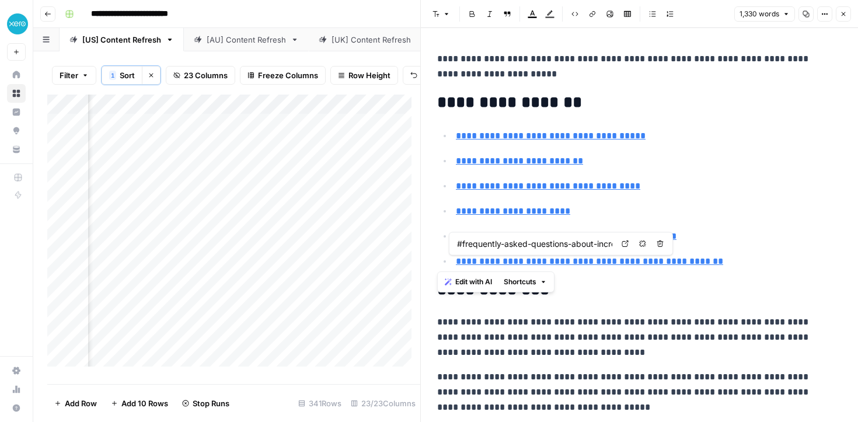
type input "#track-your-revenue-growth-for-long-term-success"
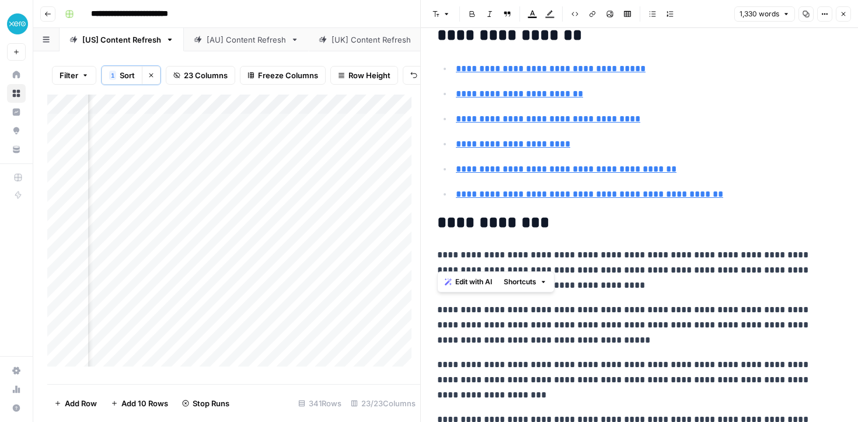
click at [628, 289] on p "**********" at bounding box center [635, 270] width 396 height 46
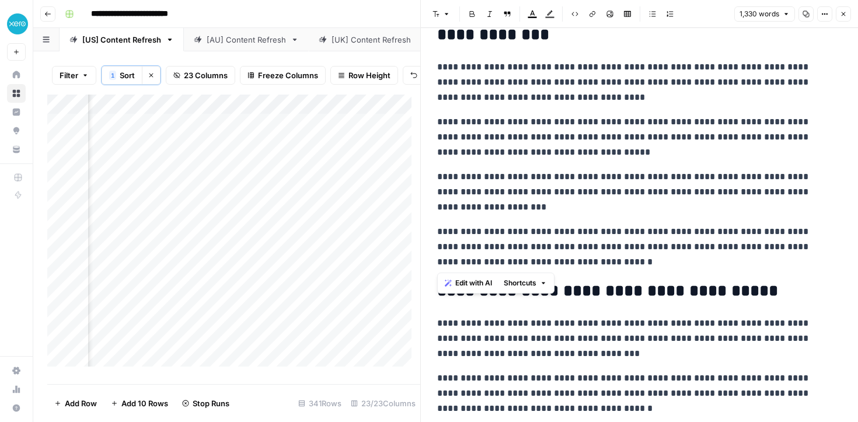
drag, startPoint x: 536, startPoint y: 246, endPoint x: 438, endPoint y: 43, distance: 225.5
copy div "**********"
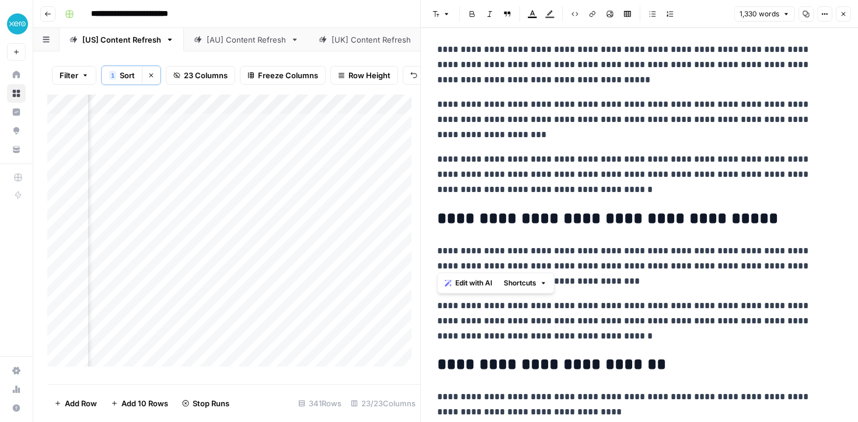
scroll to position [470, 0]
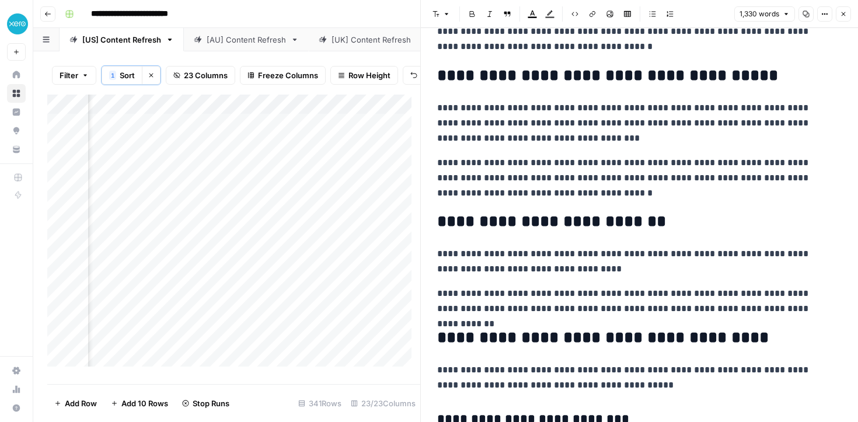
click at [582, 215] on h2 "**********" at bounding box center [635, 221] width 396 height 19
drag, startPoint x: 595, startPoint y: 192, endPoint x: 440, endPoint y: 66, distance: 199.5
click at [609, 166] on p "**********" at bounding box center [635, 178] width 396 height 46
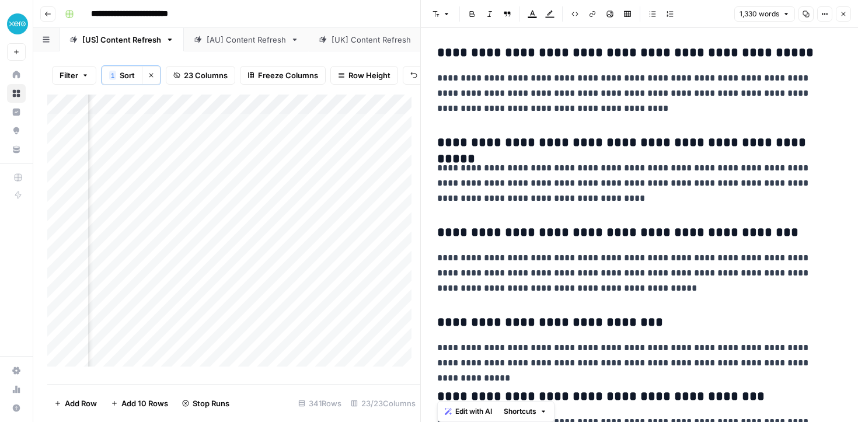
scroll to position [3039, 0]
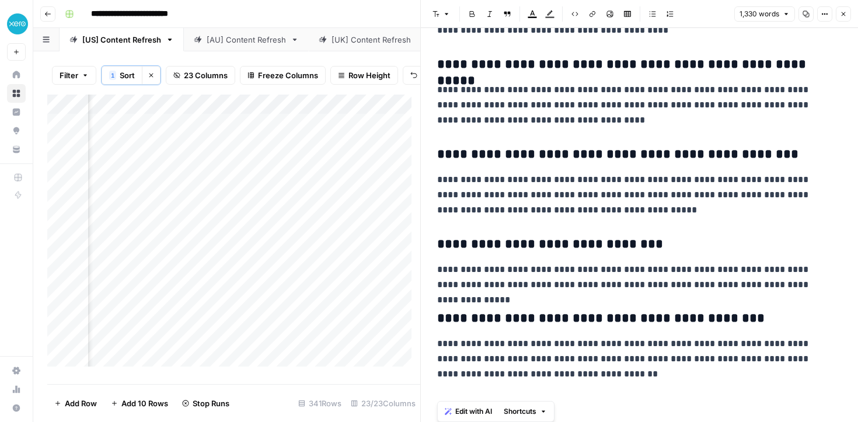
drag, startPoint x: 440, startPoint y: 76, endPoint x: 571, endPoint y: 431, distance: 378.3
click at [571, 421] on html "**********" at bounding box center [429, 211] width 858 height 422
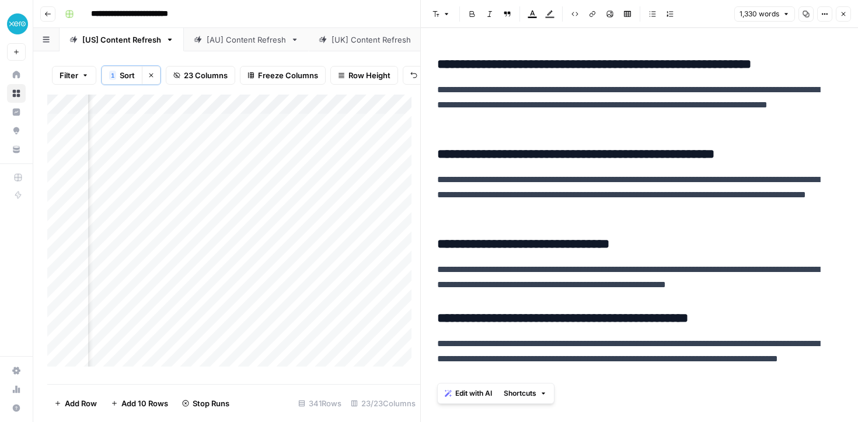
scroll to position [0, 1030]
click at [134, 231] on div "Add Column" at bounding box center [233, 235] width 373 height 281
click at [126, 235] on div "Add Column" at bounding box center [233, 235] width 373 height 281
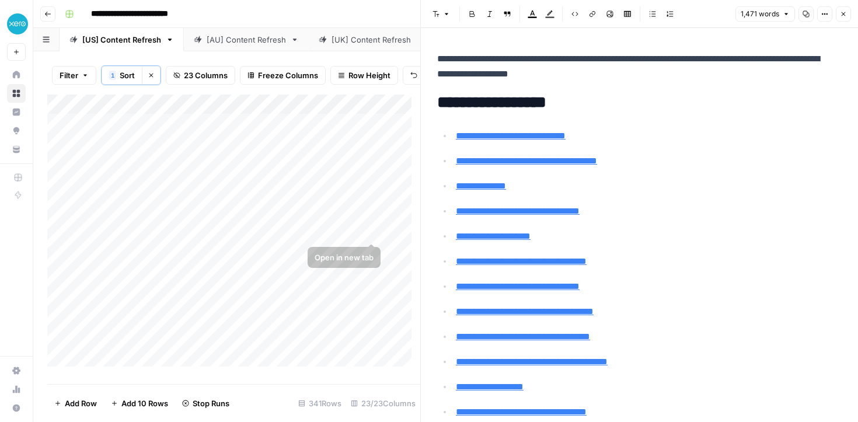
click at [375, 232] on div "Add Column" at bounding box center [233, 235] width 373 height 281
click at [361, 232] on div "Add Column" at bounding box center [233, 235] width 373 height 281
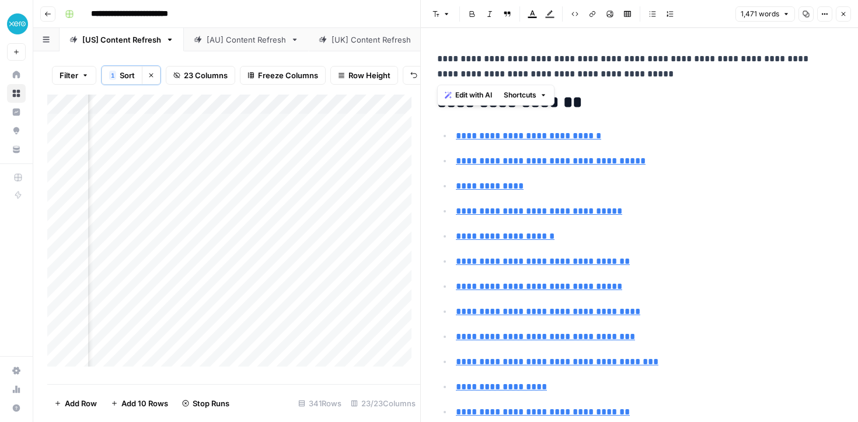
drag, startPoint x: 632, startPoint y: 81, endPoint x: 435, endPoint y: 60, distance: 197.8
click at [619, 156] on link "**********" at bounding box center [551, 160] width 190 height 9
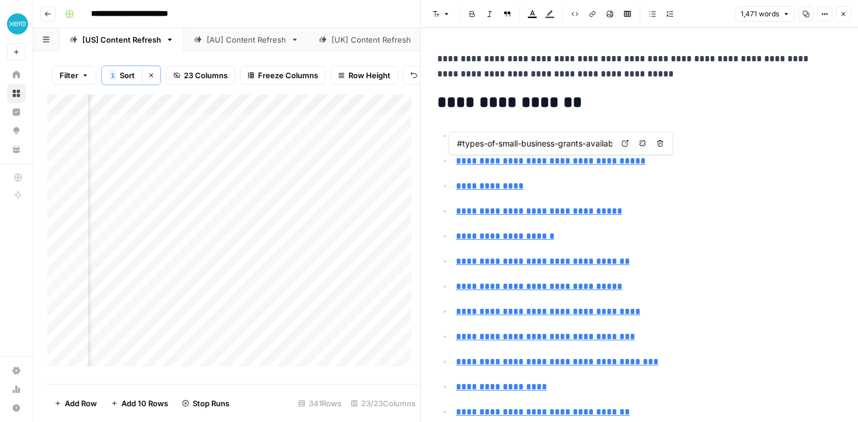
click at [469, 104] on h2 "**********" at bounding box center [635, 102] width 396 height 19
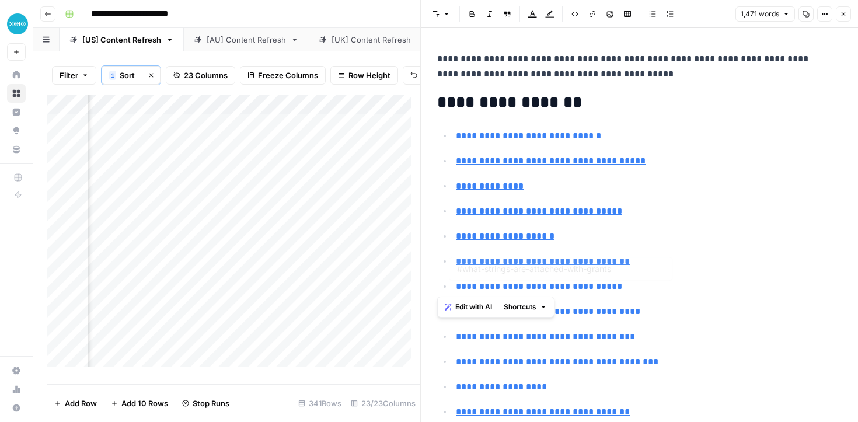
type input "#setting-realistic-expectations-about-grants"
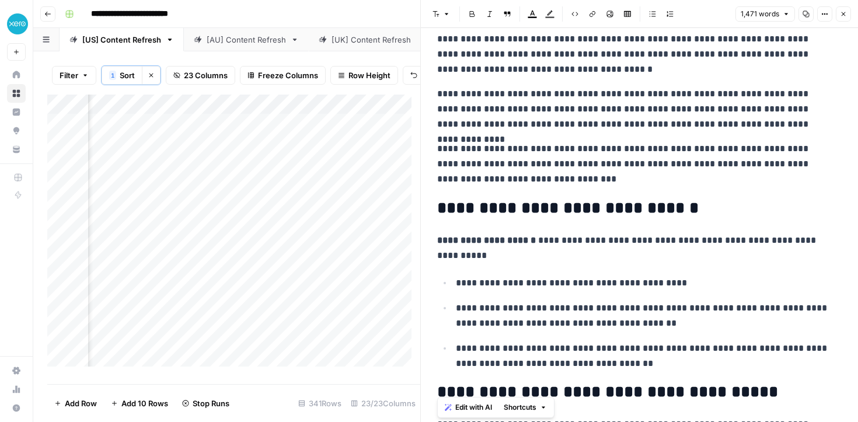
scroll to position [523, 0]
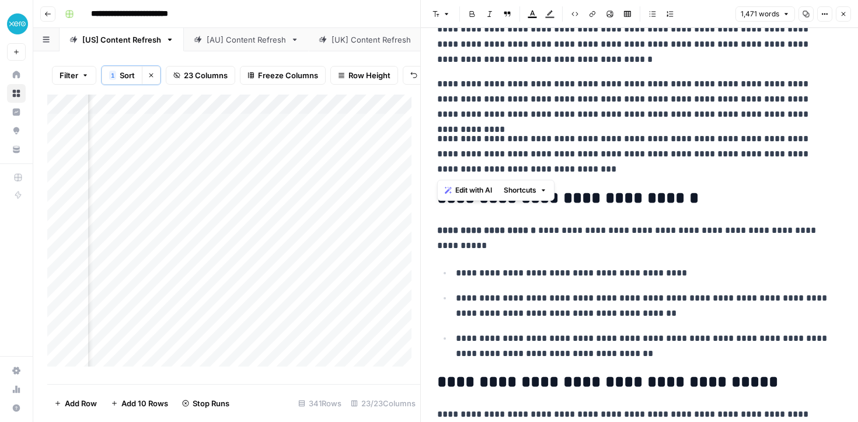
drag, startPoint x: 434, startPoint y: 101, endPoint x: 593, endPoint y: 174, distance: 175.7
click at [530, 116] on p "**********" at bounding box center [635, 99] width 396 height 46
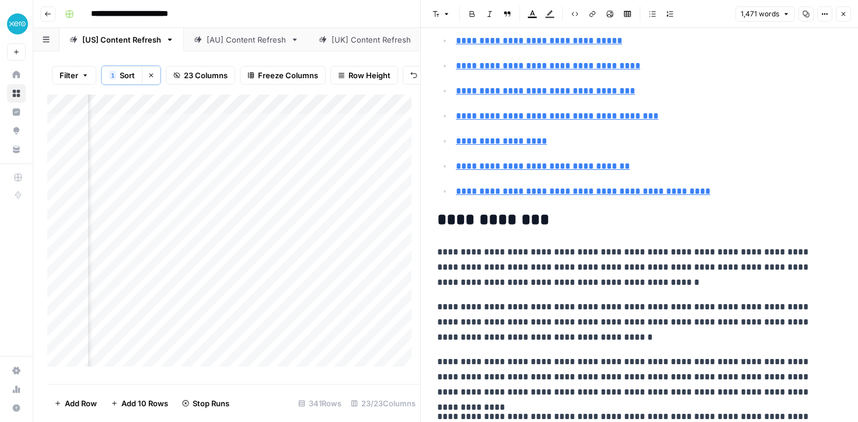
scroll to position [223, 0]
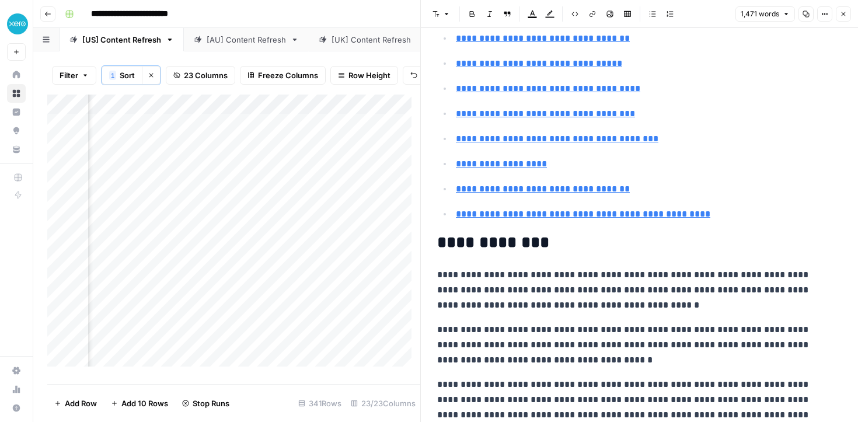
click at [715, 210] on p "**********" at bounding box center [649, 214] width 386 height 15
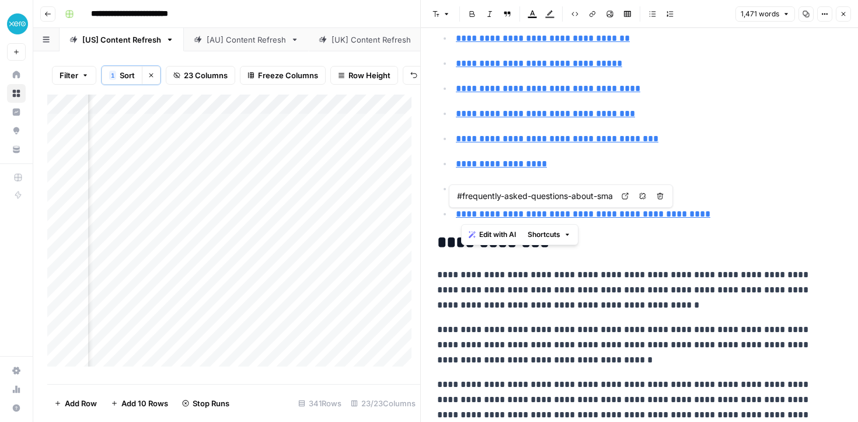
drag, startPoint x: 603, startPoint y: 214, endPoint x: 459, endPoint y: 213, distance: 144.1
click at [459, 213] on link "**********" at bounding box center [583, 213] width 254 height 9
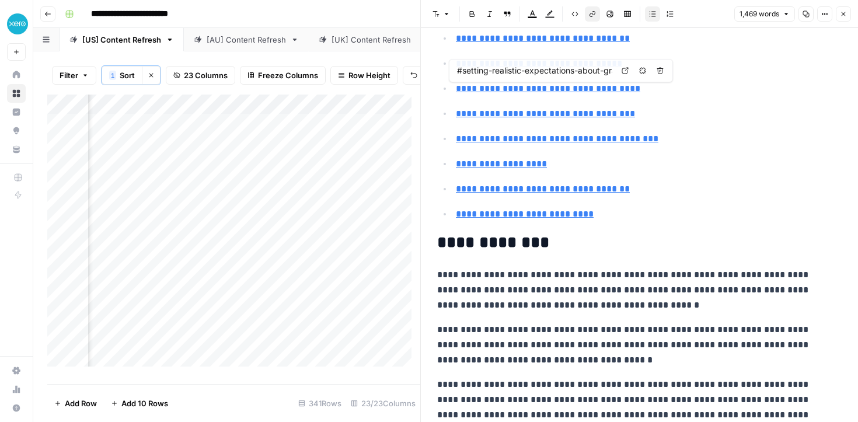
type input "#managing-your-grant-funding-with-xero"
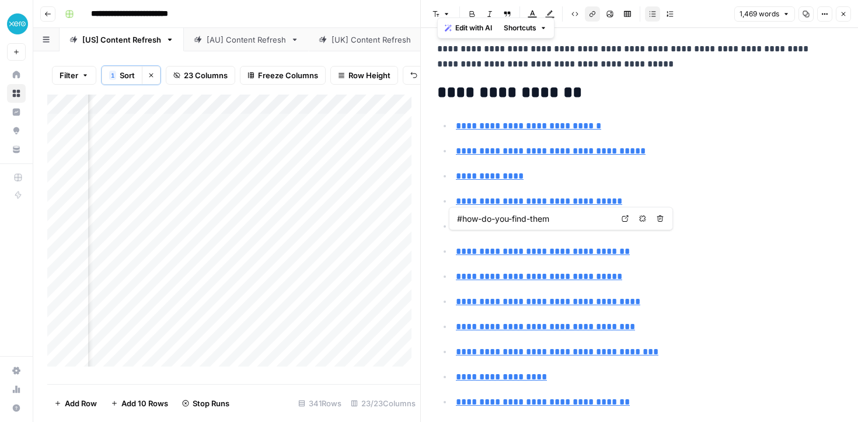
scroll to position [0, 0]
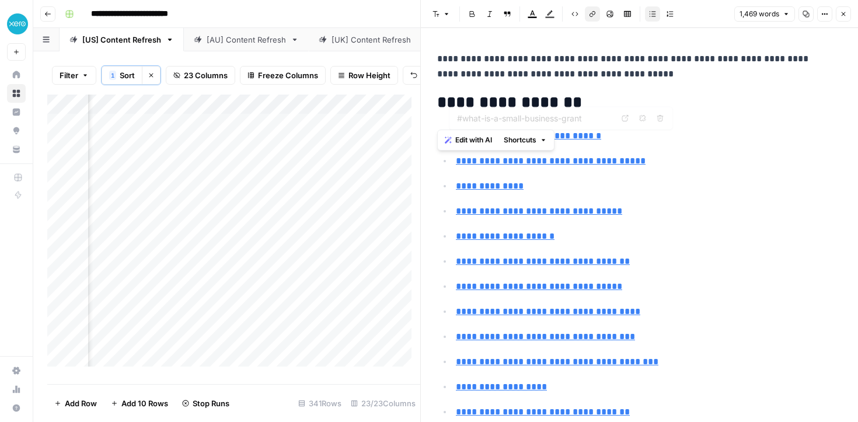
type input "#types-of-small-business-grants-available"
drag, startPoint x: 616, startPoint y: 225, endPoint x: 430, endPoint y: 92, distance: 228.0
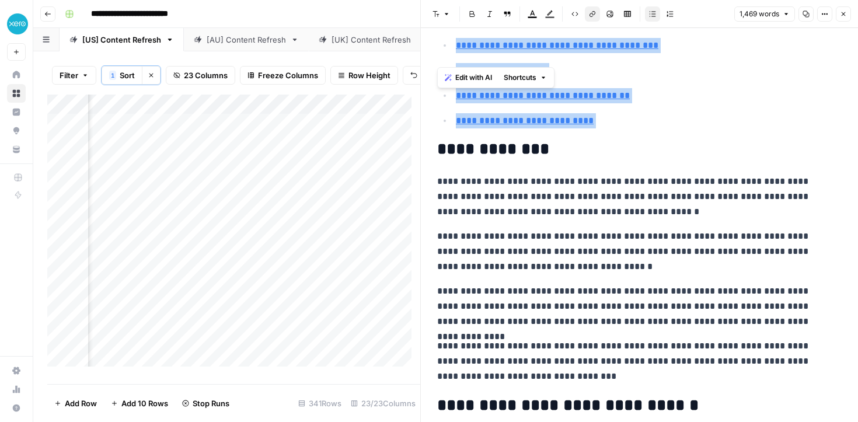
scroll to position [330, 0]
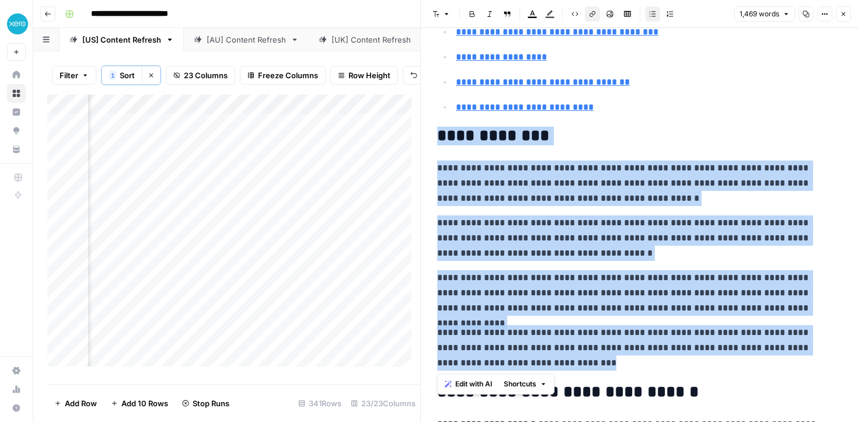
drag, startPoint x: 530, startPoint y: 369, endPoint x: 438, endPoint y: 139, distance: 247.2
copy div "**********"
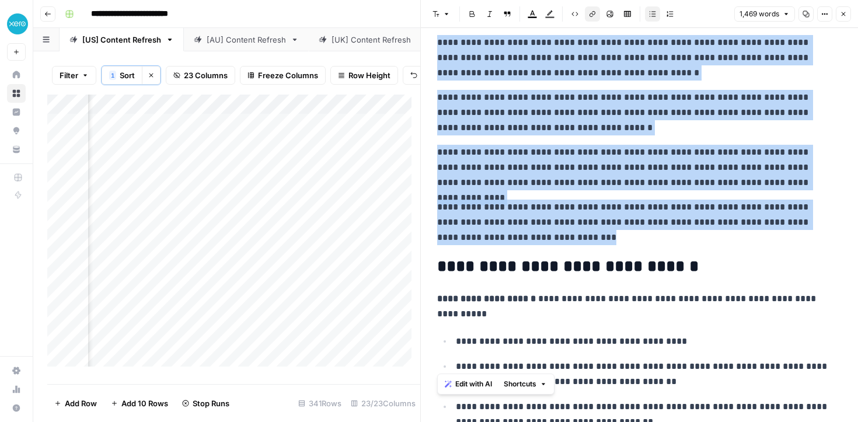
scroll to position [499, 0]
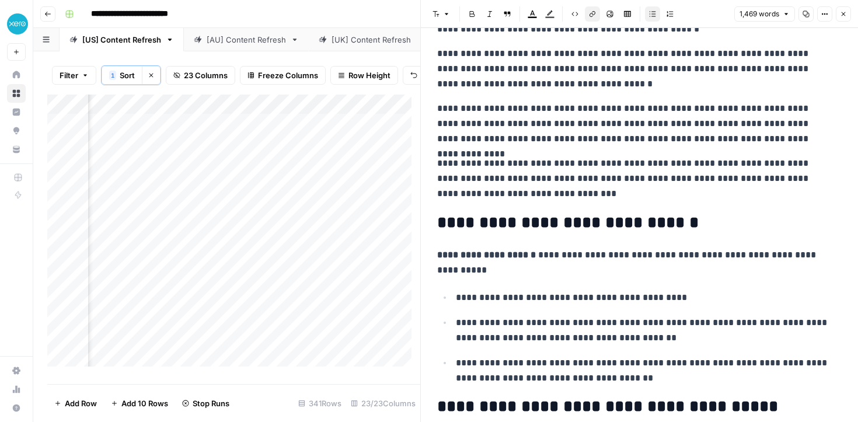
click at [442, 222] on h2 "**********" at bounding box center [635, 223] width 396 height 19
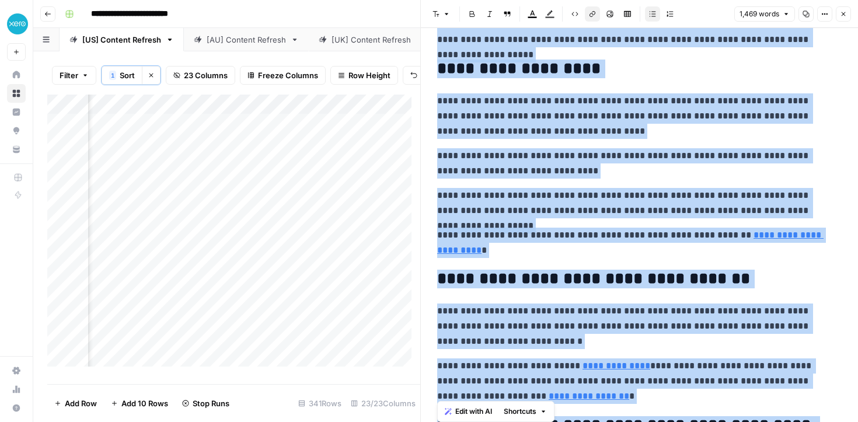
scroll to position [3421, 0]
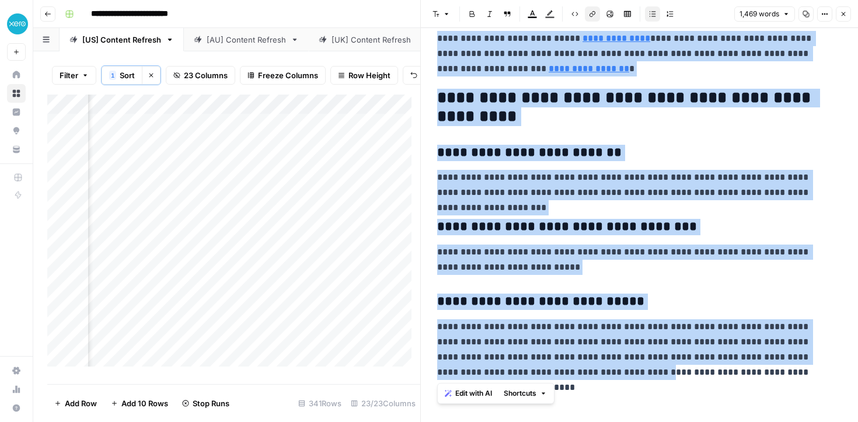
drag, startPoint x: 442, startPoint y: 222, endPoint x: 568, endPoint y: 379, distance: 202.1
copy div "**********"
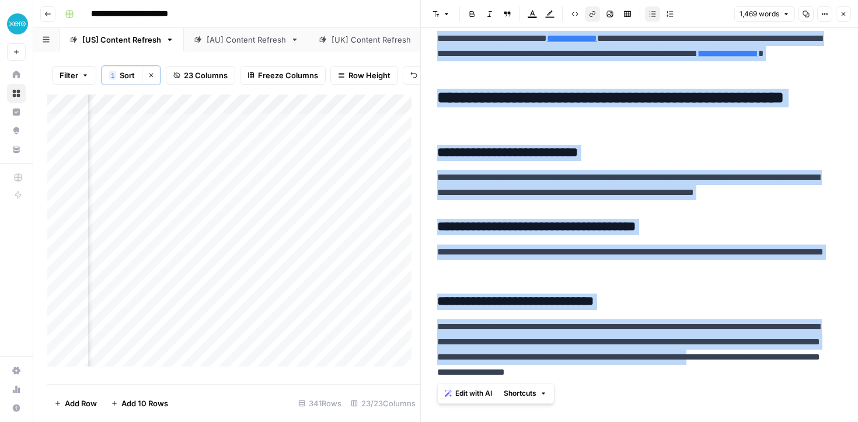
scroll to position [0, 1686]
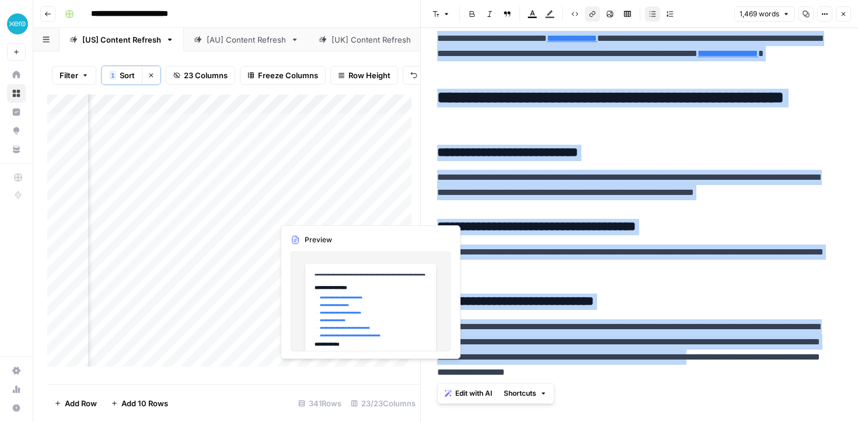
click at [322, 210] on div "Add Column" at bounding box center [233, 235] width 373 height 281
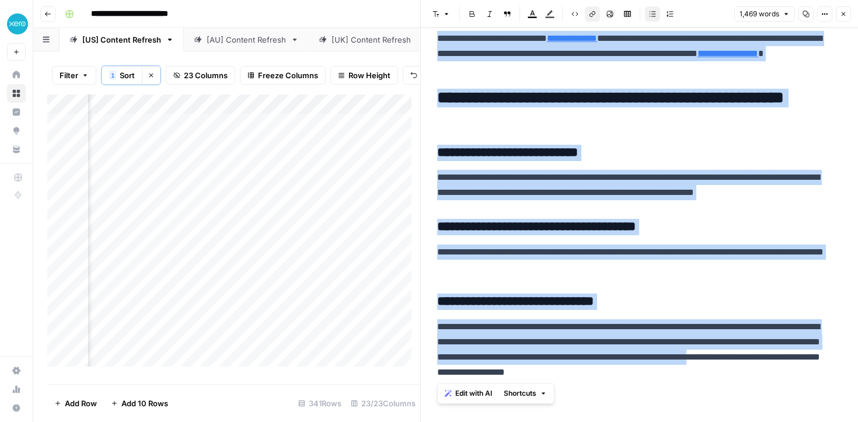
click at [352, 214] on div "Add Column" at bounding box center [233, 235] width 373 height 281
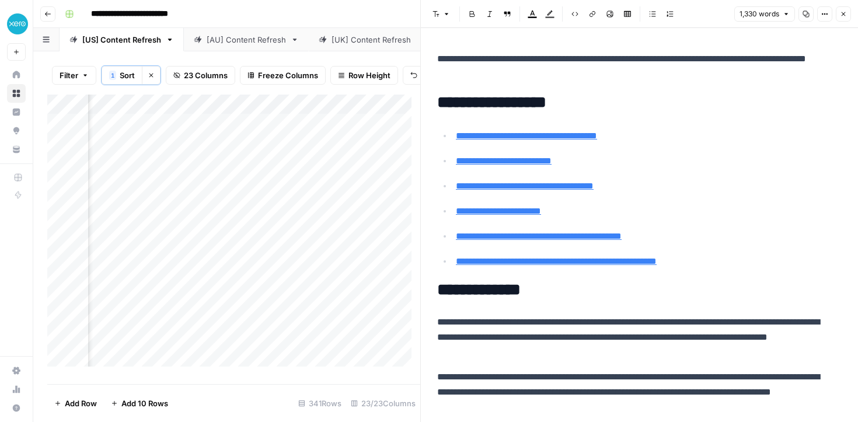
scroll to position [0, 1927]
click at [108, 171] on div "Add Column" at bounding box center [233, 235] width 373 height 281
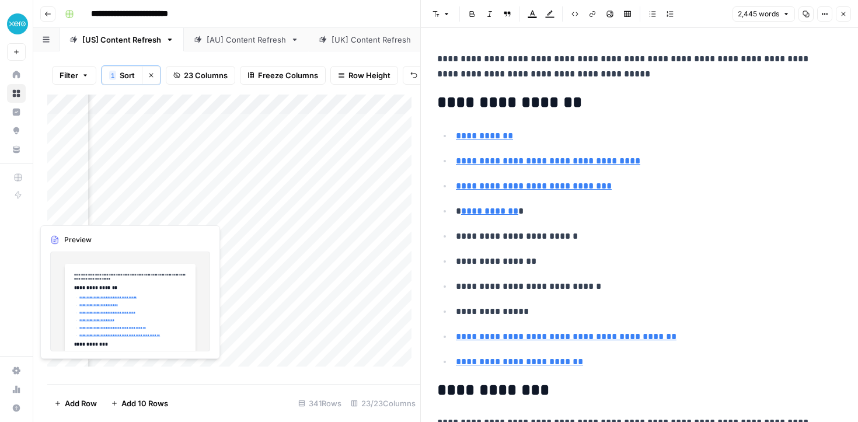
click at [112, 214] on div "Add Column" at bounding box center [233, 235] width 373 height 281
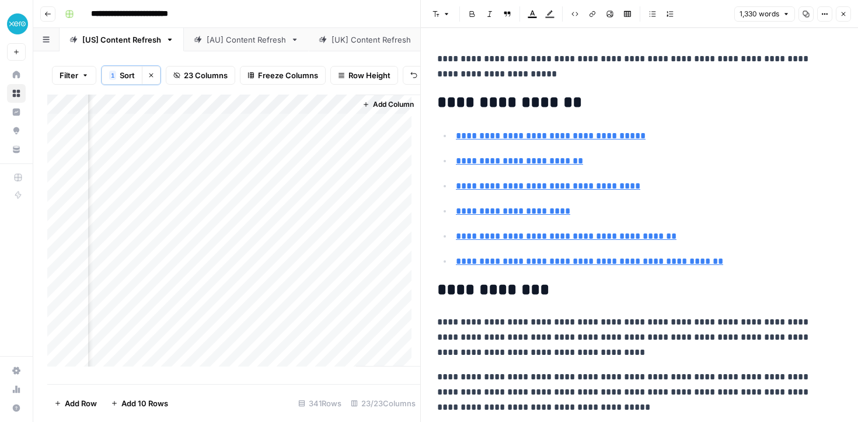
scroll to position [0, 2326]
click at [191, 216] on div "Add Column" at bounding box center [233, 235] width 373 height 281
type textarea "**********"
click at [191, 235] on div "Add Column" at bounding box center [233, 235] width 373 height 281
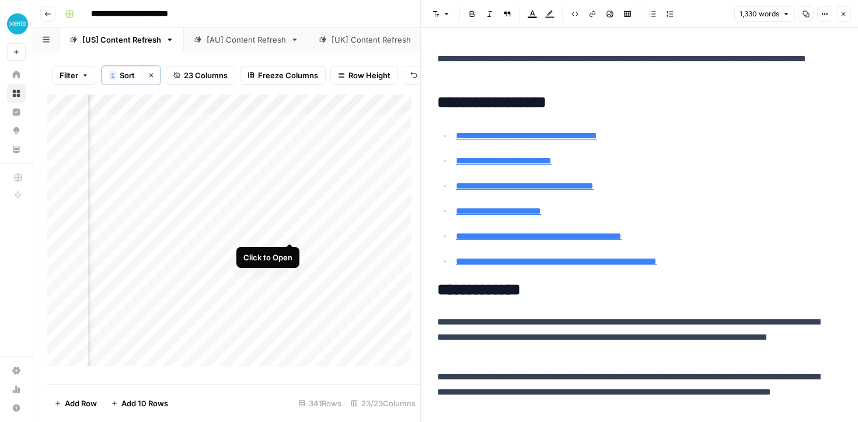
click at [290, 232] on div "Add Column" at bounding box center [233, 235] width 373 height 281
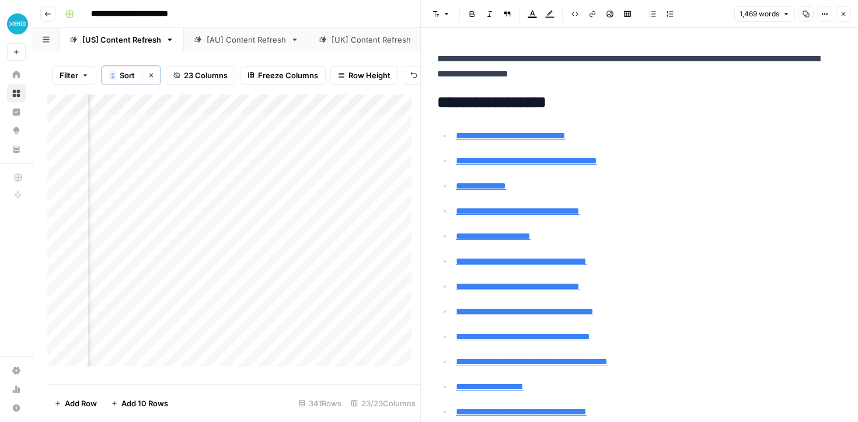
scroll to position [0, 2230]
click at [298, 225] on div "Add Column" at bounding box center [233, 235] width 373 height 281
click at [295, 230] on div "Add Column" at bounding box center [233, 235] width 373 height 281
click at [295, 230] on textarea at bounding box center [367, 232] width 187 height 16
type textarea "**********"
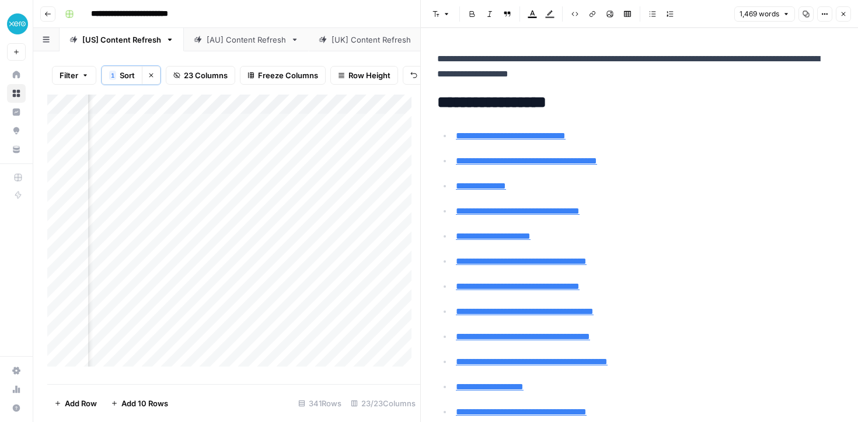
scroll to position [0, 1778]
click at [326, 270] on div "Add Column" at bounding box center [233, 235] width 373 height 281
click at [275, 253] on div "Add Column" at bounding box center [233, 235] width 373 height 281
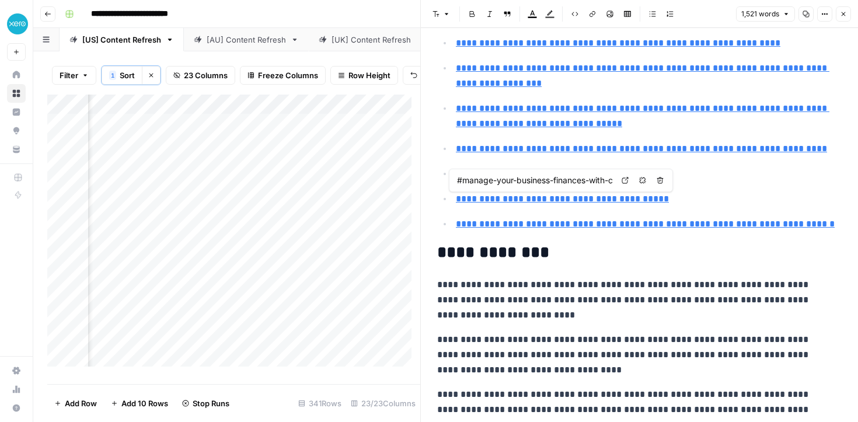
type input "#you-may-have-questions-about-business-lines-of-credit-here-are-some-common-ones"
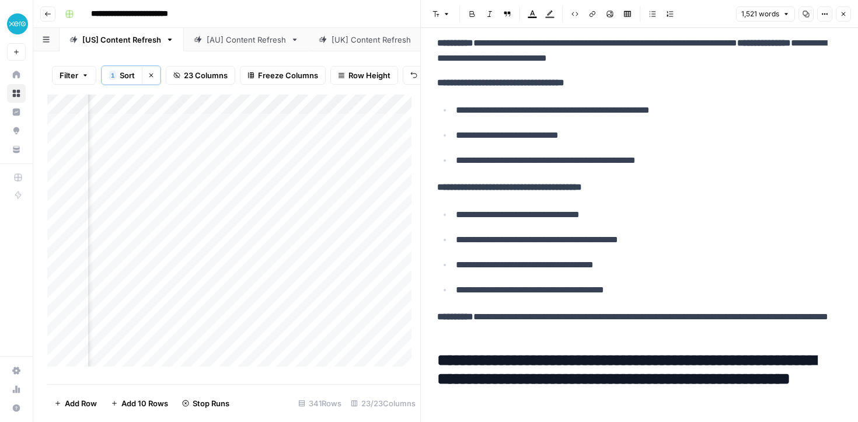
scroll to position [0, 1353]
click at [385, 251] on div "Add Column" at bounding box center [233, 235] width 373 height 281
click at [312, 204] on div "Add Column" at bounding box center [233, 235] width 373 height 281
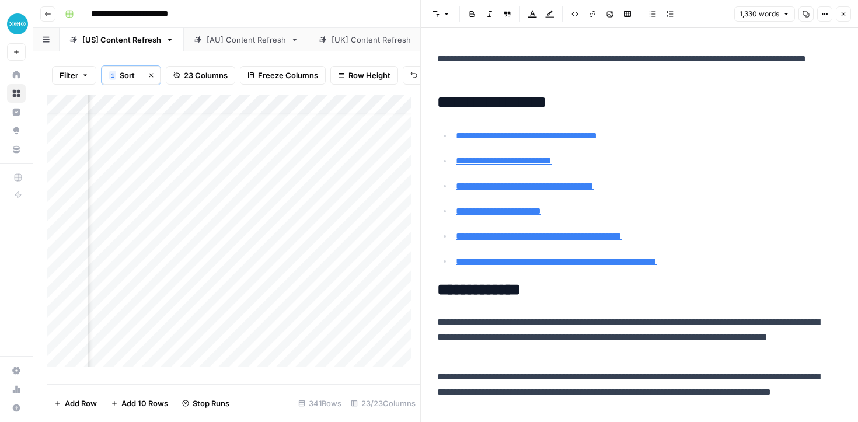
scroll to position [10, 1697]
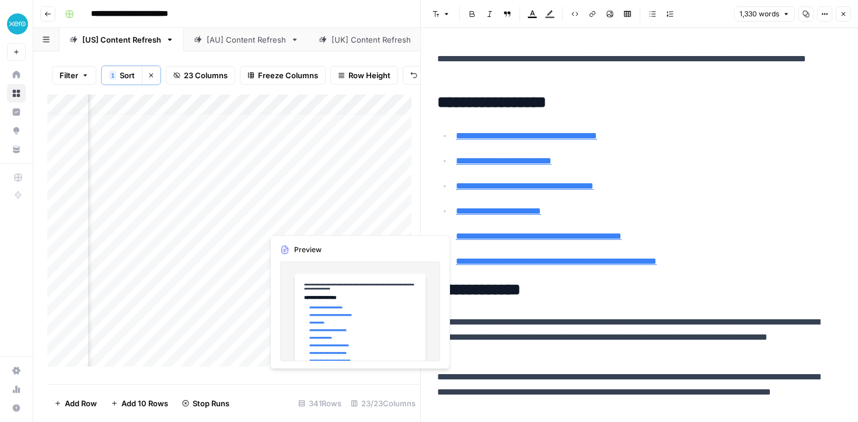
click at [291, 224] on div "Add Column" at bounding box center [233, 235] width 373 height 281
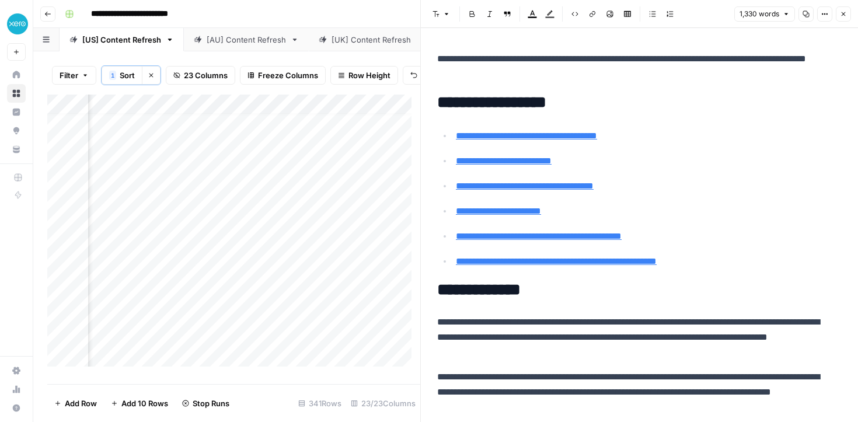
click at [343, 264] on div "Add Column" at bounding box center [233, 235] width 373 height 281
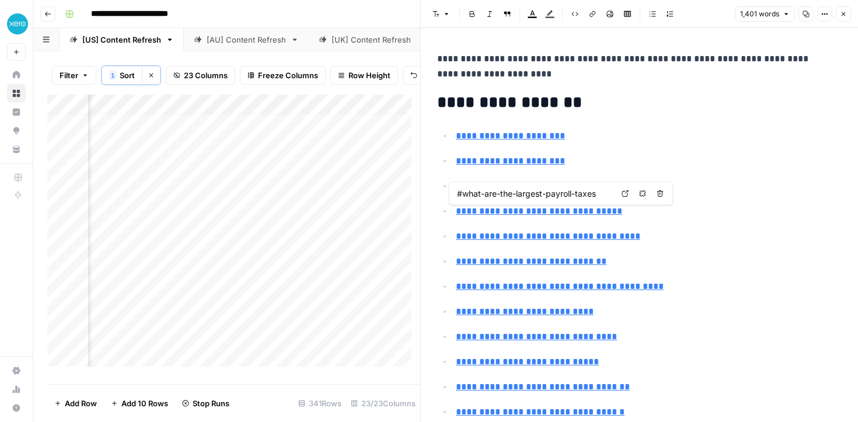
type input "#social-security-tax-rate-and-deductions"
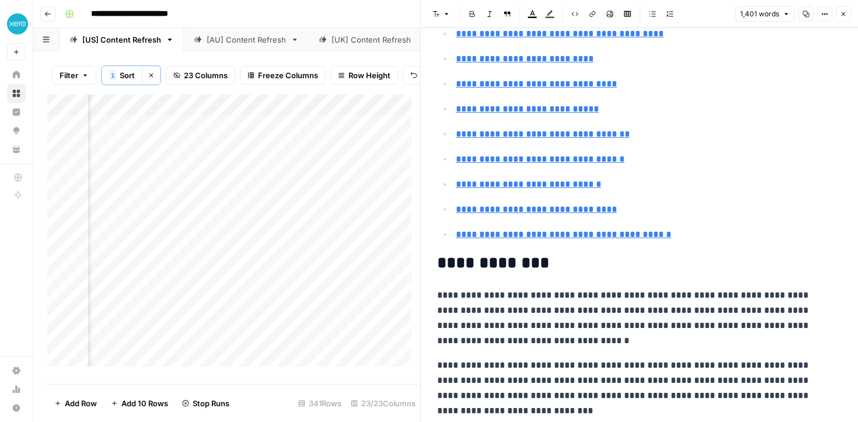
scroll to position [130, 0]
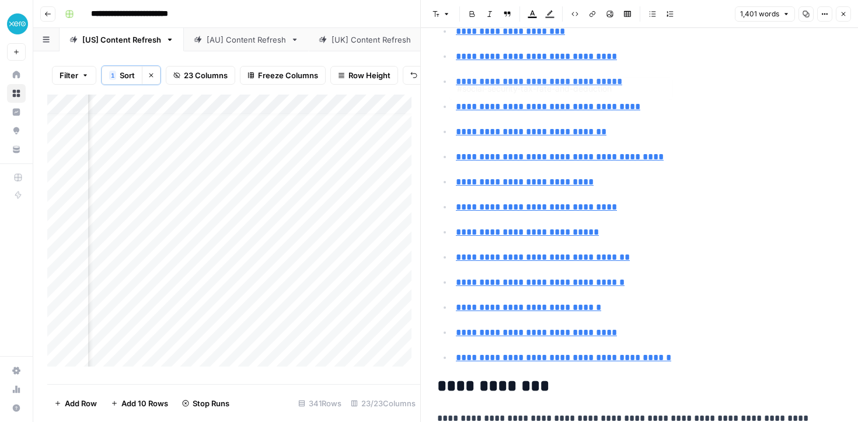
type input "#federal-versus-state-payroll-taxes"
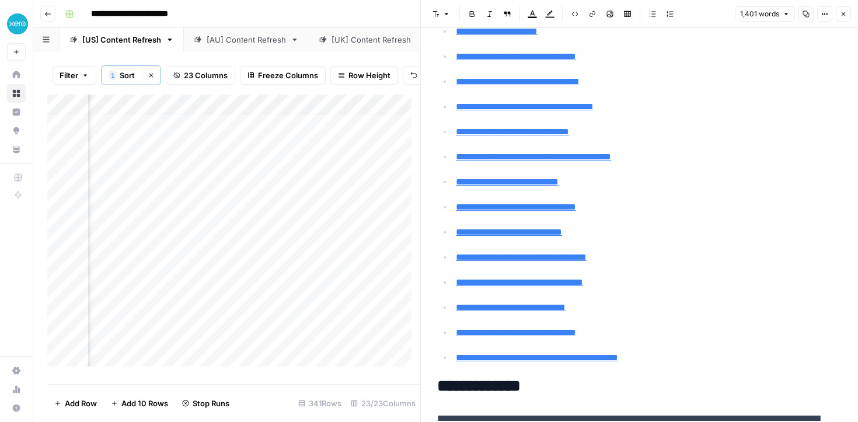
scroll to position [10, 0]
click at [374, 260] on div "Add Column" at bounding box center [233, 235] width 373 height 281
type input "#medicare-tax-rate-and-deductions"
click at [251, 261] on div "Add Column" at bounding box center [233, 235] width 373 height 281
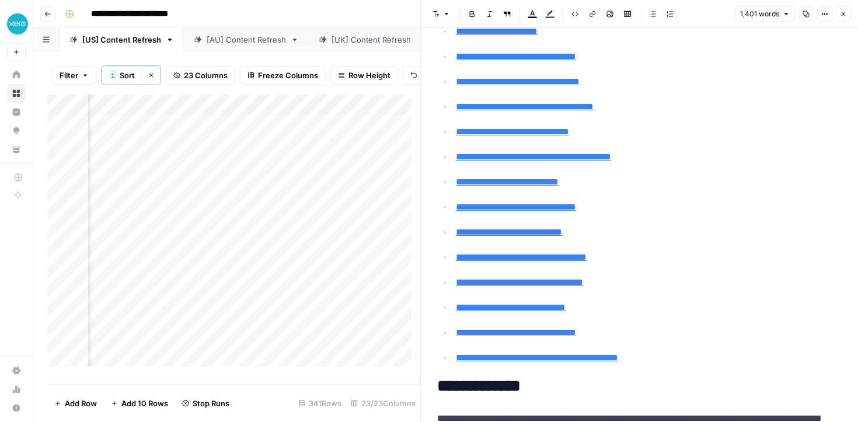
scroll to position [10, 1472]
click at [232, 262] on div "Add Column" at bounding box center [233, 235] width 373 height 281
click at [333, 257] on div "Add Column" at bounding box center [233, 235] width 373 height 281
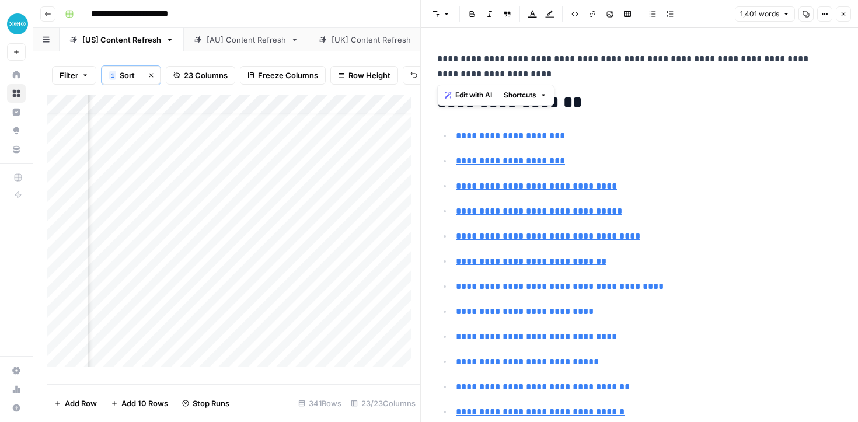
drag, startPoint x: 489, startPoint y: 77, endPoint x: 431, endPoint y: 56, distance: 62.0
copy p "**********"
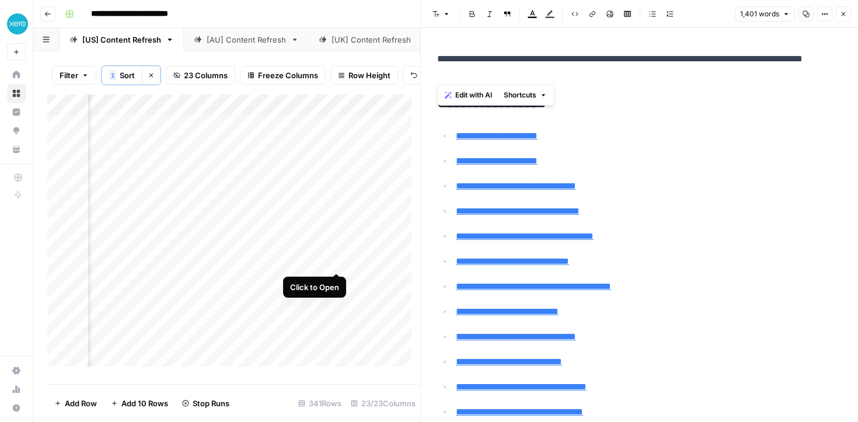
type input "#social-security-tax-rate-and-deductions"
click at [669, 158] on p "**********" at bounding box center [649, 160] width 386 height 15
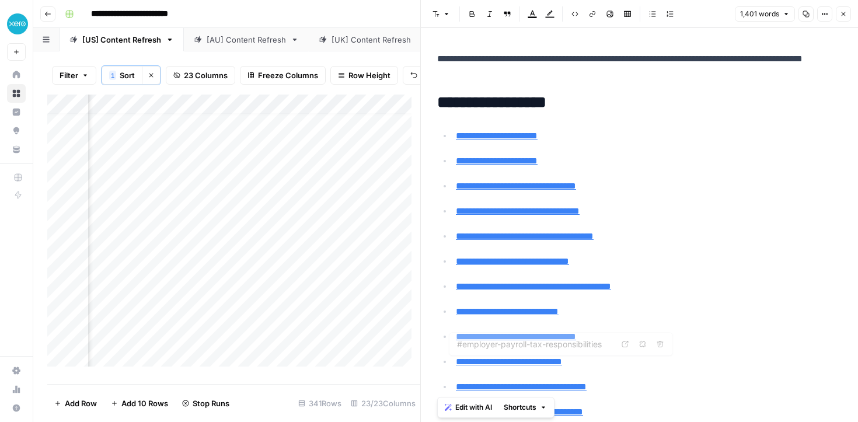
type input "#payroll-tax-deadlines-and-compliance"
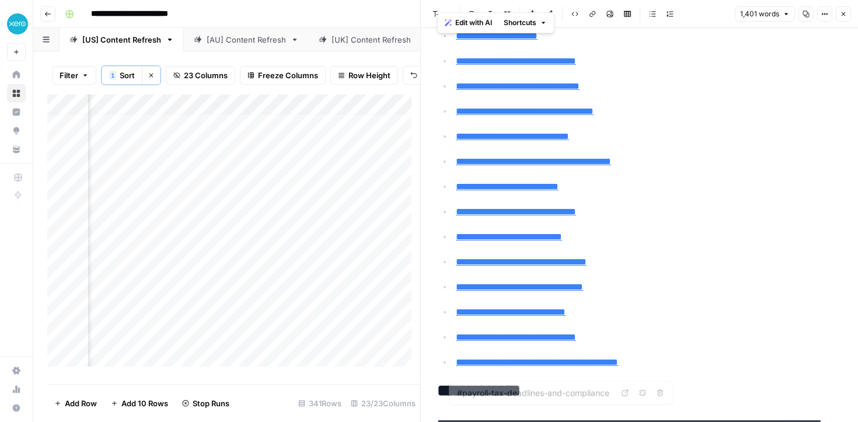
scroll to position [206, 0]
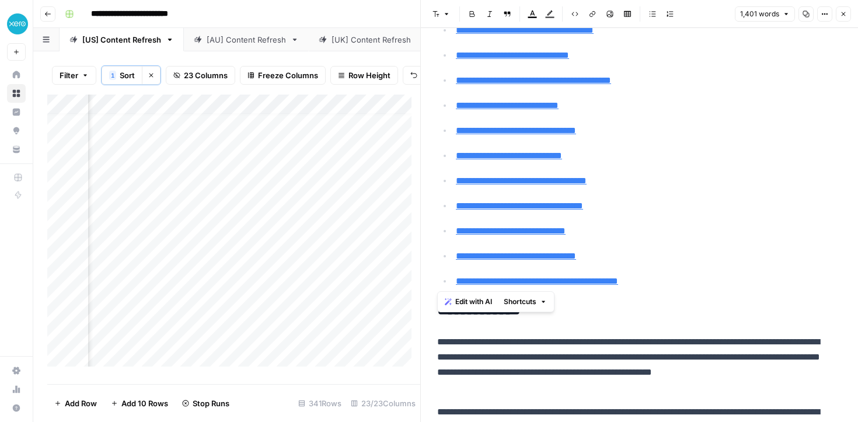
drag, startPoint x: 438, startPoint y: 97, endPoint x: 679, endPoint y: 282, distance: 303.0
copy div "**********"
type input "#streamline-payroll-taxes-with-xero"
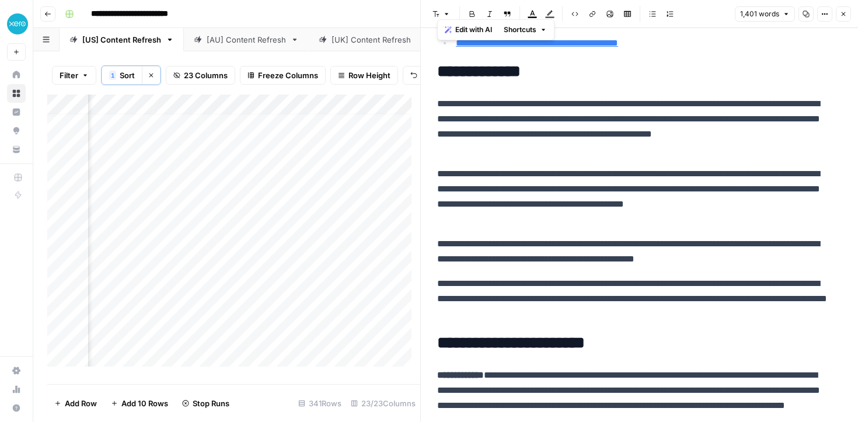
scroll to position [473, 0]
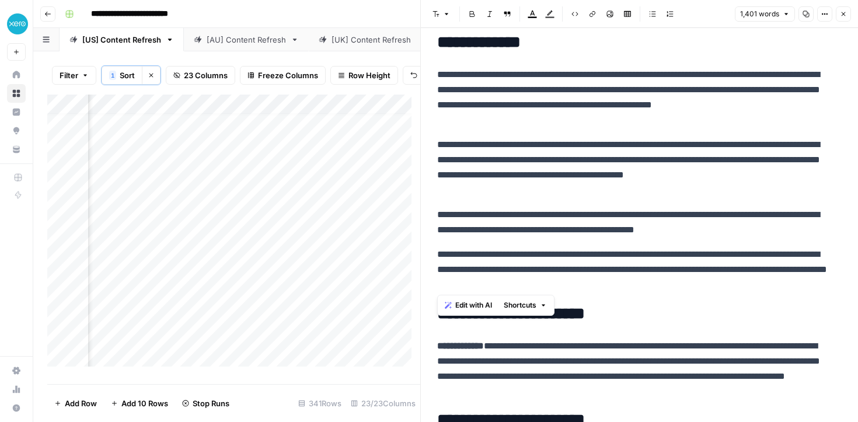
drag, startPoint x: 438, startPoint y: 158, endPoint x: 679, endPoint y: 292, distance: 275.0
copy div "**********"
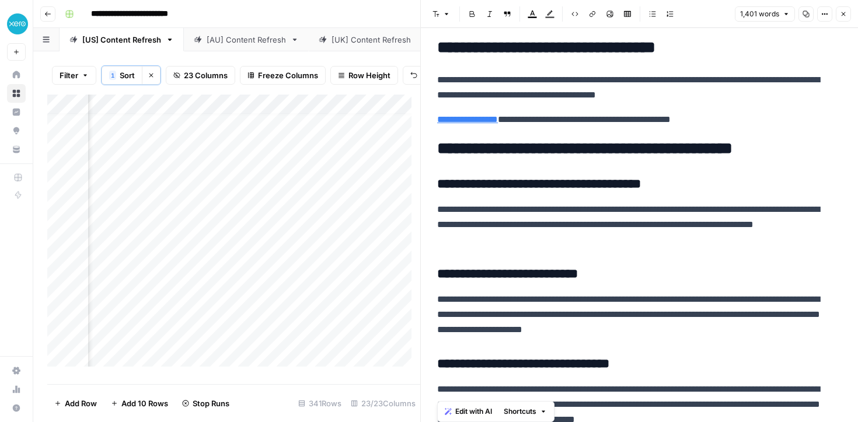
scroll to position [3544, 0]
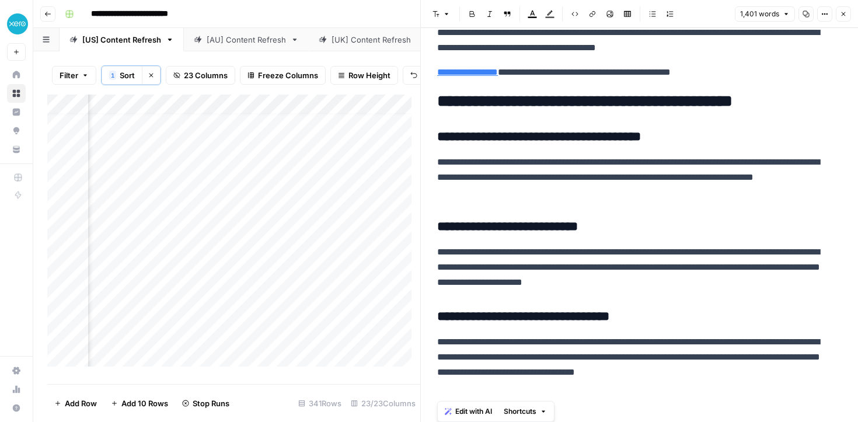
drag, startPoint x: 438, startPoint y: 99, endPoint x: 614, endPoint y: 399, distance: 348.2
copy div "**********"
click at [163, 260] on div "Add Column" at bounding box center [233, 235] width 373 height 281
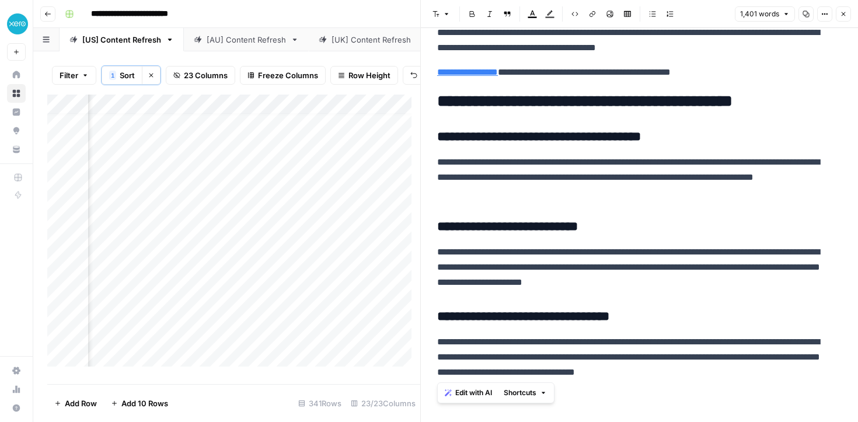
click at [163, 260] on div "Add Column" at bounding box center [233, 235] width 373 height 281
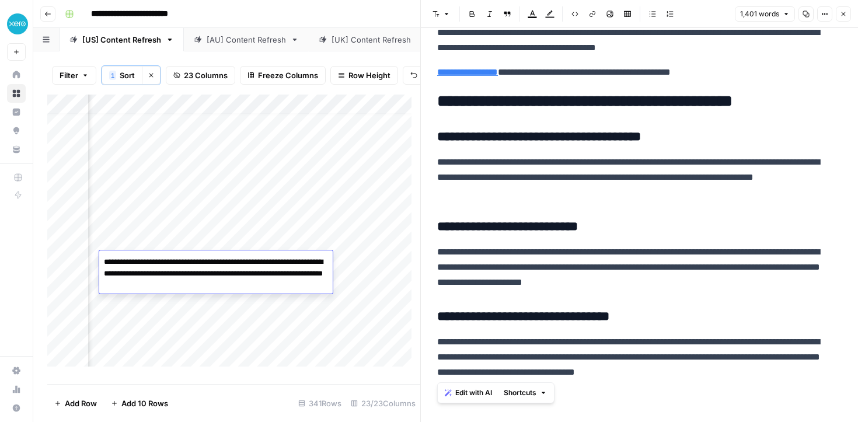
click at [163, 260] on textarea "**********" at bounding box center [215, 274] width 233 height 40
click at [283, 322] on div "Add Column" at bounding box center [233, 235] width 373 height 281
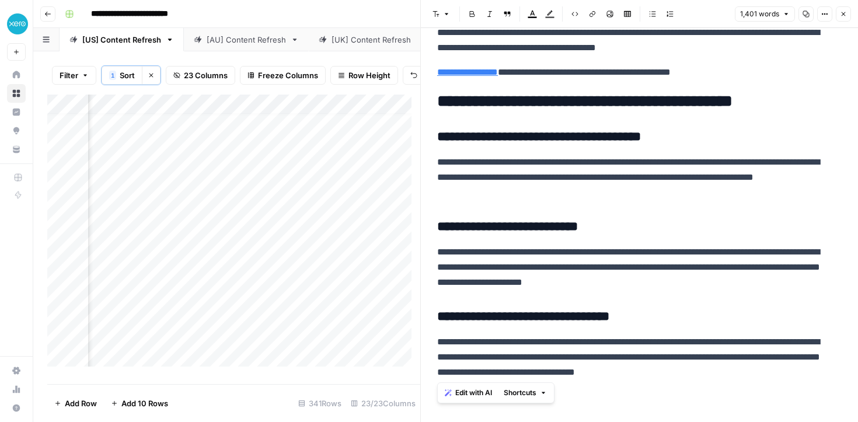
click at [322, 264] on div "Add Column" at bounding box center [233, 235] width 373 height 281
click at [322, 264] on textarea at bounding box center [402, 262] width 187 height 16
type textarea "**********"
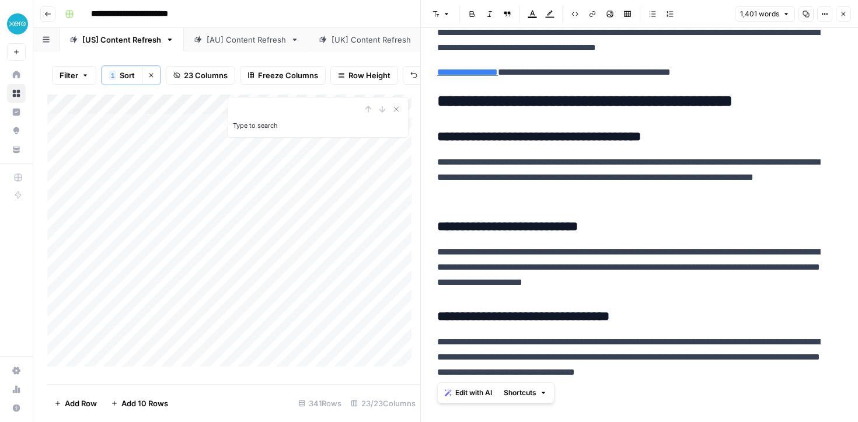
click at [844, 17] on icon "button" at bounding box center [843, 14] width 7 height 7
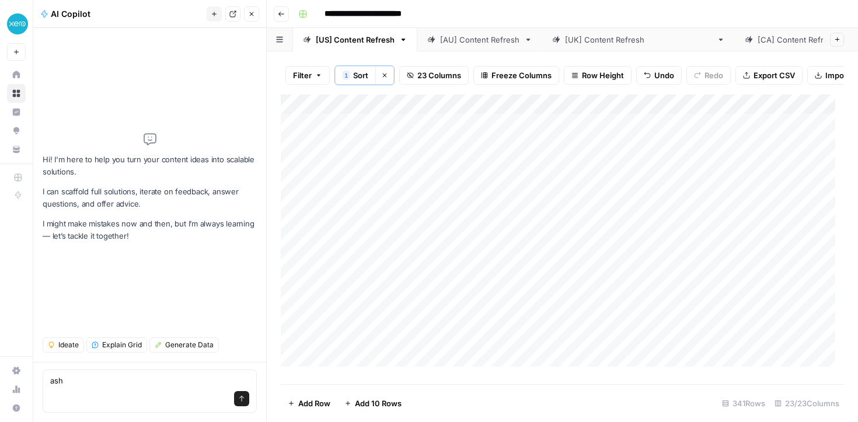
type textarea "ash"
click at [253, 16] on icon "button" at bounding box center [251, 14] width 7 height 7
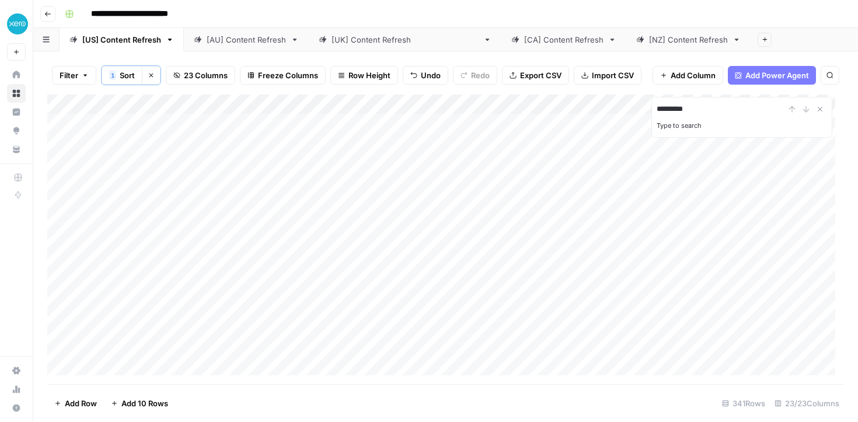
type input "**********"
click at [787, 106] on icon "Previous Result" at bounding box center [791, 108] width 9 height 9
type input "**********"
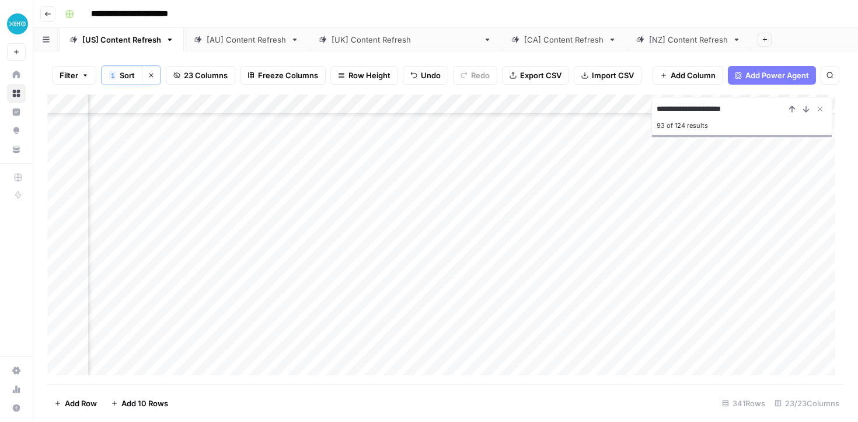
click at [366, 361] on div "Add Column" at bounding box center [445, 239] width 796 height 289
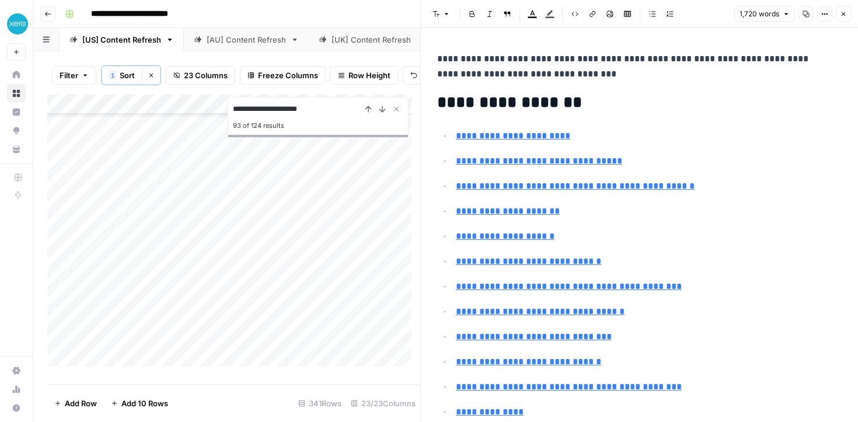
scroll to position [3344, 0]
click at [351, 320] on div "Add Column" at bounding box center [233, 235] width 373 height 281
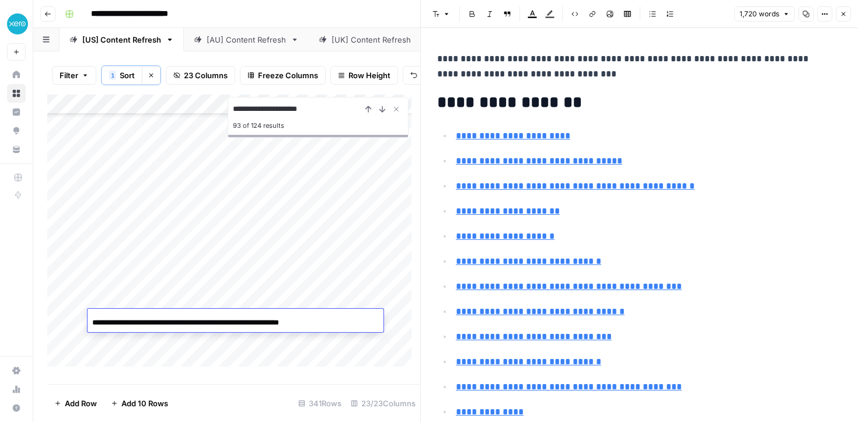
scroll to position [0, 60]
click at [296, 316] on div "**********" at bounding box center [236, 322] width 296 height 20
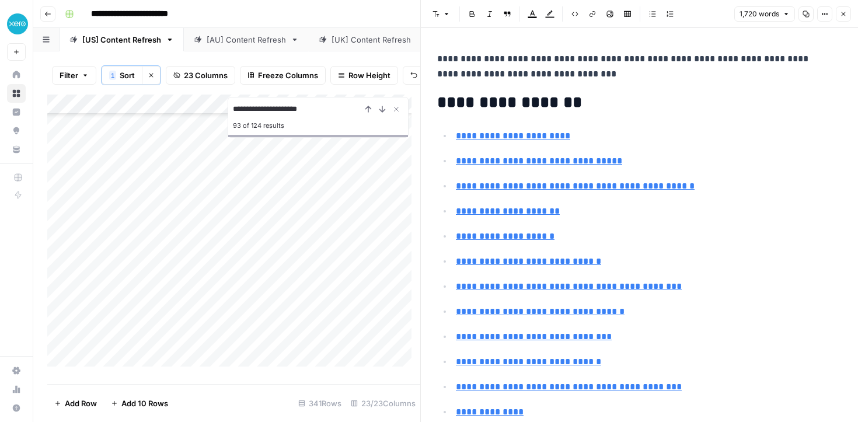
click at [313, 296] on div "Add Column" at bounding box center [233, 235] width 373 height 281
click at [353, 319] on div "Add Column" at bounding box center [233, 235] width 373 height 281
click at [396, 114] on icon "Close Search" at bounding box center [396, 108] width 9 height 9
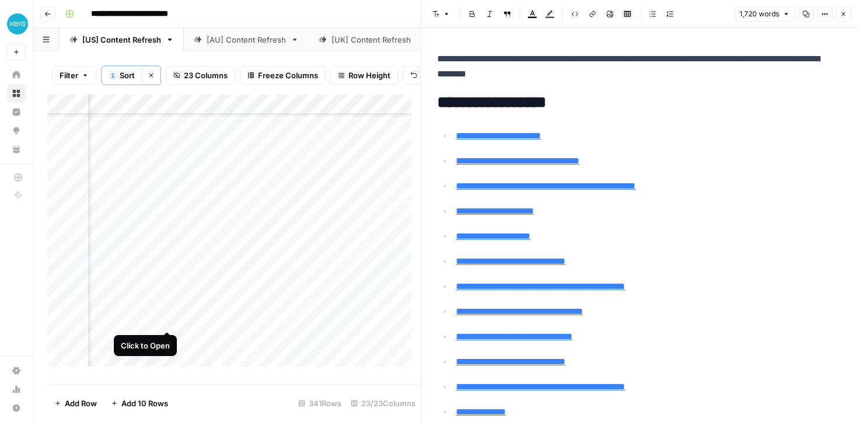
click at [162, 317] on div "Add Column" at bounding box center [233, 235] width 373 height 281
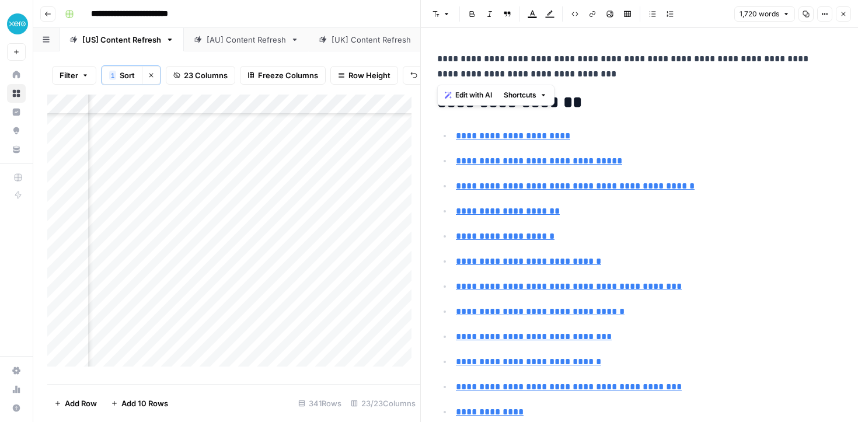
drag, startPoint x: 582, startPoint y: 79, endPoint x: 433, endPoint y: 54, distance: 150.9
copy p "**********"
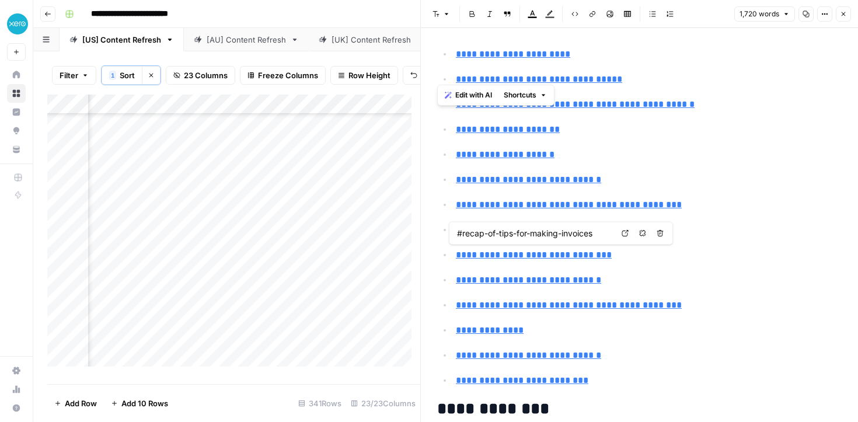
type input "#make-invoicing-simple-with-xero"
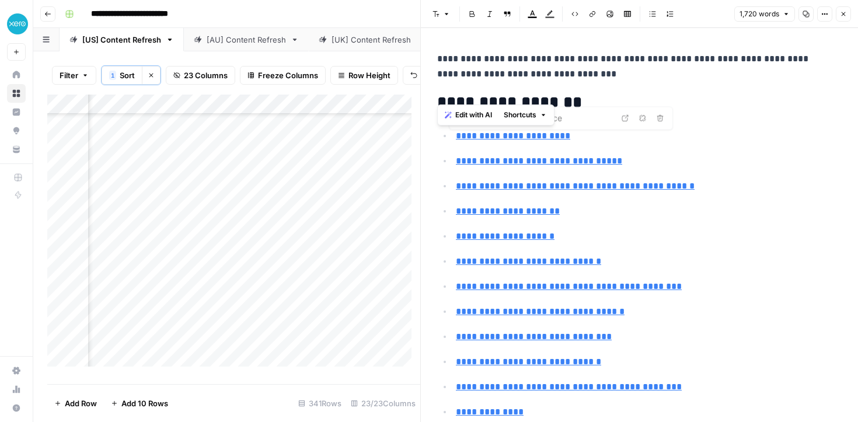
type input "#what-information-goes-on-an-invoice"
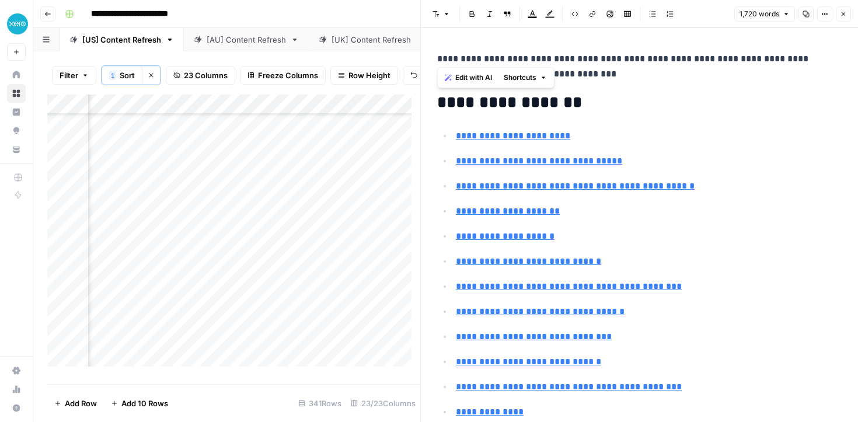
drag, startPoint x: 645, startPoint y: 331, endPoint x: 441, endPoint y: 106, distance: 304.4
copy div "**********"
type input "#professional-invoice-design-that-builds-credibility"
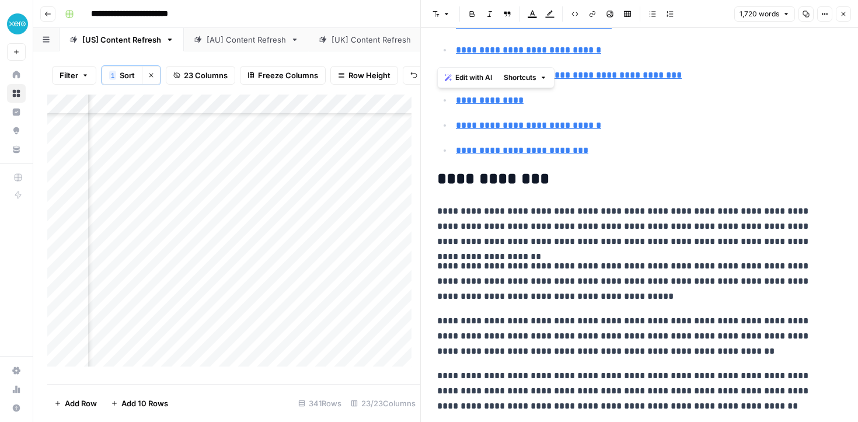
scroll to position [434, 0]
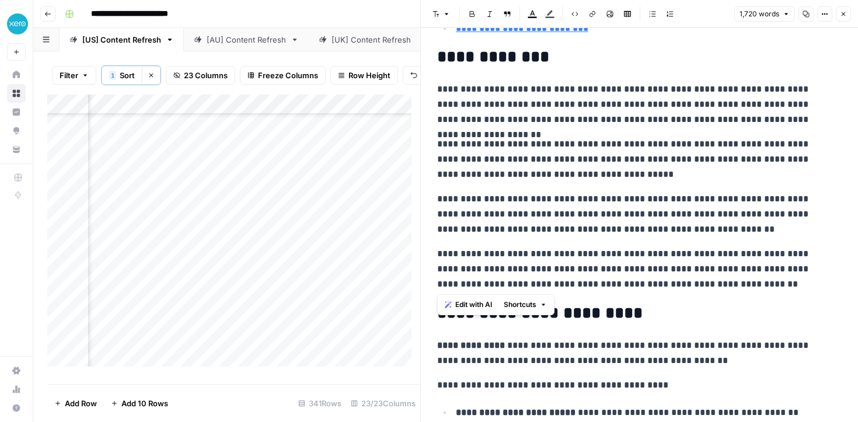
drag, startPoint x: 702, startPoint y: 277, endPoint x: 435, endPoint y: 65, distance: 340.5
copy div "**********"
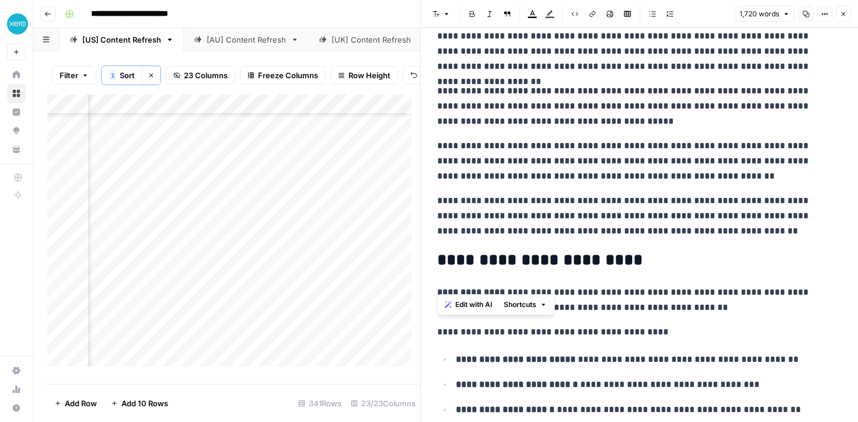
scroll to position [593, 0]
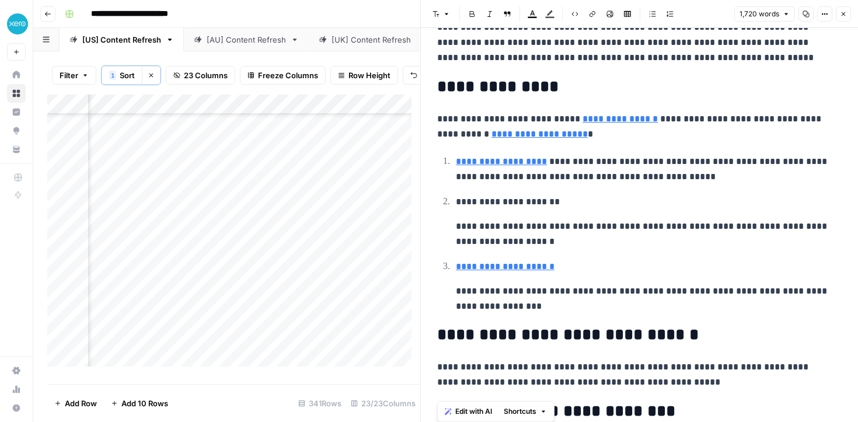
scroll to position [4806, 0]
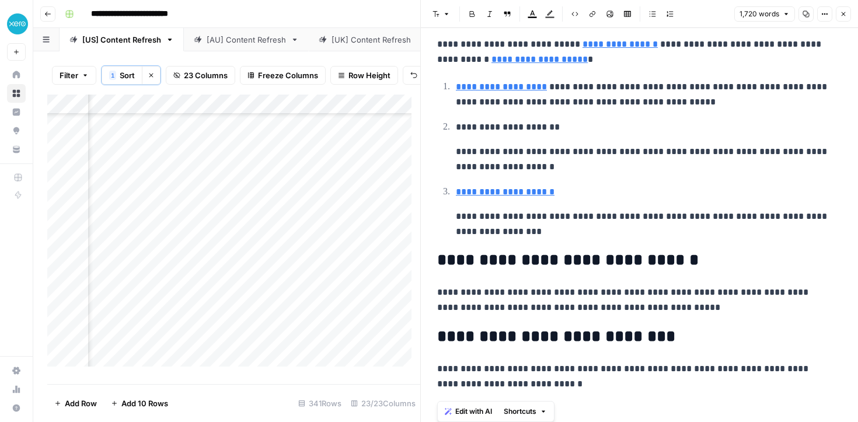
drag, startPoint x: 435, startPoint y: 152, endPoint x: 769, endPoint y: 428, distance: 432.7
click at [769, 421] on html "**********" at bounding box center [429, 211] width 858 height 422
copy div "**********"
click at [361, 13] on div "**********" at bounding box center [453, 14] width 786 height 19
click at [838, 14] on button "Close" at bounding box center [843, 13] width 15 height 15
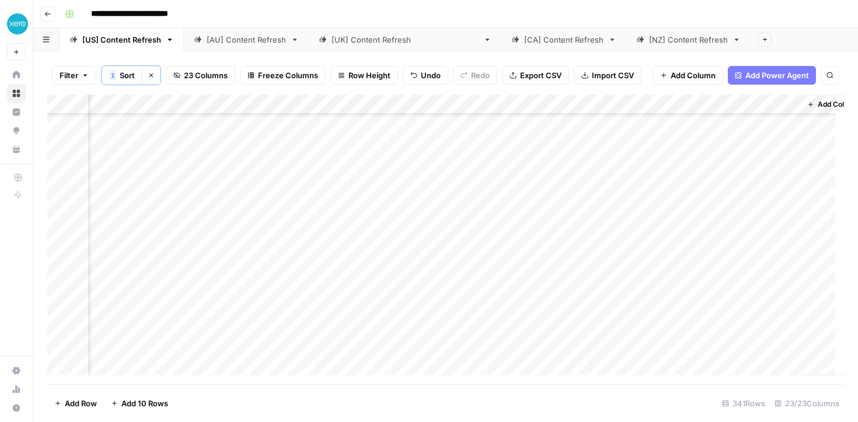
click at [325, 311] on div "Add Column" at bounding box center [445, 239] width 796 height 289
click at [345, 314] on div "Add Column" at bounding box center [445, 239] width 796 height 289
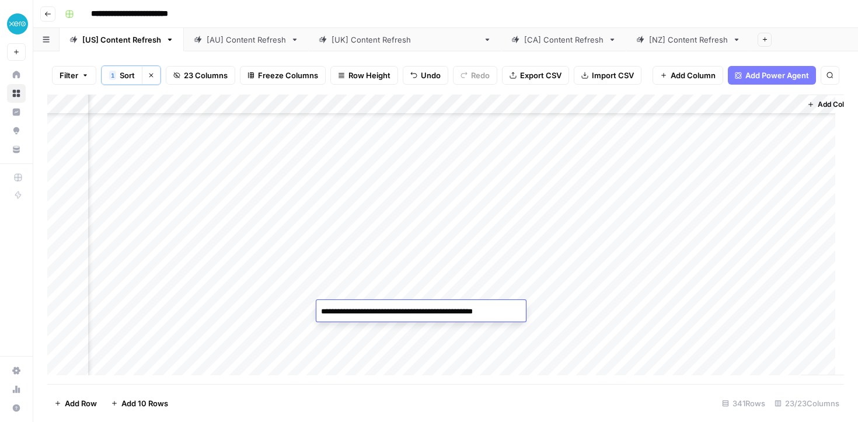
click at [345, 314] on textarea "**********" at bounding box center [419, 311] width 206 height 16
click at [572, 320] on div "Add Column" at bounding box center [445, 239] width 796 height 289
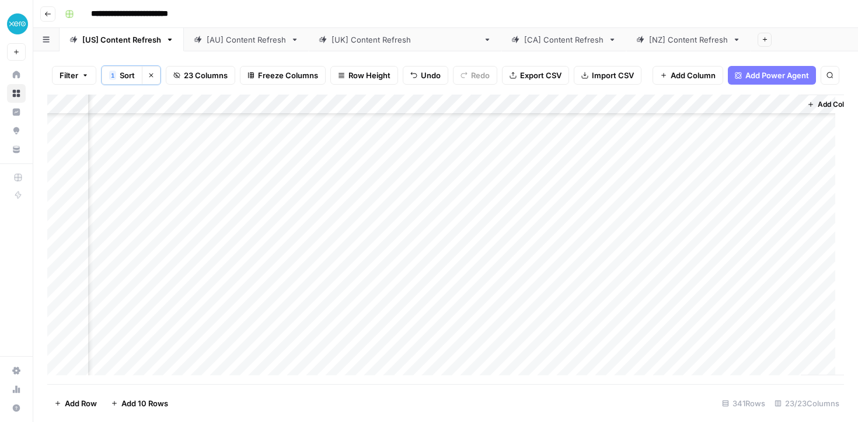
click at [463, 302] on div "Add Column" at bounding box center [445, 239] width 796 height 289
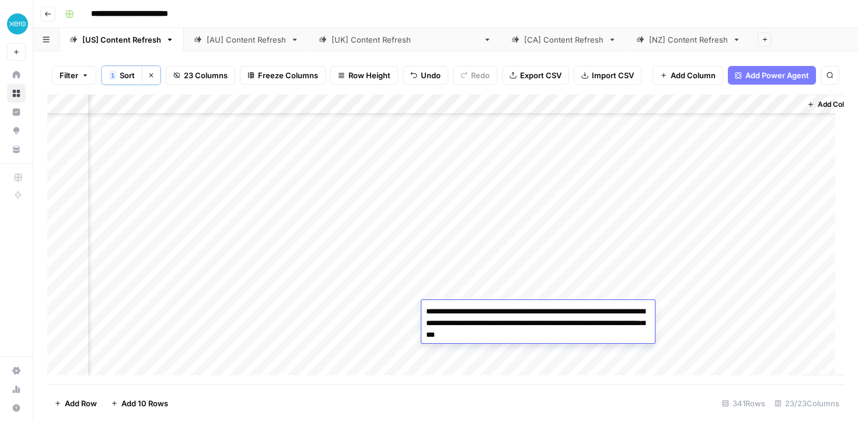
click at [464, 320] on textarea "**********" at bounding box center [537, 323] width 233 height 40
click at [400, 237] on div "Add Column" at bounding box center [445, 239] width 796 height 289
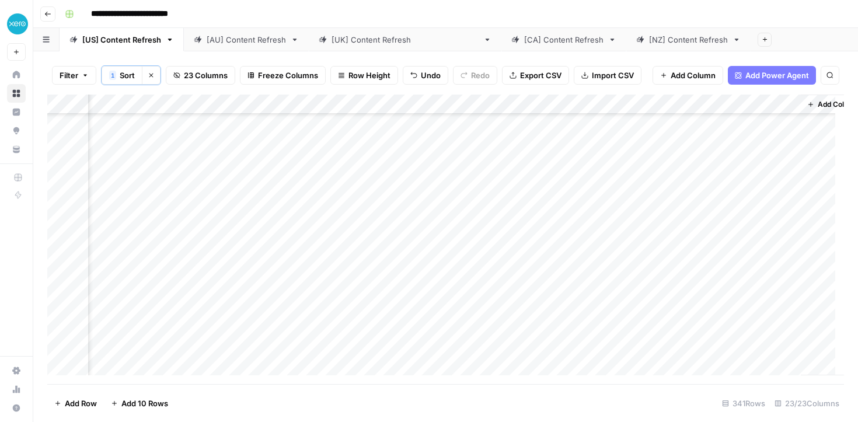
click at [368, 329] on div "Add Column" at bounding box center [445, 239] width 796 height 289
click at [372, 306] on div "Add Column" at bounding box center [445, 239] width 796 height 289
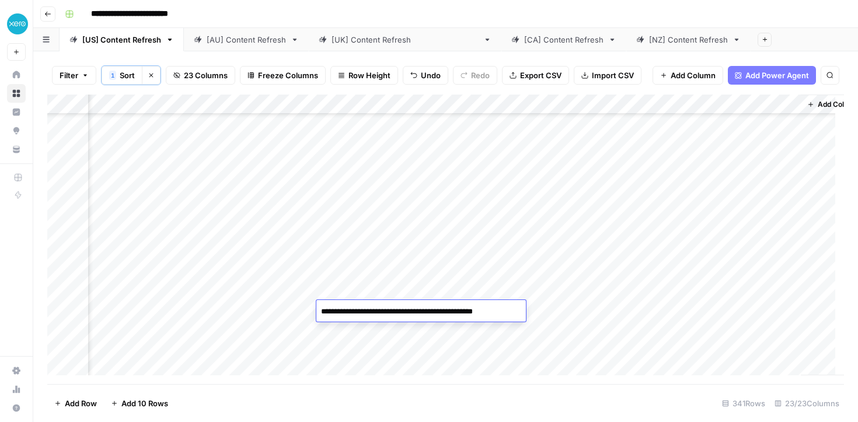
click at [386, 168] on div "Add Column" at bounding box center [445, 239] width 796 height 289
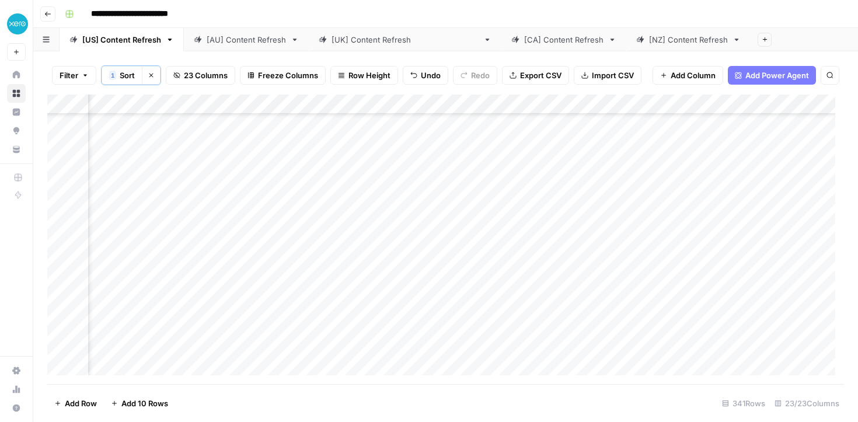
scroll to position [3344, 1396]
type input "**********"
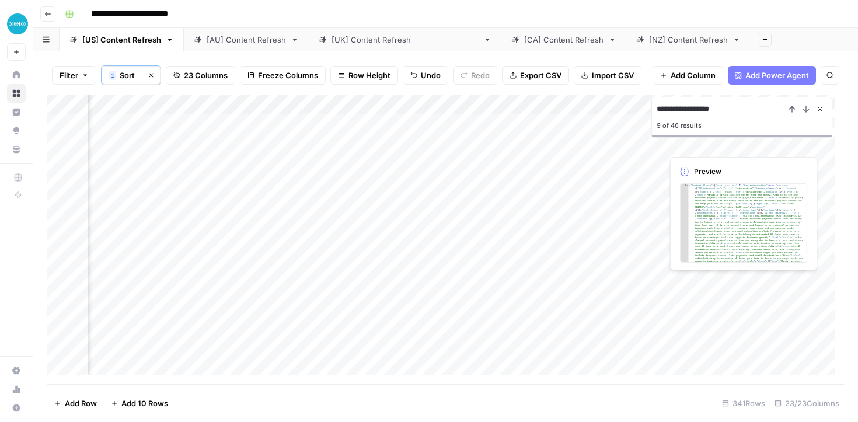
click at [820, 105] on icon "Close Search" at bounding box center [819, 108] width 9 height 9
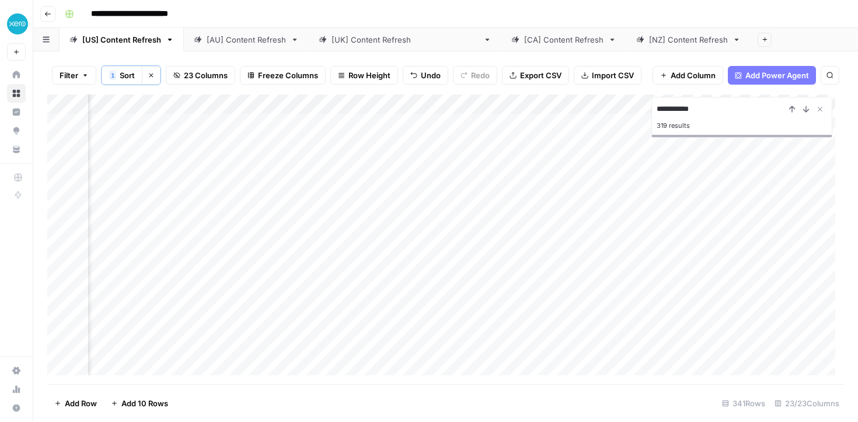
type input "**********"
click at [647, 360] on div "Add Column" at bounding box center [445, 239] width 796 height 289
click at [647, 360] on textarea at bounding box center [694, 366] width 187 height 16
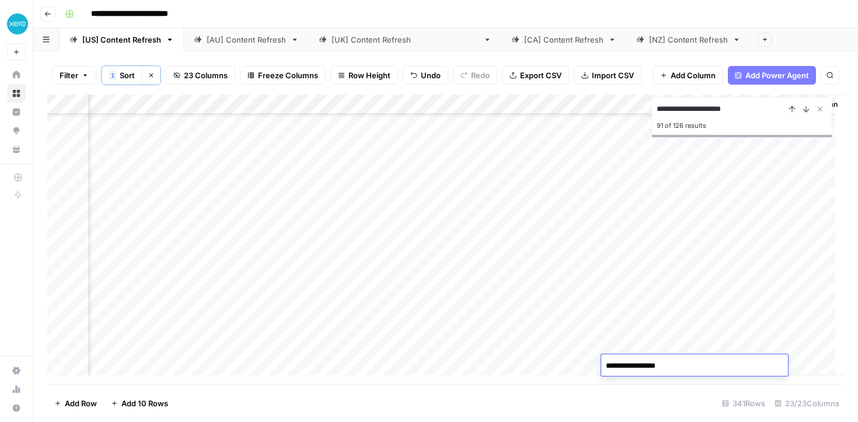
type textarea "**********"
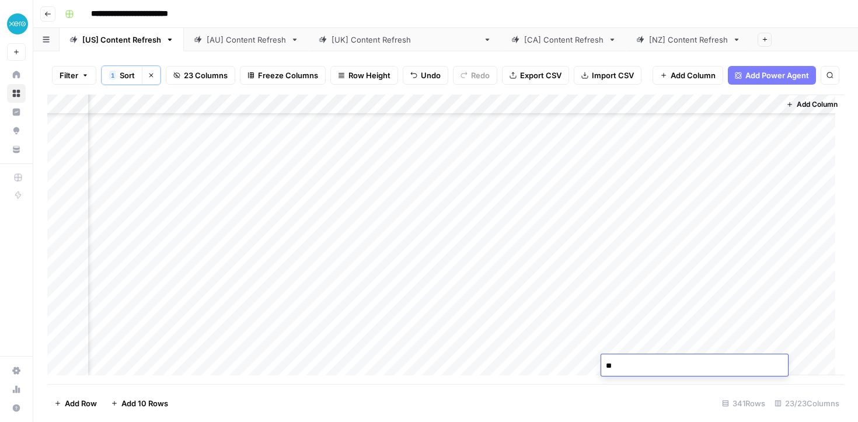
type textarea "*"
click at [701, 17] on div "**********" at bounding box center [453, 14] width 786 height 19
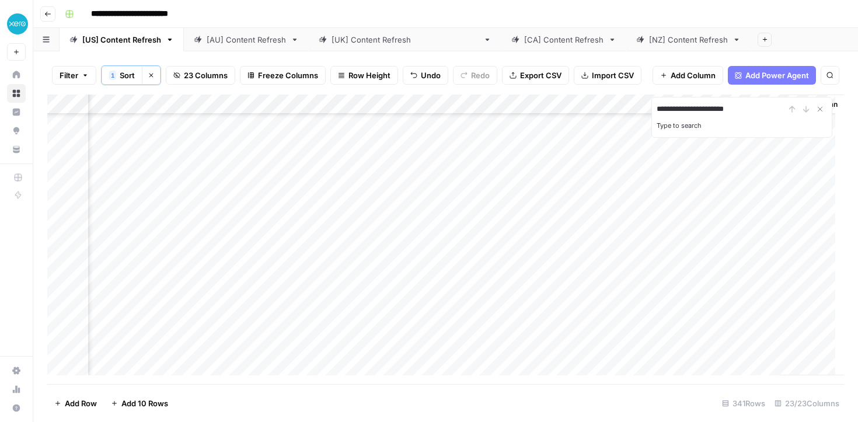
type input "**********"
click at [636, 365] on div "Add Column" at bounding box center [445, 239] width 796 height 289
click at [636, 365] on textarea "*" at bounding box center [694, 366] width 187 height 16
click at [701, 108] on input "**********" at bounding box center [720, 109] width 128 height 14
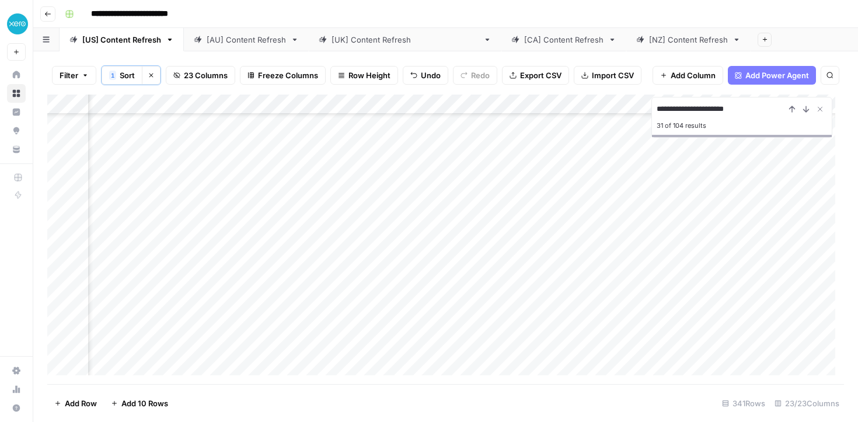
click at [738, 109] on input "**********" at bounding box center [720, 109] width 128 height 14
click at [427, 310] on div "Add Column" at bounding box center [445, 239] width 796 height 289
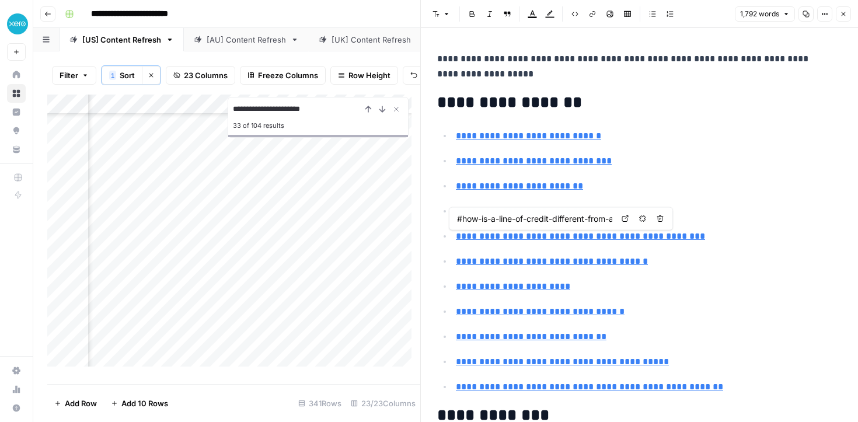
type input "#types-of-business-lines-of-credit"
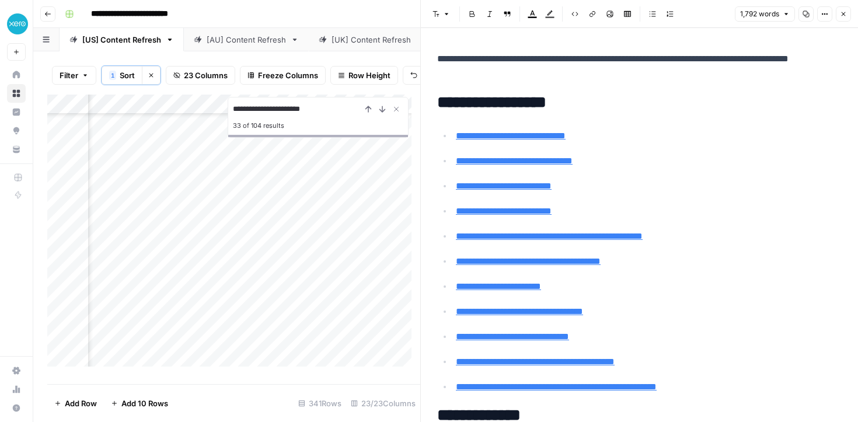
scroll to position [246, 0]
click at [317, 323] on div "Add Column" at bounding box center [233, 235] width 373 height 281
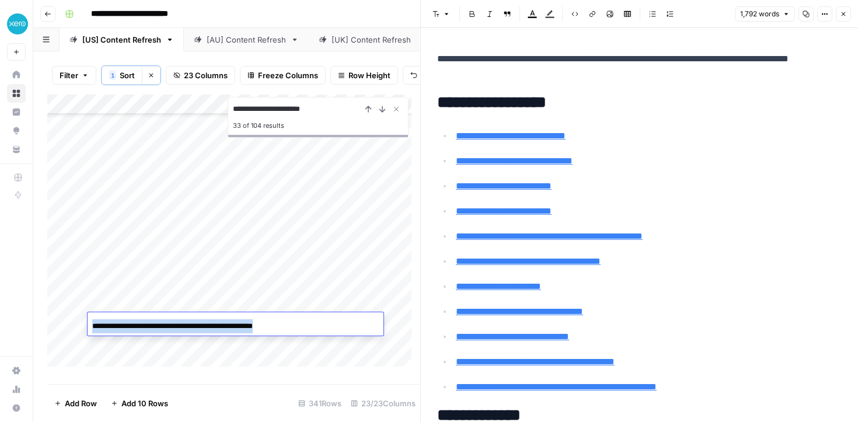
click at [391, 331] on div "Add Column" at bounding box center [233, 235] width 373 height 281
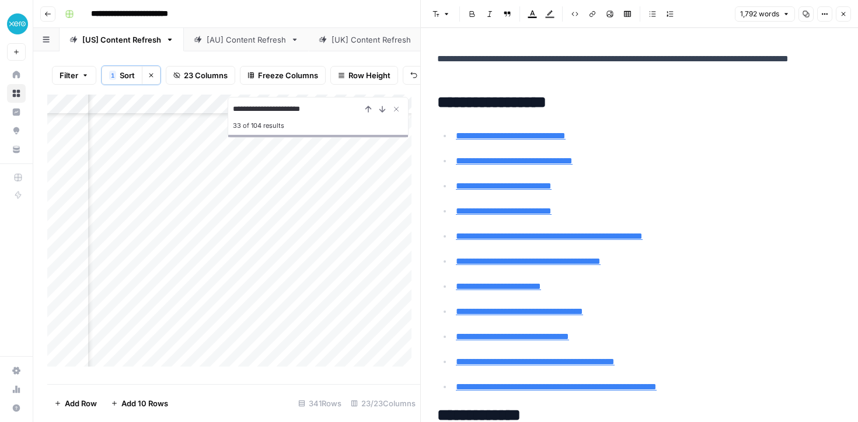
scroll to position [246, 1549]
click at [398, 114] on icon "Close Search" at bounding box center [396, 108] width 9 height 9
click at [336, 320] on div "Add Column" at bounding box center [233, 235] width 373 height 281
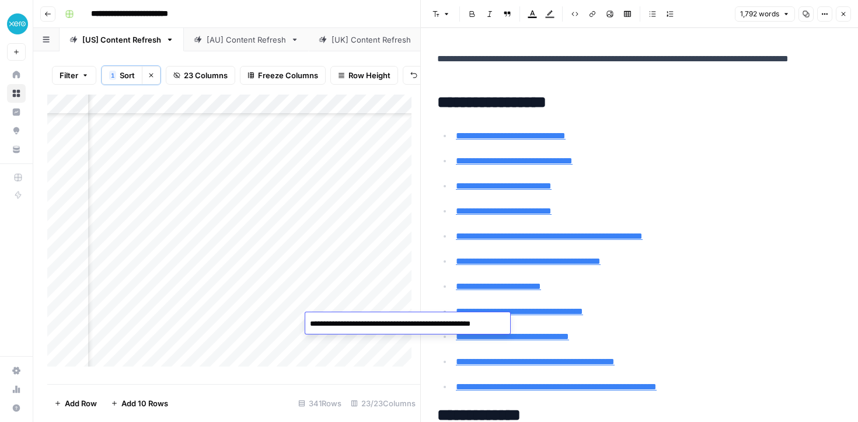
click at [336, 320] on textarea "**********" at bounding box center [405, 324] width 201 height 16
click at [343, 343] on div "Add Column" at bounding box center [233, 235] width 373 height 281
click at [333, 327] on div "Add Column" at bounding box center [233, 235] width 373 height 281
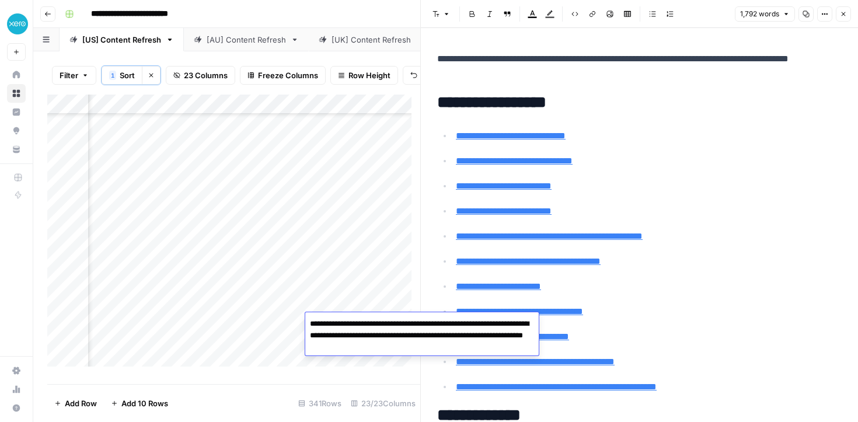
click at [333, 327] on textarea "**********" at bounding box center [421, 336] width 233 height 40
click at [269, 279] on div "Add Column" at bounding box center [233, 235] width 373 height 281
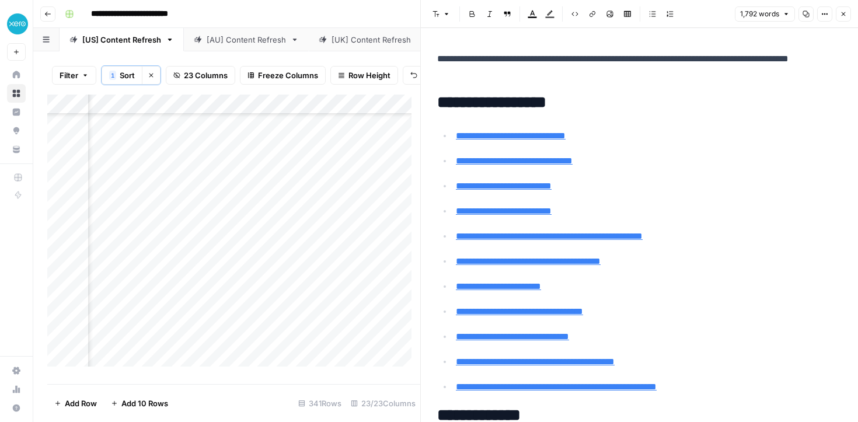
click at [253, 322] on div "Add Column" at bounding box center [233, 235] width 373 height 281
click at [163, 323] on div "Add Column" at bounding box center [233, 235] width 373 height 281
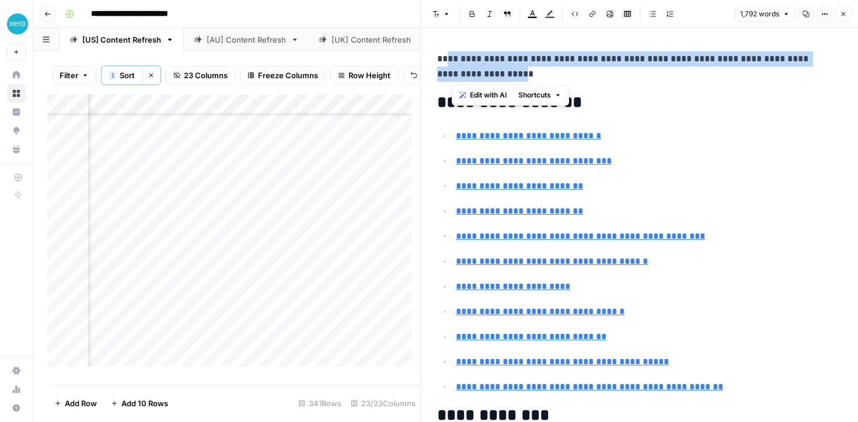
drag, startPoint x: 470, startPoint y: 78, endPoint x: 445, endPoint y: 63, distance: 28.8
click at [445, 63] on p "**********" at bounding box center [635, 66] width 396 height 30
drag, startPoint x: 475, startPoint y: 76, endPoint x: 432, endPoint y: 55, distance: 47.2
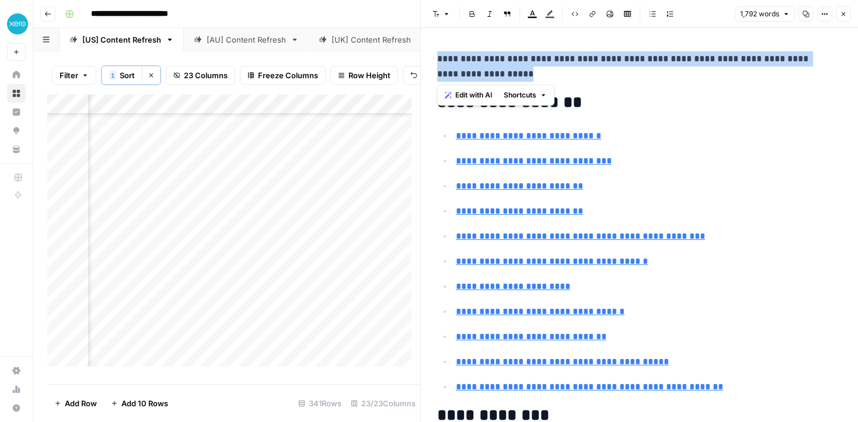
copy p "**********"
type input "#types-of-business-lines-of-credit"
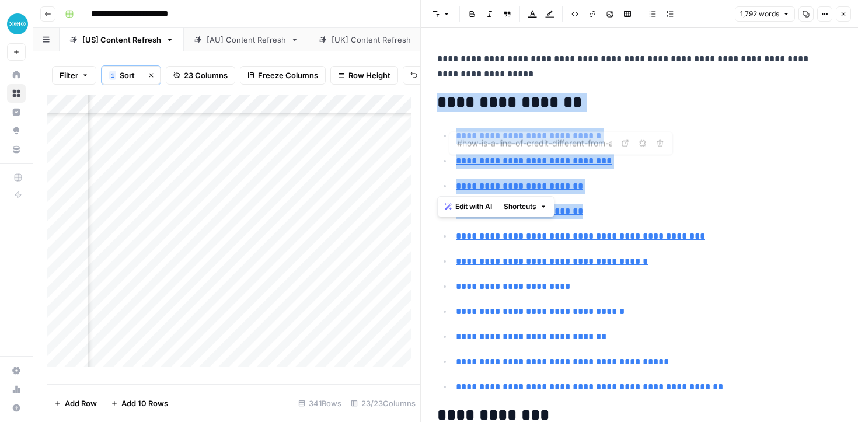
type input "#common-business-uses-for-a-line-of-credit"
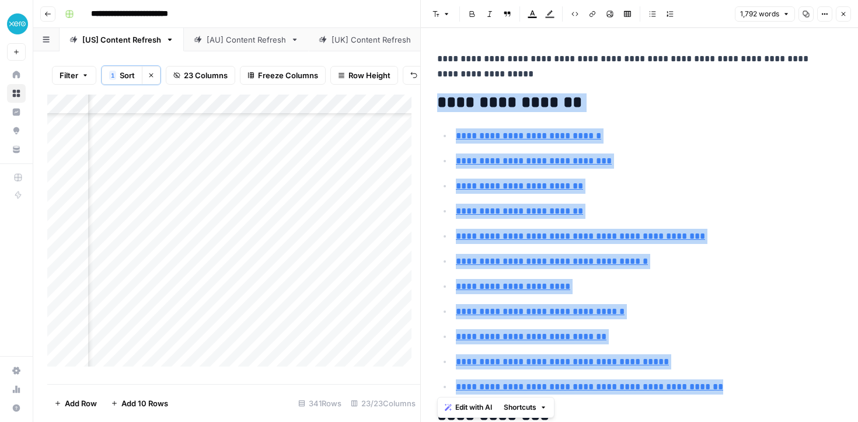
drag, startPoint x: 436, startPoint y: 102, endPoint x: 722, endPoint y: 394, distance: 408.5
copy div "**********"
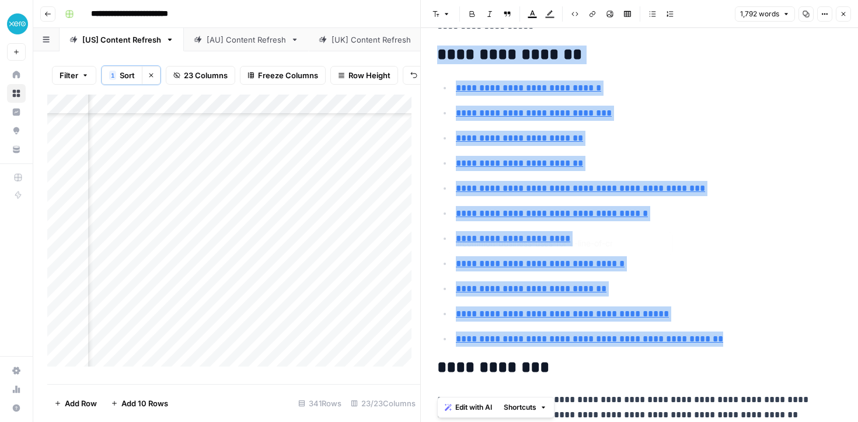
type input "#interest-rates-and-costs"
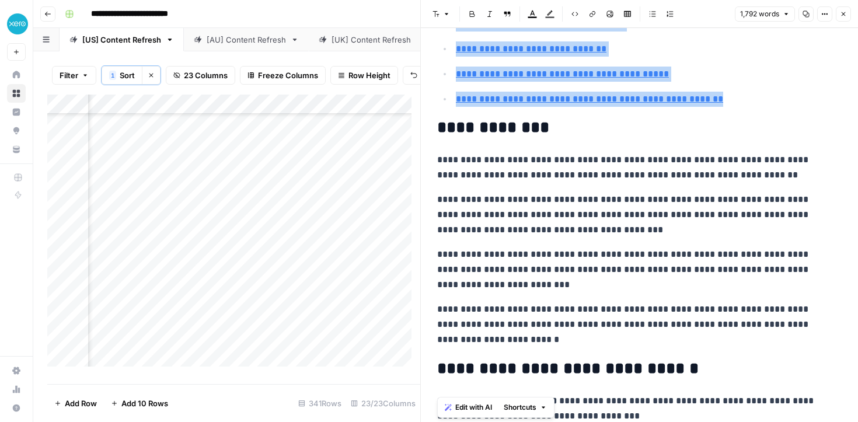
scroll to position [313, 0]
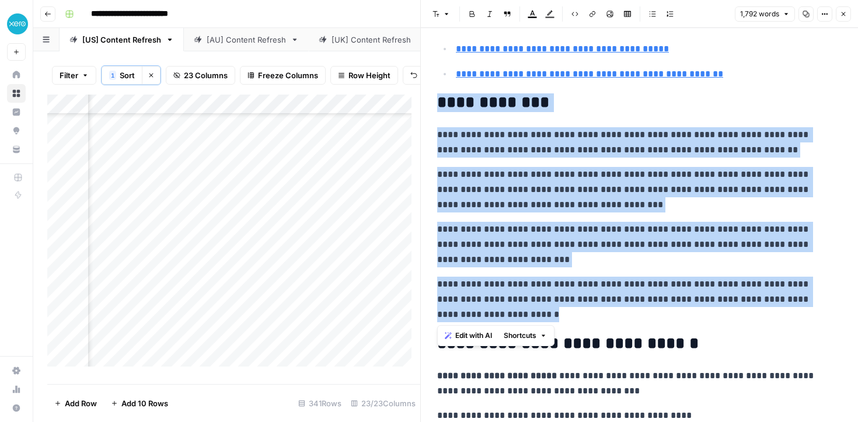
drag, startPoint x: 516, startPoint y: 285, endPoint x: 432, endPoint y: 108, distance: 196.3
copy div "**********"
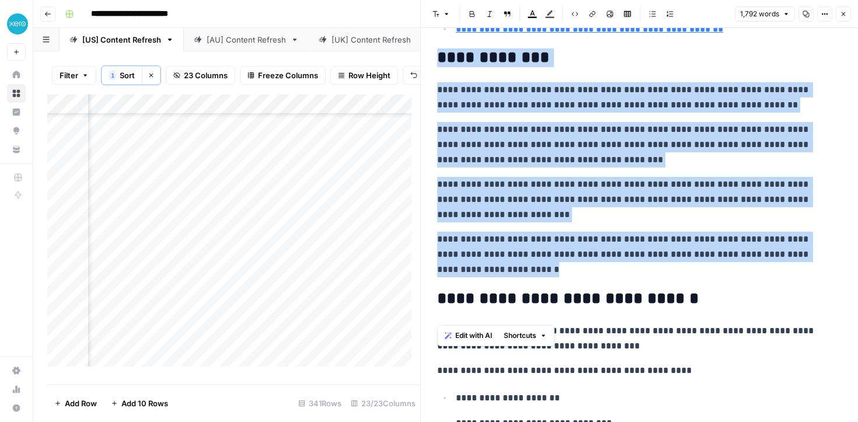
scroll to position [496, 0]
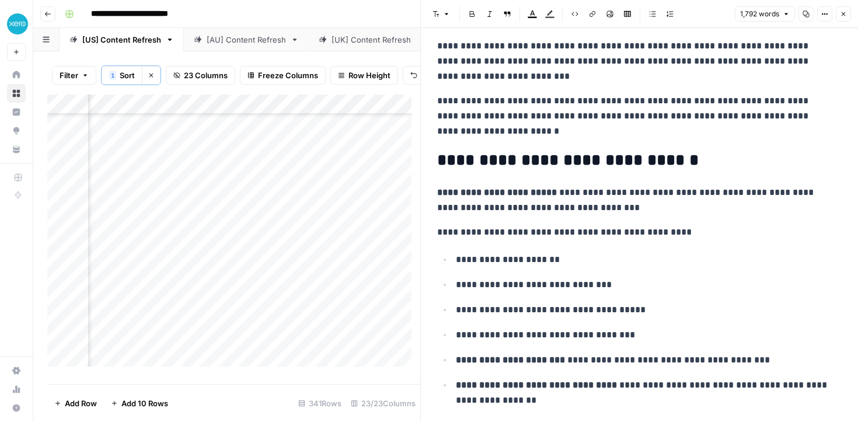
click at [554, 191] on p "**********" at bounding box center [635, 200] width 396 height 30
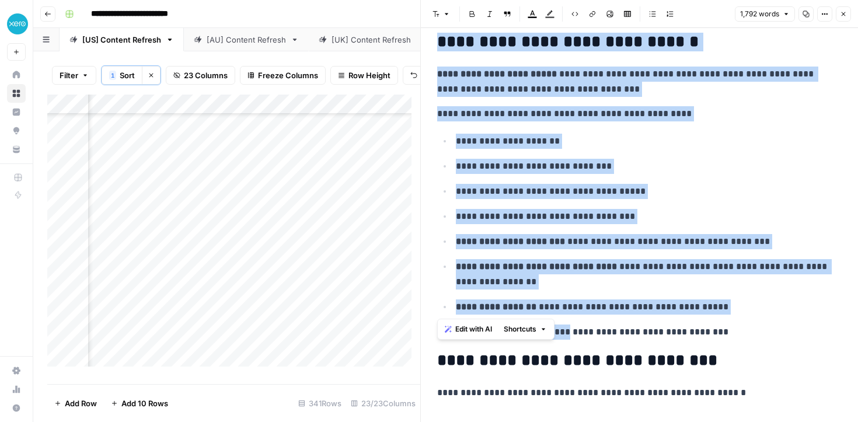
scroll to position [639, 0]
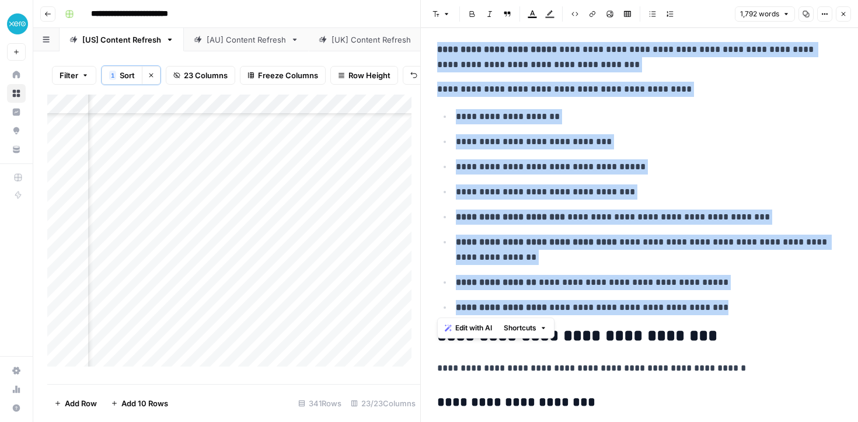
drag, startPoint x: 438, startPoint y: 156, endPoint x: 728, endPoint y: 312, distance: 329.7
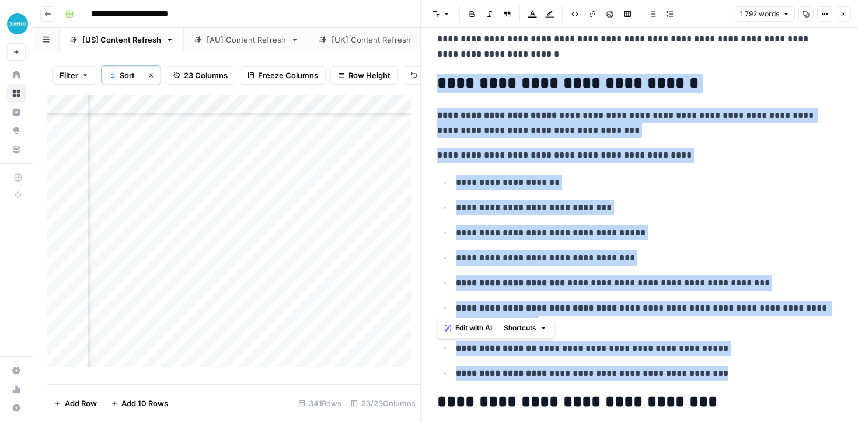
scroll to position [568, 0]
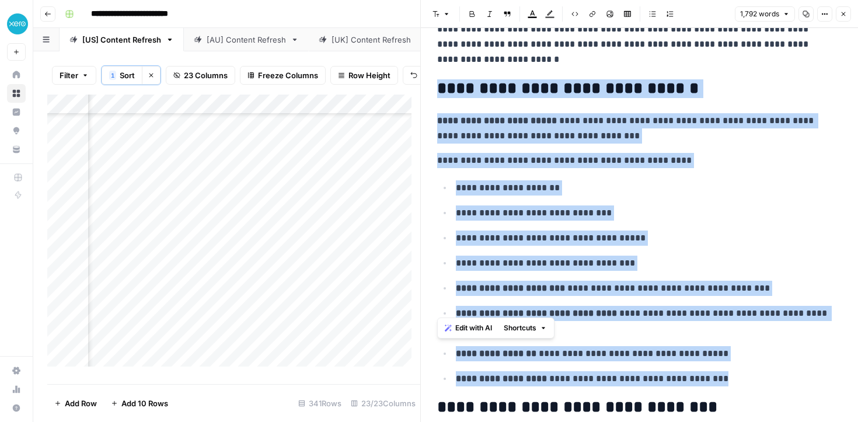
copy div "**********"
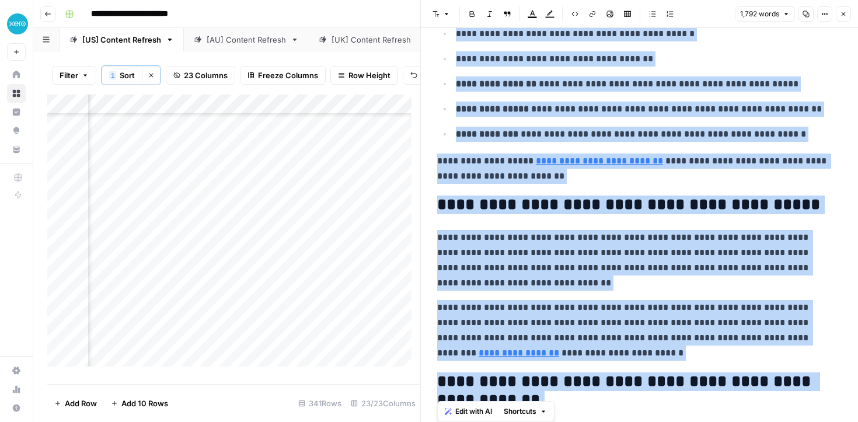
scroll to position [4484, 0]
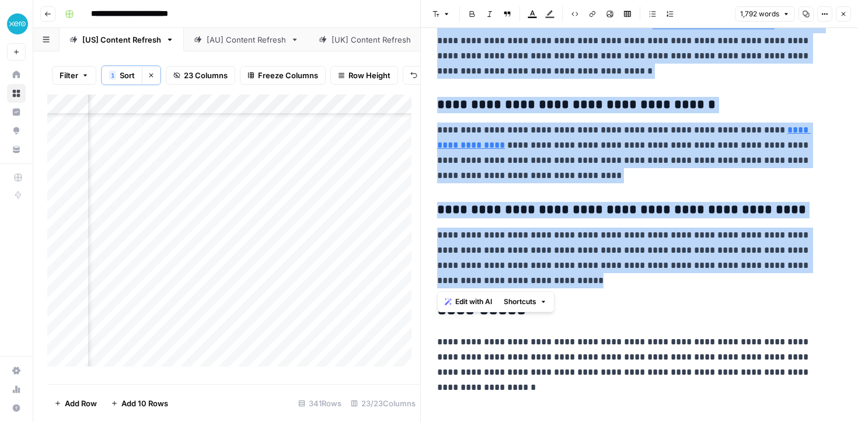
drag, startPoint x: 434, startPoint y: 86, endPoint x: 543, endPoint y: 282, distance: 224.4
copy div "**********"
click at [600, 257] on p "**********" at bounding box center [635, 258] width 396 height 61
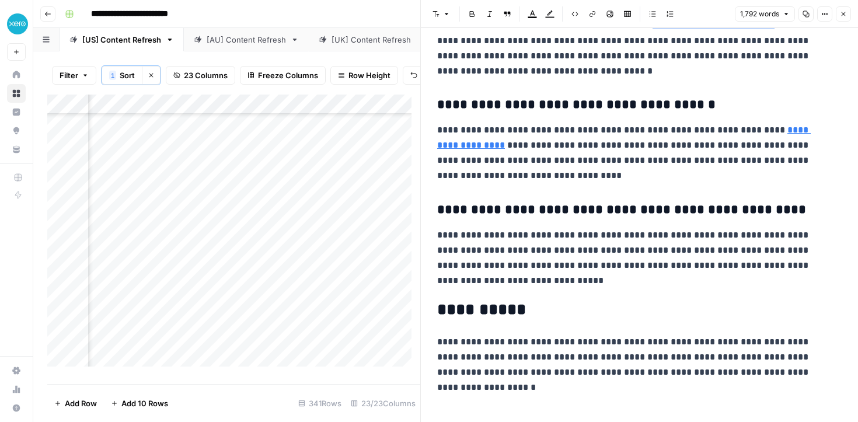
click at [842, 11] on icon "button" at bounding box center [843, 14] width 7 height 7
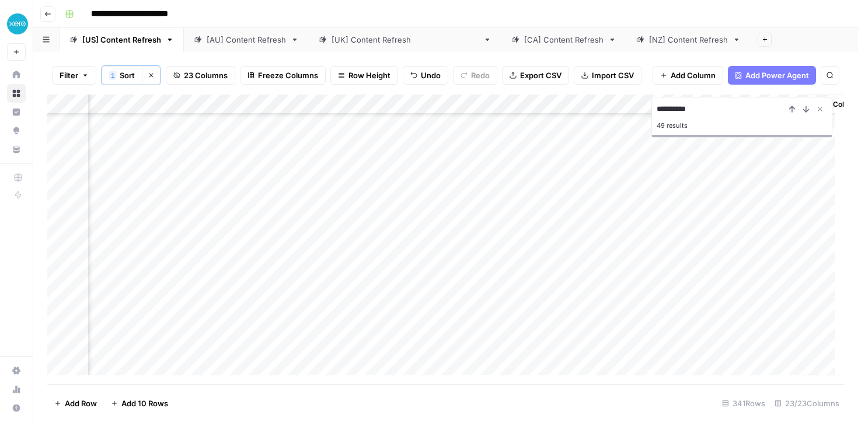
type input "**********"
click at [552, 288] on div "Add Column" at bounding box center [445, 239] width 796 height 289
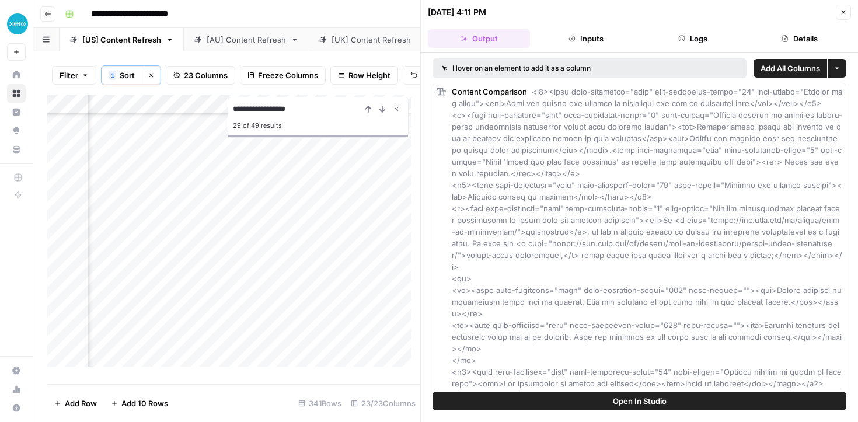
click at [847, 17] on button "Close" at bounding box center [843, 12] width 15 height 15
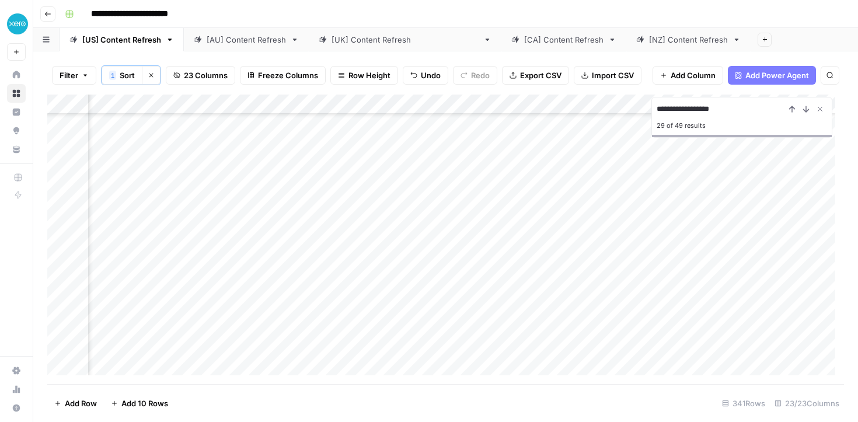
scroll to position [770, 1350]
click at [685, 289] on div "Add Column" at bounding box center [445, 239] width 796 height 289
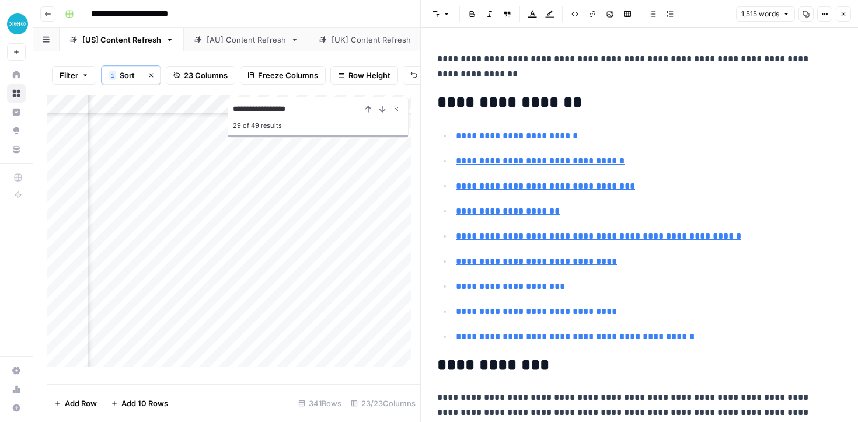
type input "#defining-debits-vs-credits"
drag, startPoint x: 469, startPoint y: 75, endPoint x: 439, endPoint y: 64, distance: 32.1
click at [439, 64] on p "**********" at bounding box center [635, 66] width 396 height 30
copy p "**********"
type input "#understanding-double-entry-bookkeeping"
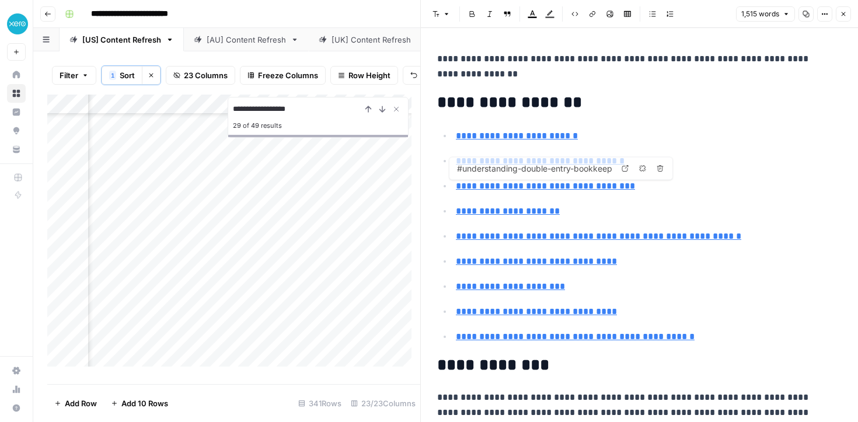
click at [714, 102] on h2 "**********" at bounding box center [635, 102] width 396 height 19
click at [298, 295] on div "Add Column" at bounding box center [233, 235] width 373 height 281
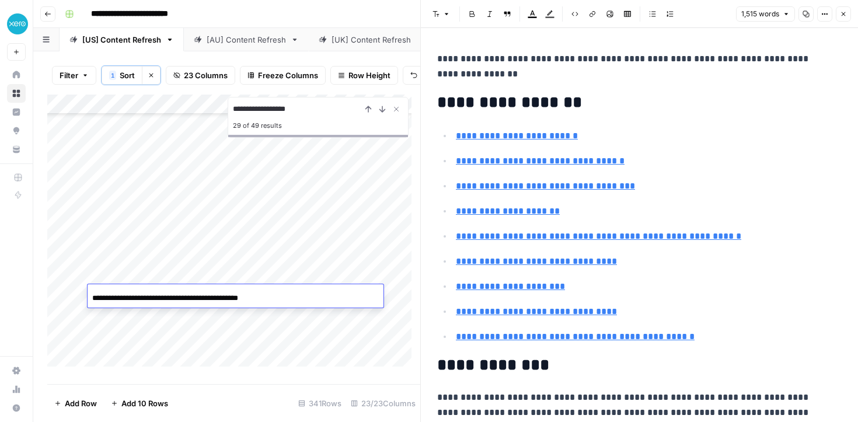
scroll to position [0, 0]
click at [298, 295] on div "**********" at bounding box center [236, 298] width 296 height 20
click at [610, 98] on h2 "**********" at bounding box center [635, 102] width 396 height 19
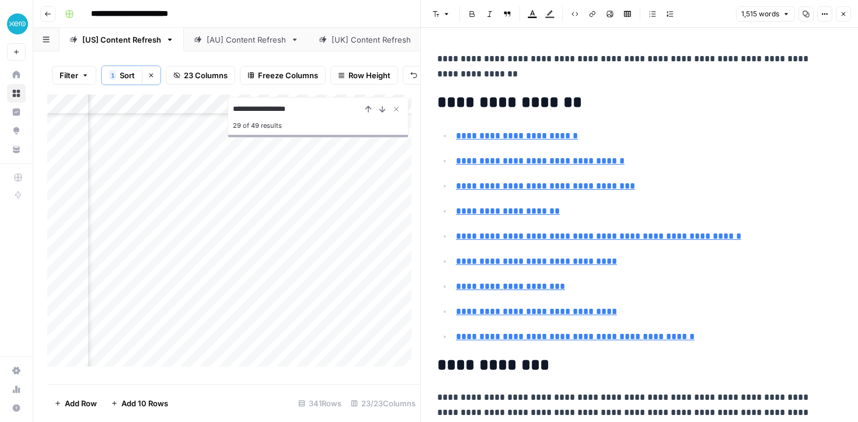
scroll to position [770, 1790]
click at [309, 293] on div "Add Column" at bounding box center [233, 235] width 373 height 281
click at [396, 112] on button "Close Search" at bounding box center [396, 109] width 14 height 14
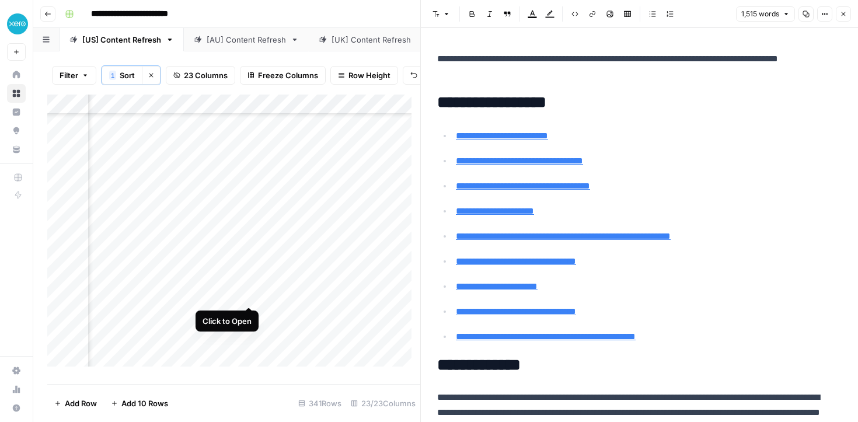
click at [248, 292] on div "Add Column" at bounding box center [233, 235] width 373 height 281
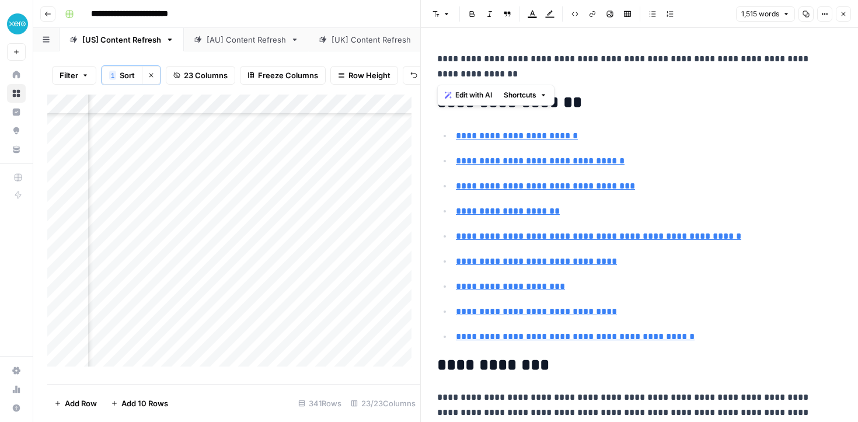
drag, startPoint x: 492, startPoint y: 75, endPoint x: 437, endPoint y: 58, distance: 57.4
click at [437, 58] on p "**********" at bounding box center [635, 66] width 396 height 30
copy p "**********"
type input "#frequently-asked-questions-about-debits-and-credits"
click at [602, 372] on h2 "**********" at bounding box center [635, 365] width 396 height 19
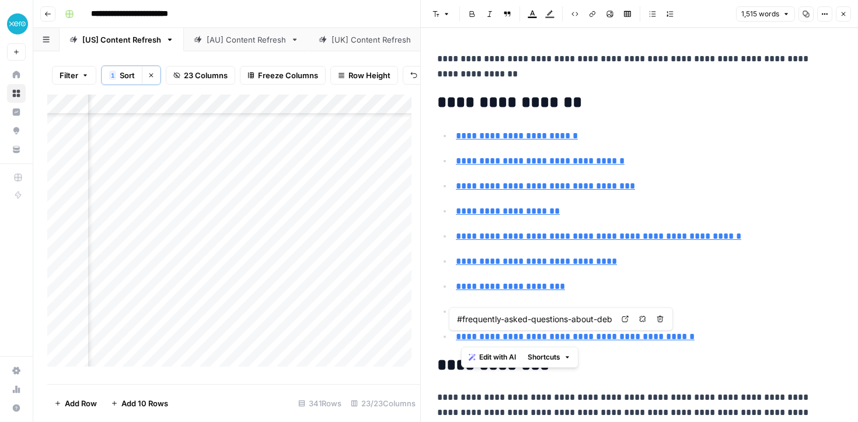
drag, startPoint x: 603, startPoint y: 338, endPoint x: 460, endPoint y: 333, distance: 143.6
click at [460, 333] on link "**********" at bounding box center [575, 336] width 239 height 9
type input "#understanding-double-entry-bookkeeping"
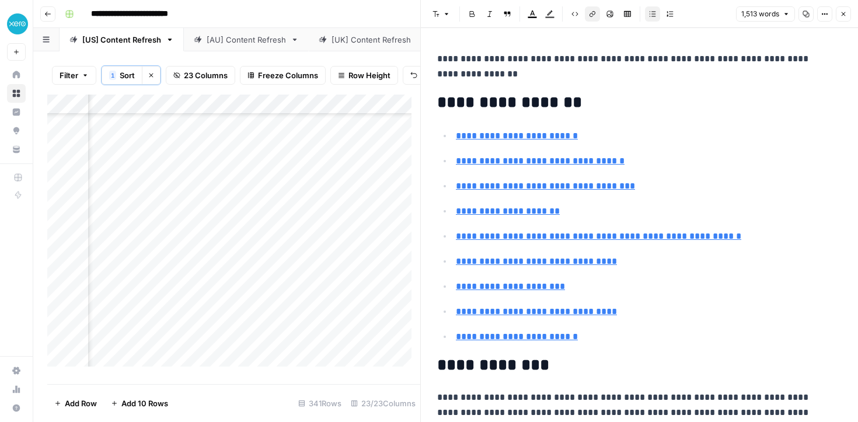
click at [526, 54] on p "**********" at bounding box center [635, 66] width 396 height 30
click at [440, 55] on p "**********" at bounding box center [635, 66] width 396 height 30
click at [609, 96] on h2 "**********" at bounding box center [635, 102] width 396 height 19
drag, startPoint x: 441, startPoint y: 103, endPoint x: 587, endPoint y: 332, distance: 272.1
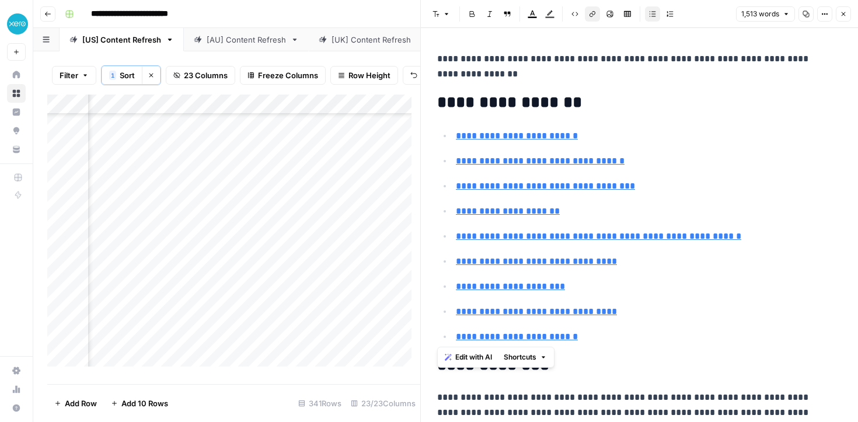
copy div "**********"
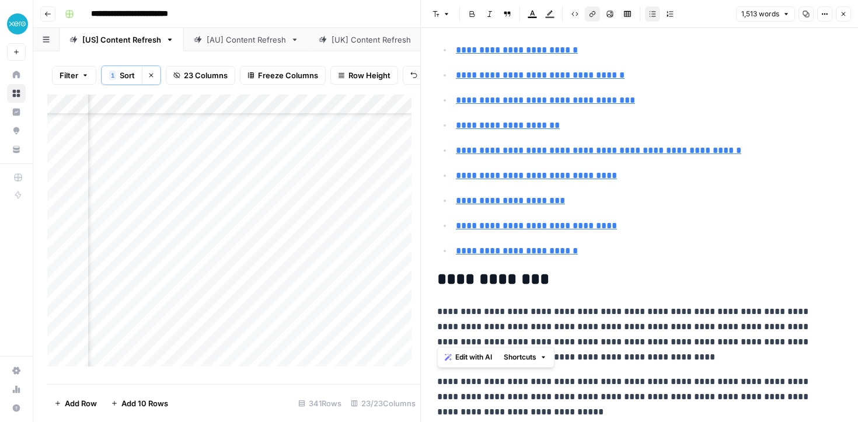
scroll to position [180, 0]
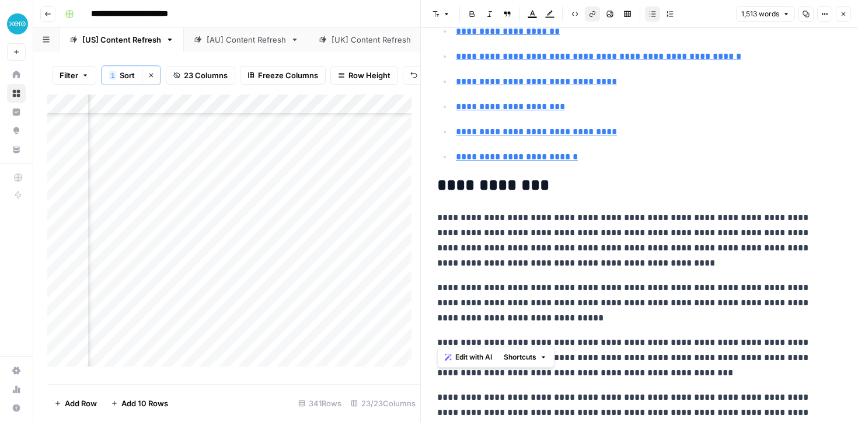
click at [602, 255] on p "**********" at bounding box center [635, 240] width 396 height 61
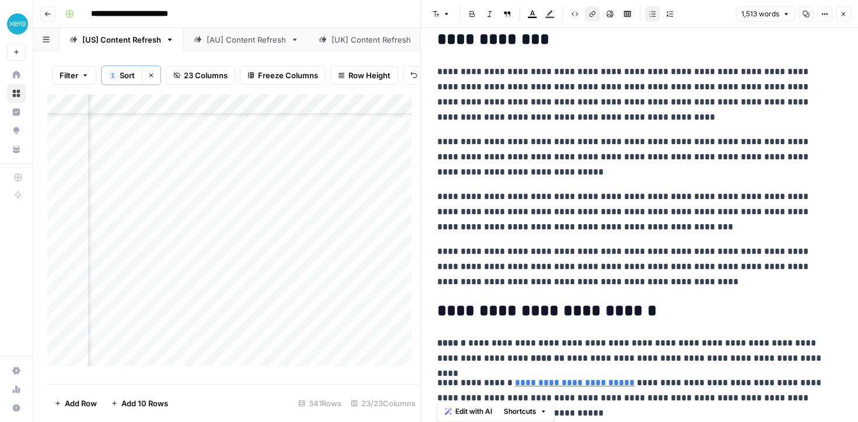
scroll to position [355, 0]
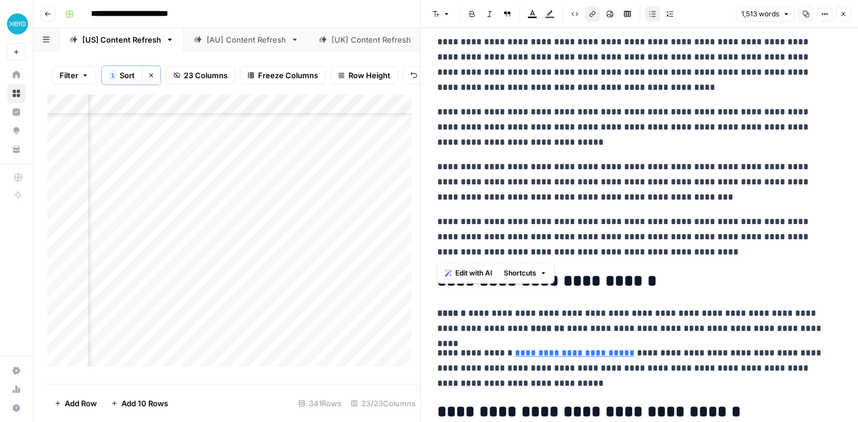
drag, startPoint x: 439, startPoint y: 185, endPoint x: 686, endPoint y: 247, distance: 255.2
copy div "**********"
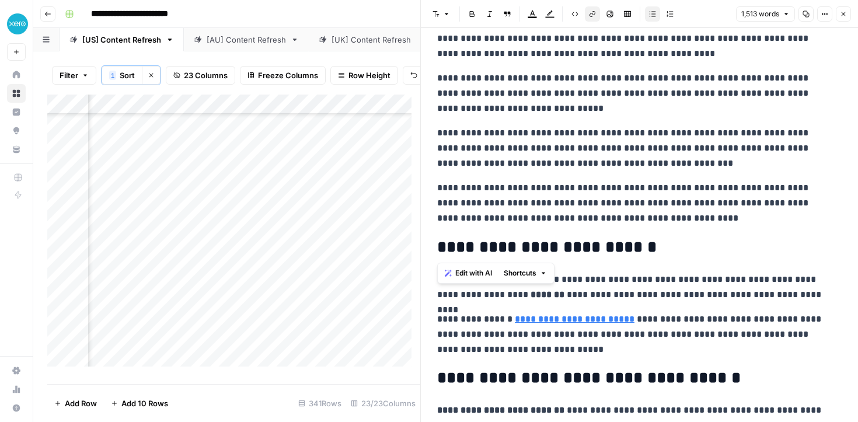
scroll to position [557, 0]
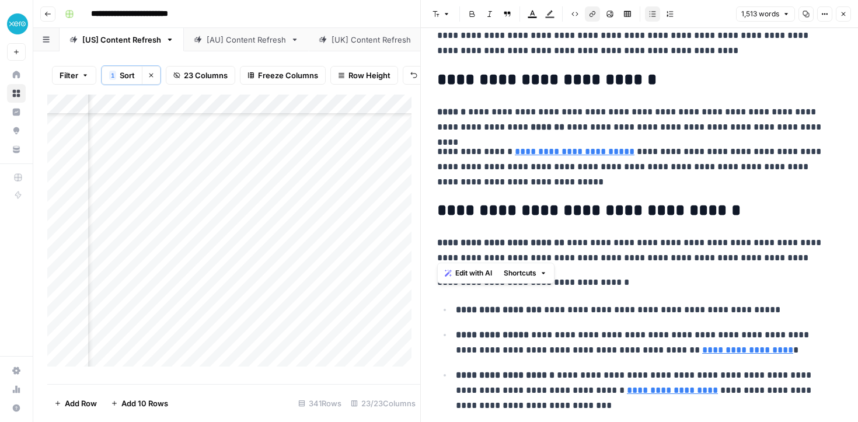
click at [609, 279] on p "**********" at bounding box center [635, 282] width 396 height 15
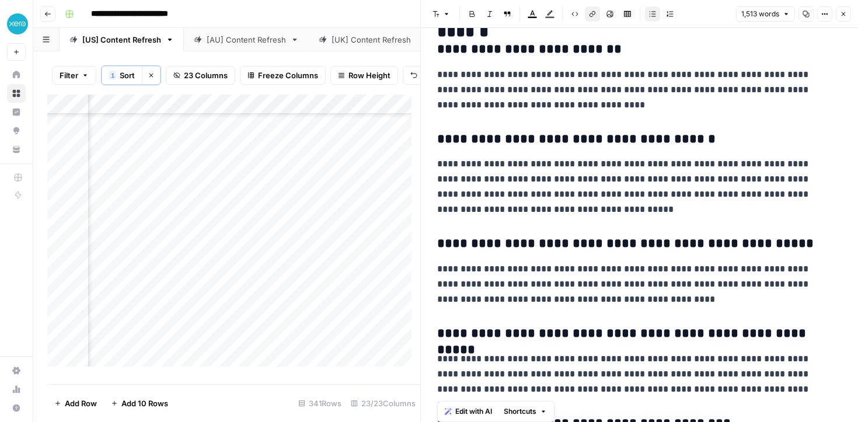
scroll to position [4042, 0]
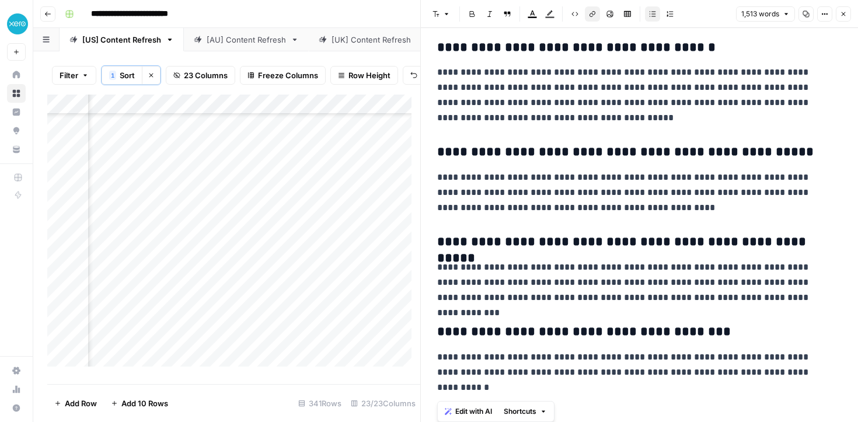
drag, startPoint x: 435, startPoint y: 78, endPoint x: 613, endPoint y: 432, distance: 396.9
click at [613, 421] on html "**********" at bounding box center [429, 211] width 858 height 422
copy div "**********"
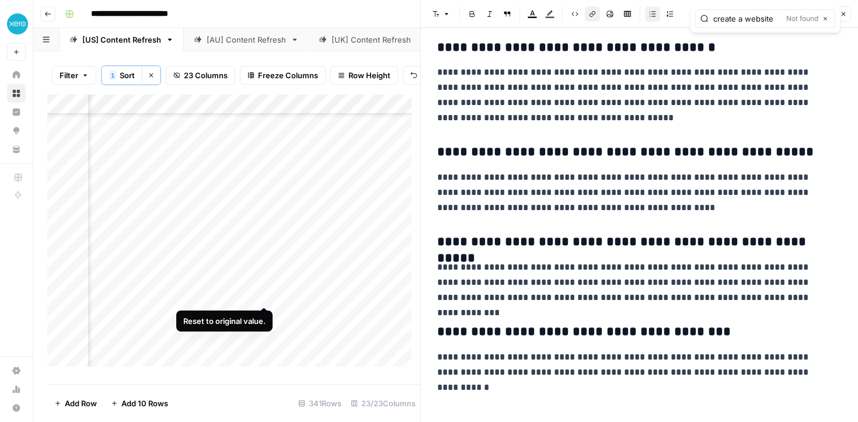
type input "create a website"
click at [841, 13] on icon "button" at bounding box center [843, 14] width 7 height 7
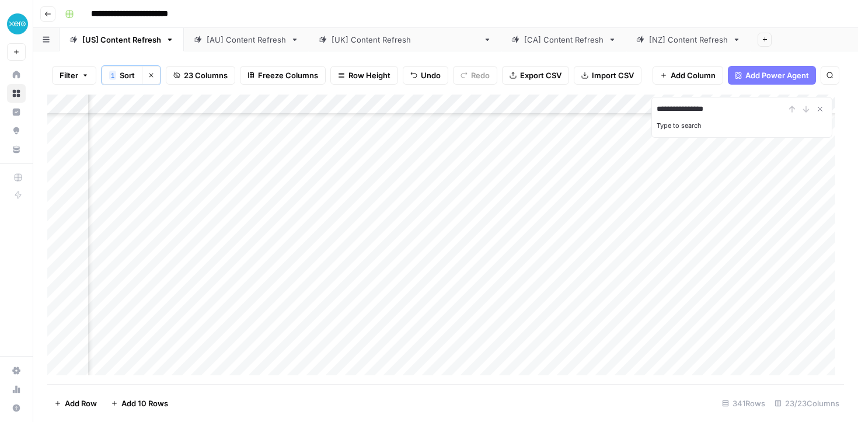
type input "**********"
click at [712, 336] on div "Add Column" at bounding box center [445, 239] width 796 height 289
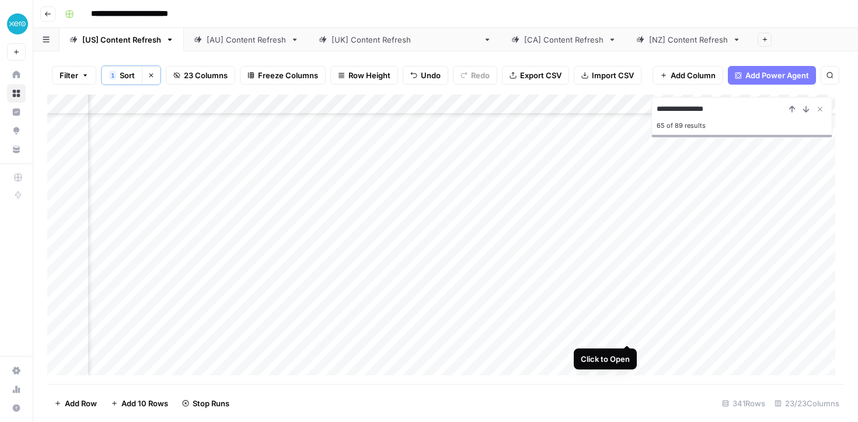
click at [626, 329] on div "Add Column" at bounding box center [445, 239] width 796 height 289
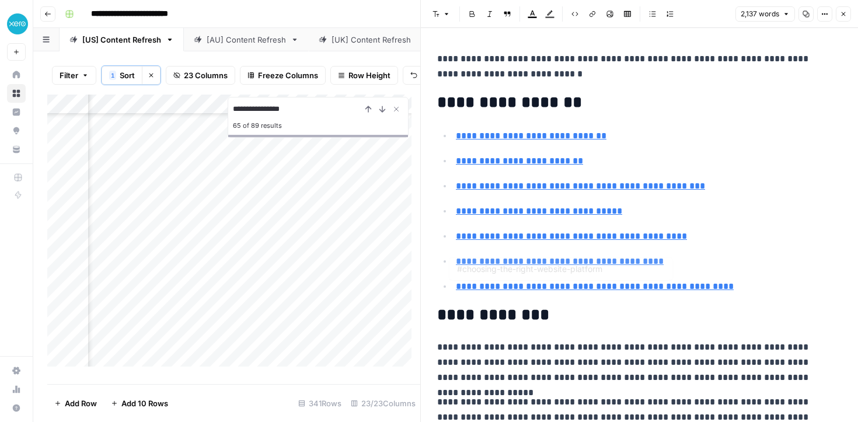
type input "#website-costs-and-budgeting"
drag, startPoint x: 532, startPoint y: 78, endPoint x: 428, endPoint y: 60, distance: 104.9
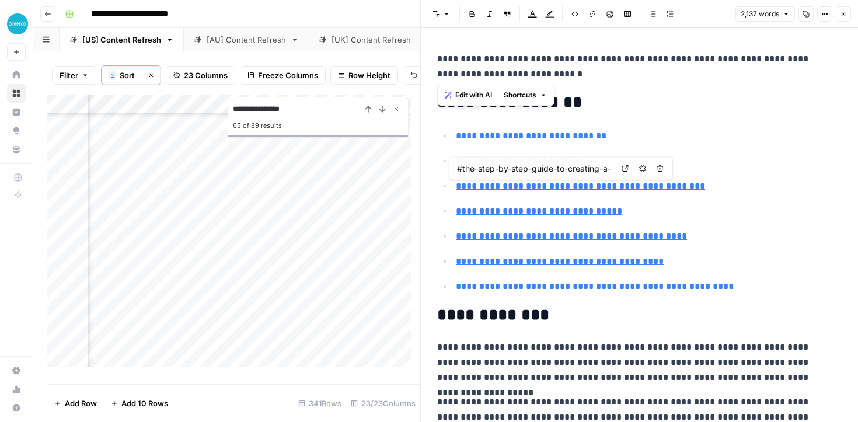
type input "#website-costs-and-budgeting"
click at [193, 145] on div "Add Column" at bounding box center [233, 235] width 373 height 281
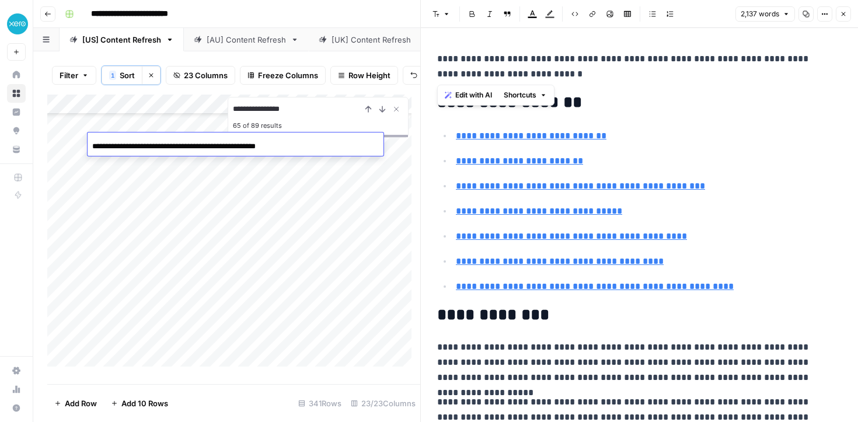
scroll to position [0, 29]
click at [193, 145] on input "**********" at bounding box center [185, 146] width 187 height 14
click at [322, 160] on div "Add Column" at bounding box center [233, 235] width 373 height 281
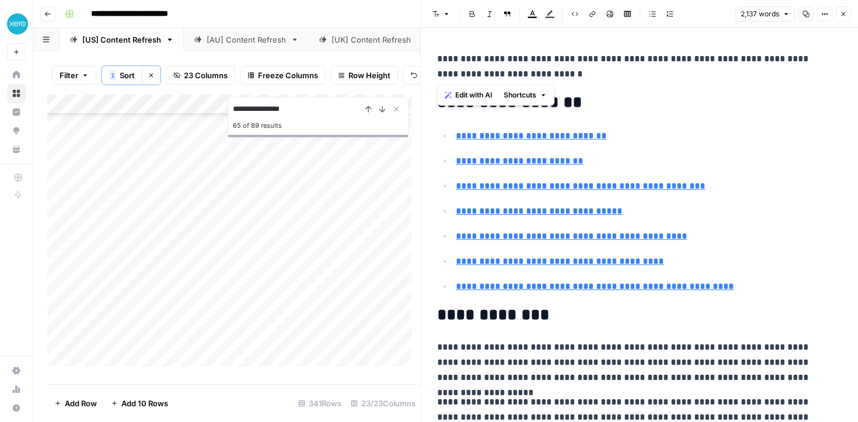
scroll to position [4841, 0]
click at [317, 174] on div "Add Column" at bounding box center [233, 235] width 373 height 281
click at [703, 74] on p "**********" at bounding box center [635, 66] width 396 height 30
click at [401, 116] on button "Close Search" at bounding box center [396, 109] width 14 height 14
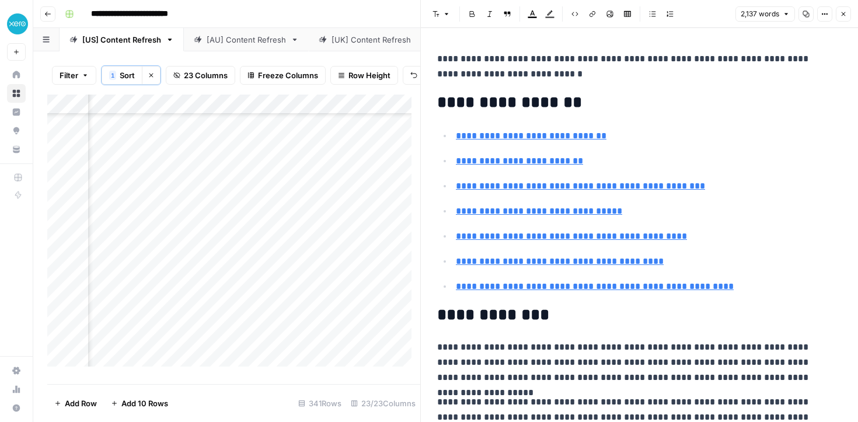
scroll to position [3713, 1566]
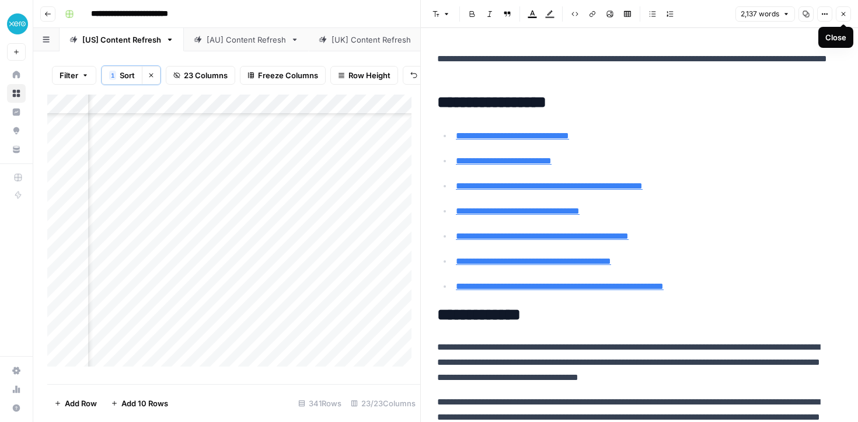
click at [845, 11] on icon "button" at bounding box center [843, 14] width 7 height 7
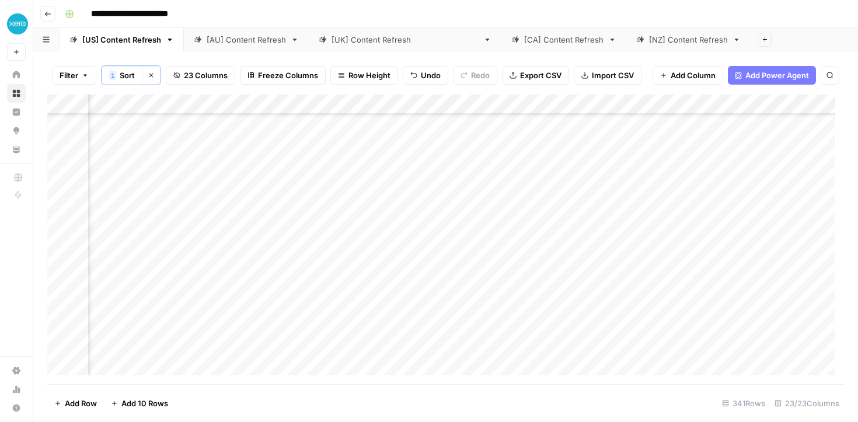
scroll to position [3713, 372]
type input "**********"
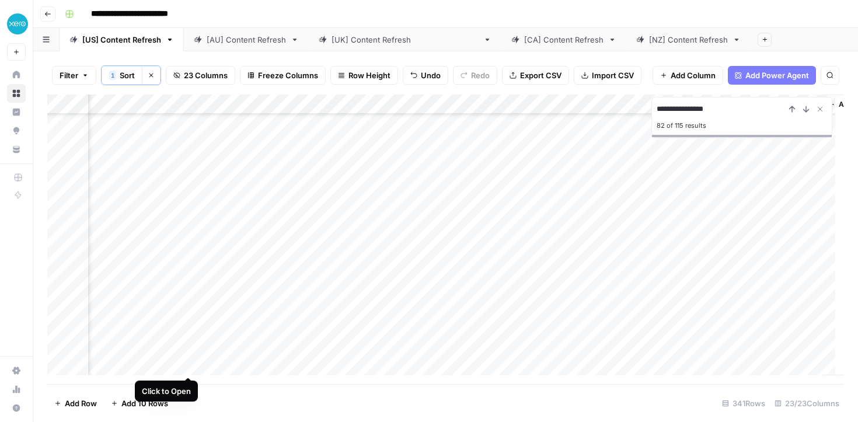
click at [188, 365] on div "Add Column" at bounding box center [445, 239] width 796 height 289
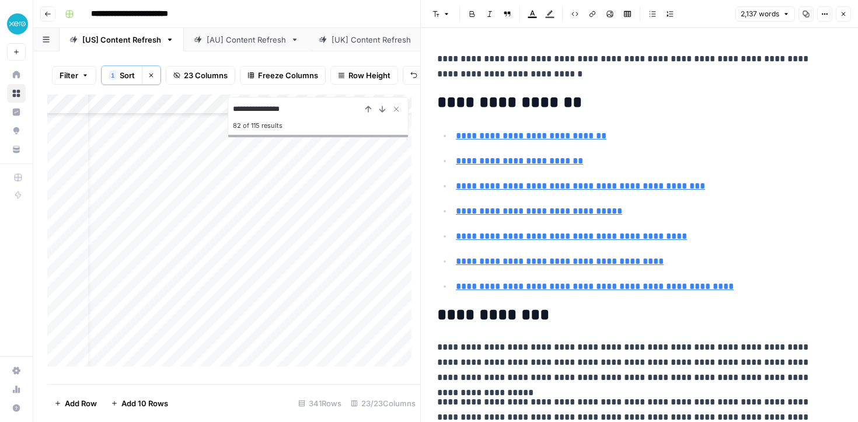
scroll to position [4928, 0]
click at [210, 299] on div "Add Column" at bounding box center [233, 235] width 373 height 281
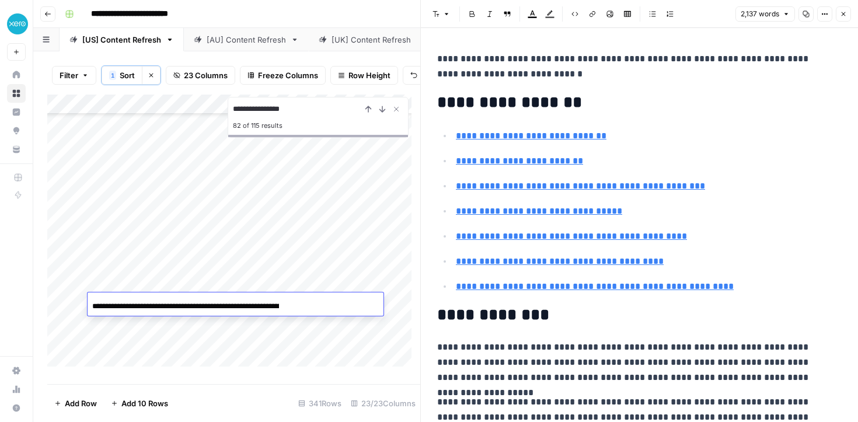
click at [210, 299] on input "**********" at bounding box center [185, 306] width 187 height 14
type input "#website-costs-and-budgeting"
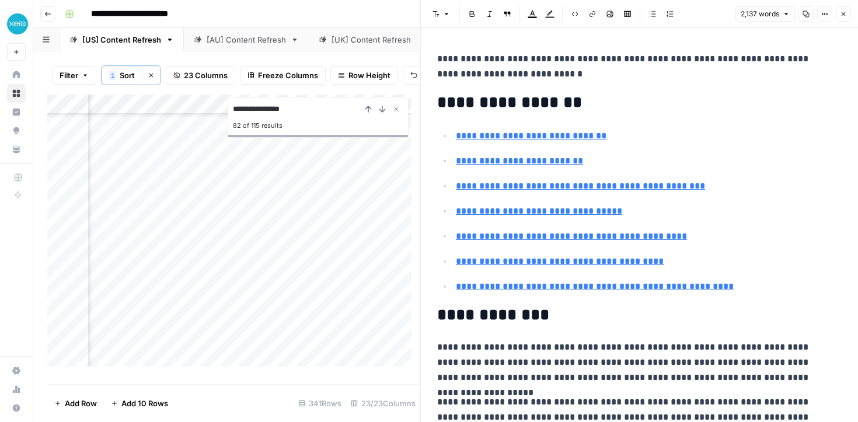
click at [373, 329] on div "Add Column" at bounding box center [233, 235] width 373 height 281
click at [361, 307] on div "Add Column" at bounding box center [233, 235] width 373 height 281
click at [347, 302] on div "Add Column" at bounding box center [233, 235] width 373 height 281
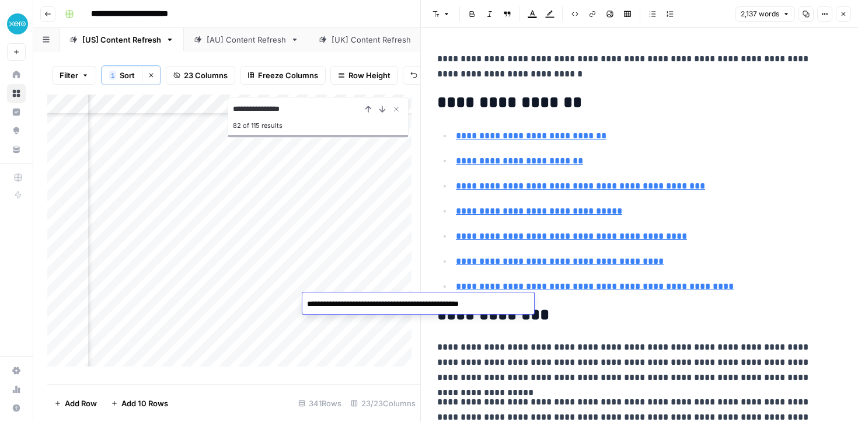
click at [347, 302] on textarea "**********" at bounding box center [404, 304] width 204 height 16
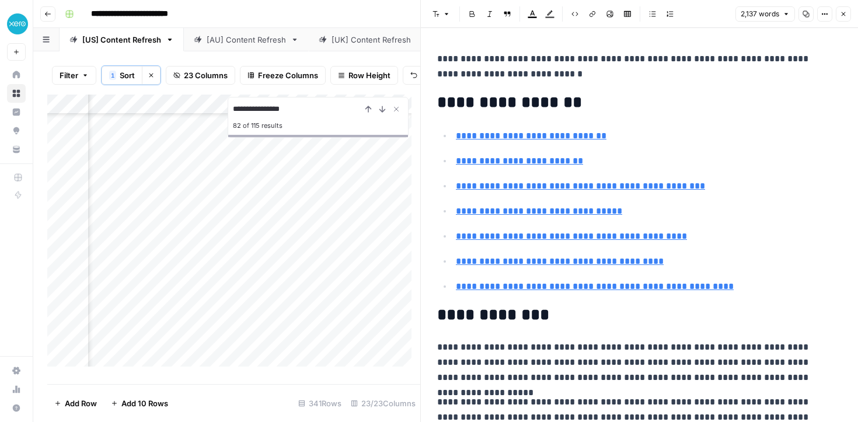
click at [338, 322] on div "Add Column" at bounding box center [233, 235] width 373 height 281
click at [344, 303] on div "Add Column" at bounding box center [233, 235] width 373 height 281
click at [341, 303] on div "Add Column" at bounding box center [233, 235] width 373 height 281
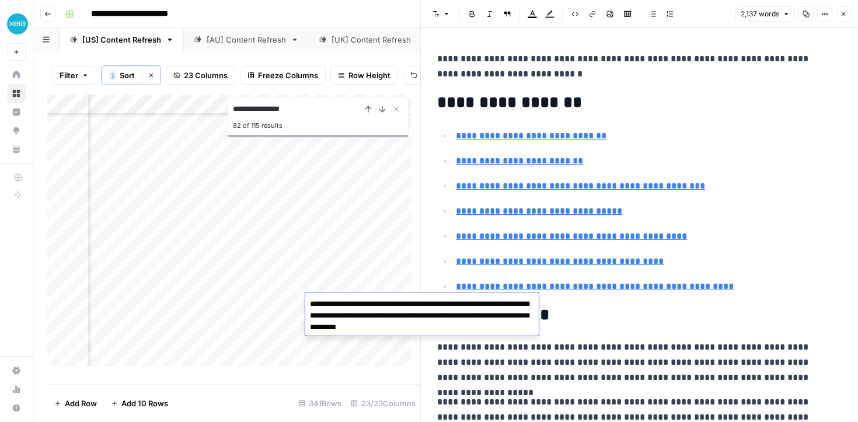
click at [341, 303] on textarea "**********" at bounding box center [421, 316] width 233 height 40
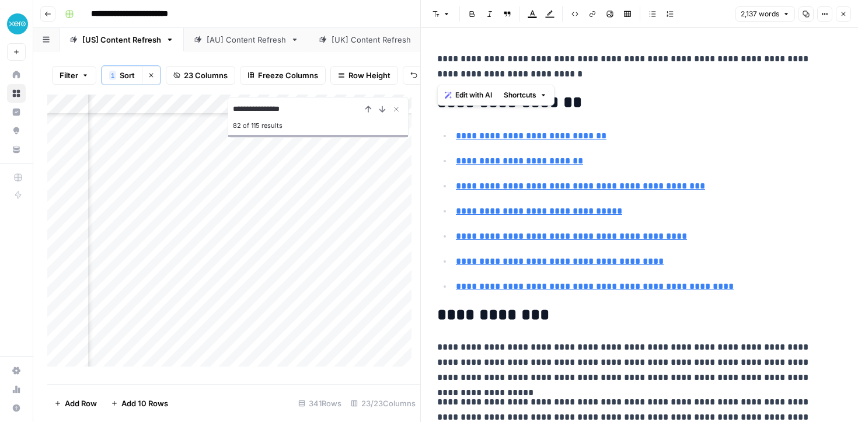
drag, startPoint x: 533, startPoint y: 72, endPoint x: 439, endPoint y: 58, distance: 95.6
click at [439, 58] on p "**********" at bounding box center [635, 66] width 396 height 30
click at [555, 232] on link "**********" at bounding box center [571, 236] width 231 height 9
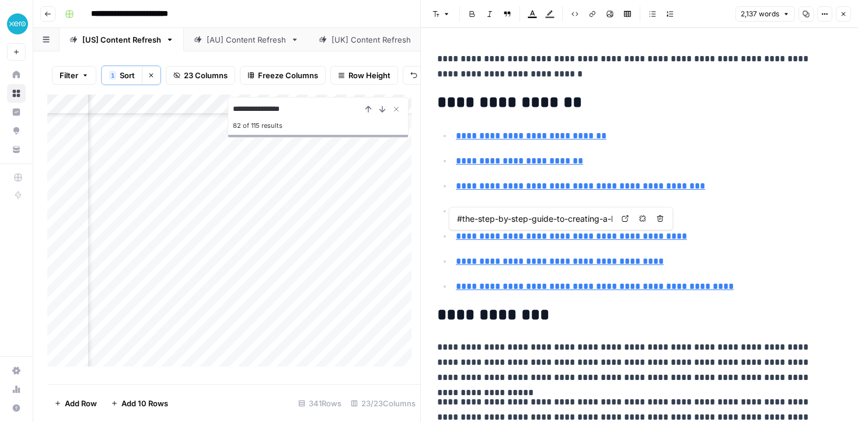
type input "#what-goes-on-a-business-website"
type input "#frequently-asked-questions-about-creating-business-websites"
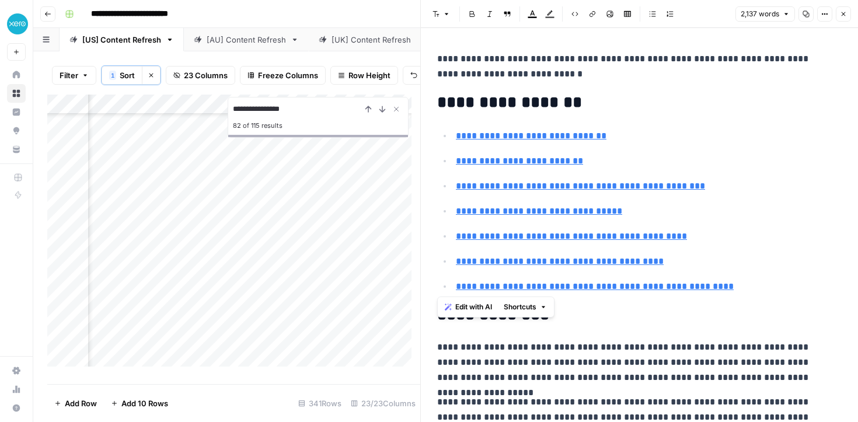
drag, startPoint x: 436, startPoint y: 100, endPoint x: 731, endPoint y: 282, distance: 346.4
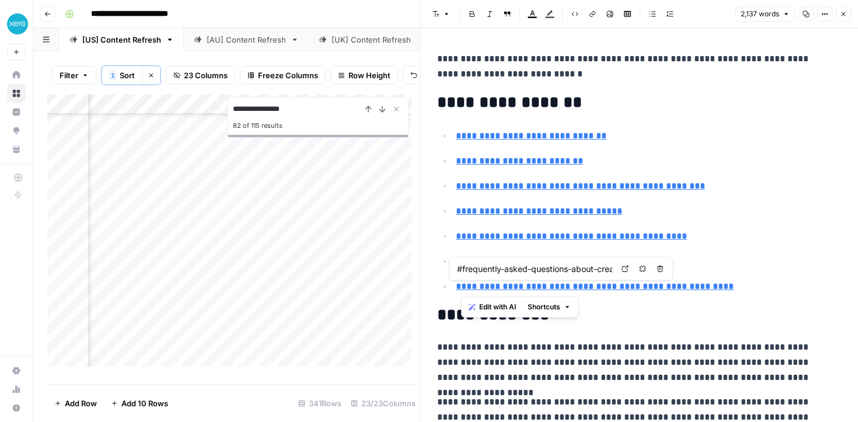
drag, startPoint x: 602, startPoint y: 287, endPoint x: 460, endPoint y: 285, distance: 141.8
click at [460, 285] on link "**********" at bounding box center [595, 286] width 278 height 9
type input "#the-step-by-step-guide-to-creating-a-business-website"
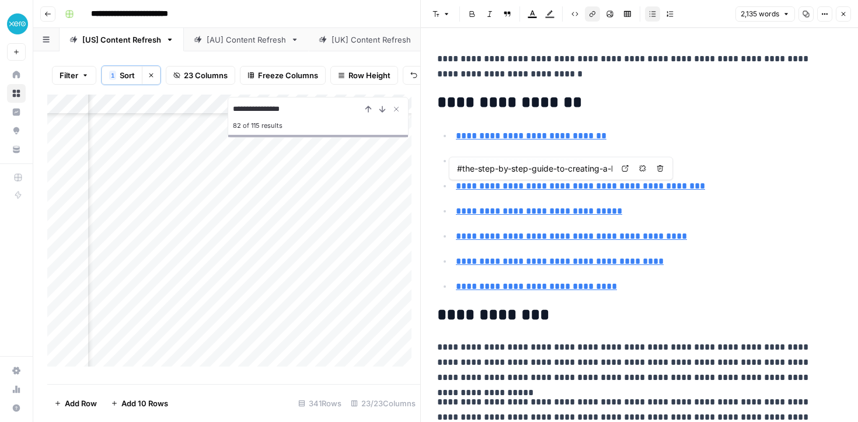
click at [691, 81] on p "**********" at bounding box center [635, 66] width 396 height 30
type input "#get-your-business-website-online-and-growing"
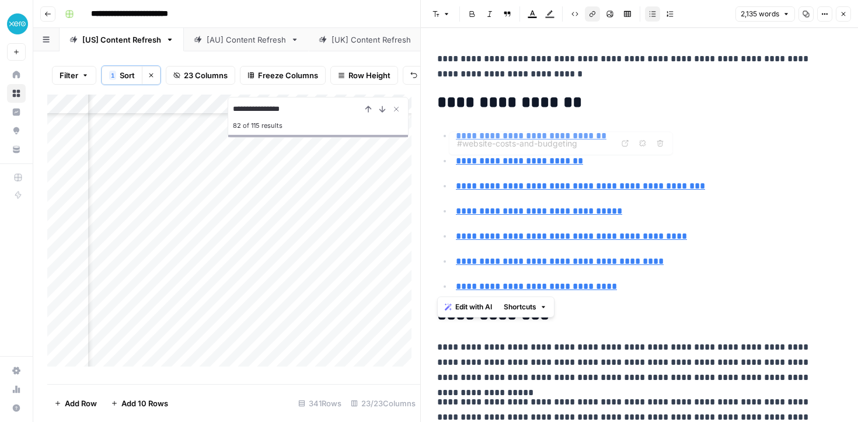
drag, startPoint x: 634, startPoint y: 289, endPoint x: 427, endPoint y: 95, distance: 283.6
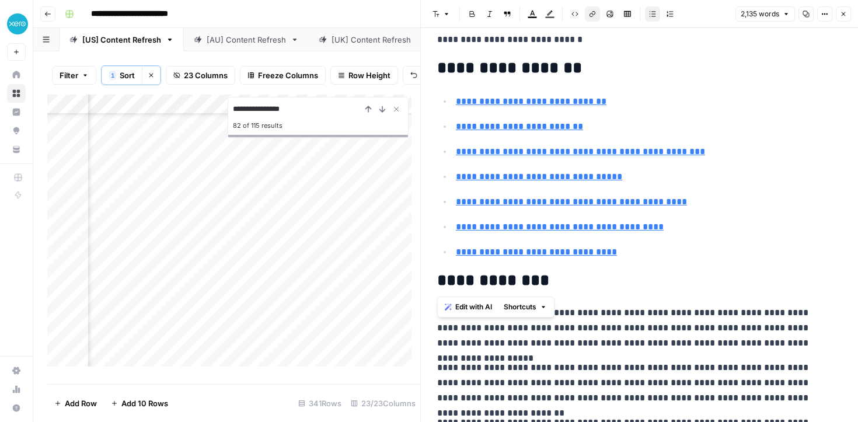
scroll to position [89, 0]
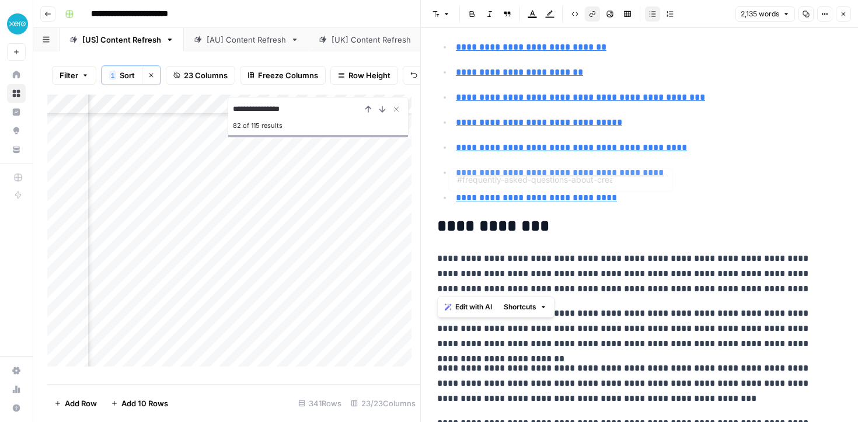
click at [533, 225] on h2 "**********" at bounding box center [635, 226] width 396 height 19
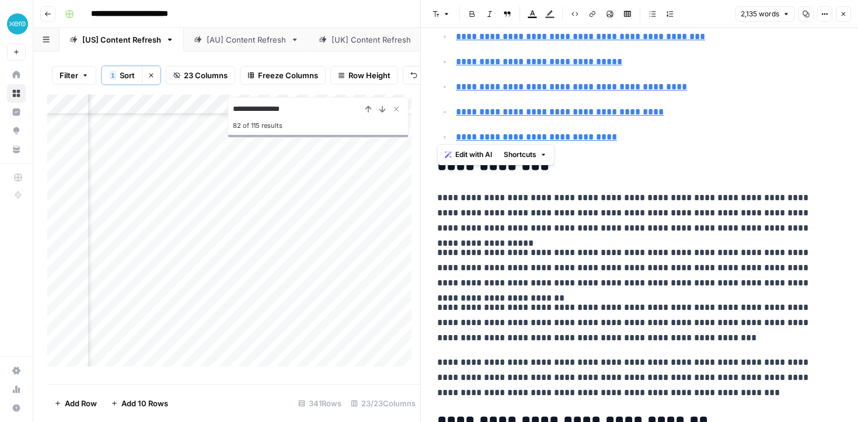
scroll to position [154, 0]
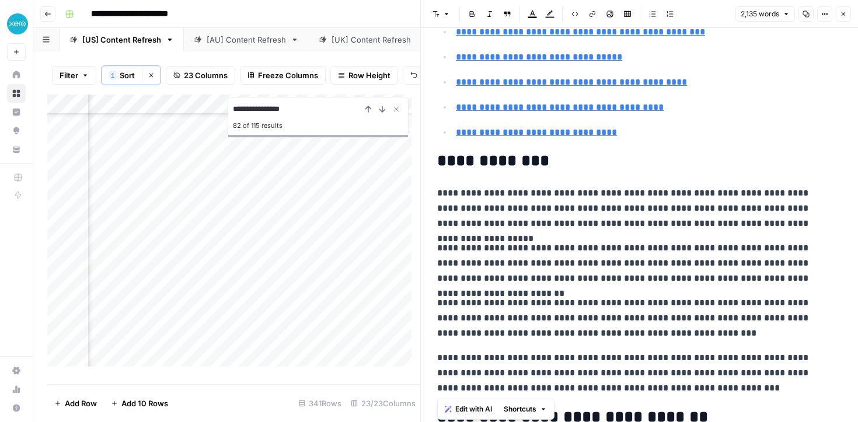
drag, startPoint x: 438, startPoint y: 223, endPoint x: 682, endPoint y: 392, distance: 296.7
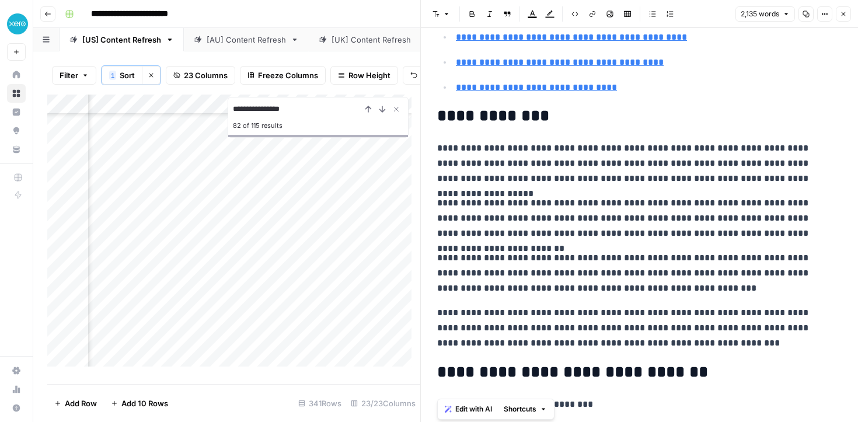
scroll to position [359, 0]
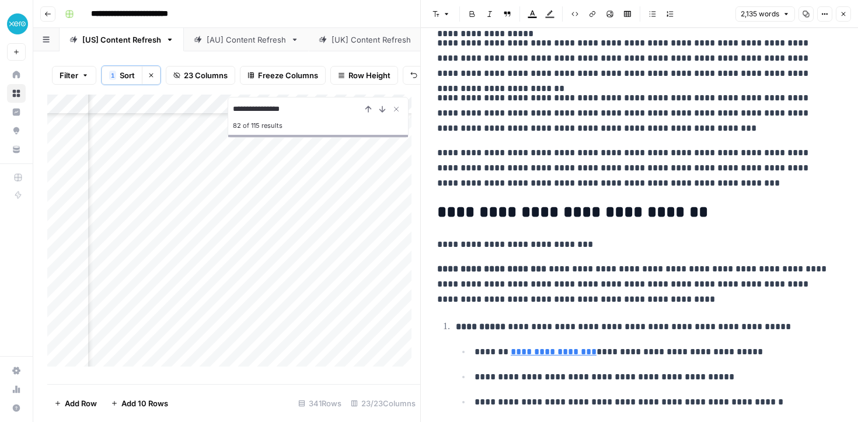
click at [445, 208] on h2 "**********" at bounding box center [635, 212] width 396 height 19
drag, startPoint x: 607, startPoint y: 243, endPoint x: 436, endPoint y: 240, distance: 171.0
click at [437, 240] on p "**********" at bounding box center [635, 244] width 396 height 15
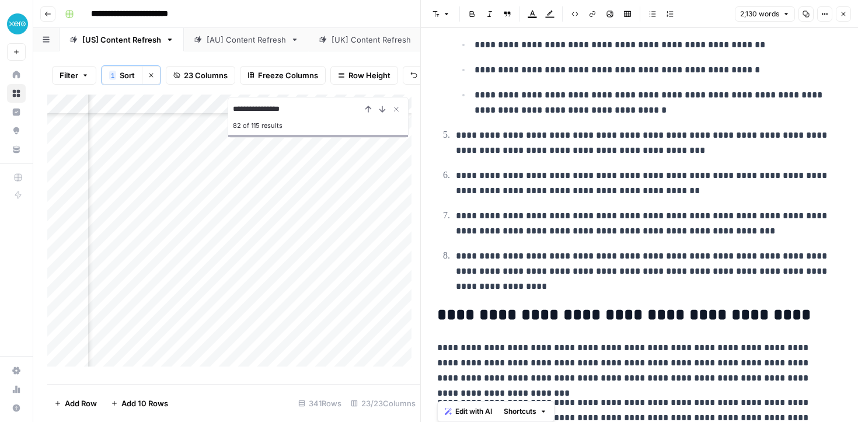
scroll to position [4025, 0]
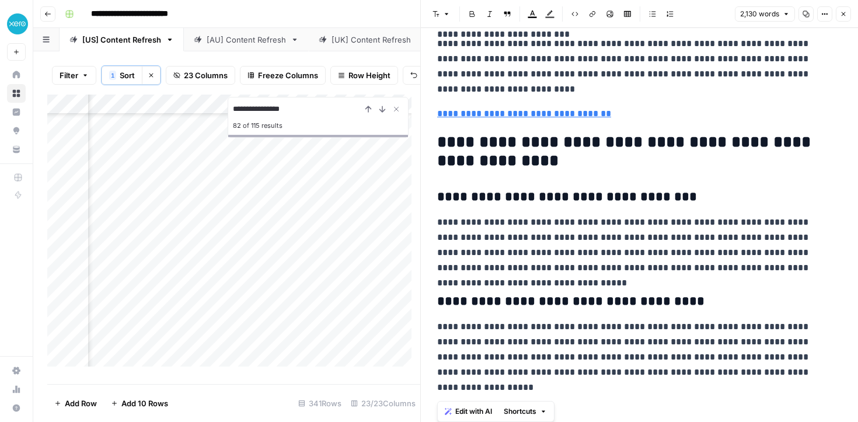
drag, startPoint x: 438, startPoint y: 209, endPoint x: 563, endPoint y: 452, distance: 272.7
click at [563, 421] on html "**********" at bounding box center [429, 211] width 858 height 422
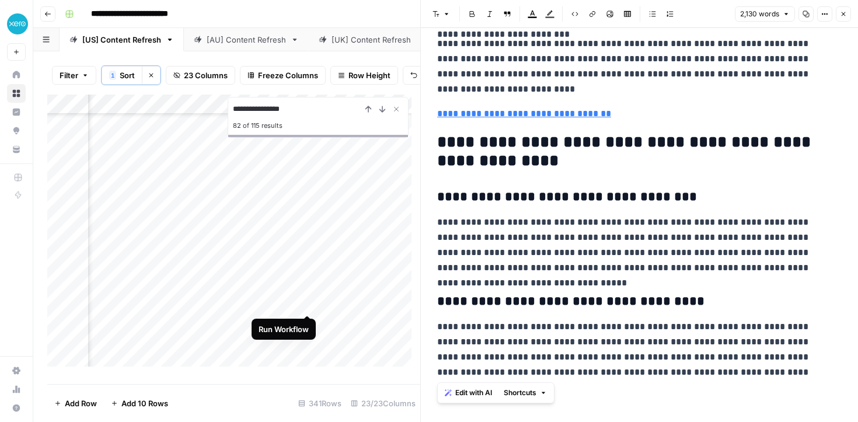
click at [305, 302] on div "Add Column" at bounding box center [233, 235] width 373 height 281
click at [400, 114] on icon "Close Search" at bounding box center [396, 108] width 9 height 9
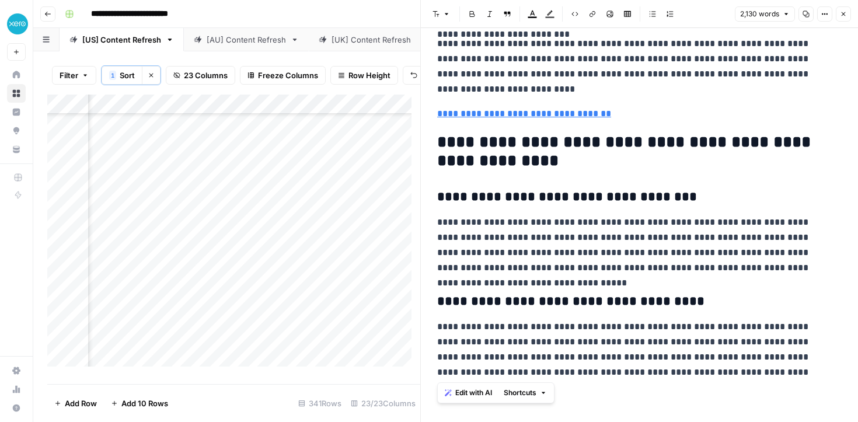
scroll to position [4928, 1458]
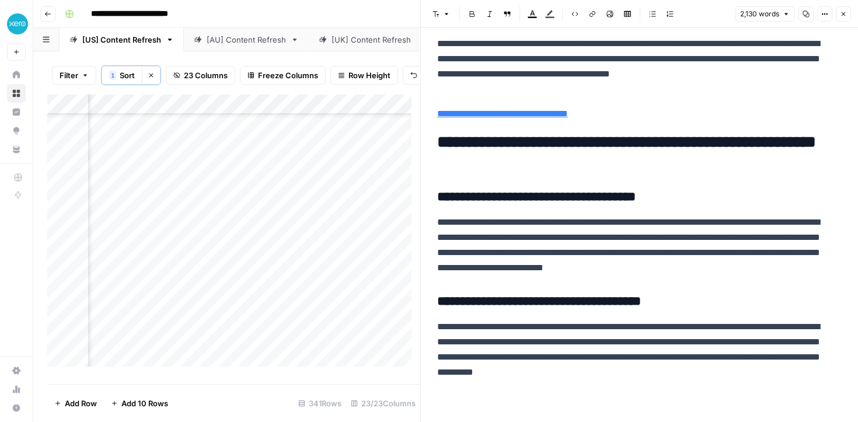
scroll to position [4928, 1475]
click at [264, 302] on div "Add Column" at bounding box center [233, 235] width 373 height 281
click at [840, 15] on icon "button" at bounding box center [843, 14] width 7 height 7
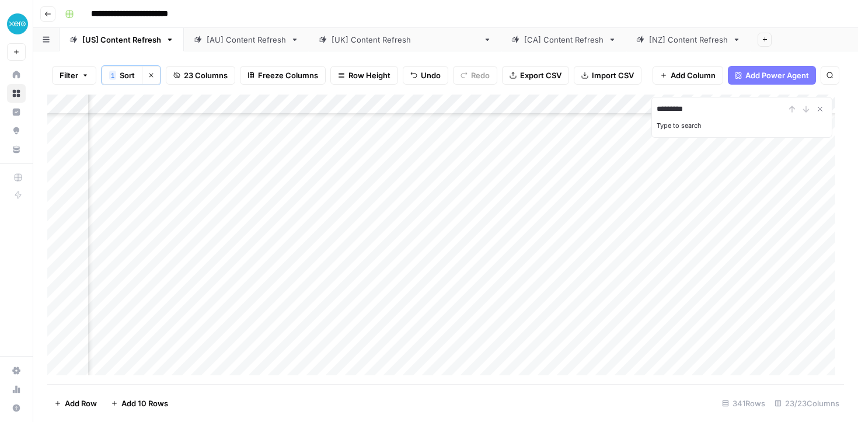
type input "**********"
click at [808, 114] on button "Next Result" at bounding box center [806, 109] width 14 height 14
click at [788, 104] on button "Previous Result" at bounding box center [792, 109] width 14 height 14
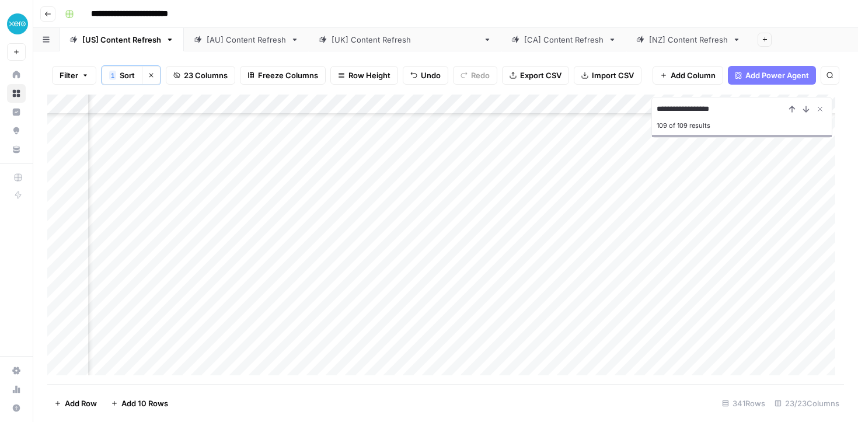
click at [400, 366] on div "Add Column" at bounding box center [445, 239] width 796 height 289
click at [331, 368] on div "Add Column" at bounding box center [445, 239] width 796 height 289
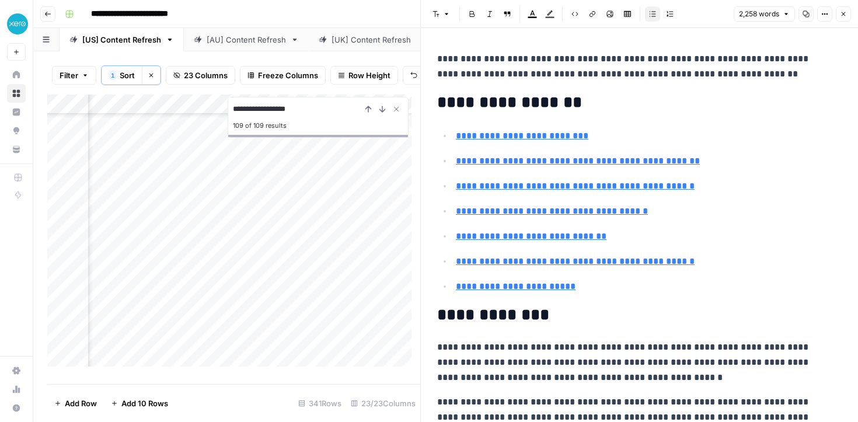
scroll to position [6532, 1710]
drag, startPoint x: 782, startPoint y: 72, endPoint x: 424, endPoint y: 57, distance: 358.0
click at [424, 57] on div "**********" at bounding box center [639, 211] width 438 height 422
